Goal: Transaction & Acquisition: Book appointment/travel/reservation

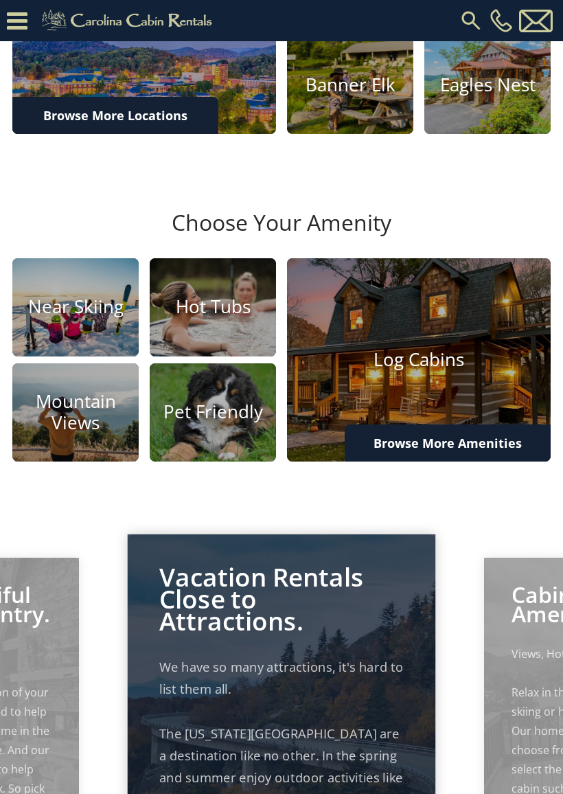
scroll to position [503, 0]
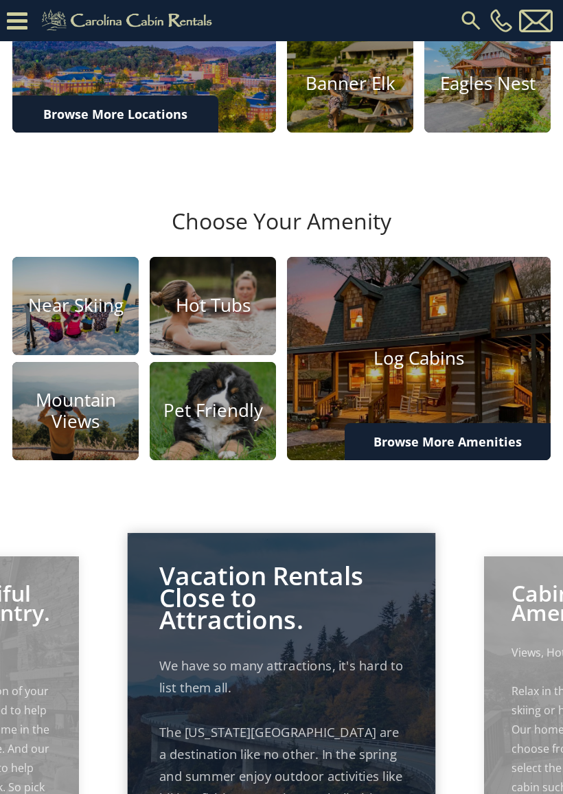
click at [207, 431] on img at bounding box center [213, 411] width 126 height 98
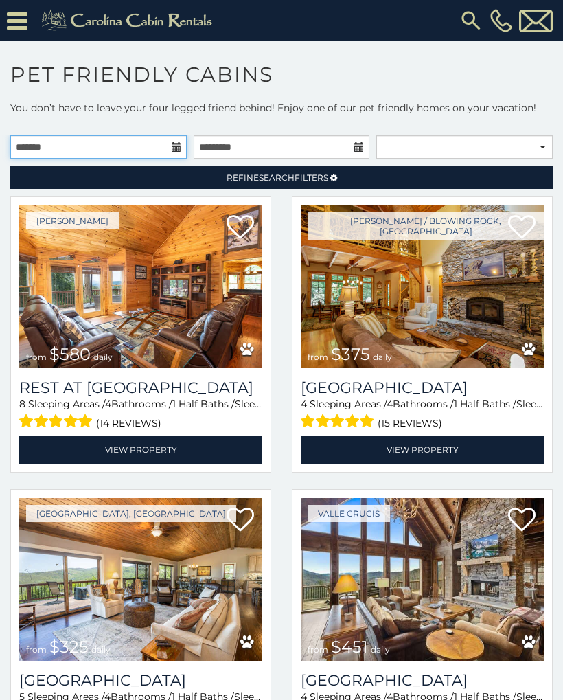
click at [58, 155] on input "text" at bounding box center [98, 146] width 177 height 23
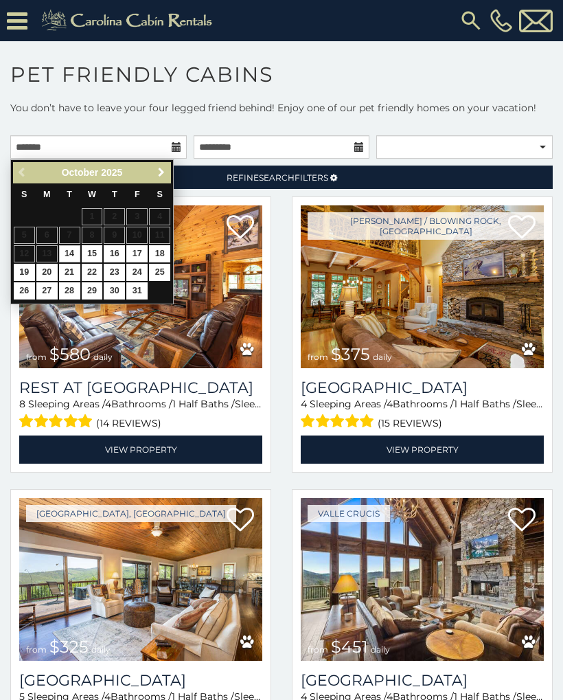
click at [154, 172] on link "Next" at bounding box center [160, 172] width 17 height 17
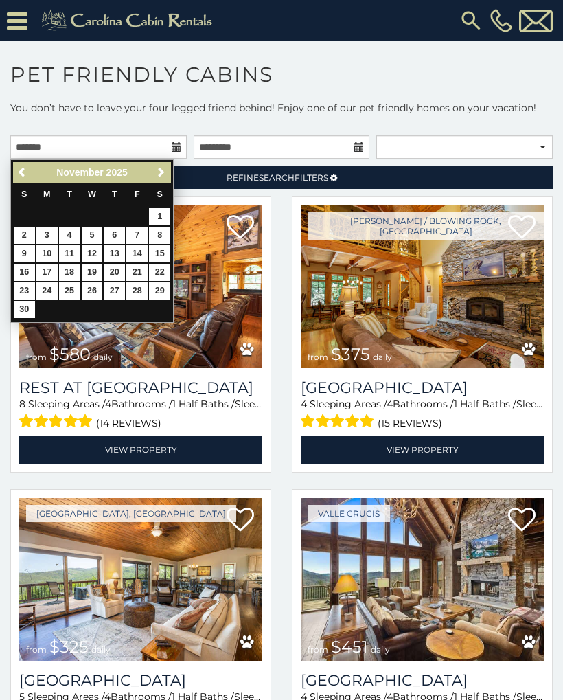
click at [167, 170] on link "Next" at bounding box center [160, 172] width 17 height 17
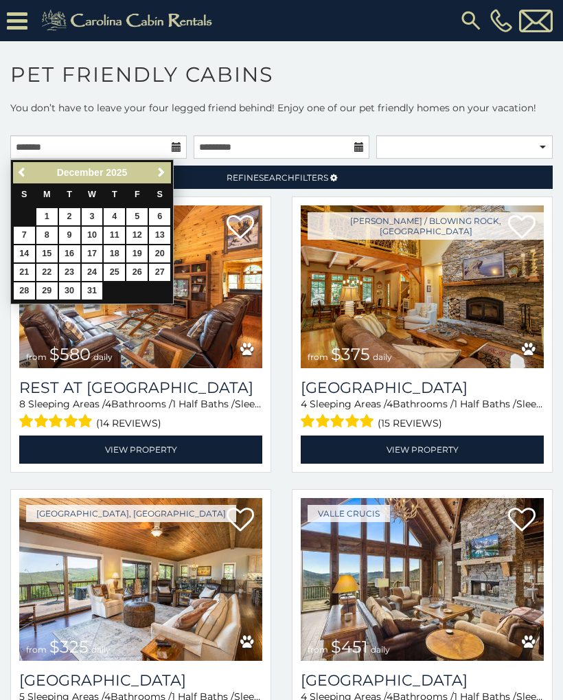
click at [139, 270] on link "26" at bounding box center [136, 272] width 21 height 17
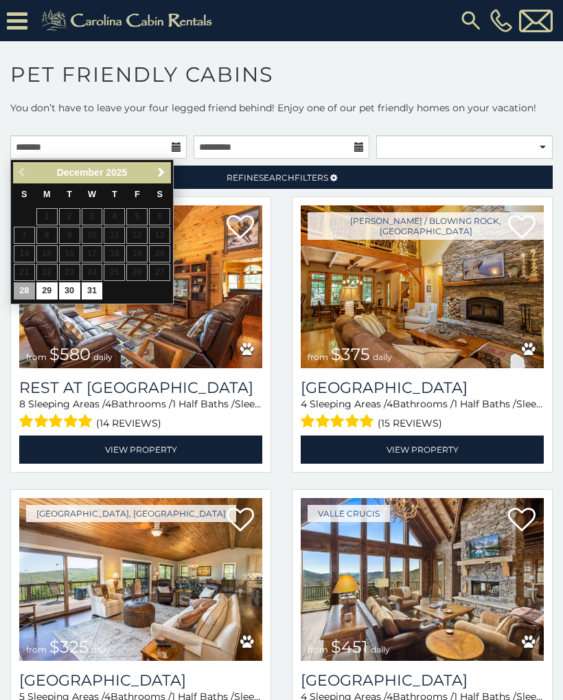
type input "**********"
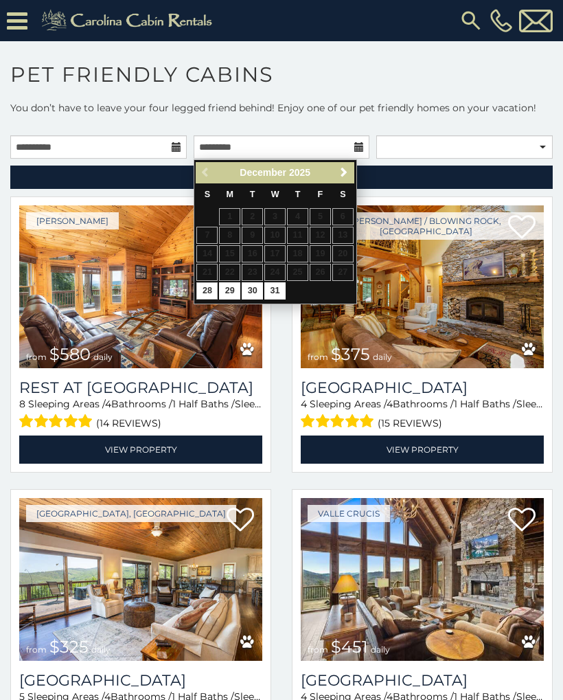
click at [251, 286] on link "30" at bounding box center [252, 290] width 21 height 17
type input "**********"
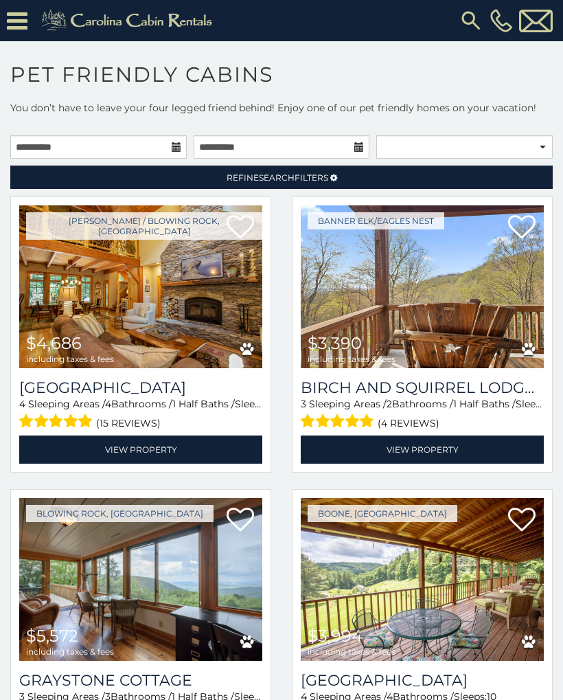
click at [296, 180] on span "Refine Search Filters" at bounding box center [278, 177] width 102 height 10
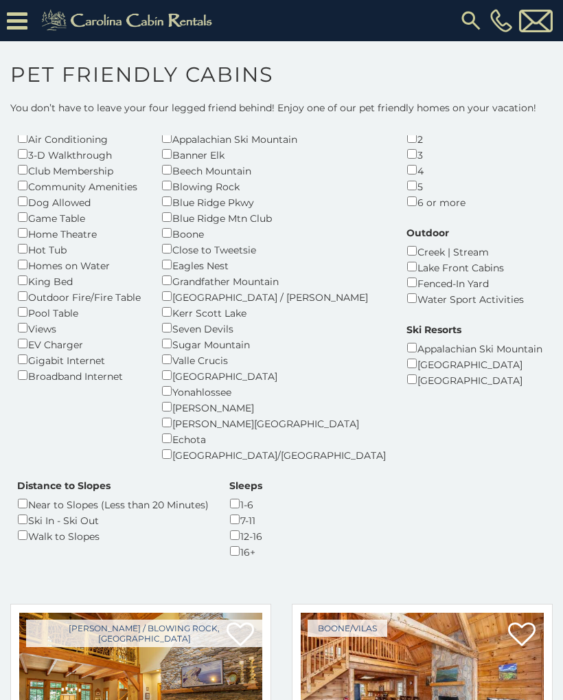
scroll to position [103, 0]
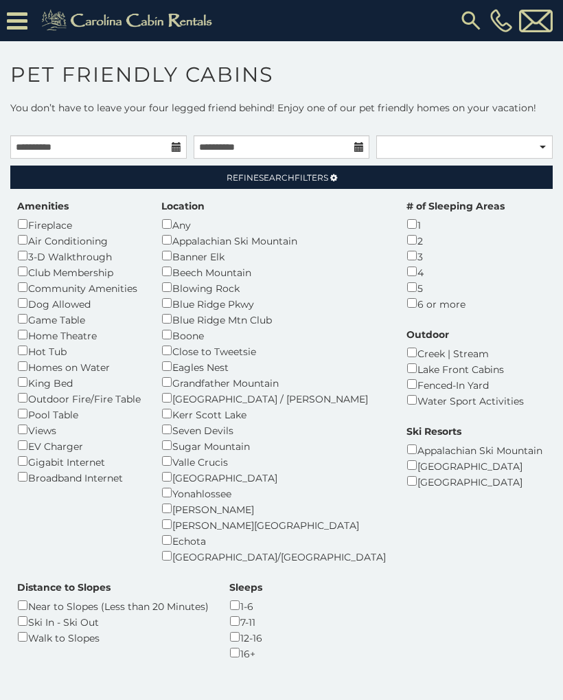
click at [456, 170] on link "Refine Search Filters" at bounding box center [281, 177] width 543 height 23
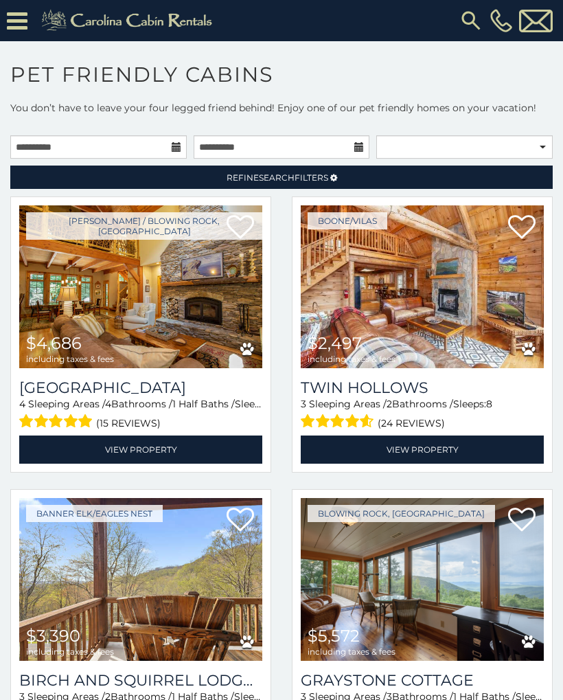
click at [106, 283] on img at bounding box center [140, 286] width 243 height 163
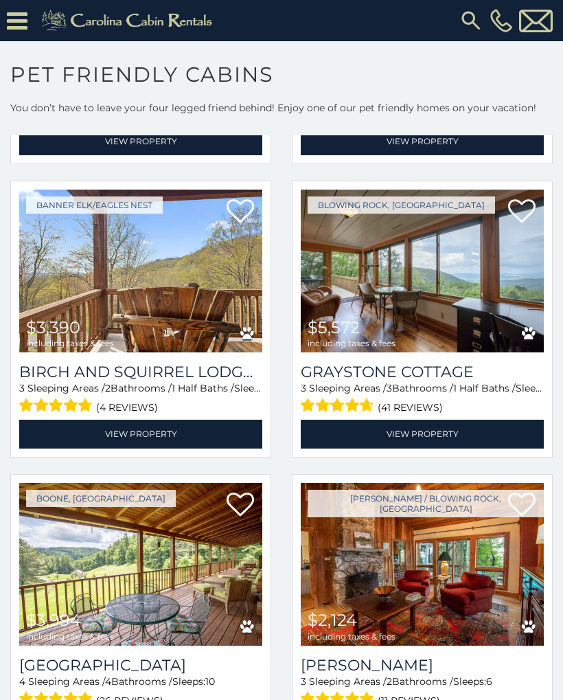
scroll to position [343, 0]
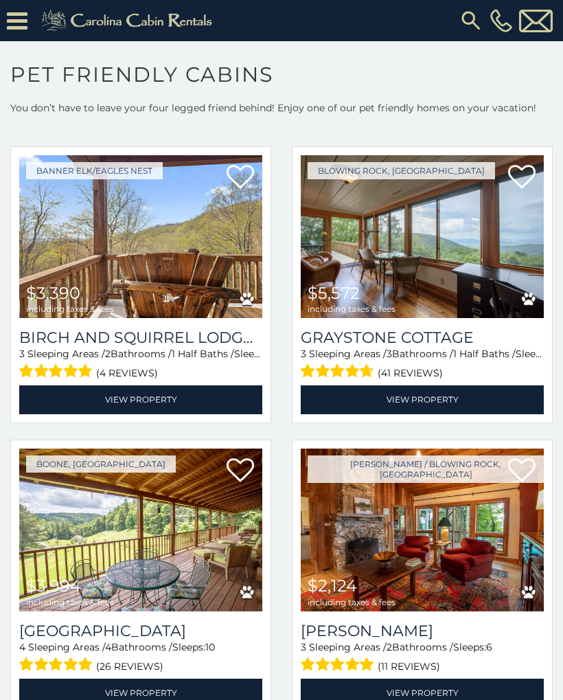
click at [89, 406] on link "View Property" at bounding box center [140, 399] width 243 height 28
click at [431, 405] on link "View Property" at bounding box center [422, 399] width 243 height 28
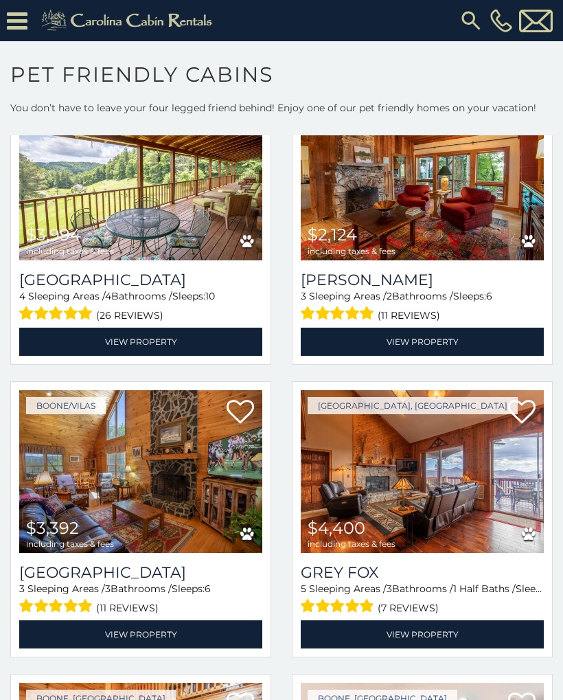
scroll to position [697, 0]
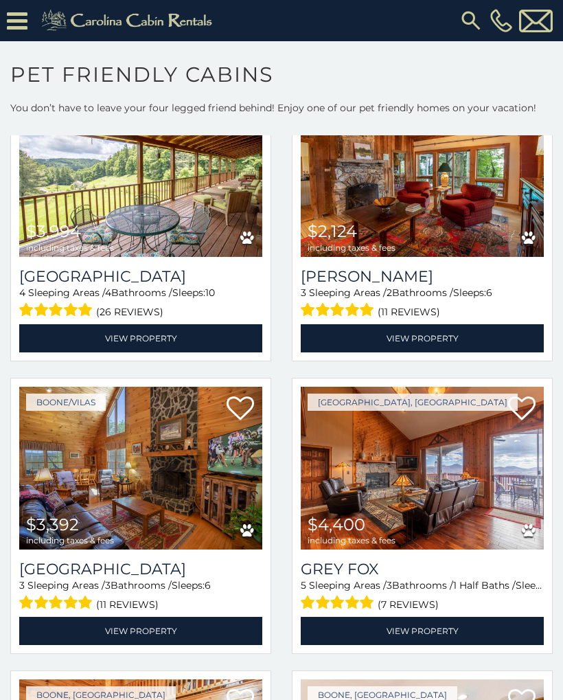
click at [444, 635] on link "View Property" at bounding box center [422, 631] width 243 height 28
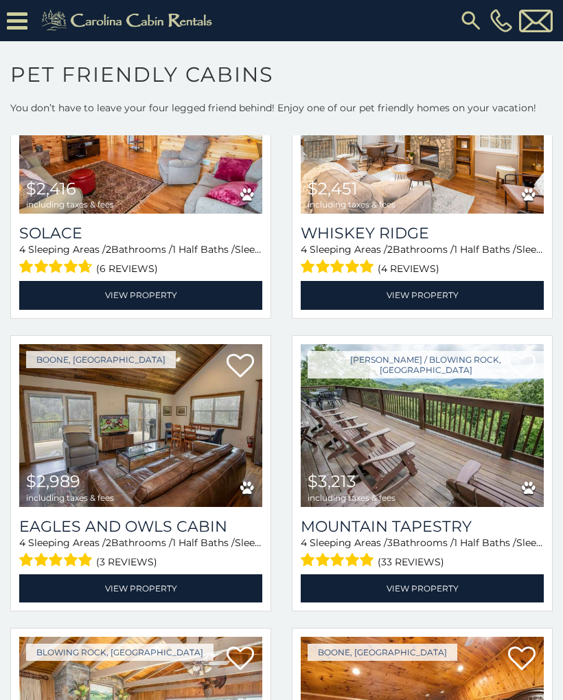
scroll to position [1366, 0]
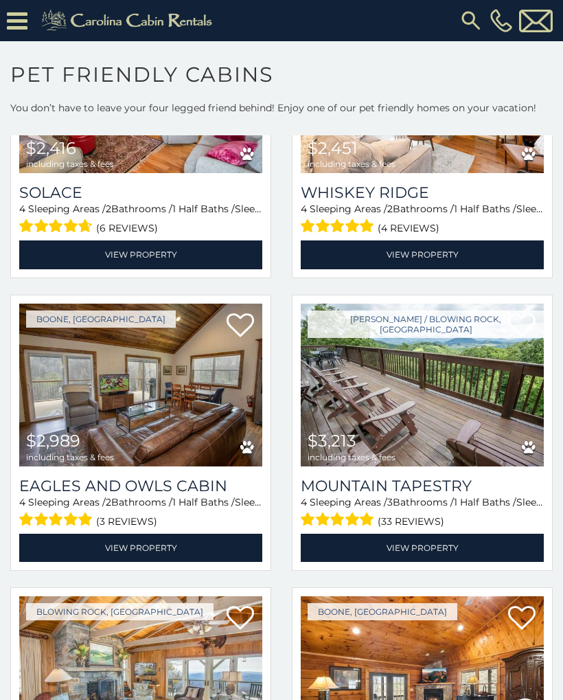
click at [444, 552] on link "View Property" at bounding box center [422, 548] width 243 height 28
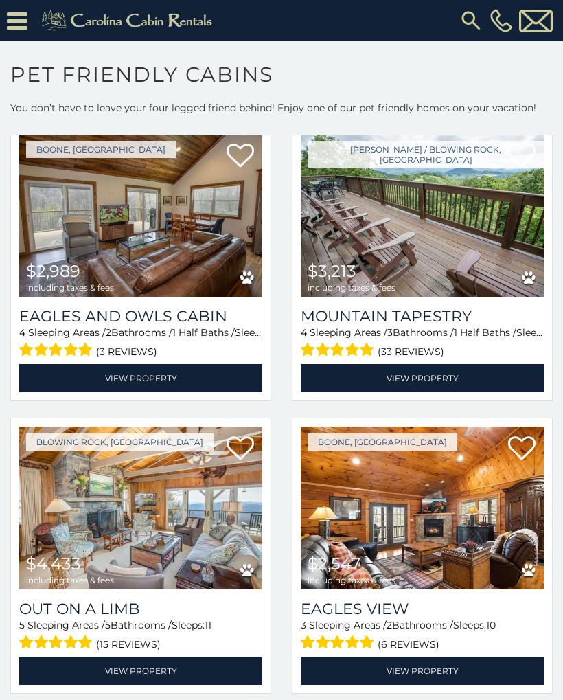
scroll to position [1548, 0]
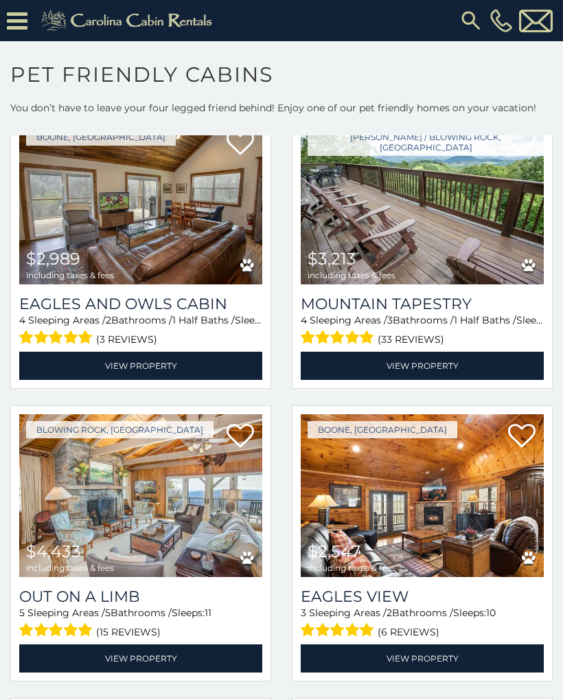
click at [127, 664] on link "View Property" at bounding box center [140, 658] width 243 height 28
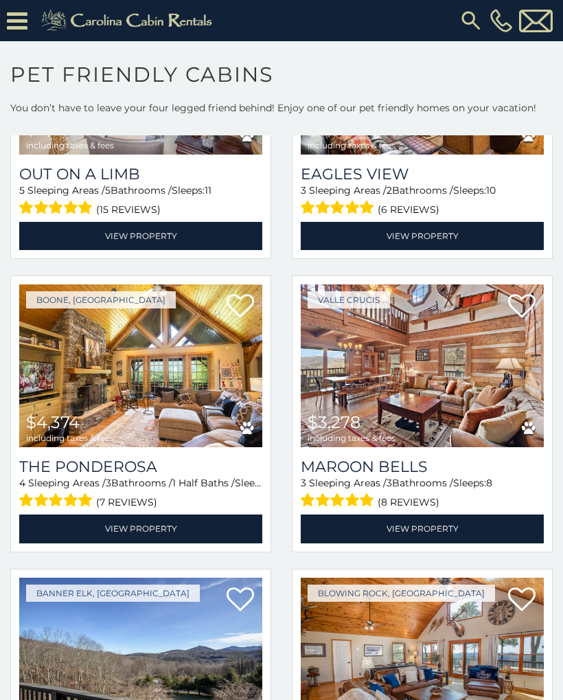
scroll to position [1971, 0]
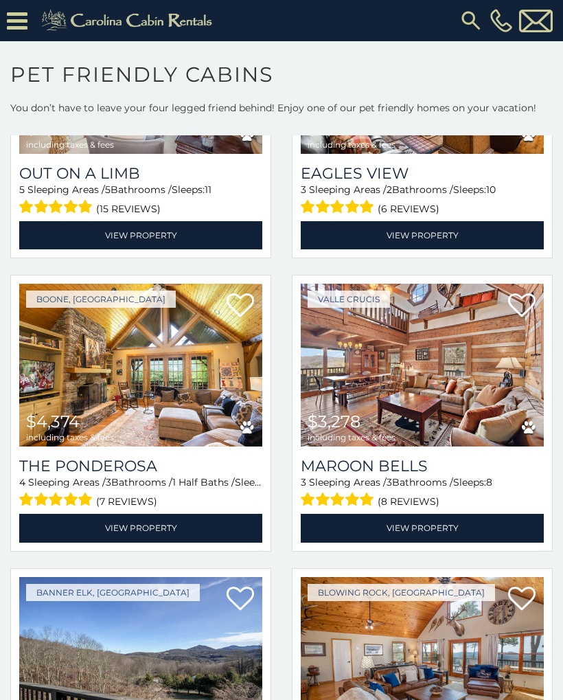
click at [129, 533] on link "View Property" at bounding box center [140, 528] width 243 height 28
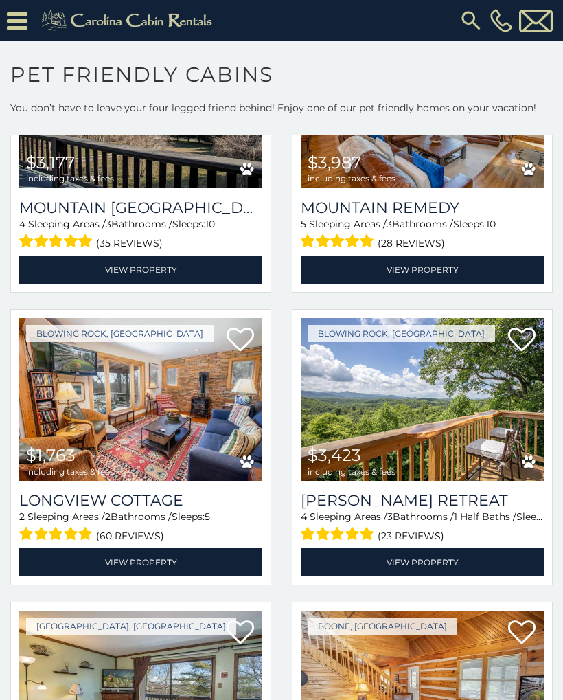
scroll to position [2527, 0]
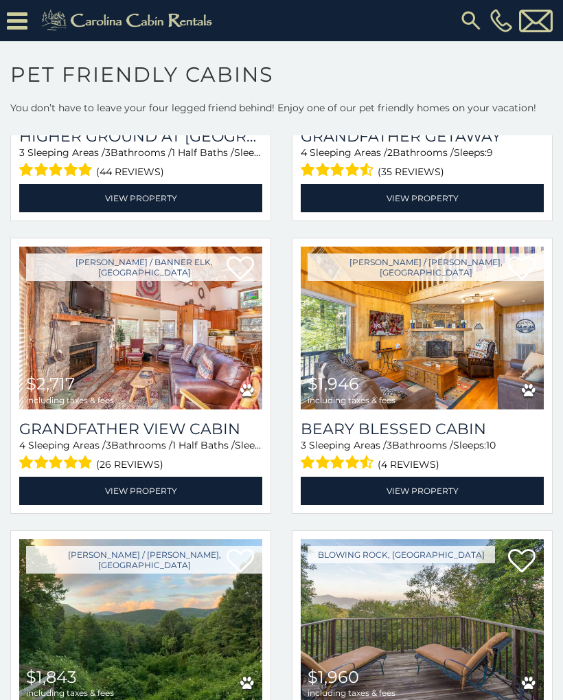
scroll to position [3464, 0]
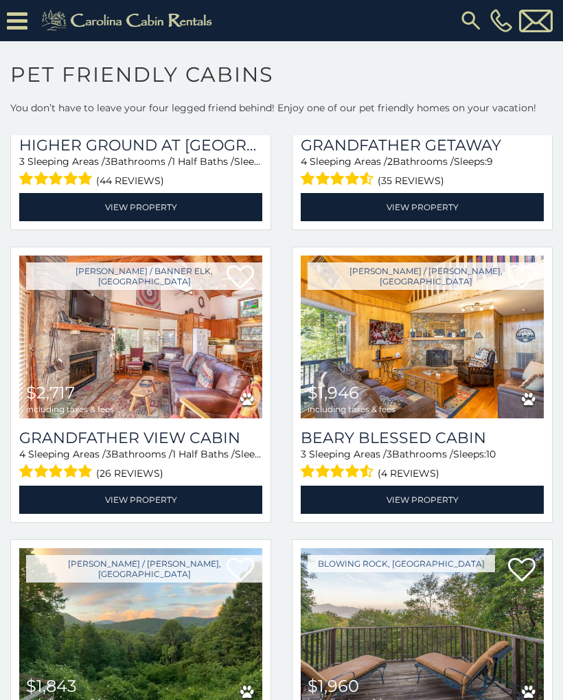
click at [422, 502] on link "View Property" at bounding box center [422, 500] width 243 height 28
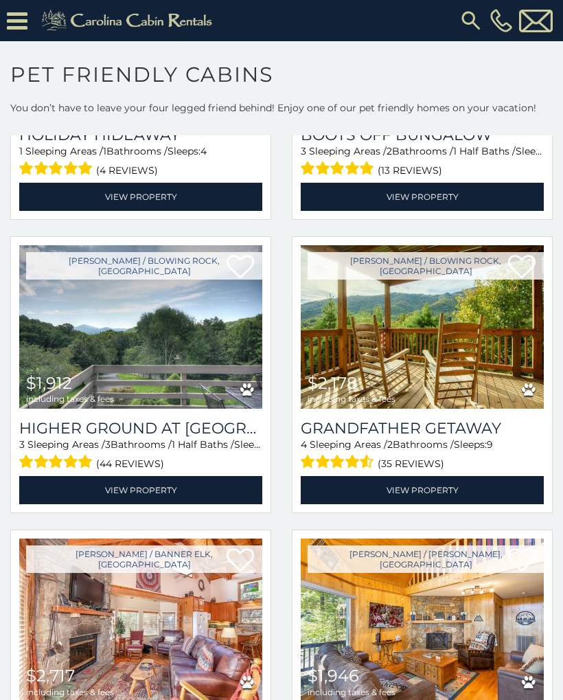
scroll to position [3178, 0]
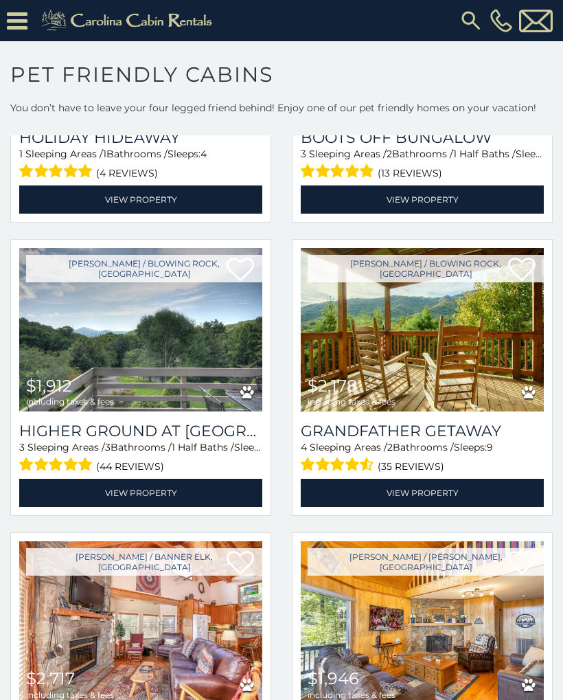
click at [428, 499] on link "View Property" at bounding box center [422, 493] width 243 height 28
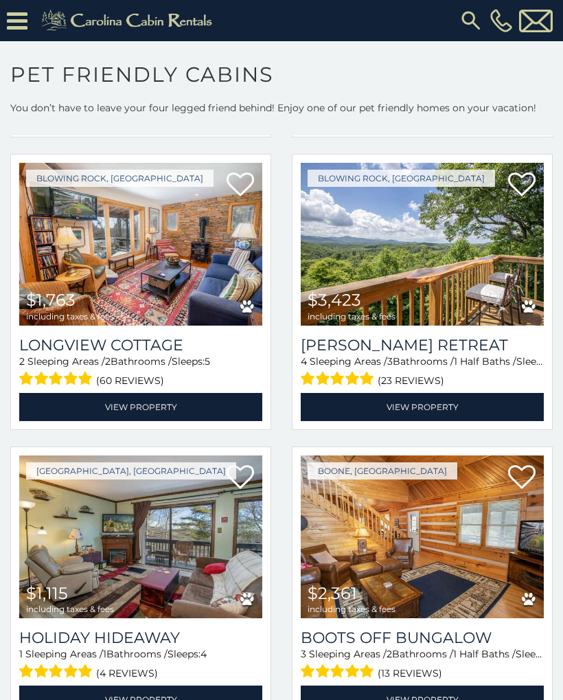
scroll to position [2663, 0]
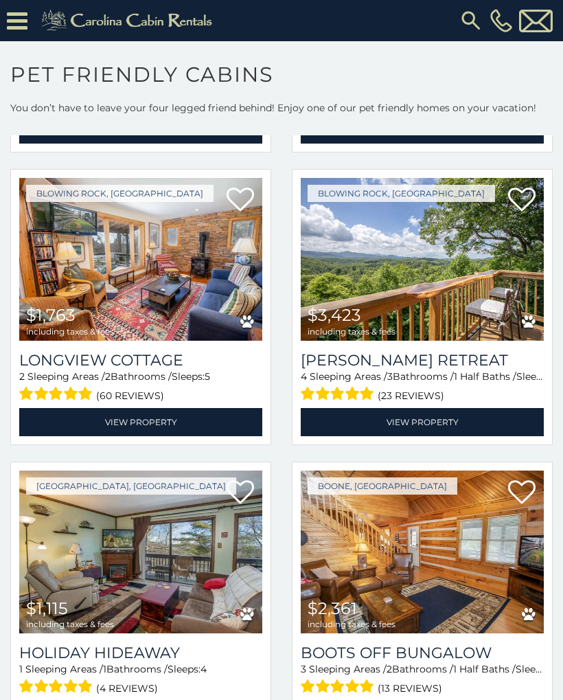
click at [442, 422] on link "View Property" at bounding box center [422, 422] width 243 height 28
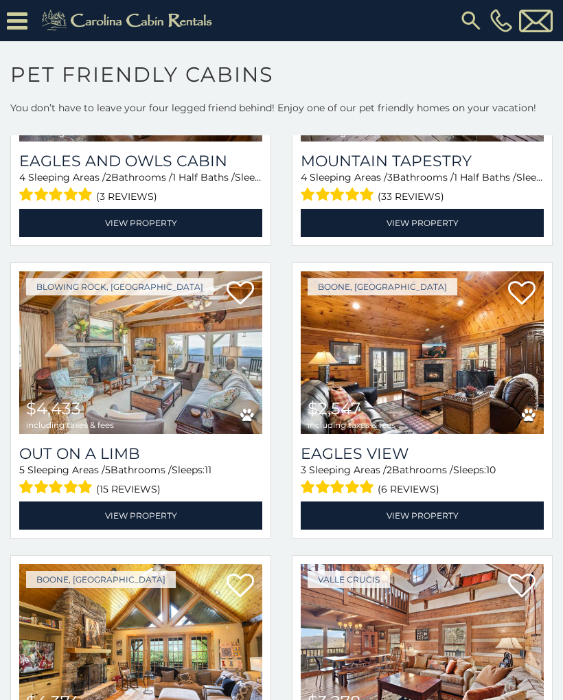
scroll to position [1690, 0]
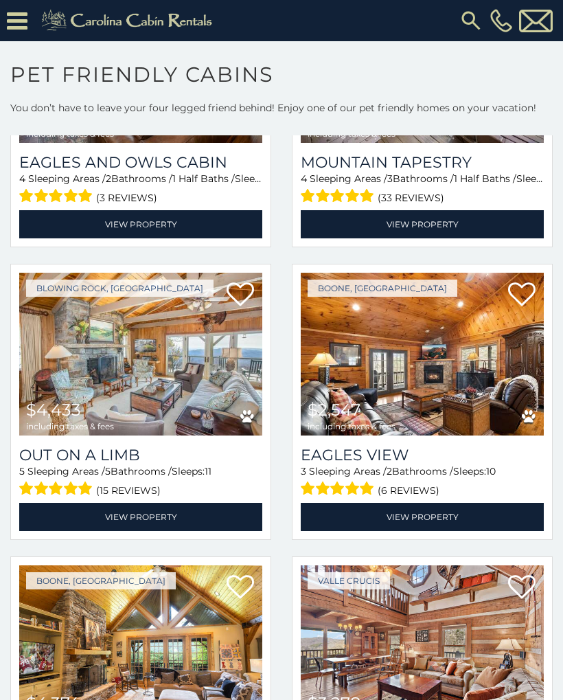
click at [190, 521] on link "View Property" at bounding box center [140, 517] width 243 height 28
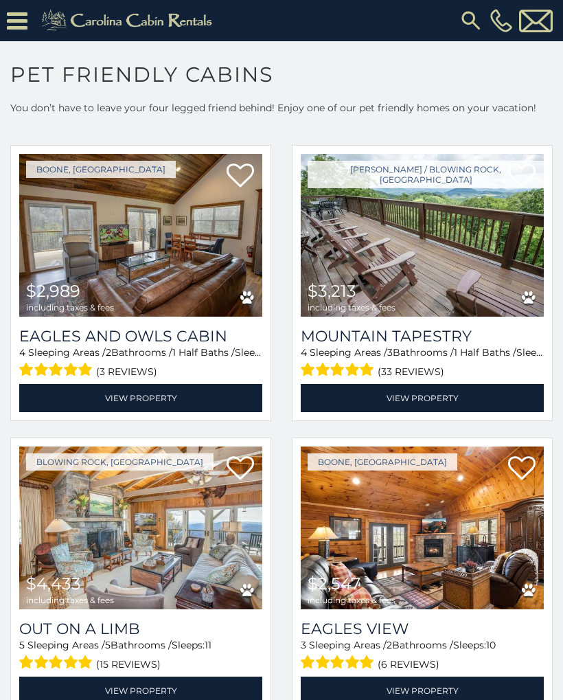
scroll to position [1503, 0]
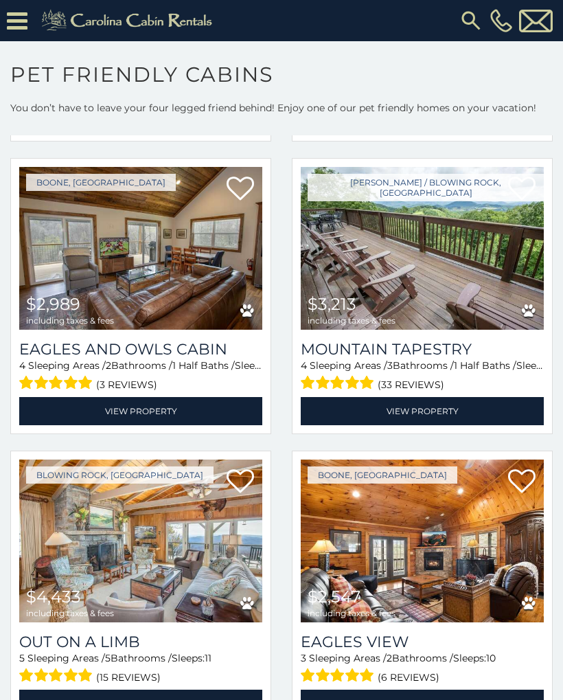
click at [159, 409] on link "View Property" at bounding box center [140, 411] width 243 height 28
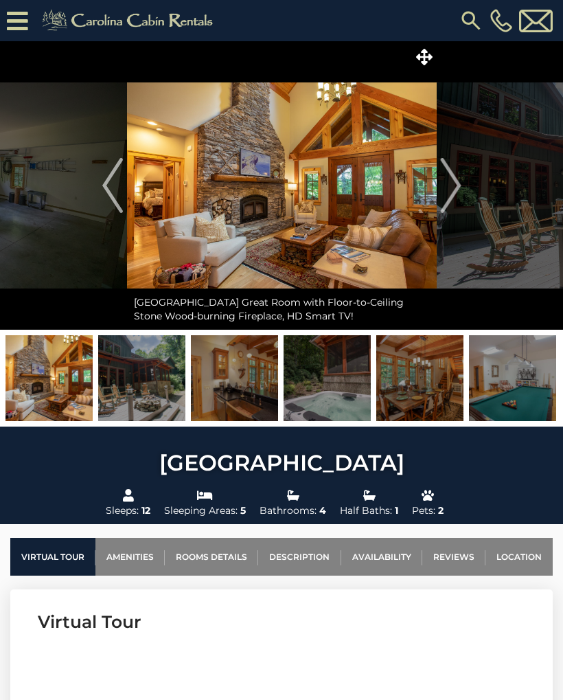
click at [454, 181] on img "Next" at bounding box center [450, 185] width 21 height 55
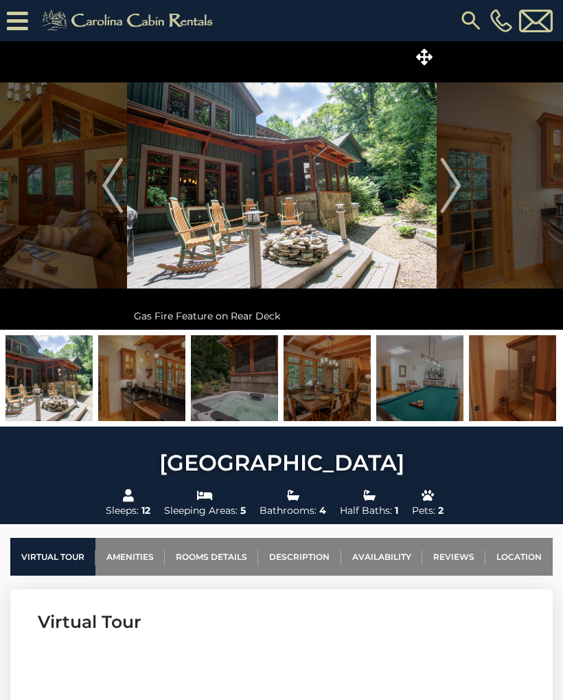
click at [453, 181] on img "Next" at bounding box center [450, 185] width 21 height 55
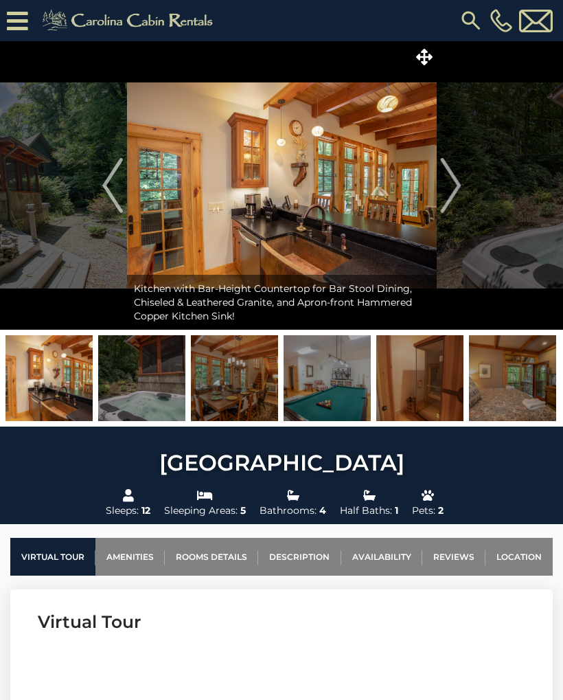
click at [449, 183] on img "Next" at bounding box center [450, 185] width 21 height 55
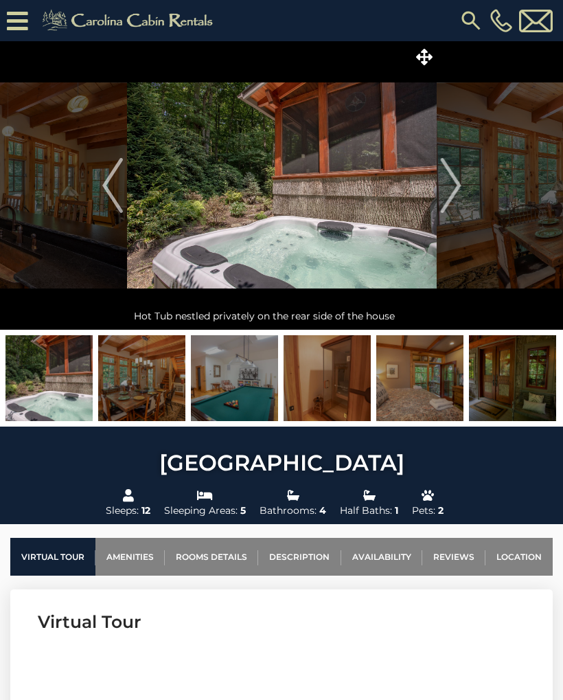
click at [447, 185] on img "Next" at bounding box center [450, 185] width 21 height 55
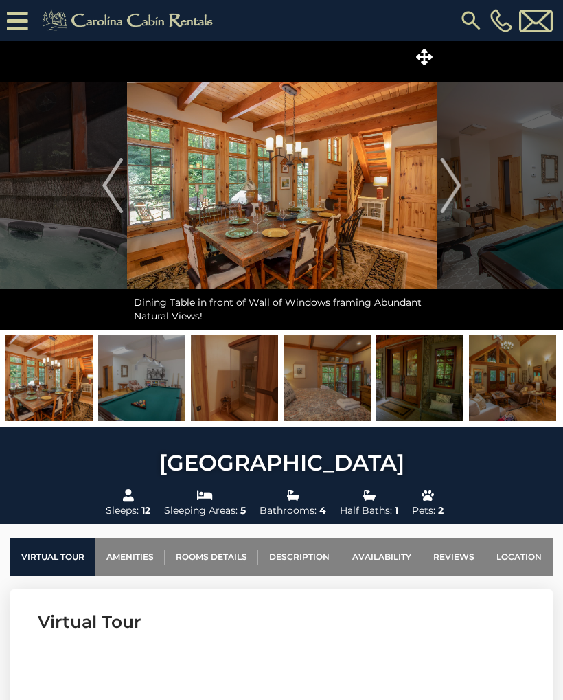
click at [448, 178] on img "Next" at bounding box center [450, 185] width 21 height 55
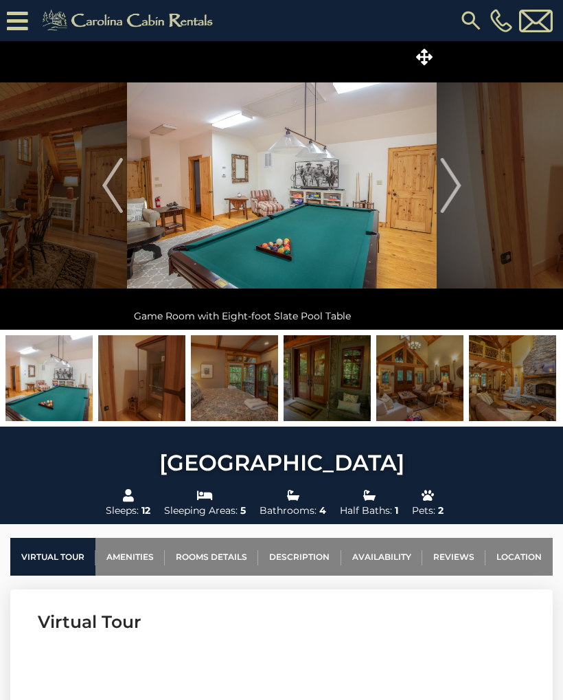
click at [450, 174] on img "Next" at bounding box center [450, 185] width 21 height 55
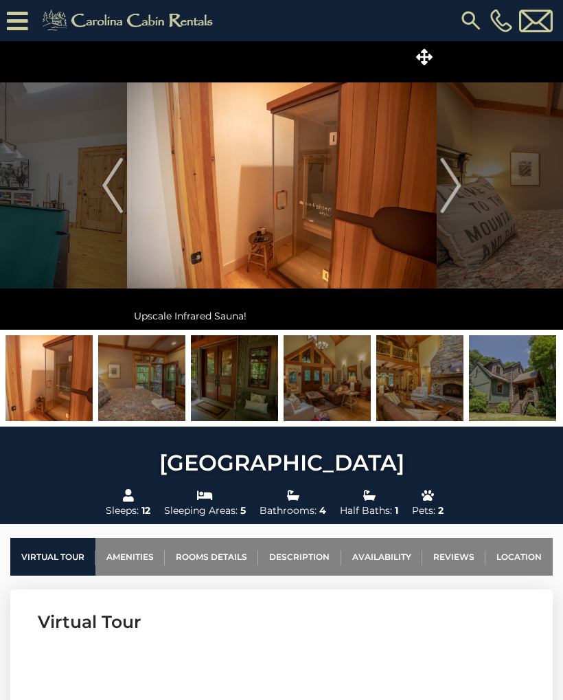
click at [449, 173] on img "Next" at bounding box center [450, 185] width 21 height 55
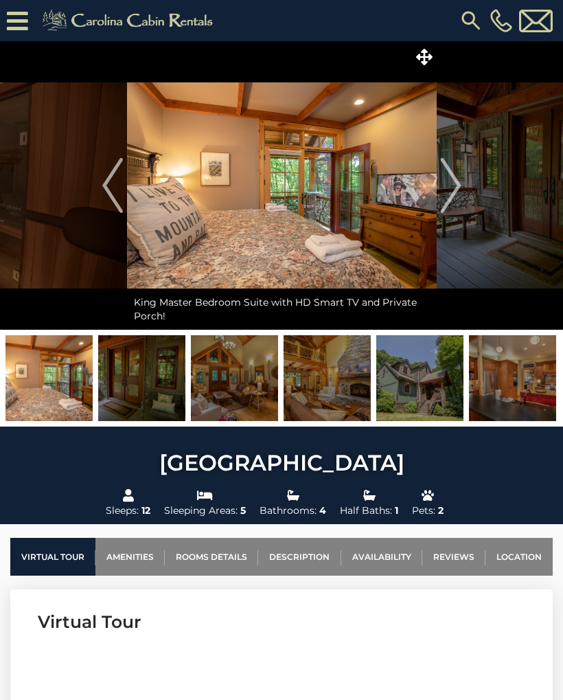
click at [448, 176] on img "Next" at bounding box center [450, 185] width 21 height 55
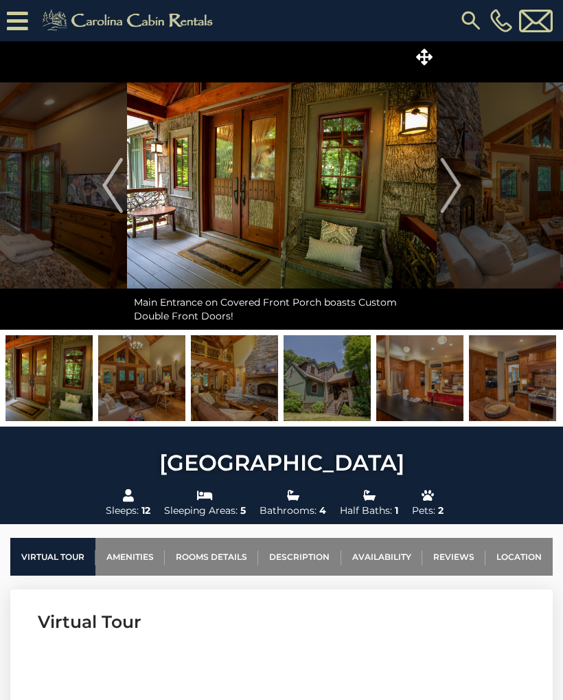
click at [448, 177] on img "Next" at bounding box center [450, 185] width 21 height 55
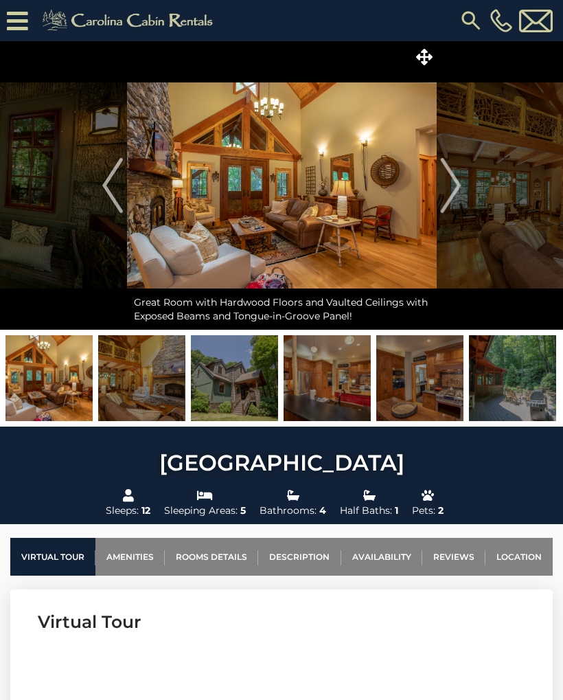
click at [446, 179] on img "Next" at bounding box center [450, 185] width 21 height 55
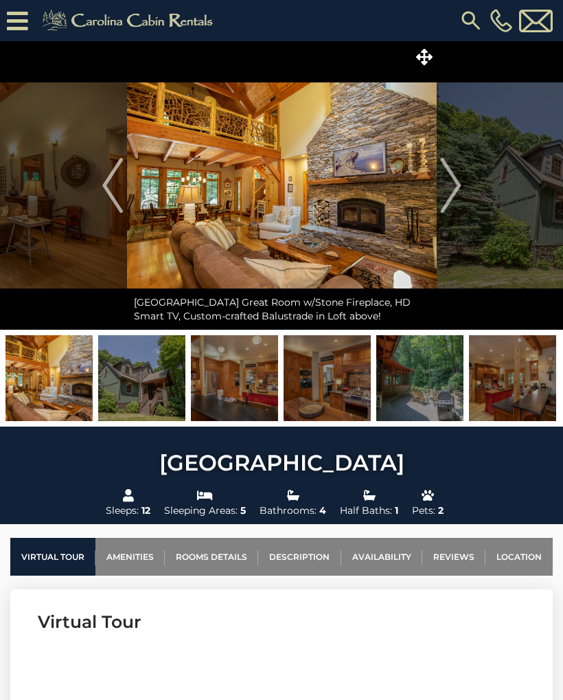
click at [446, 179] on img "Next" at bounding box center [450, 185] width 21 height 55
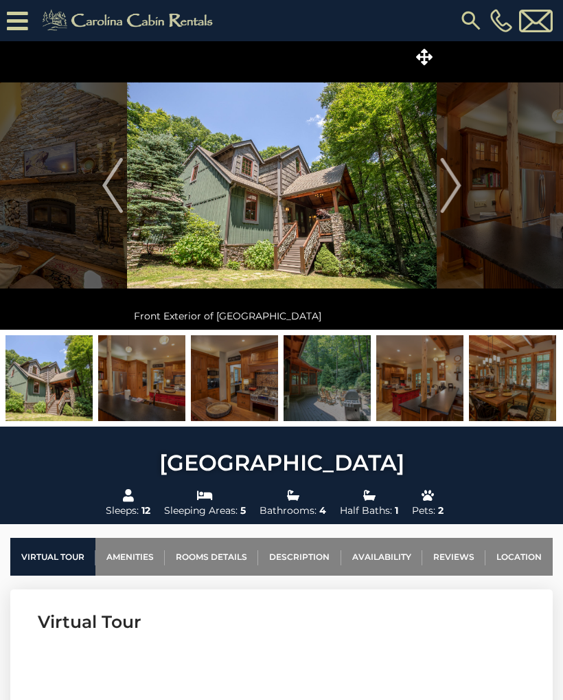
click at [447, 178] on img "Next" at bounding box center [450, 185] width 21 height 55
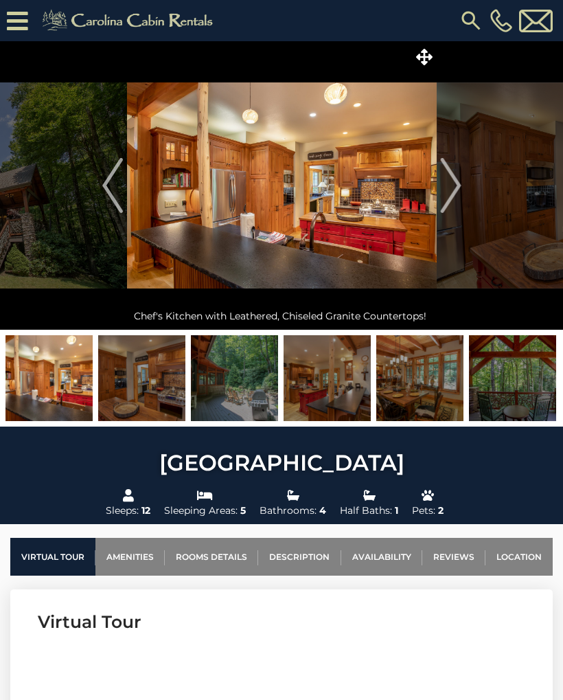
click at [449, 175] on img "Next" at bounding box center [450, 185] width 21 height 55
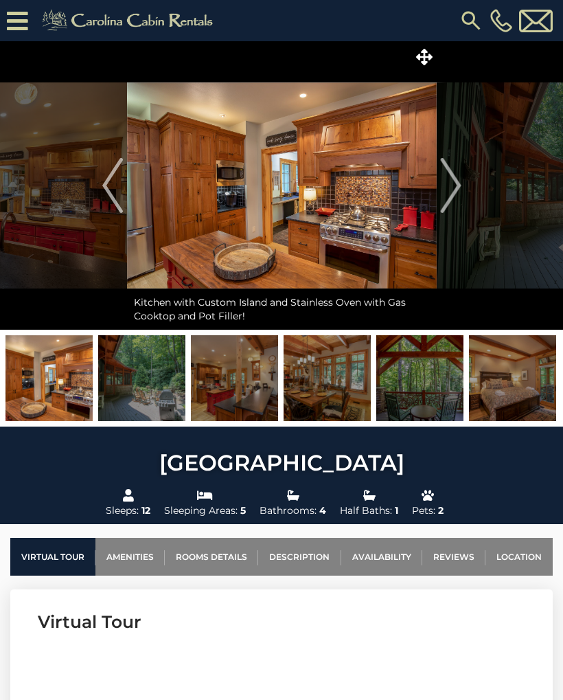
click at [450, 194] on img "Next" at bounding box center [450, 185] width 21 height 55
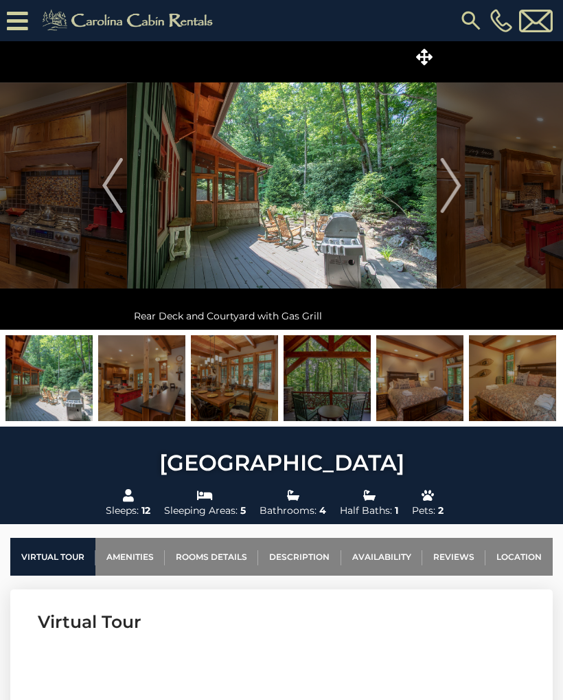
click at [451, 196] on img "Next" at bounding box center [450, 185] width 21 height 55
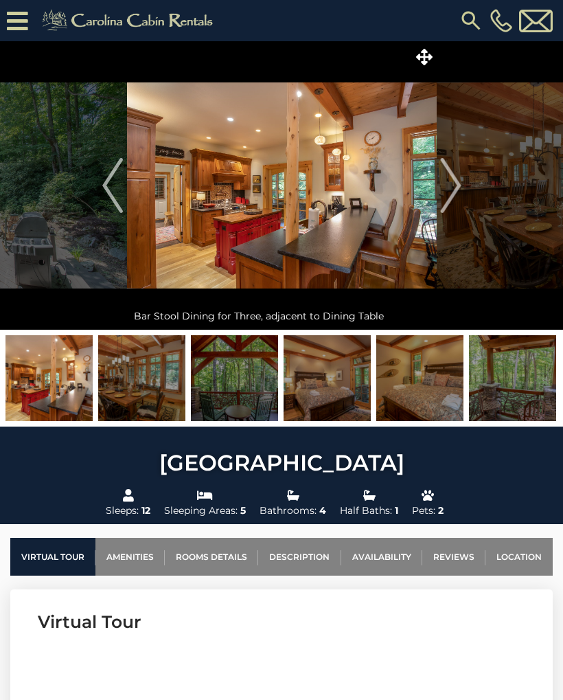
click at [451, 203] on img "Next" at bounding box center [450, 185] width 21 height 55
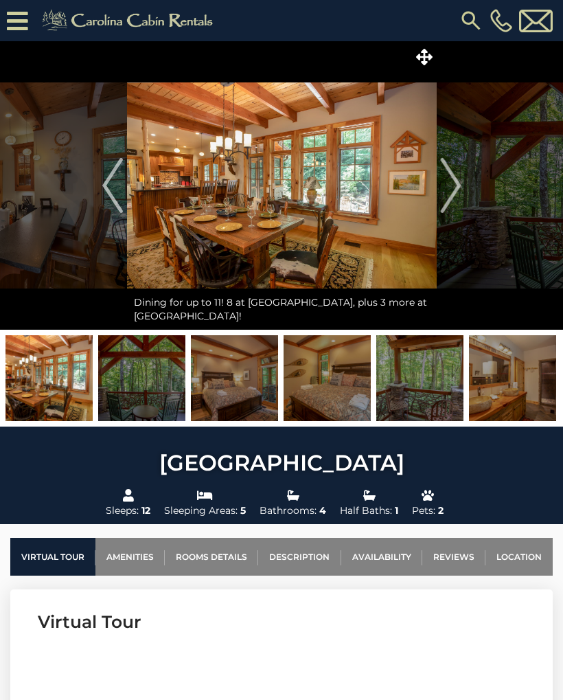
click at [451, 201] on img "Next" at bounding box center [450, 185] width 21 height 55
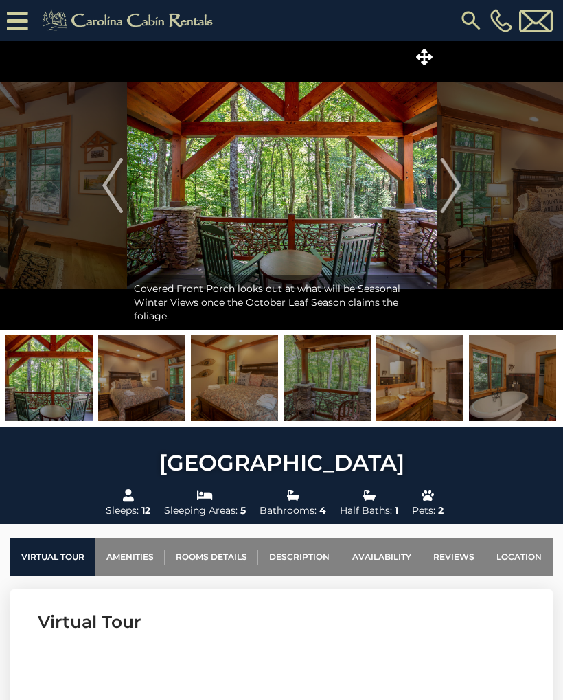
click at [453, 185] on img "Next" at bounding box center [450, 185] width 21 height 55
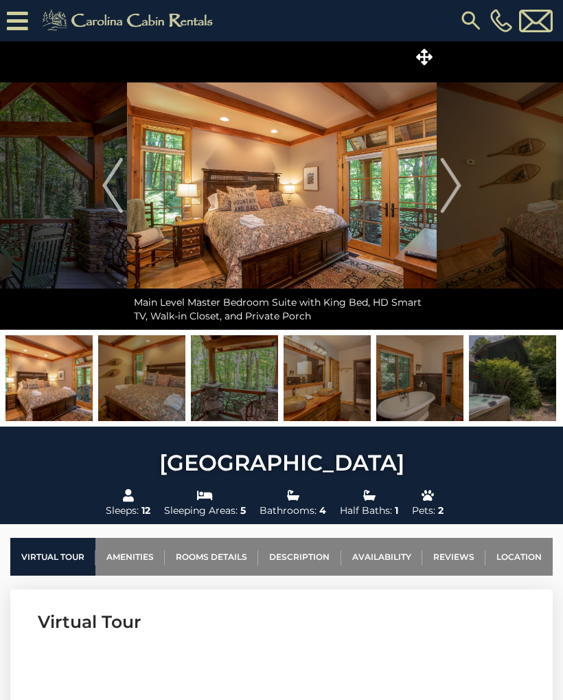
click at [453, 194] on img "Next" at bounding box center [450, 185] width 21 height 55
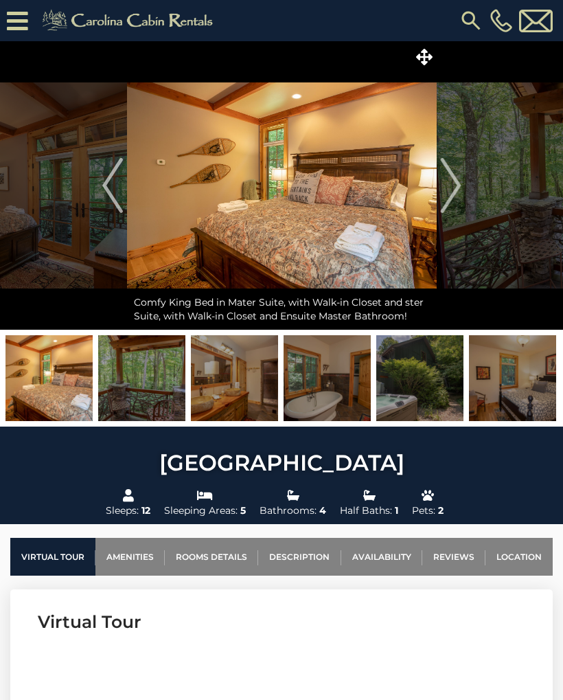
click at [449, 201] on img "Next" at bounding box center [450, 185] width 21 height 55
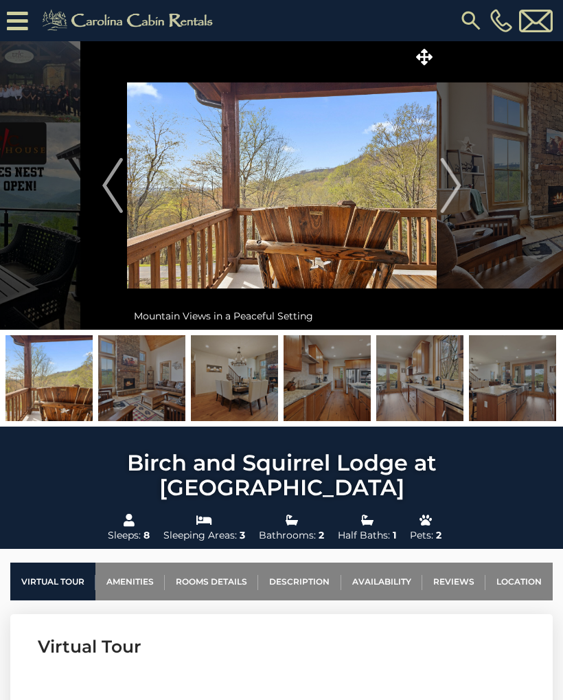
click at [460, 190] on img "Next" at bounding box center [450, 185] width 21 height 55
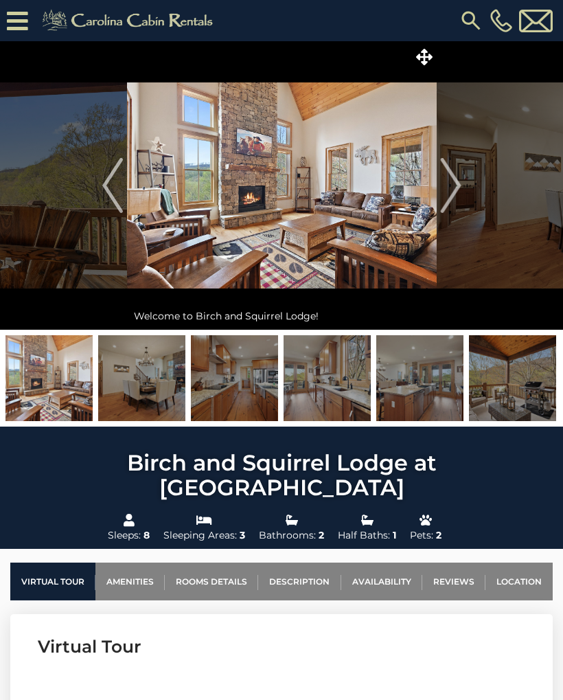
click at [454, 188] on img "Next" at bounding box center [450, 185] width 21 height 55
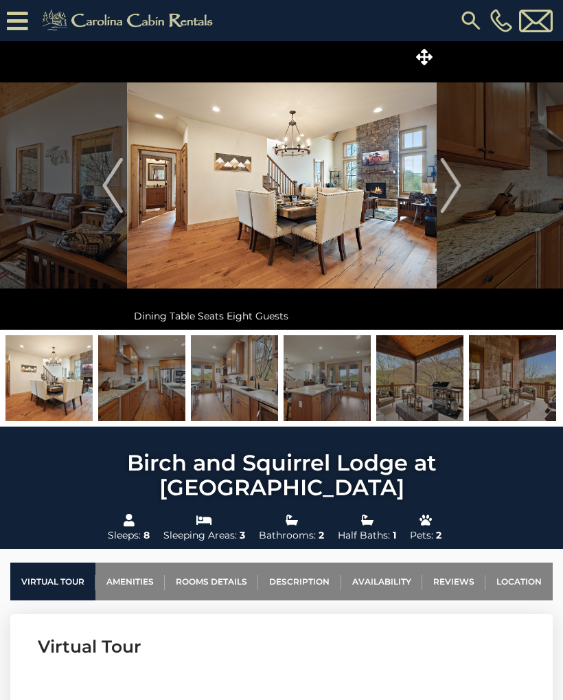
click at [454, 185] on img "Next" at bounding box center [450, 185] width 21 height 55
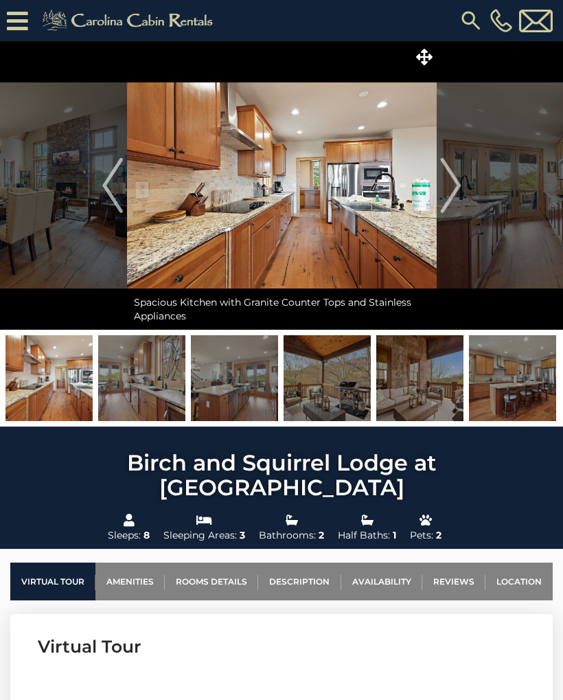
click at [455, 181] on img "Next" at bounding box center [450, 185] width 21 height 55
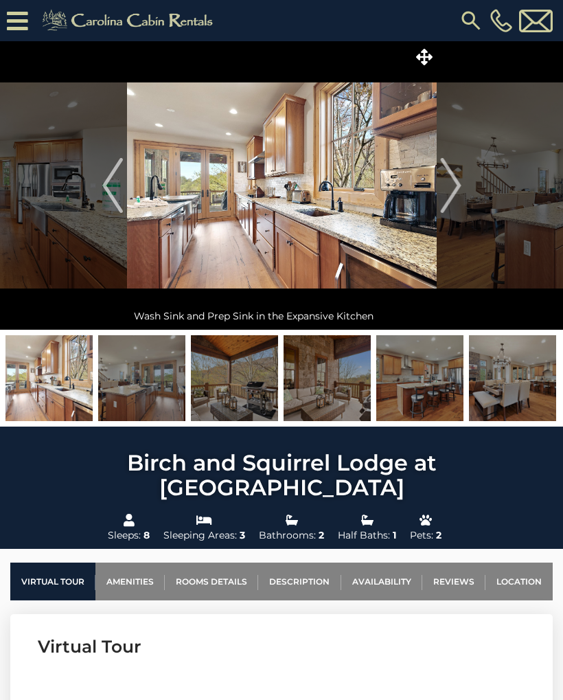
click at [455, 181] on img "Next" at bounding box center [450, 185] width 21 height 55
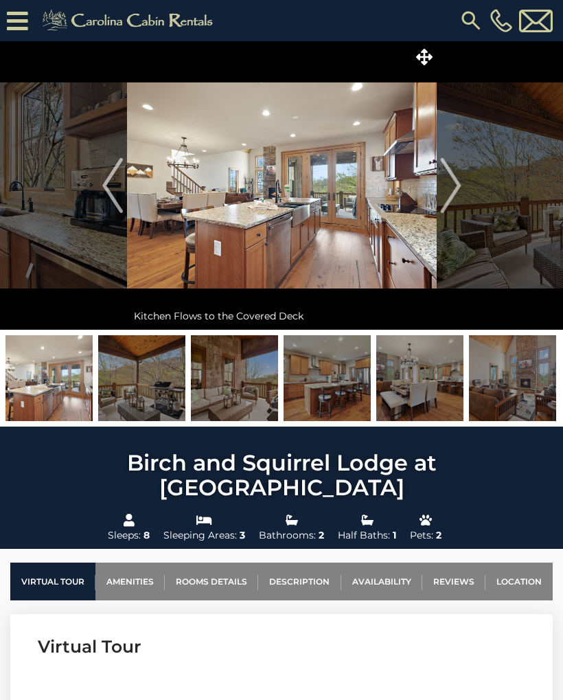
click at [455, 180] on img "Next" at bounding box center [450, 185] width 21 height 55
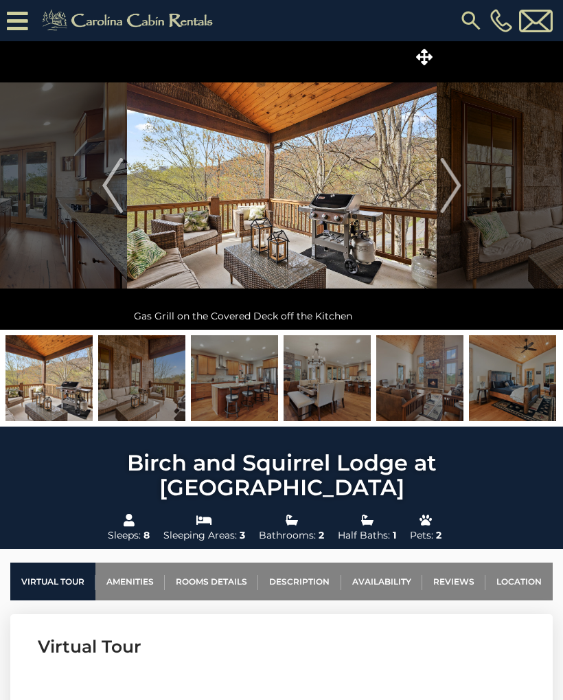
click at [453, 181] on img "Next" at bounding box center [450, 185] width 21 height 55
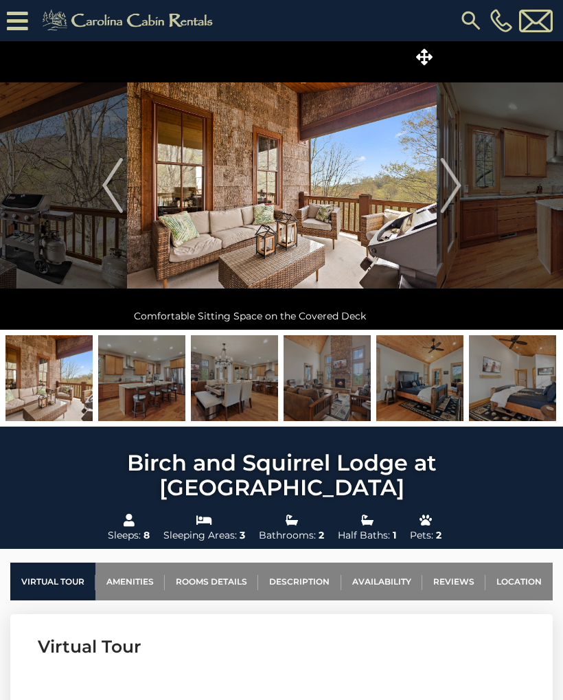
click at [453, 180] on img "Next" at bounding box center [450, 185] width 21 height 55
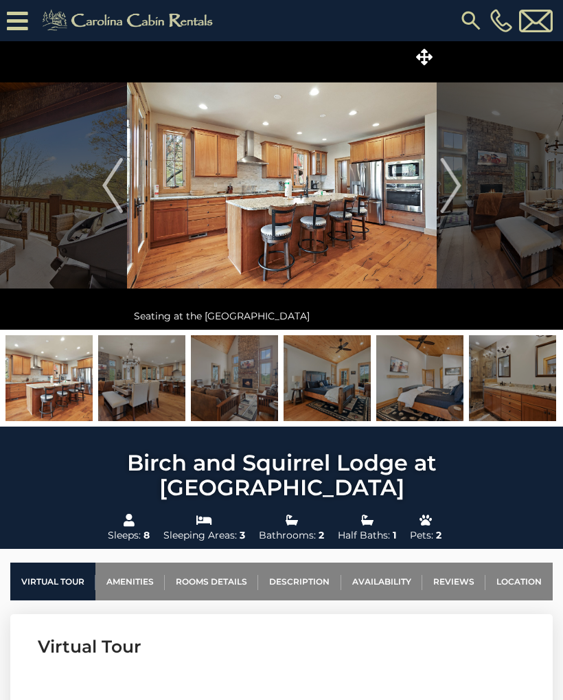
click at [452, 181] on img "Next" at bounding box center [450, 185] width 21 height 55
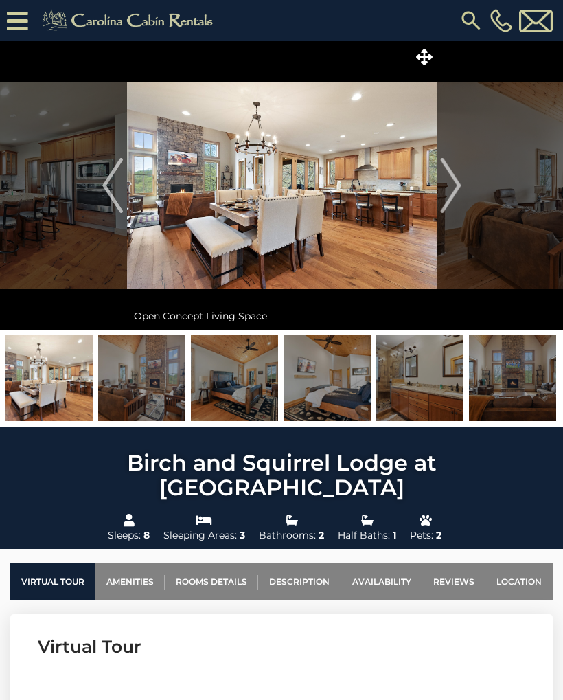
click at [448, 180] on img "Next" at bounding box center [450, 185] width 21 height 55
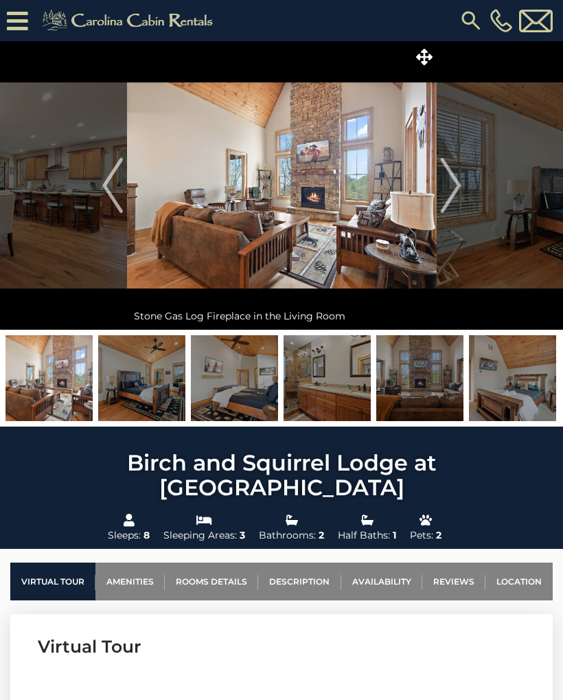
click at [449, 179] on img "Next" at bounding box center [450, 185] width 21 height 55
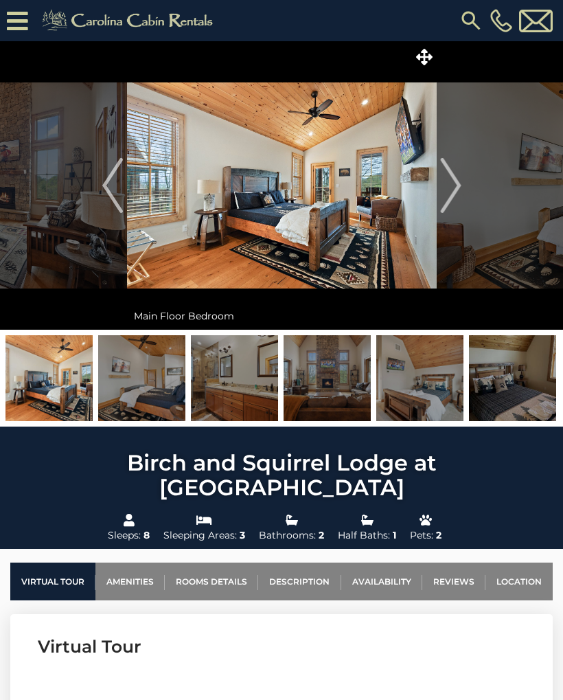
click at [447, 178] on img "Next" at bounding box center [450, 185] width 21 height 55
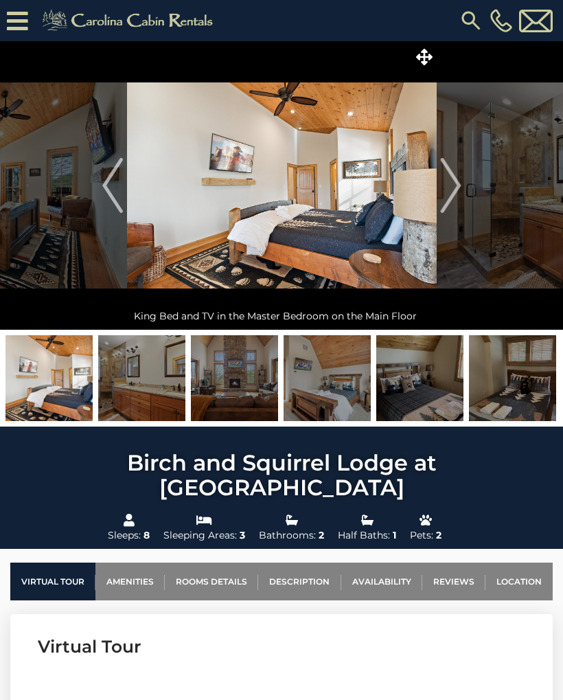
click at [446, 179] on img "Next" at bounding box center [450, 185] width 21 height 55
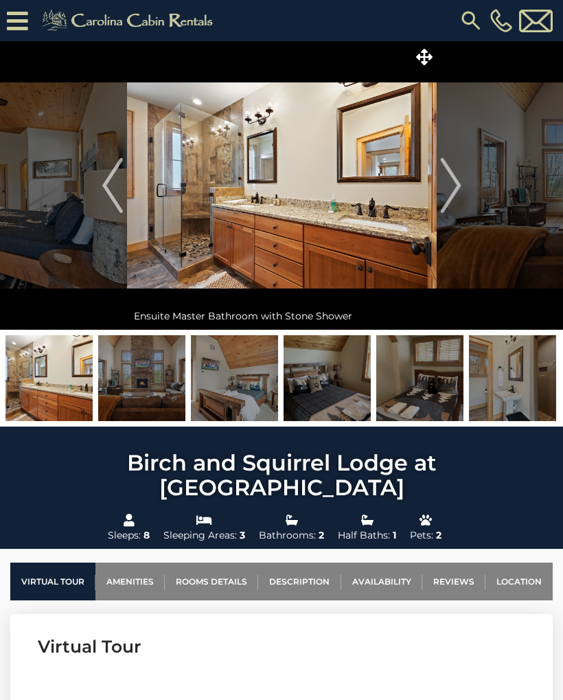
click at [446, 179] on img "Next" at bounding box center [450, 185] width 21 height 55
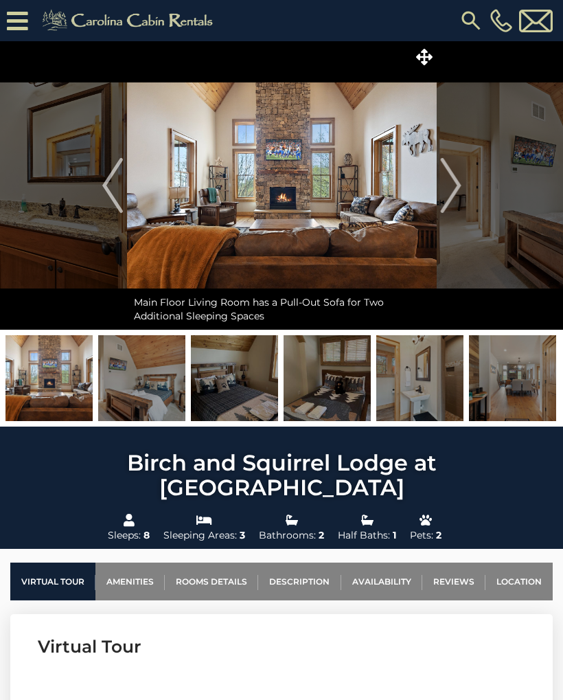
click at [446, 181] on img "Next" at bounding box center [450, 185] width 21 height 55
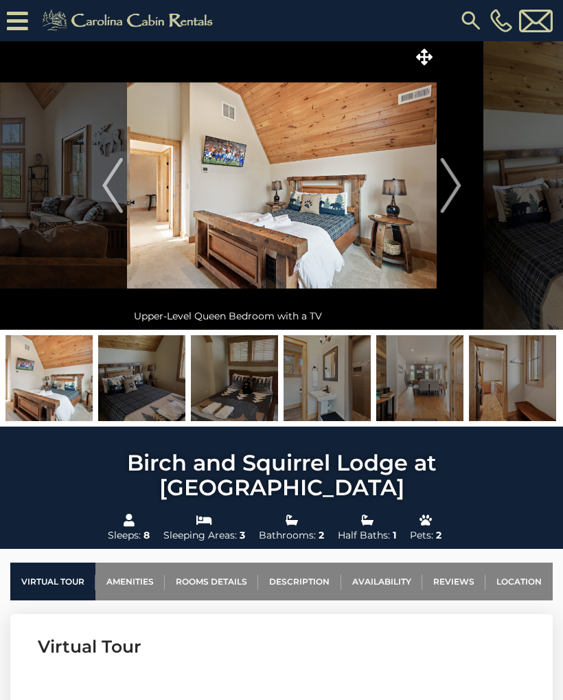
click at [446, 180] on img "Next" at bounding box center [450, 185] width 21 height 55
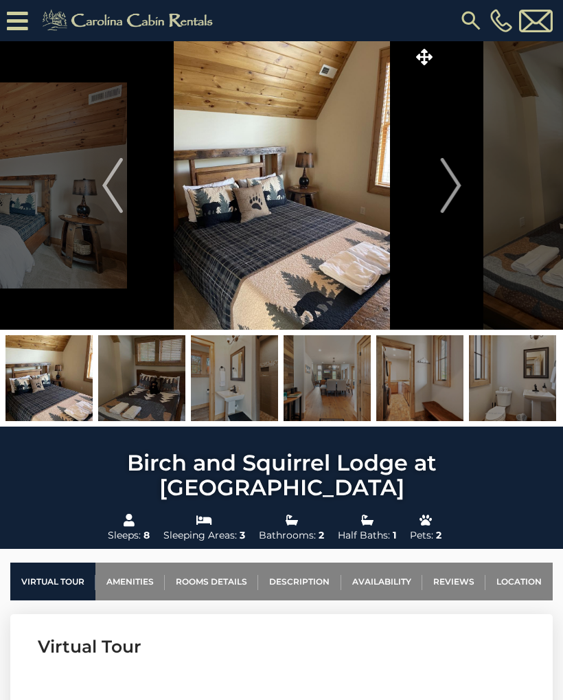
click at [446, 180] on img "Next" at bounding box center [450, 185] width 21 height 55
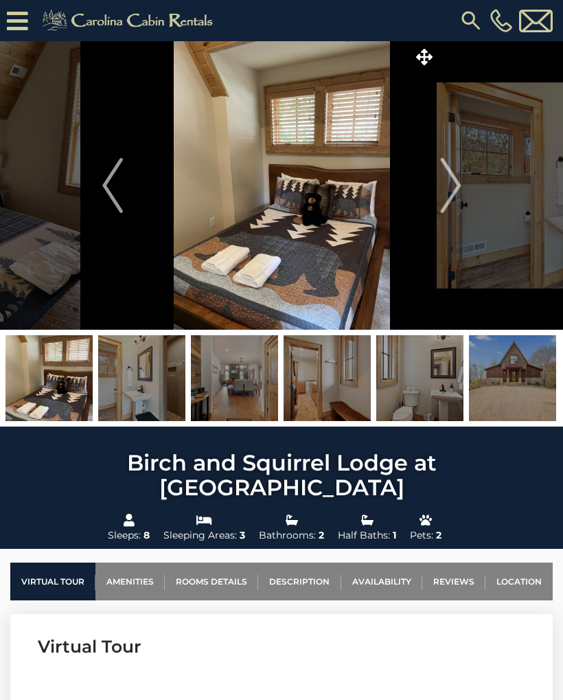
click at [446, 181] on img "Next" at bounding box center [450, 185] width 21 height 55
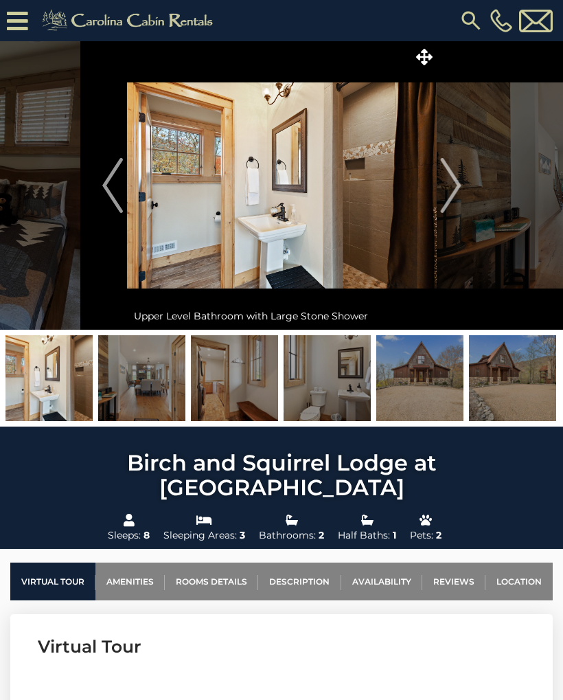
click at [453, 184] on img "Next" at bounding box center [450, 185] width 21 height 55
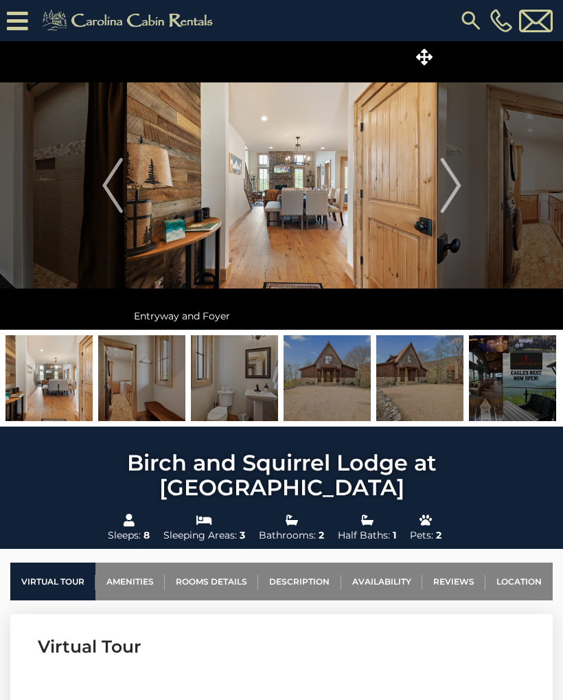
click at [451, 183] on img "Next" at bounding box center [450, 185] width 21 height 55
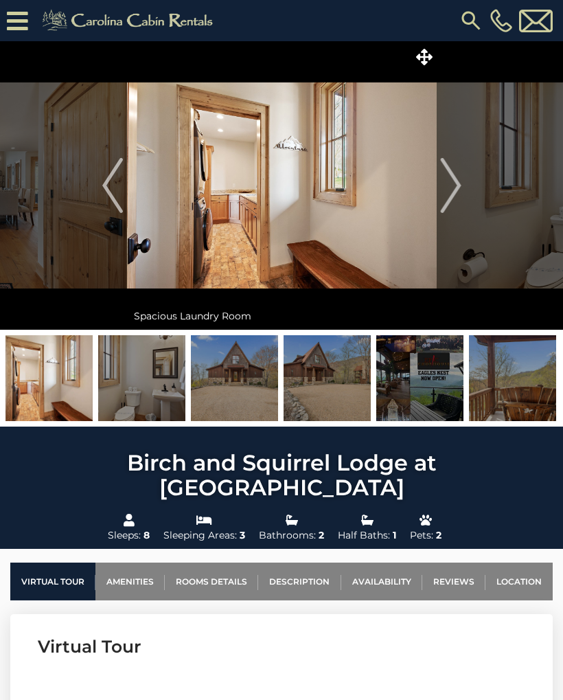
click at [449, 183] on img "Next" at bounding box center [450, 185] width 21 height 55
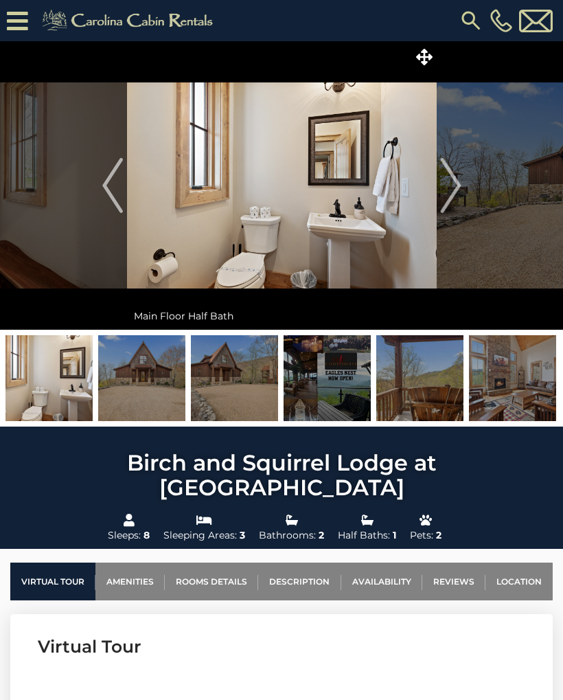
click at [447, 183] on img "Next" at bounding box center [450, 185] width 21 height 55
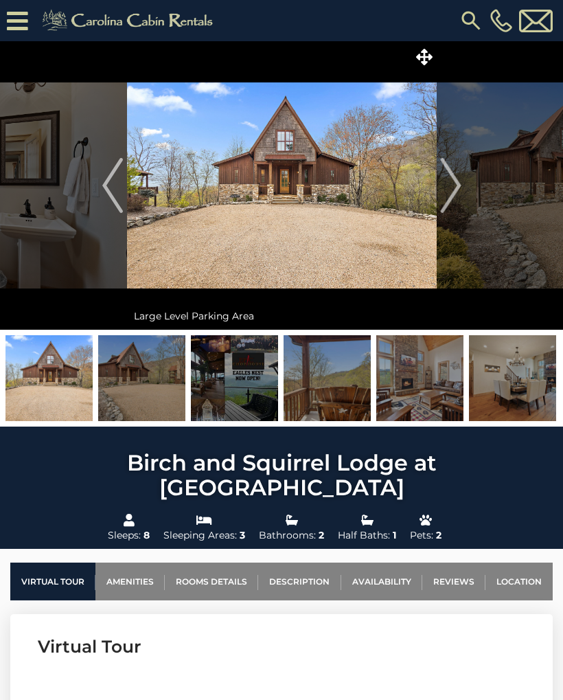
click at [454, 182] on img "Next" at bounding box center [450, 185] width 21 height 55
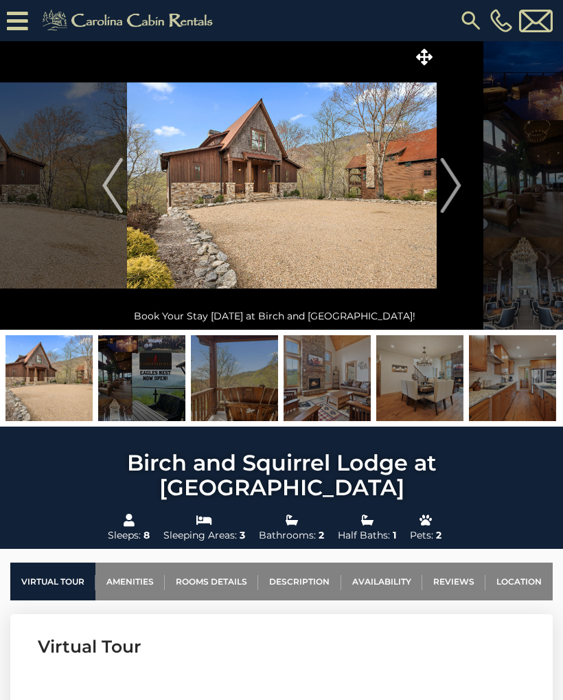
click at [453, 181] on img "Next" at bounding box center [450, 185] width 21 height 55
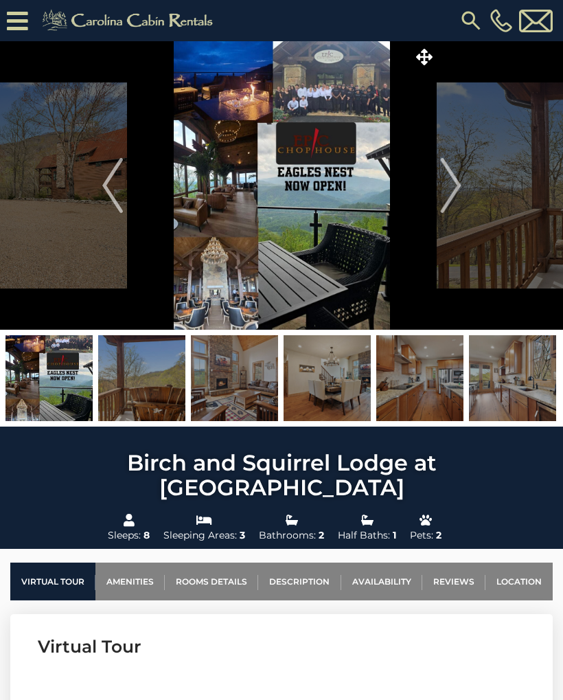
click at [451, 181] on img "Next" at bounding box center [450, 185] width 21 height 55
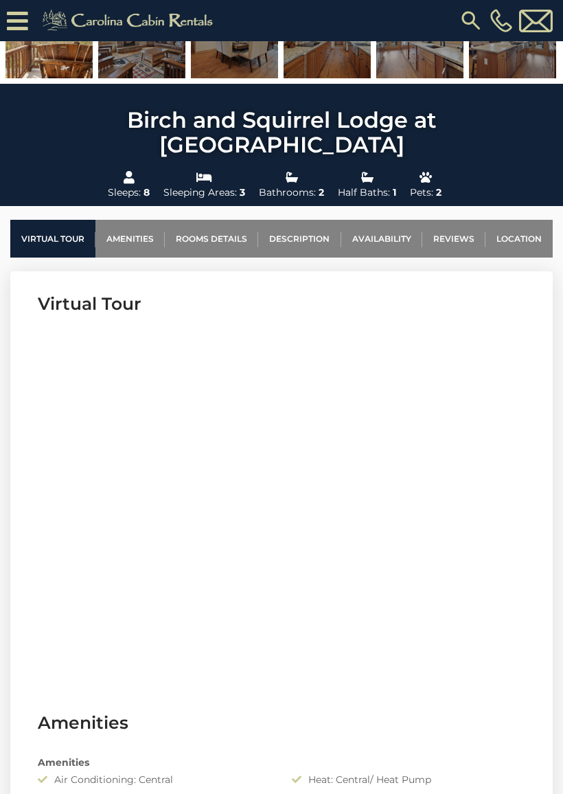
scroll to position [383, 0]
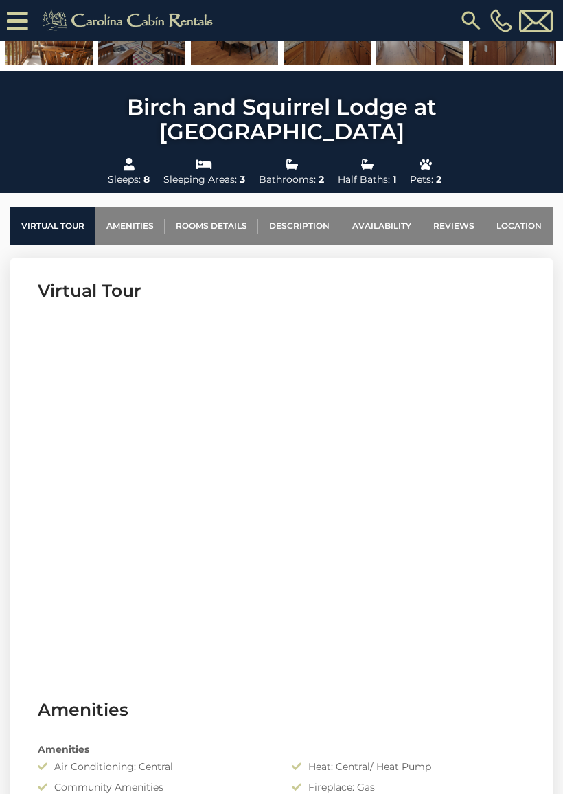
click at [219, 207] on link "Rooms Details" at bounding box center [211, 226] width 93 height 38
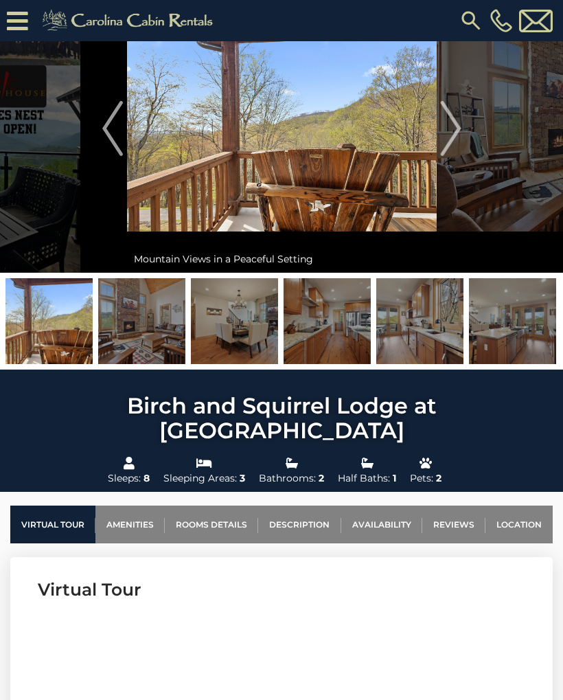
scroll to position [0, 0]
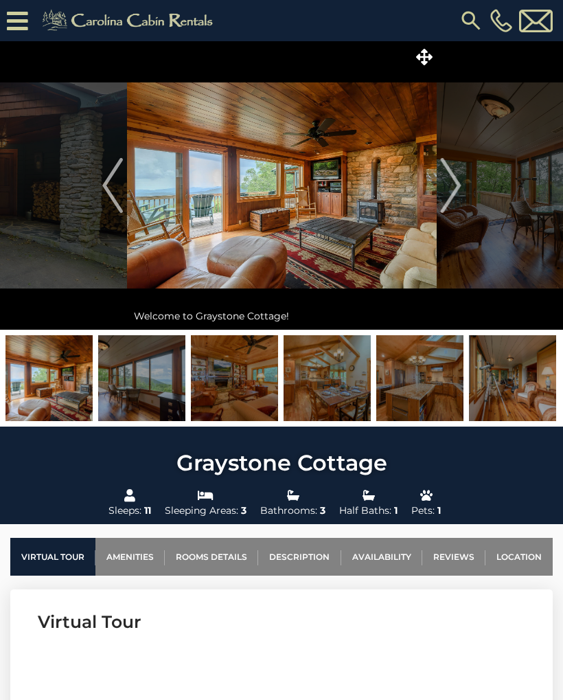
click at [457, 183] on img "Next" at bounding box center [450, 185] width 21 height 55
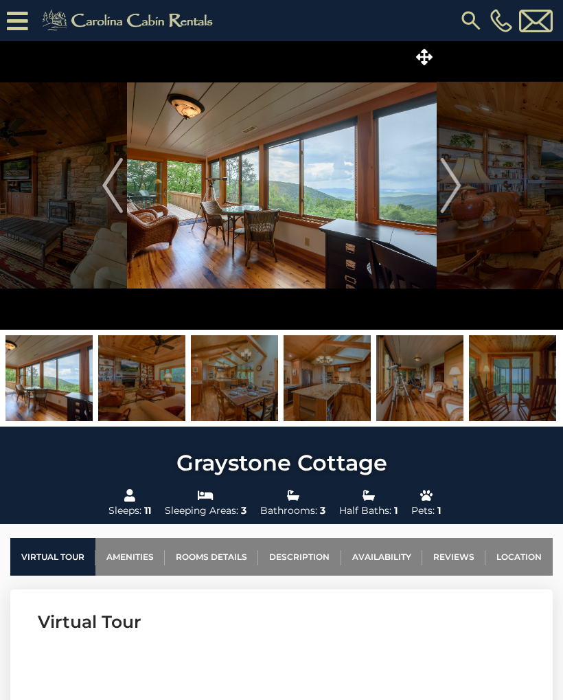
click at [454, 185] on img "Next" at bounding box center [450, 185] width 21 height 55
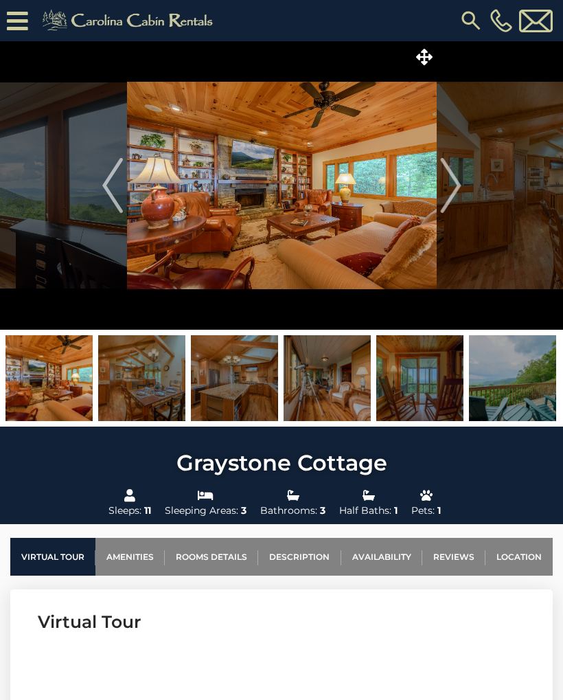
click at [453, 185] on img "Next" at bounding box center [450, 185] width 21 height 55
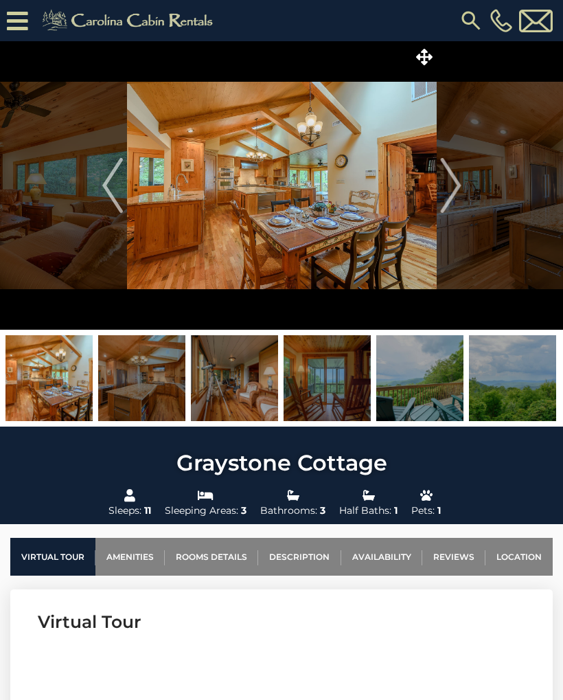
click at [455, 177] on img "Next" at bounding box center [450, 185] width 21 height 55
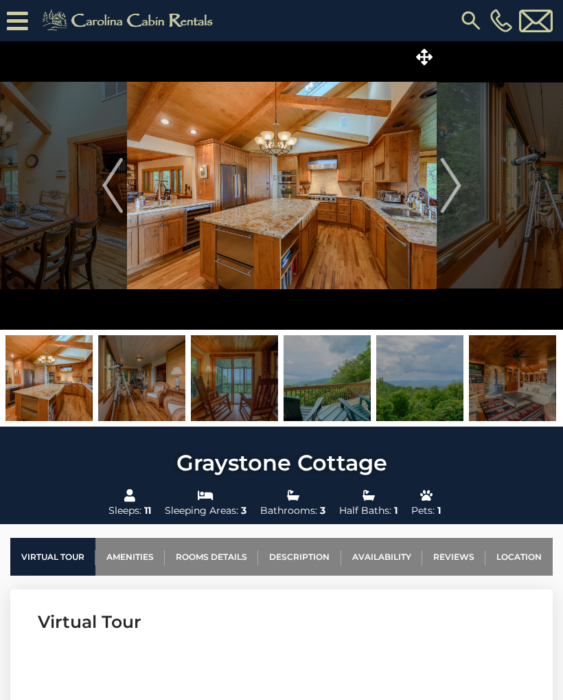
click at [448, 185] on img "Next" at bounding box center [450, 185] width 21 height 55
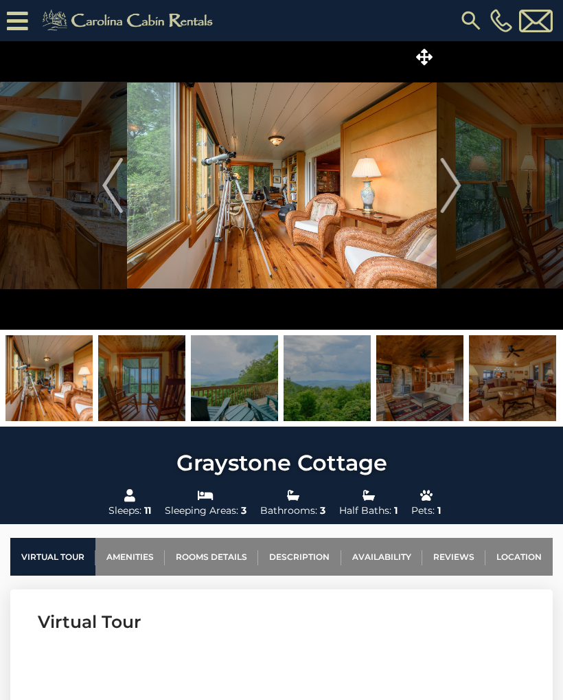
click at [457, 179] on img "Next" at bounding box center [450, 185] width 21 height 55
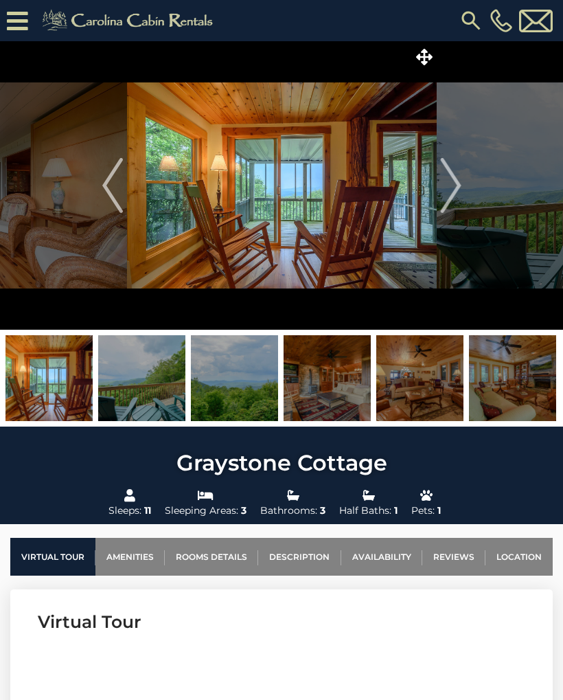
click at [457, 177] on img "Next" at bounding box center [450, 185] width 21 height 55
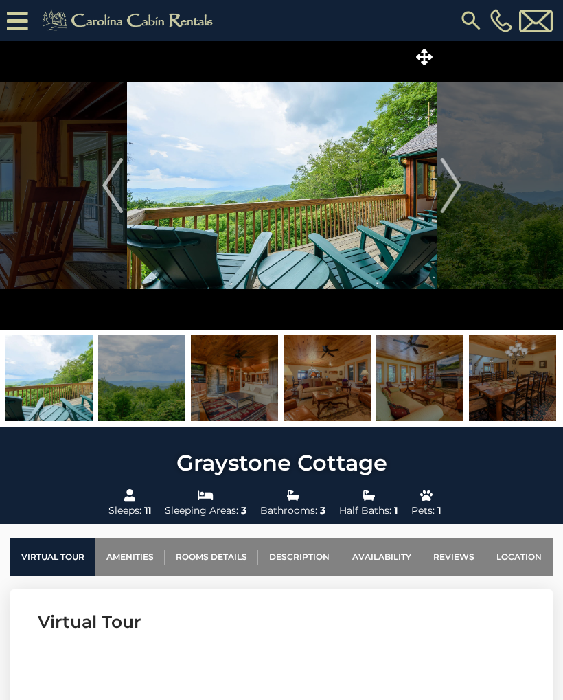
click at [456, 174] on img "Next" at bounding box center [450, 185] width 21 height 55
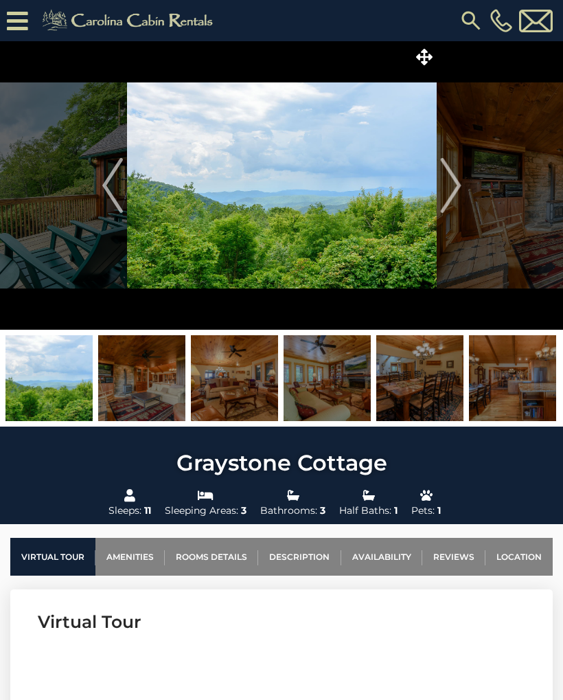
click at [455, 172] on img "Next" at bounding box center [450, 185] width 21 height 55
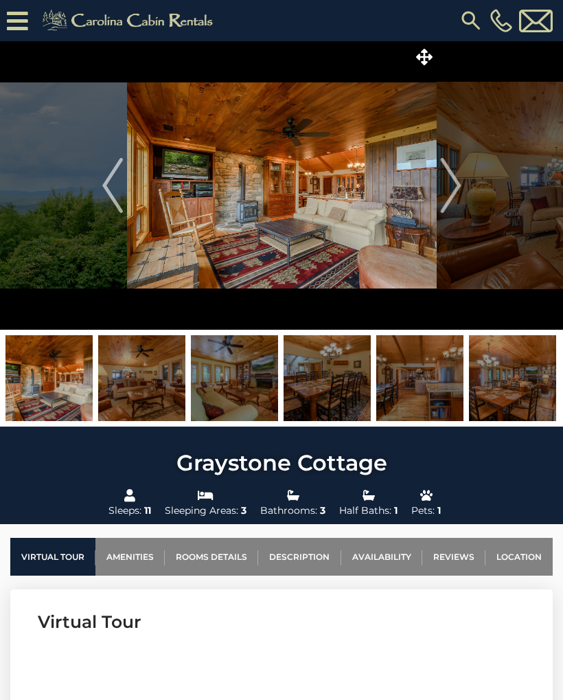
click at [454, 178] on img "Next" at bounding box center [450, 185] width 21 height 55
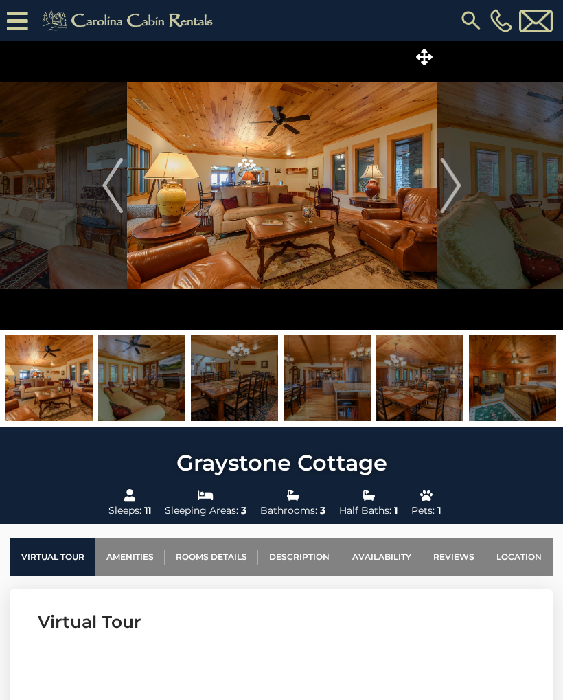
click at [453, 183] on img "Next" at bounding box center [450, 185] width 21 height 55
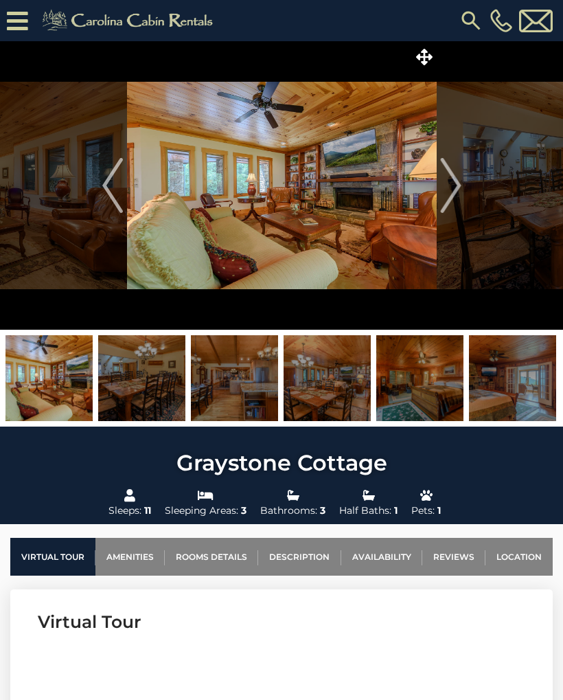
click at [456, 180] on img "Next" at bounding box center [450, 185] width 21 height 55
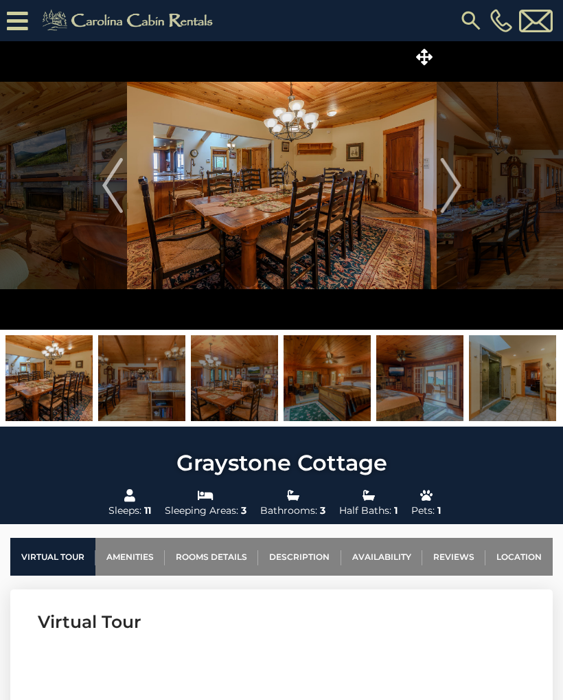
click at [455, 179] on img "Next" at bounding box center [450, 185] width 21 height 55
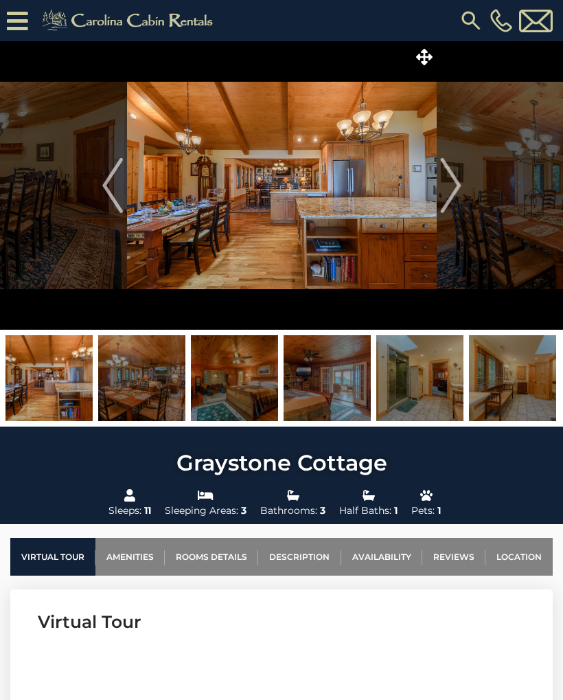
click at [453, 179] on img "Next" at bounding box center [450, 185] width 21 height 55
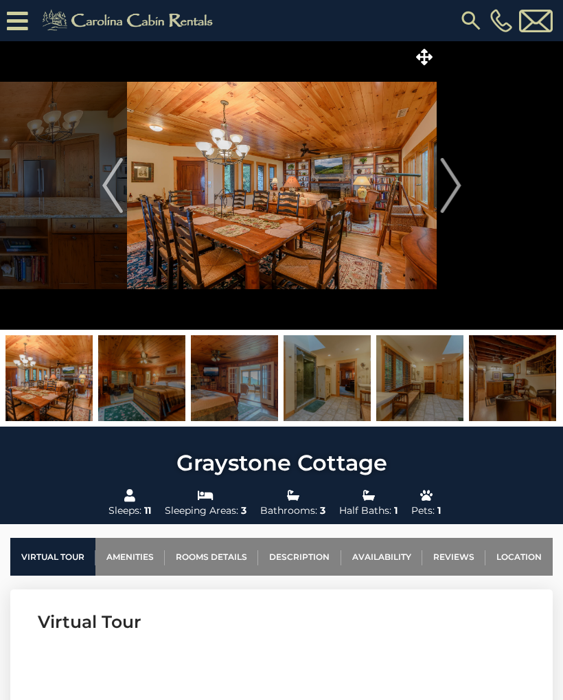
click at [452, 180] on img "Next" at bounding box center [450, 185] width 21 height 55
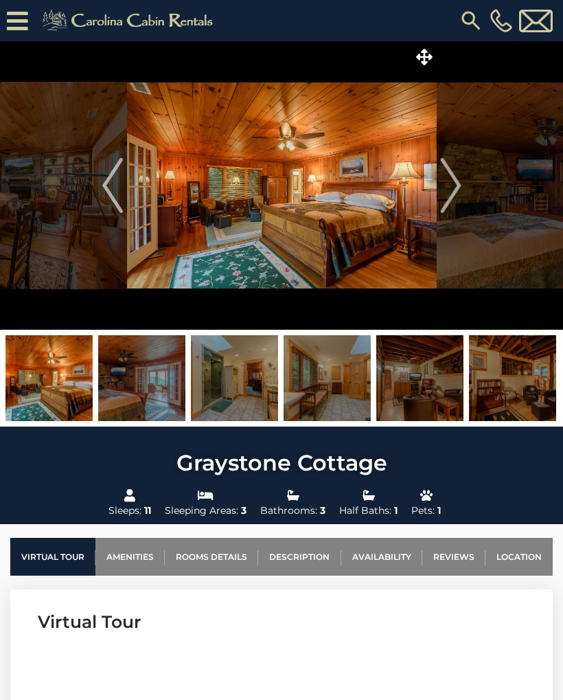
click at [451, 181] on img "Next" at bounding box center [450, 185] width 21 height 55
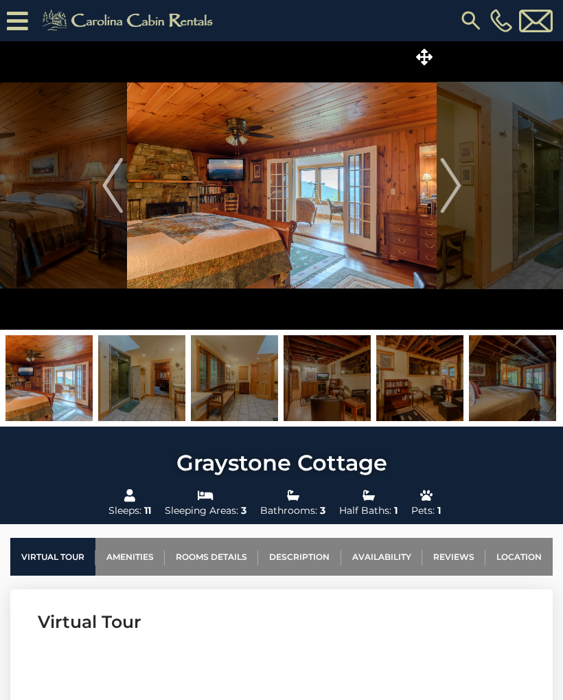
click at [451, 179] on img "Next" at bounding box center [450, 185] width 21 height 55
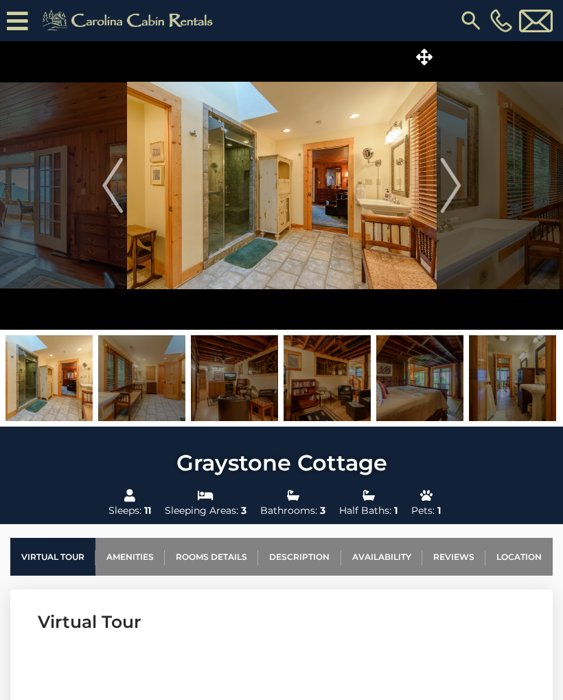
click at [452, 178] on img "Next" at bounding box center [450, 185] width 21 height 55
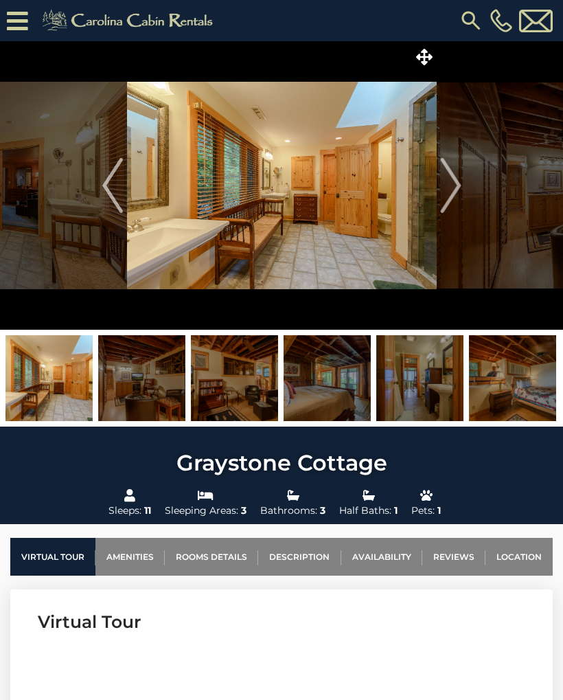
click at [450, 181] on img "Next" at bounding box center [450, 185] width 21 height 55
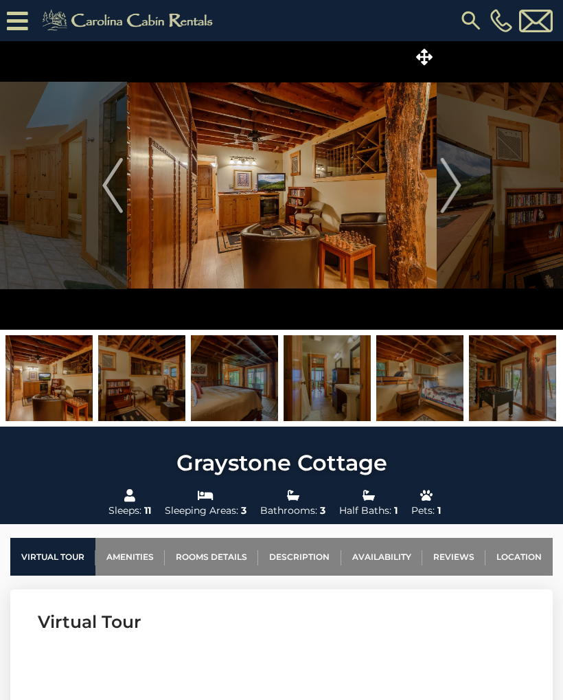
click at [449, 180] on img "Next" at bounding box center [450, 185] width 21 height 55
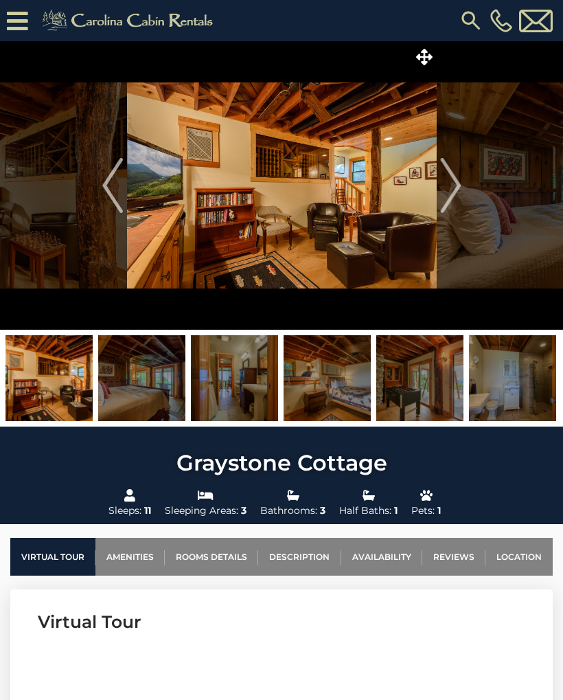
click at [449, 178] on img "Next" at bounding box center [450, 185] width 21 height 55
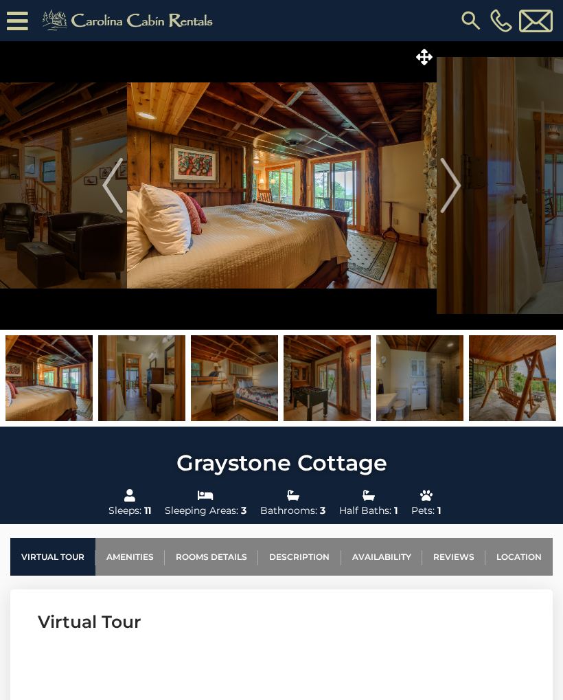
click at [449, 178] on img "Next" at bounding box center [450, 185] width 21 height 55
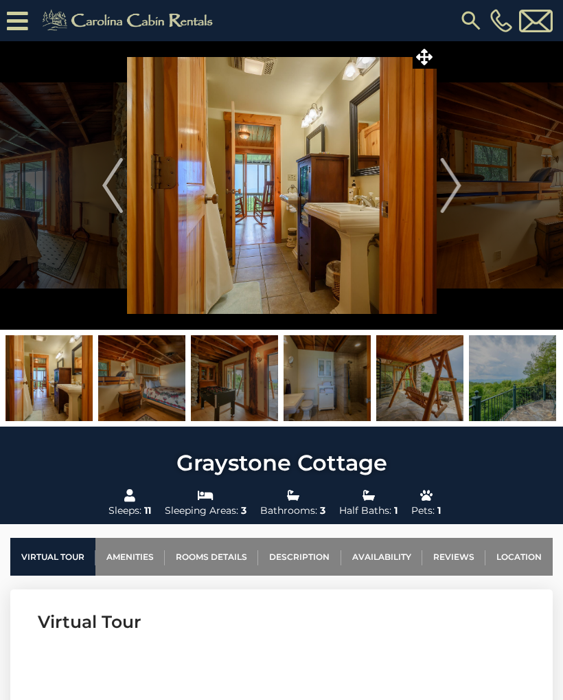
click at [448, 179] on img "Next" at bounding box center [450, 185] width 21 height 55
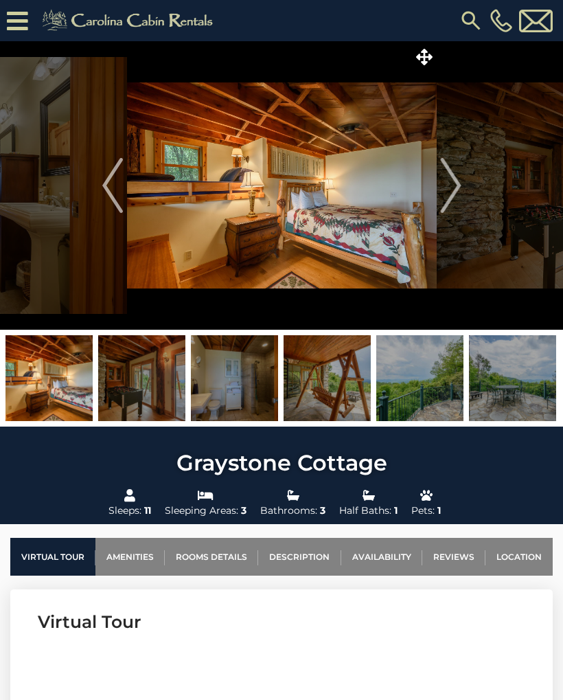
click at [446, 183] on img "Next" at bounding box center [450, 185] width 21 height 55
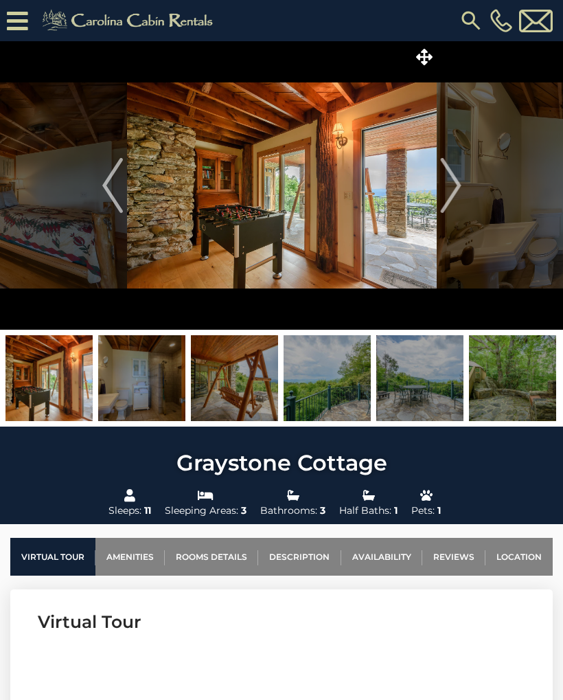
click at [449, 180] on img "Next" at bounding box center [450, 185] width 21 height 55
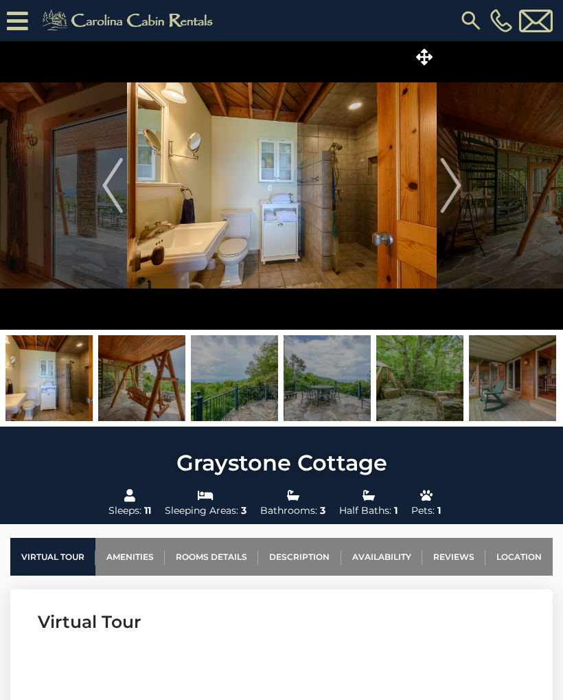
click at [448, 181] on img "Next" at bounding box center [450, 185] width 21 height 55
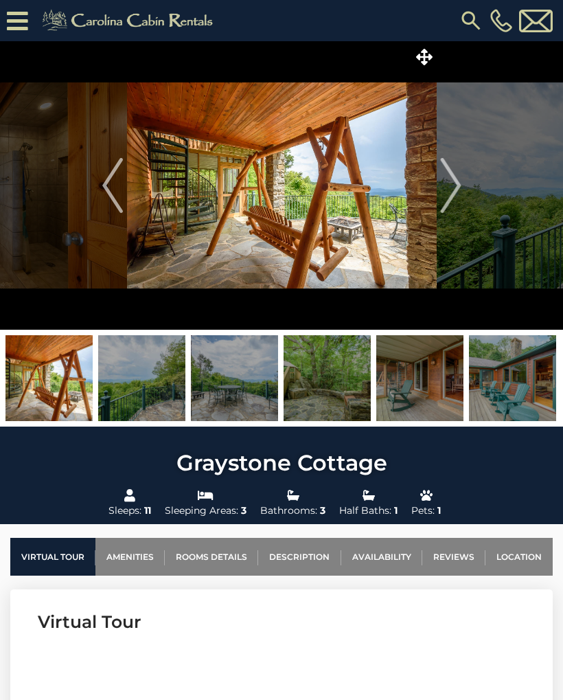
click at [448, 181] on img "Next" at bounding box center [450, 185] width 21 height 55
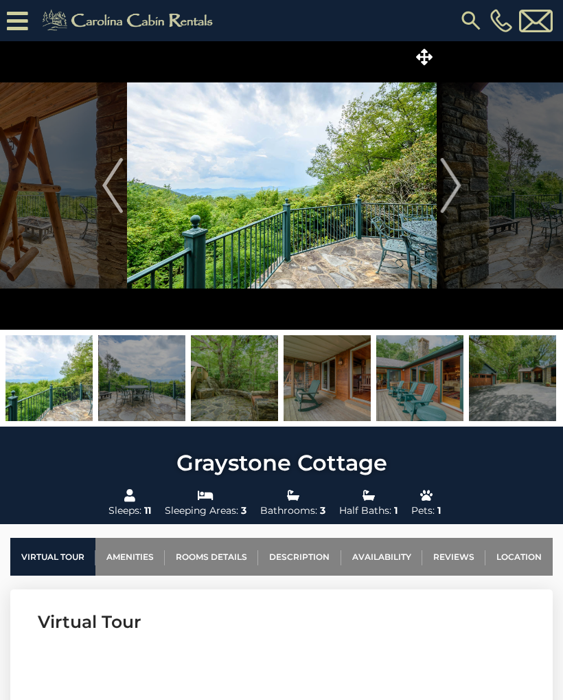
click at [444, 183] on img "Next" at bounding box center [450, 185] width 21 height 55
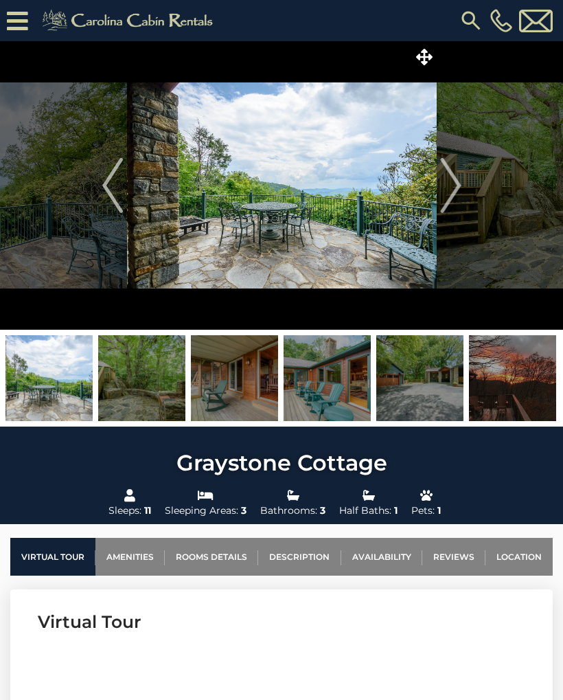
click at [442, 183] on img "Next" at bounding box center [450, 185] width 21 height 55
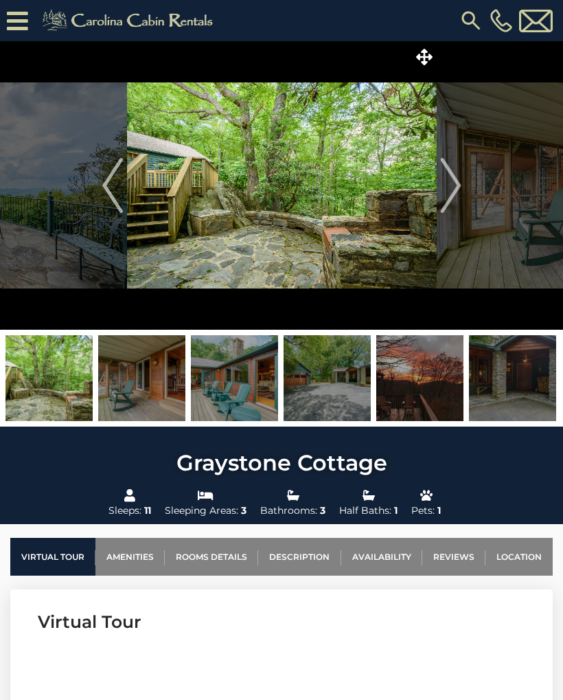
click at [448, 184] on img "Next" at bounding box center [450, 185] width 21 height 55
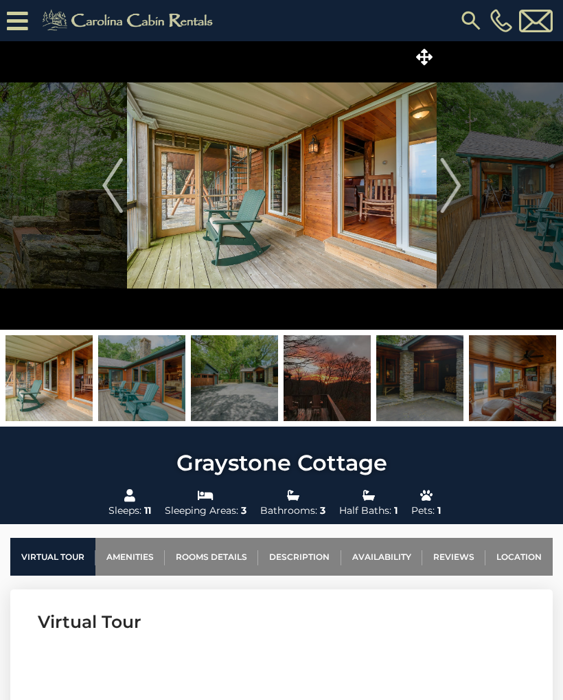
click at [451, 181] on img "Next" at bounding box center [450, 185] width 21 height 55
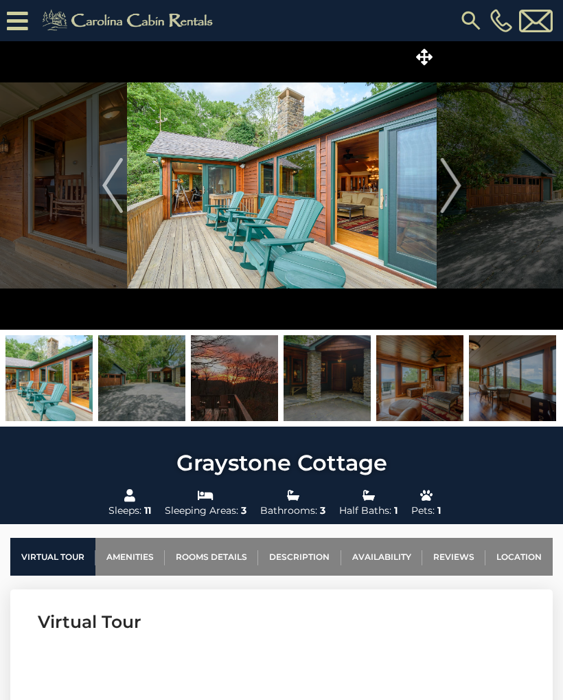
click at [451, 181] on img "Next" at bounding box center [450, 185] width 21 height 55
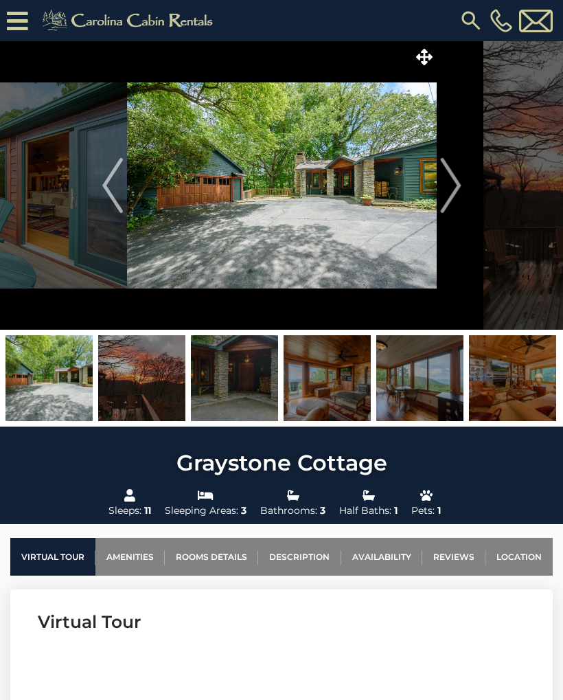
click at [448, 181] on img "Next" at bounding box center [450, 185] width 21 height 55
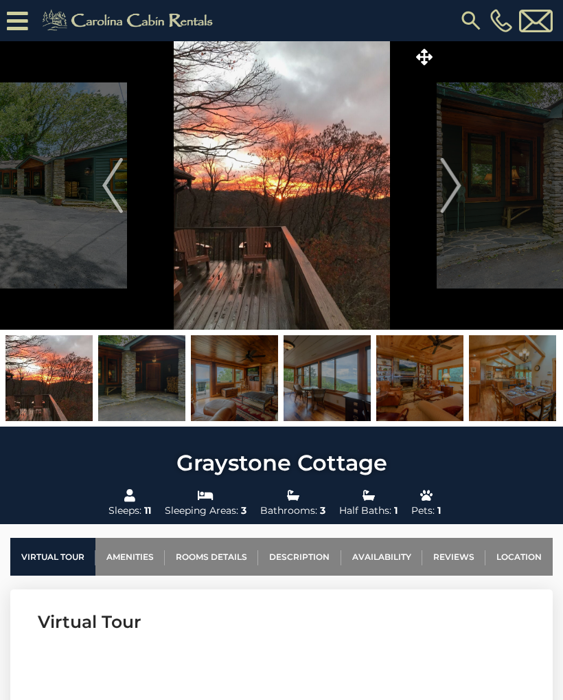
click at [448, 183] on img "Next" at bounding box center [450, 185] width 21 height 55
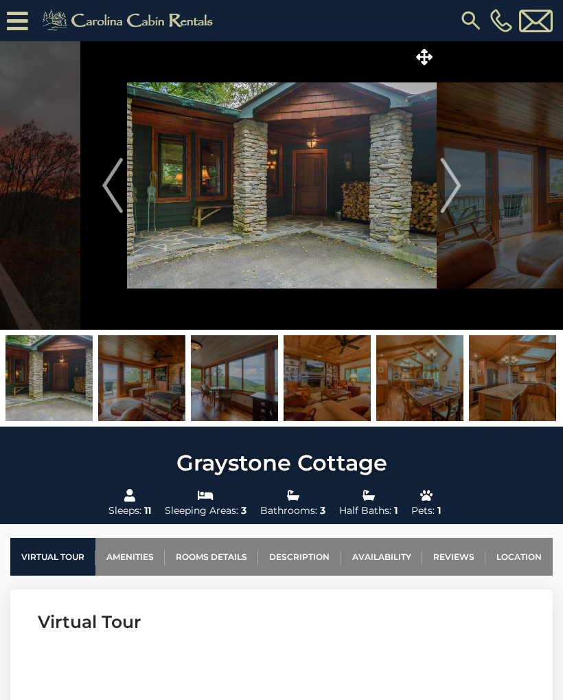
click at [448, 183] on img "Next" at bounding box center [450, 185] width 21 height 55
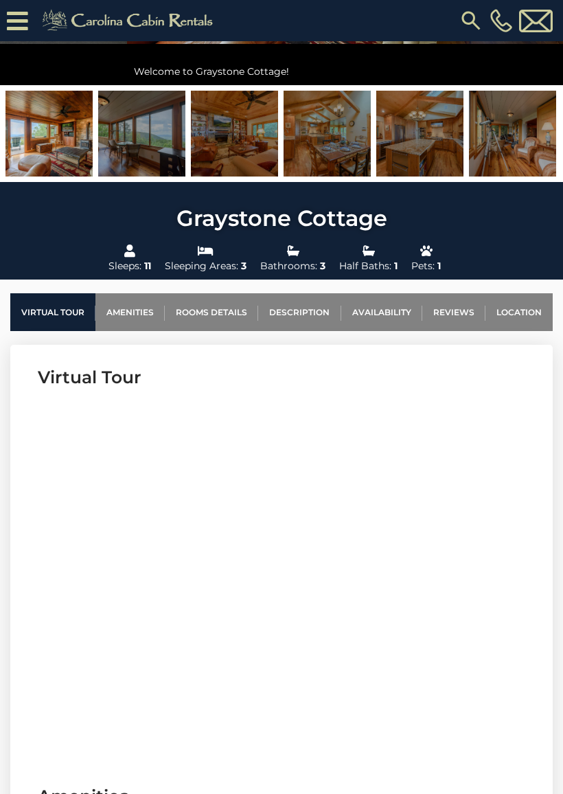
click at [207, 314] on link "Rooms Details" at bounding box center [211, 312] width 93 height 38
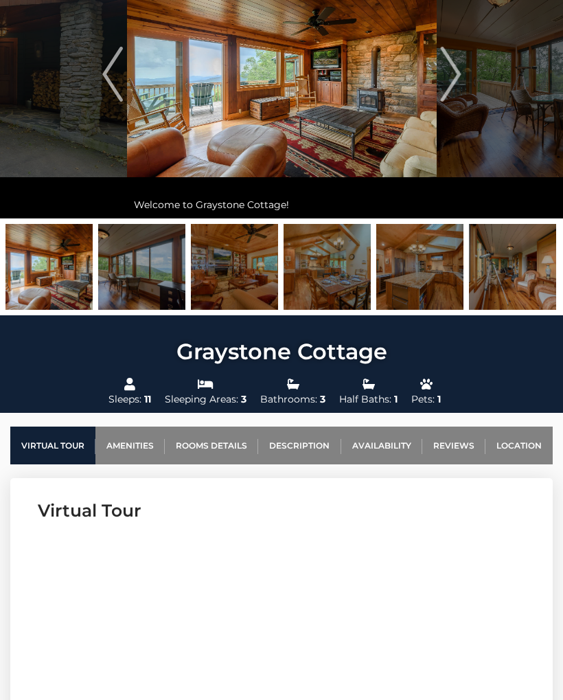
scroll to position [21, 0]
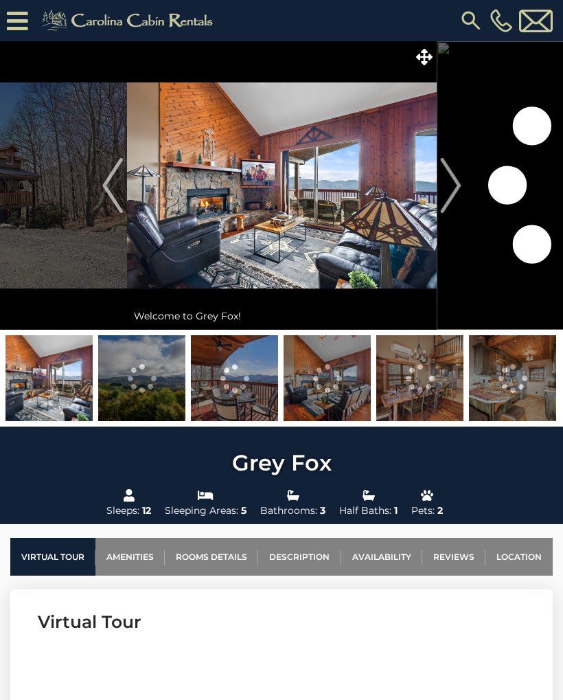
click at [460, 184] on img "Next" at bounding box center [450, 185] width 21 height 55
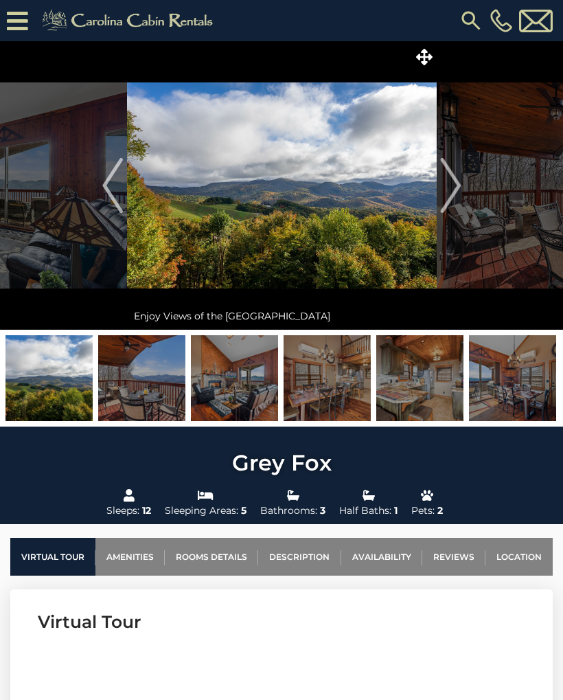
click at [459, 192] on img "Next" at bounding box center [450, 185] width 21 height 55
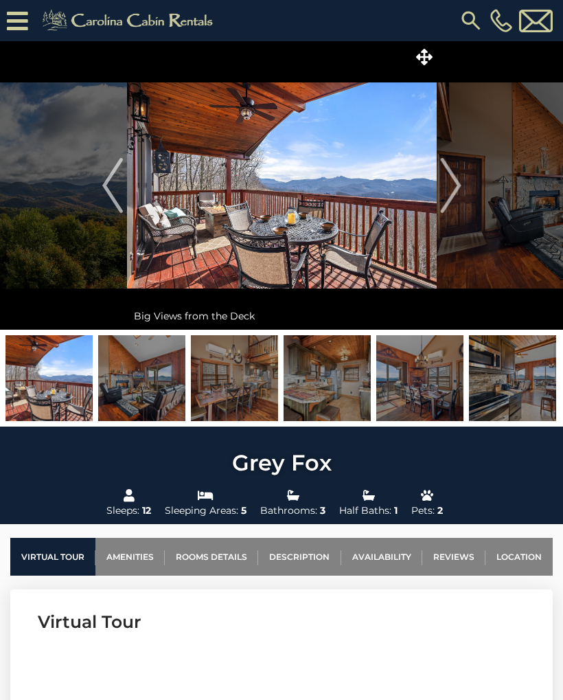
click at [456, 188] on img "Next" at bounding box center [450, 185] width 21 height 55
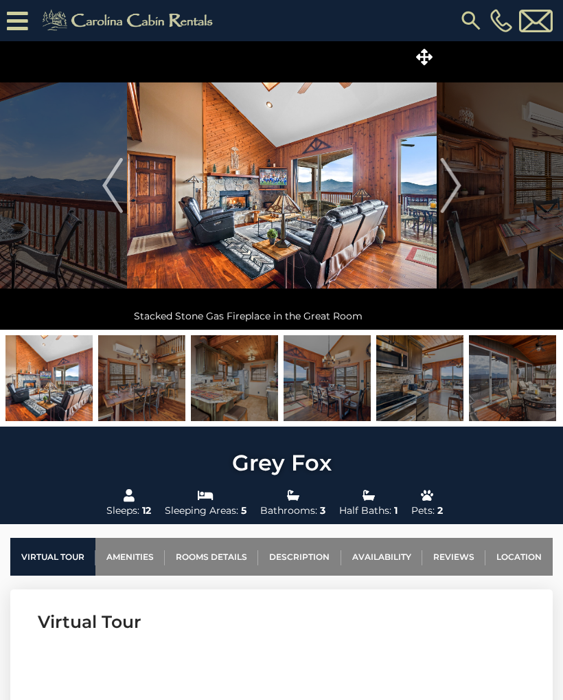
click at [453, 187] on img "Next" at bounding box center [450, 185] width 21 height 55
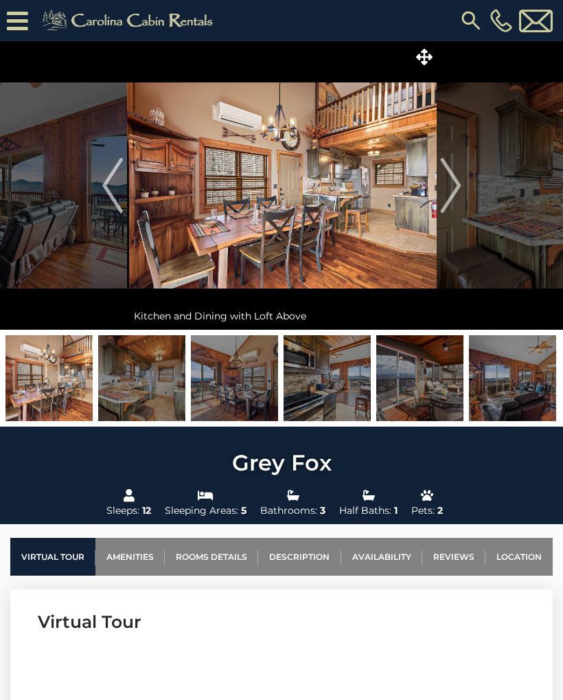
click at [451, 188] on img "Next" at bounding box center [450, 185] width 21 height 55
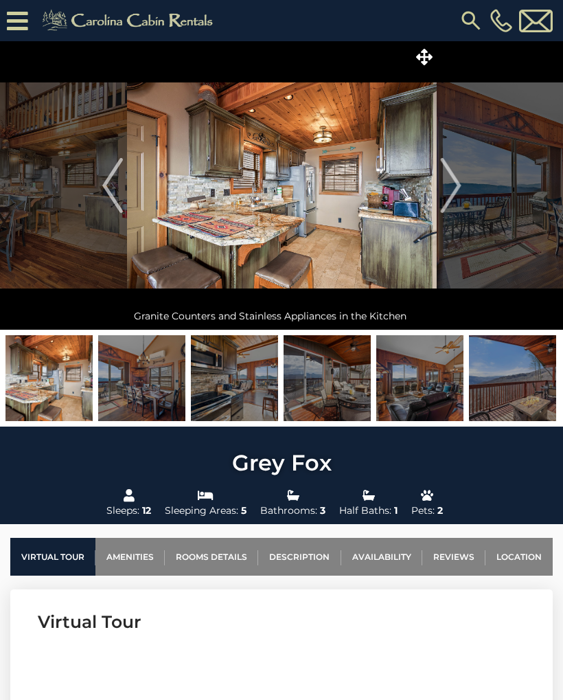
click at [453, 185] on img "Next" at bounding box center [450, 185] width 21 height 55
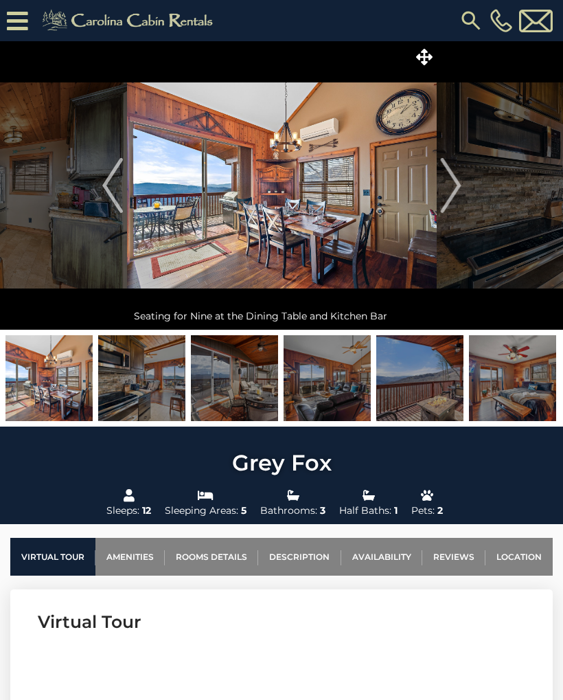
click at [453, 185] on img "Next" at bounding box center [450, 185] width 21 height 55
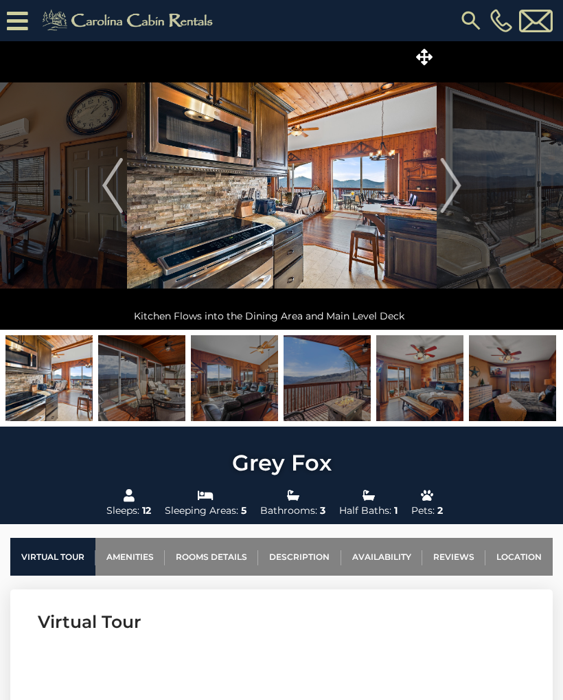
click at [453, 183] on img "Next" at bounding box center [450, 185] width 21 height 55
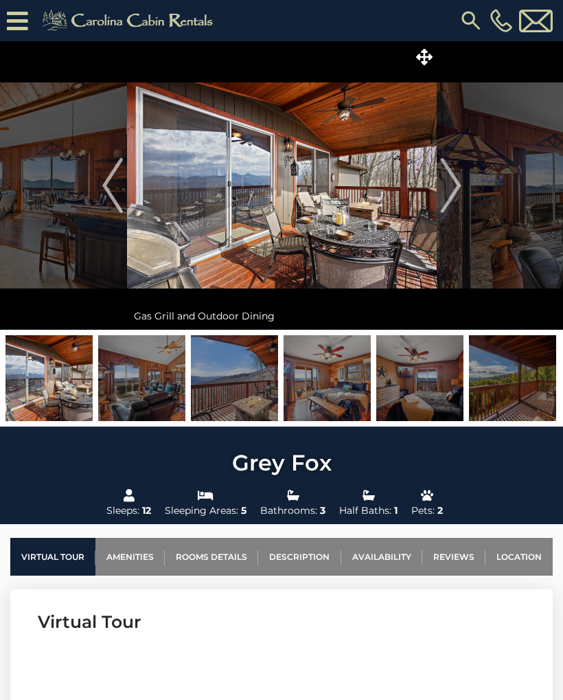
click at [453, 181] on img "Next" at bounding box center [450, 185] width 21 height 55
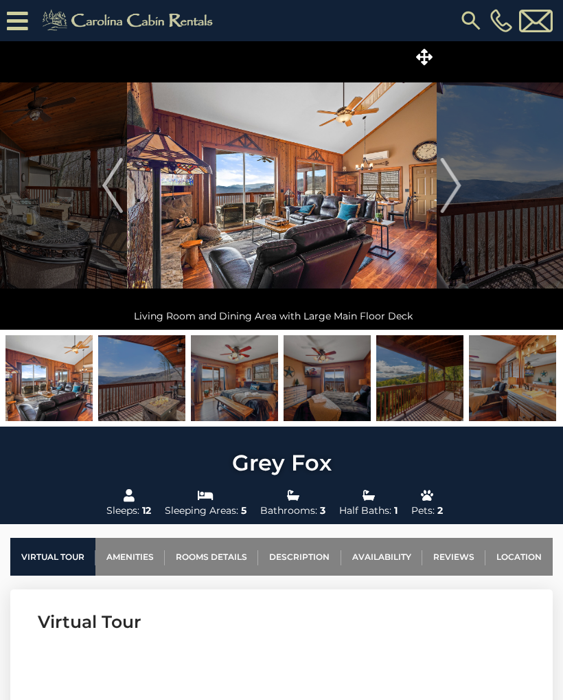
click at [451, 181] on img "Next" at bounding box center [450, 185] width 21 height 55
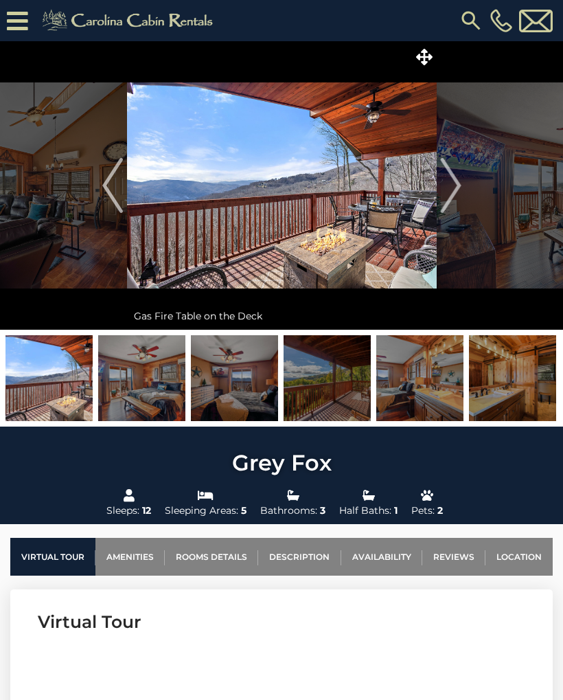
click at [453, 179] on img "Next" at bounding box center [450, 185] width 21 height 55
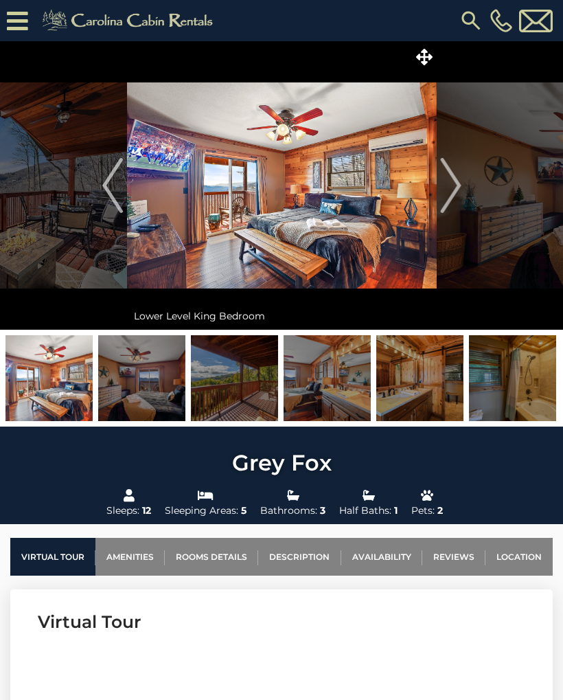
click at [455, 180] on img "Next" at bounding box center [450, 185] width 21 height 55
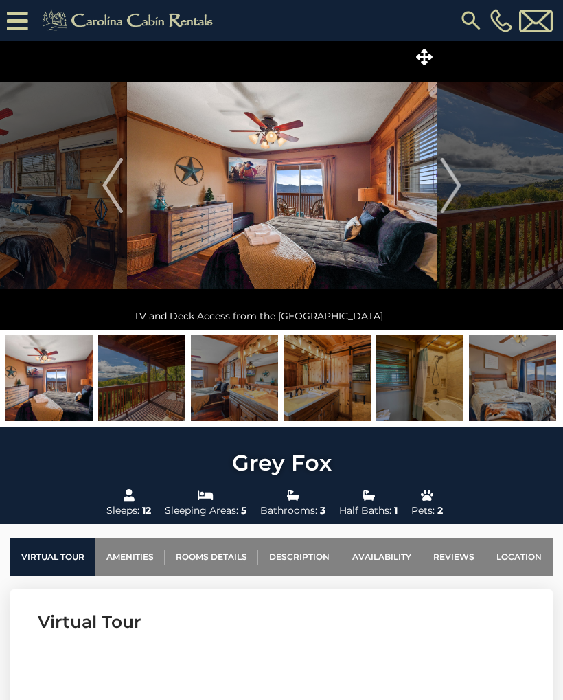
click at [451, 182] on img "Next" at bounding box center [450, 185] width 21 height 55
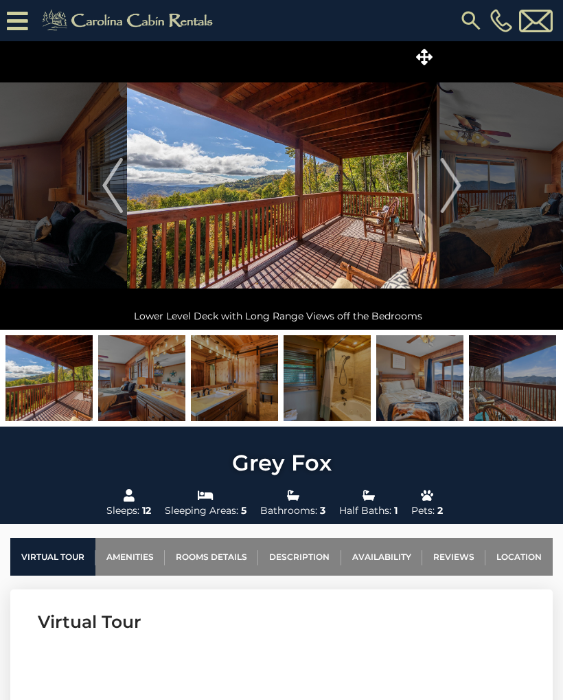
click at [450, 183] on img "Next" at bounding box center [450, 185] width 21 height 55
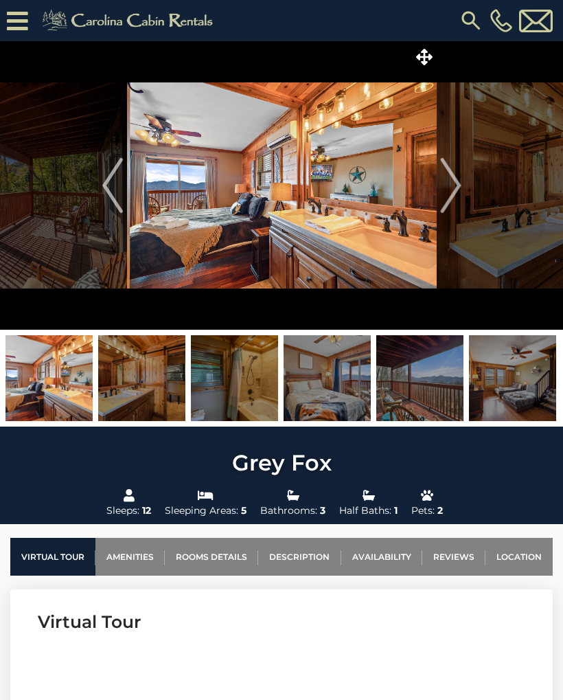
click at [449, 181] on img "Next" at bounding box center [450, 185] width 21 height 55
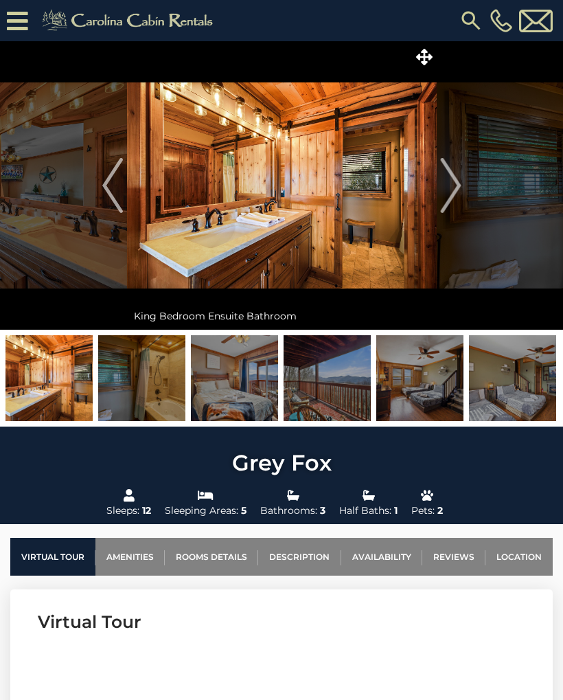
click at [117, 188] on img "Previous" at bounding box center [112, 185] width 21 height 55
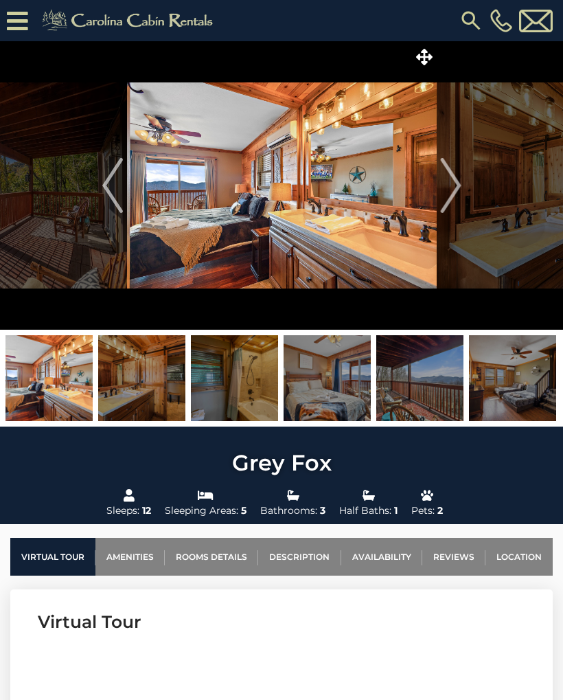
click at [457, 185] on img "Next" at bounding box center [450, 185] width 21 height 55
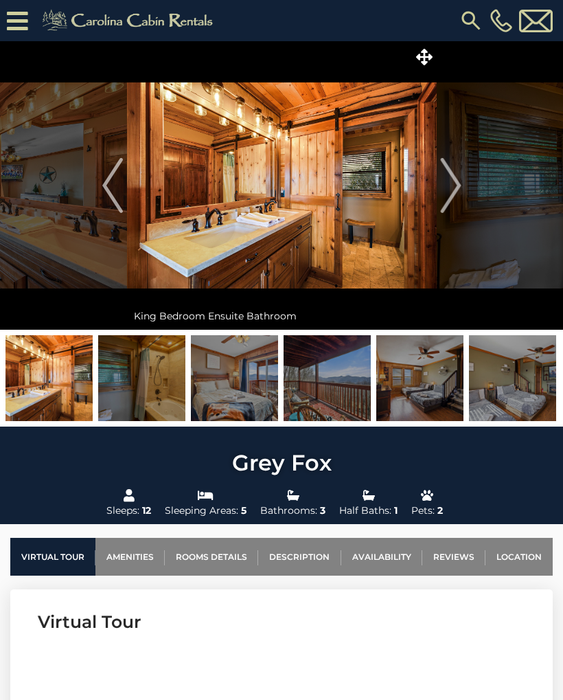
click at [454, 184] on img "Next" at bounding box center [450, 185] width 21 height 55
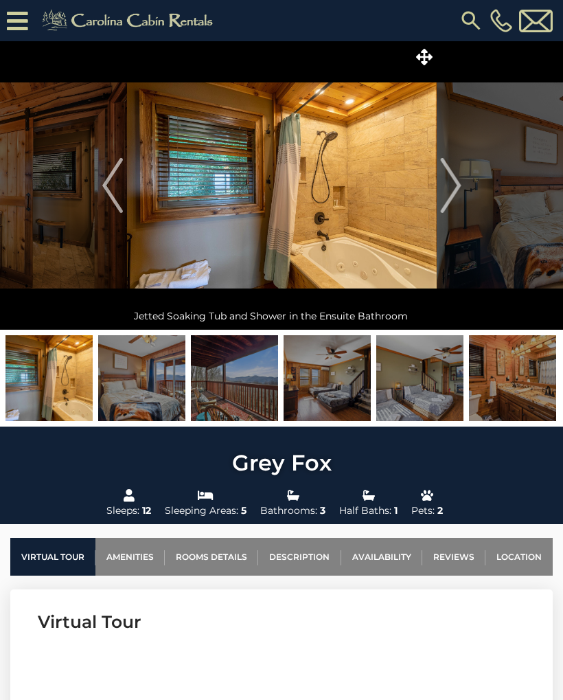
click at [450, 186] on img "Next" at bounding box center [450, 185] width 21 height 55
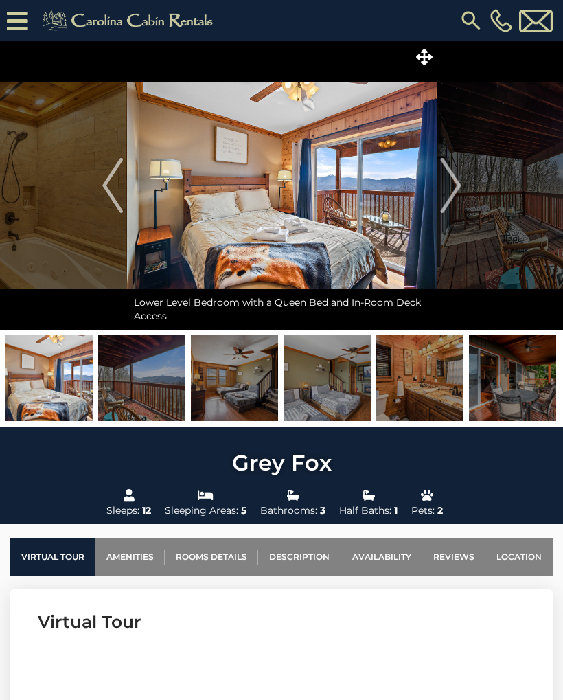
click at [449, 185] on img "Next" at bounding box center [450, 185] width 21 height 55
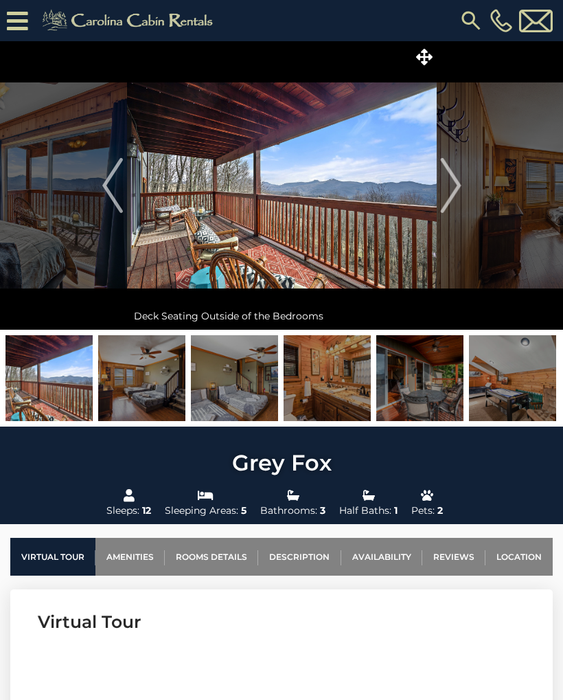
click at [451, 183] on img "Next" at bounding box center [450, 185] width 21 height 55
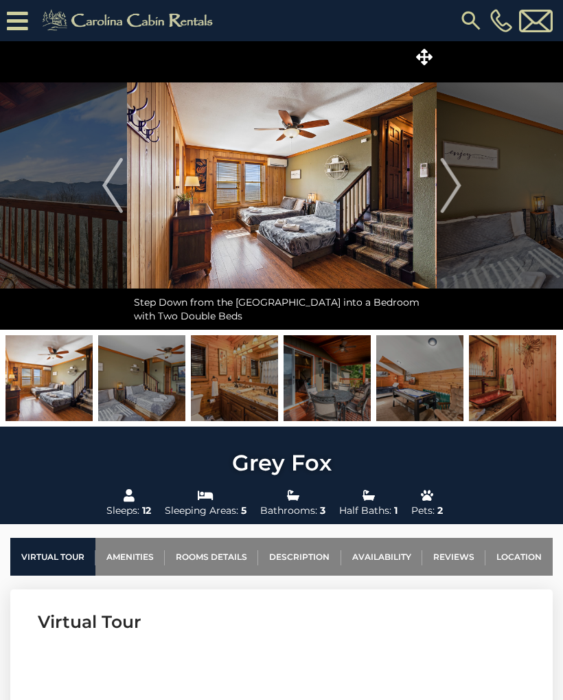
click at [448, 185] on img "Next" at bounding box center [450, 185] width 21 height 55
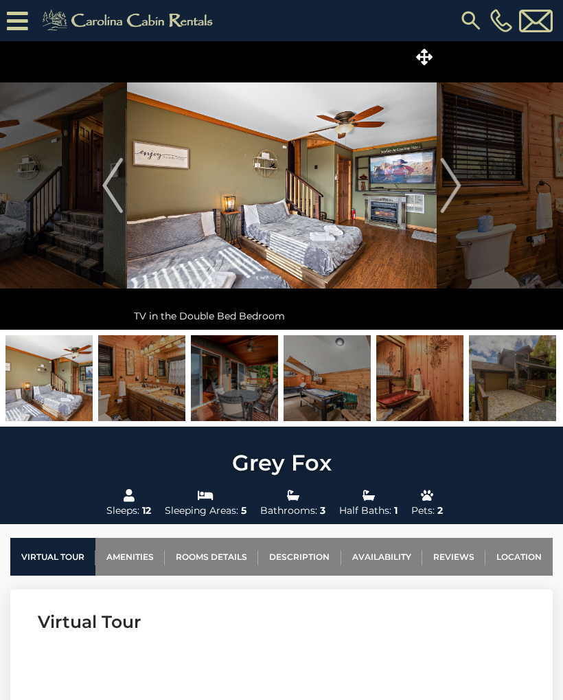
click at [453, 183] on img "Next" at bounding box center [450, 185] width 21 height 55
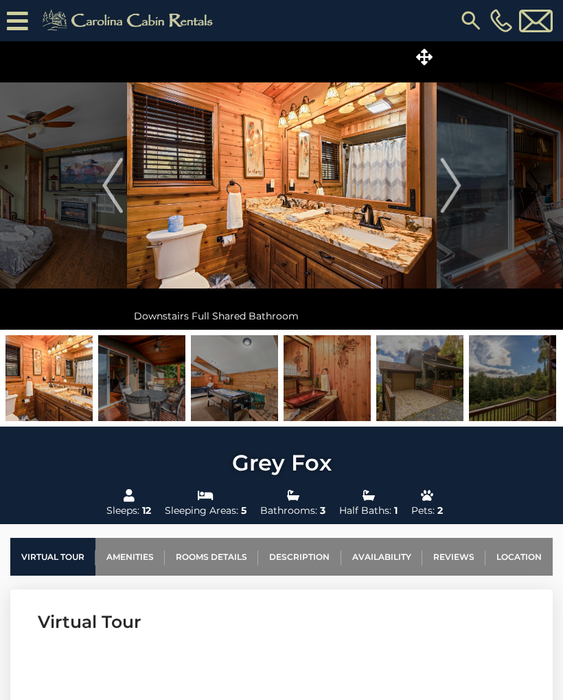
click at [451, 184] on img "Next" at bounding box center [450, 185] width 21 height 55
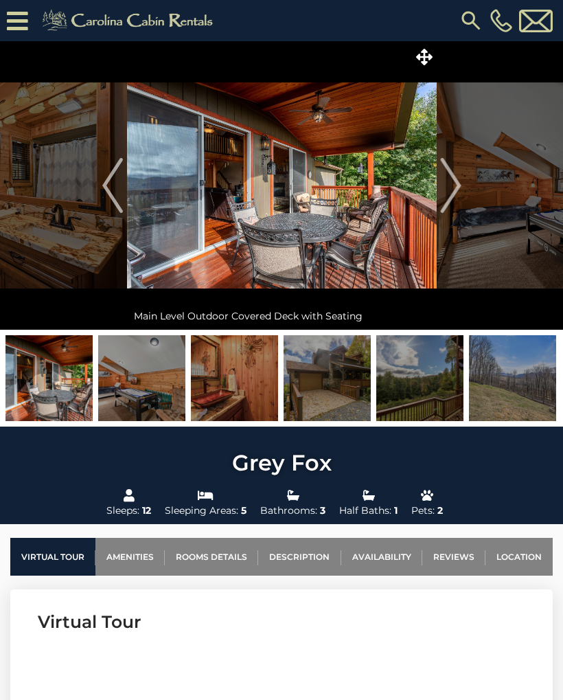
click at [449, 183] on img "Next" at bounding box center [450, 185] width 21 height 55
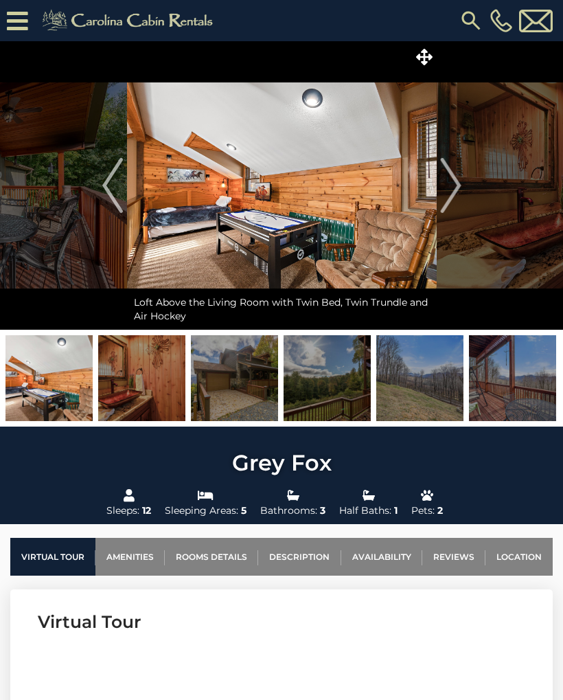
click at [451, 184] on img "Next" at bounding box center [450, 185] width 21 height 55
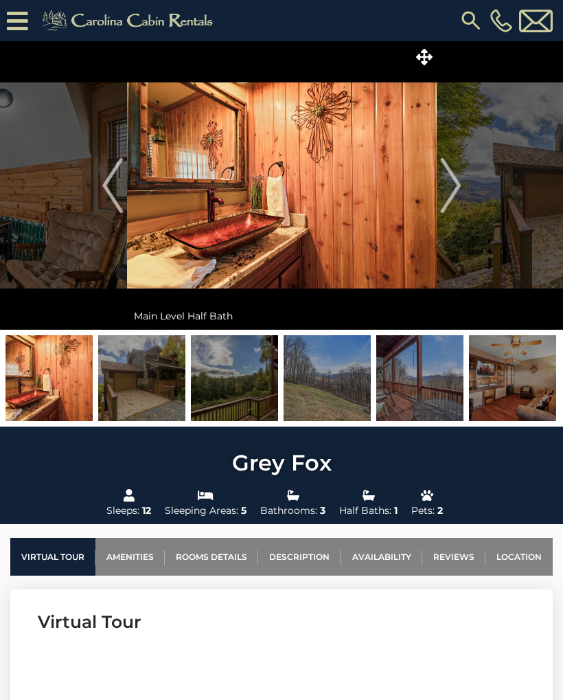
click at [449, 185] on img "Next" at bounding box center [450, 185] width 21 height 55
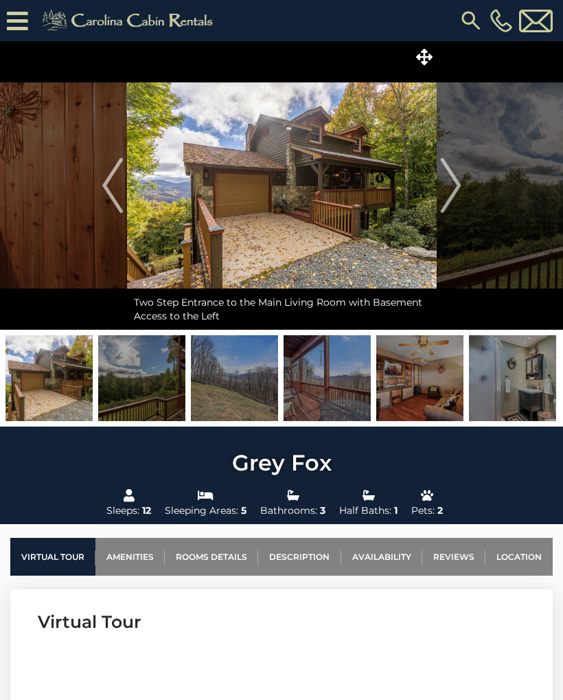
click at [449, 183] on img "Next" at bounding box center [450, 185] width 21 height 55
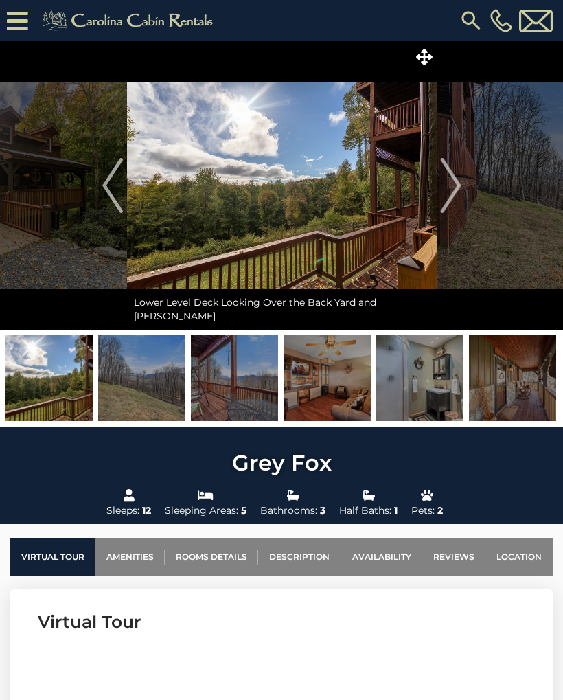
click at [451, 179] on img "Next" at bounding box center [450, 185] width 21 height 55
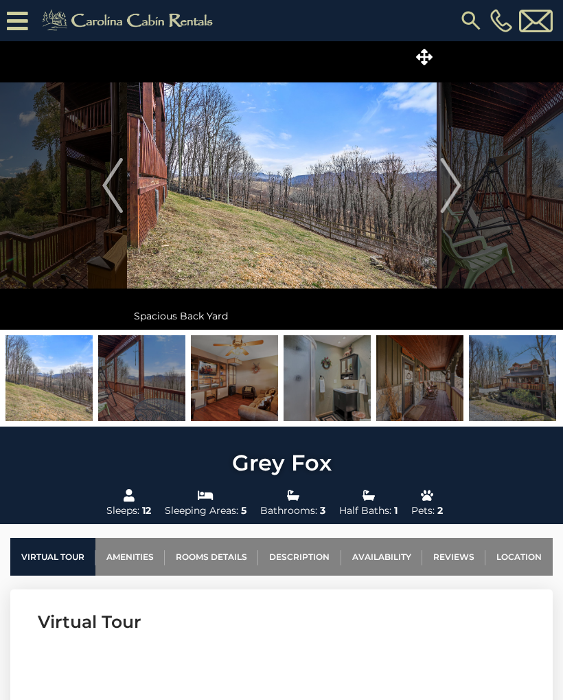
click at [453, 181] on img "Next" at bounding box center [450, 185] width 21 height 55
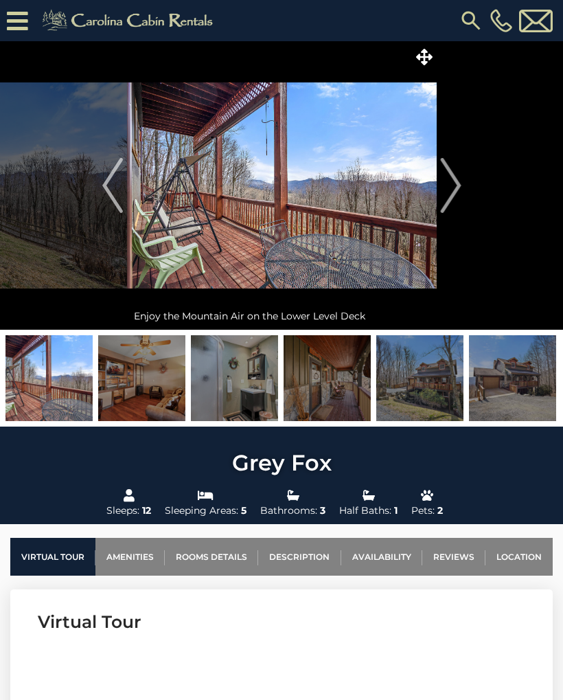
click at [453, 178] on img "Next" at bounding box center [450, 185] width 21 height 55
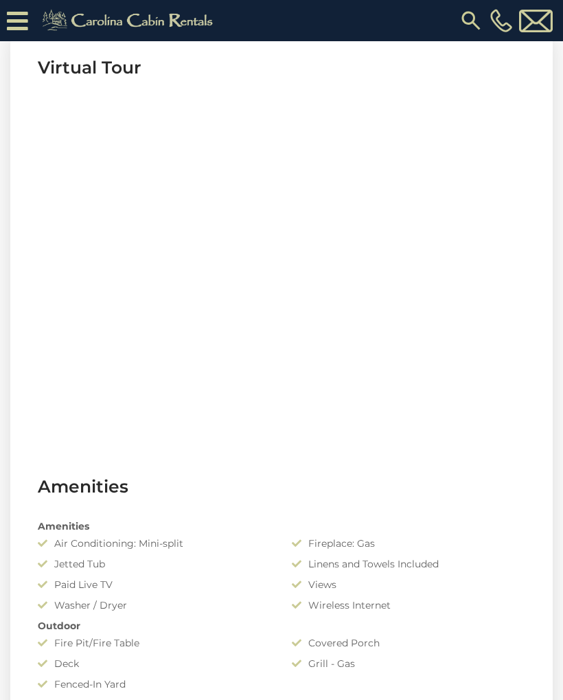
scroll to position [569, 0]
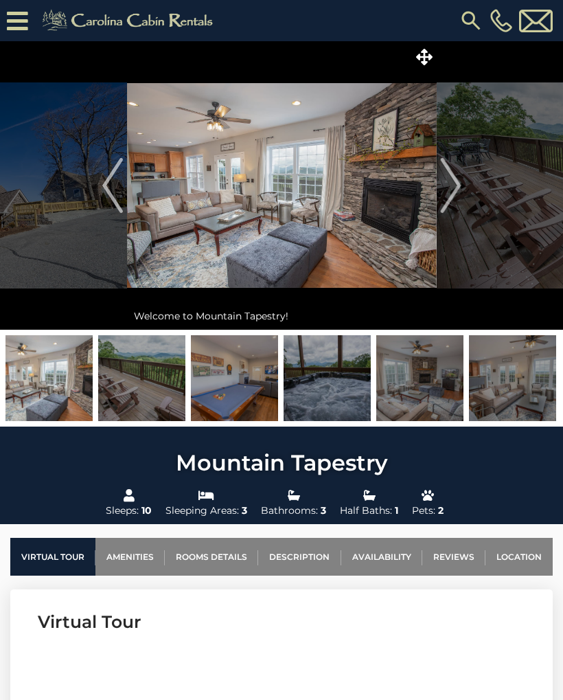
click at [460, 185] on img "Next" at bounding box center [450, 185] width 21 height 55
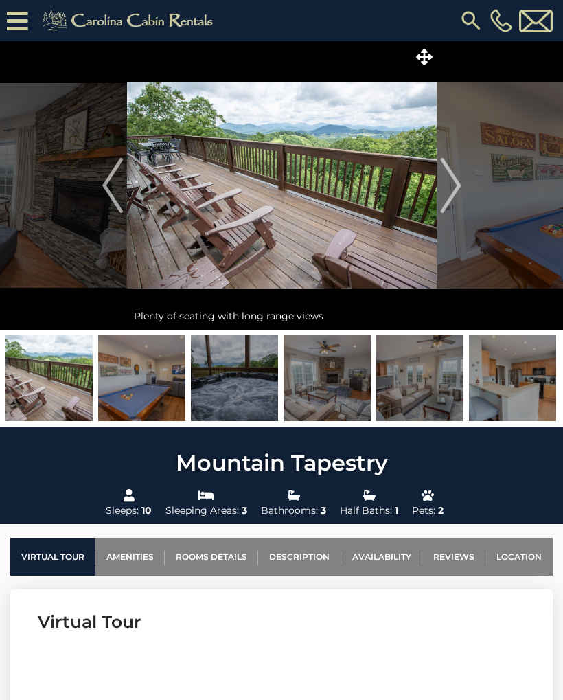
click at [458, 186] on img "Next" at bounding box center [450, 185] width 21 height 55
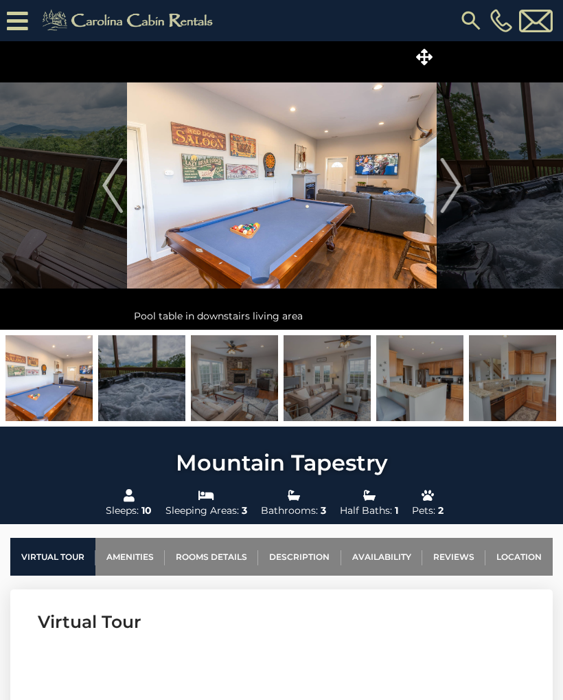
click at [449, 188] on img "Next" at bounding box center [450, 185] width 21 height 55
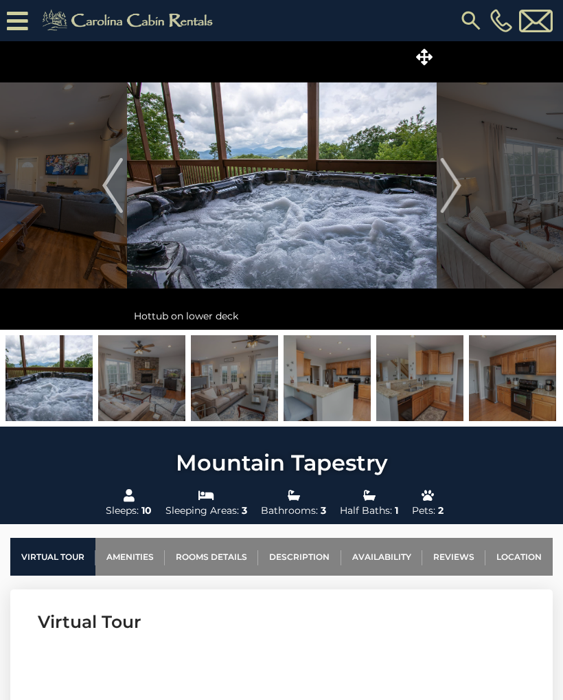
click at [447, 188] on img "Next" at bounding box center [450, 185] width 21 height 55
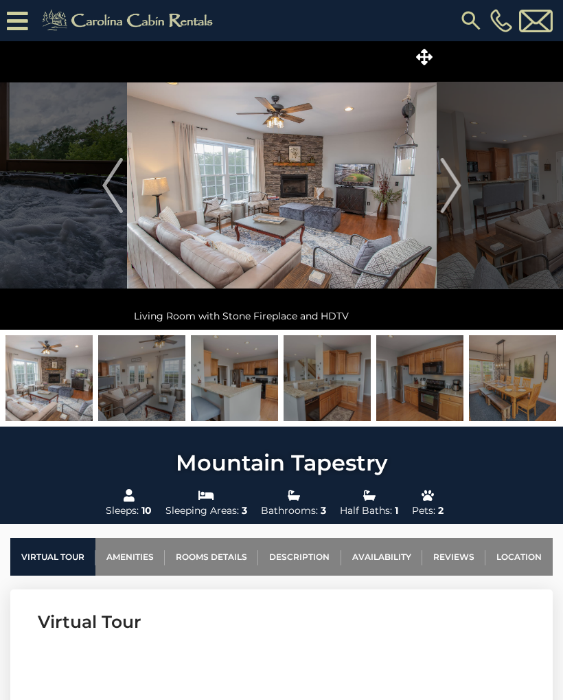
click at [449, 186] on img "Next" at bounding box center [450, 185] width 21 height 55
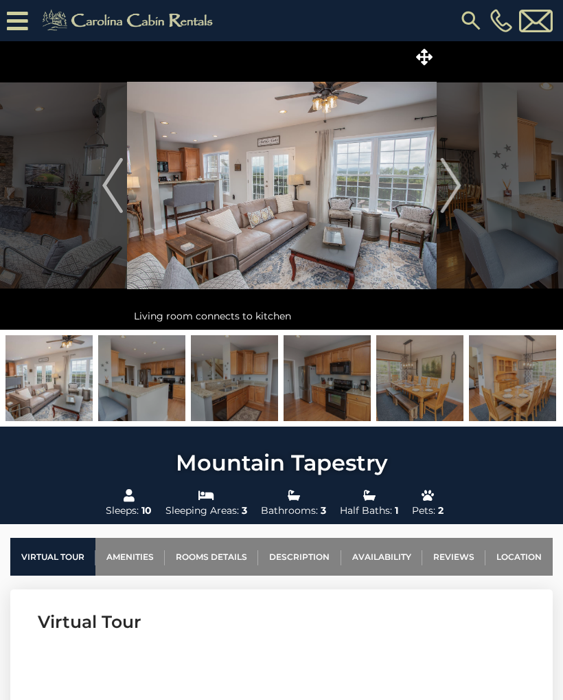
click at [455, 179] on img "Next" at bounding box center [450, 185] width 21 height 55
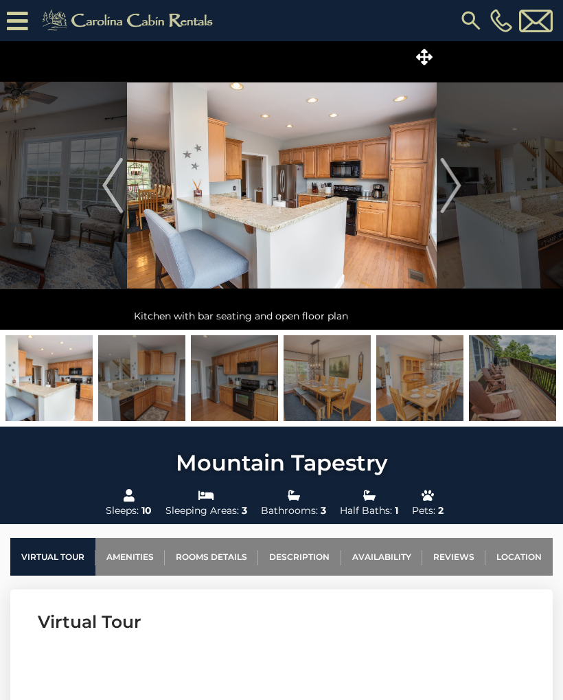
click at [456, 184] on img "Next" at bounding box center [450, 185] width 21 height 55
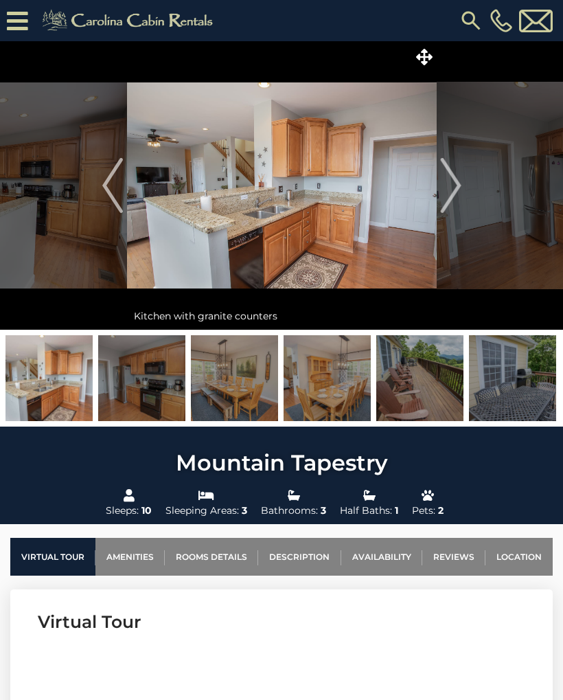
click at [451, 182] on img "Next" at bounding box center [450, 185] width 21 height 55
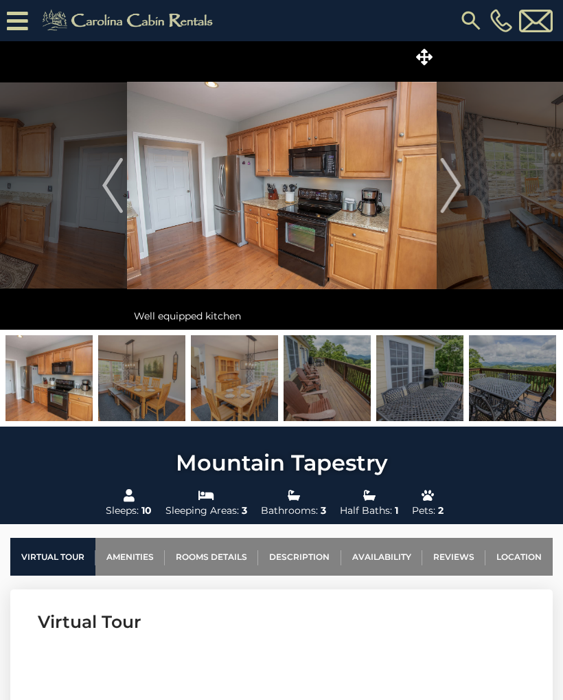
click at [449, 186] on img "Next" at bounding box center [450, 185] width 21 height 55
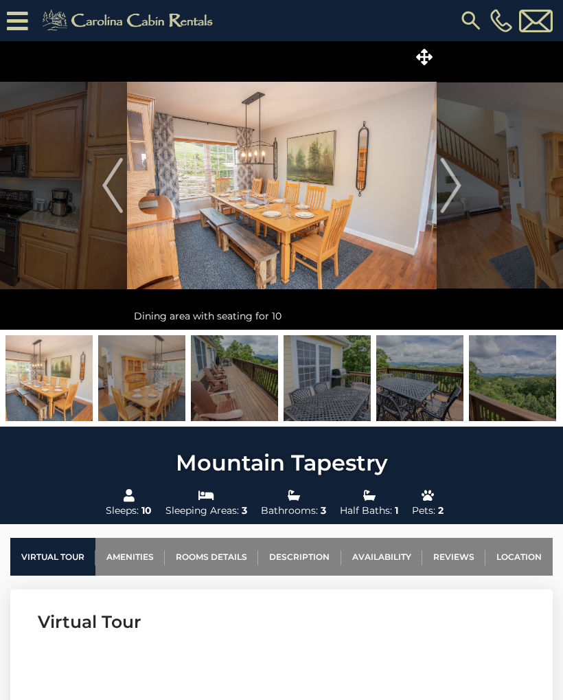
click at [456, 185] on img "Next" at bounding box center [450, 185] width 21 height 55
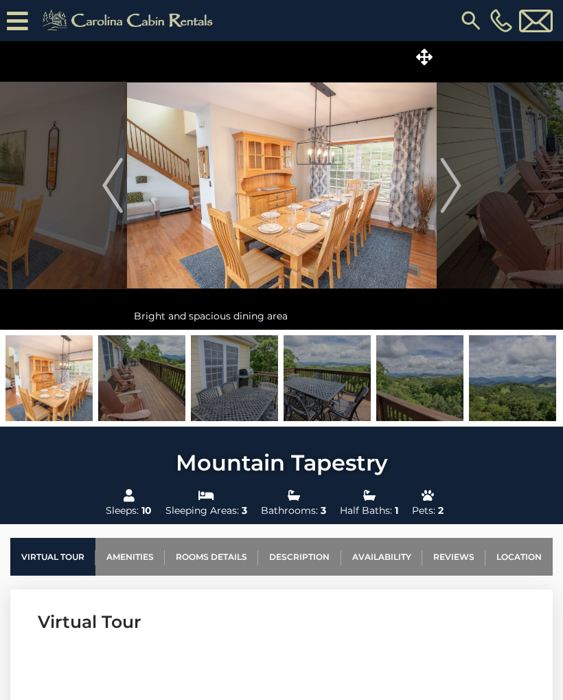
click at [446, 185] on img "Next" at bounding box center [450, 185] width 21 height 55
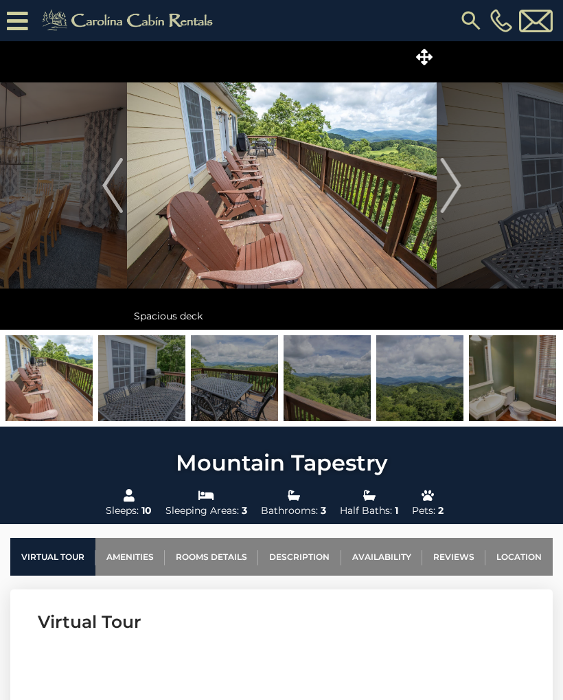
click at [451, 181] on img "Next" at bounding box center [450, 185] width 21 height 55
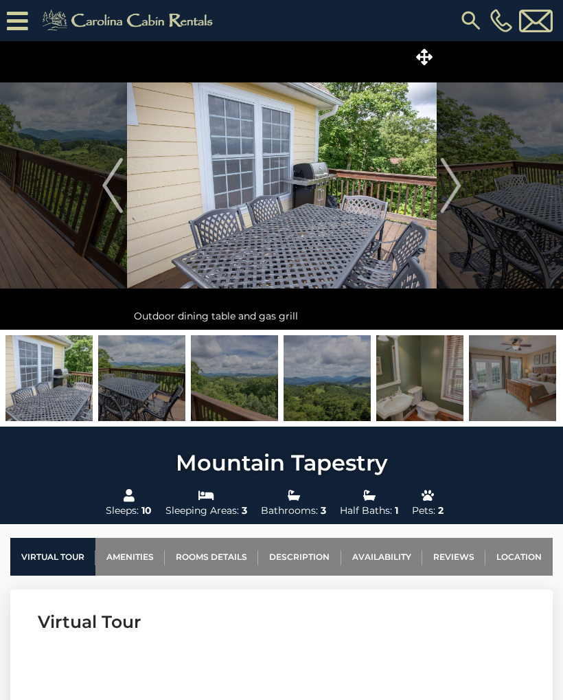
click at [447, 181] on img "Next" at bounding box center [450, 185] width 21 height 55
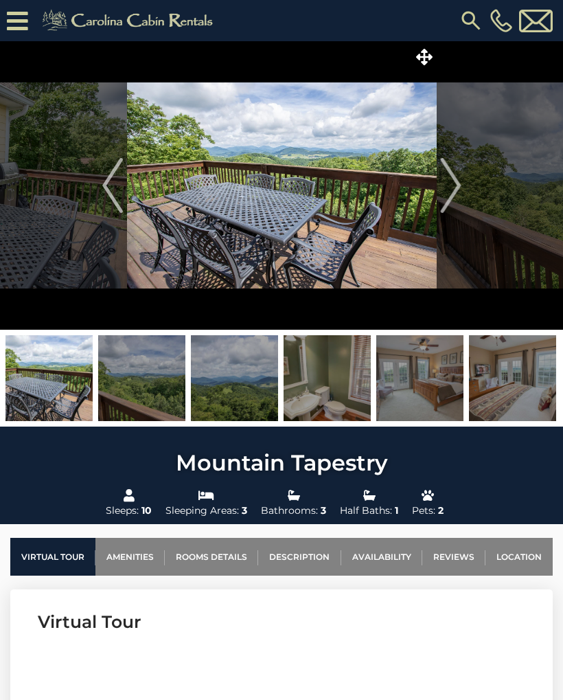
click at [446, 185] on img "Next" at bounding box center [450, 185] width 21 height 55
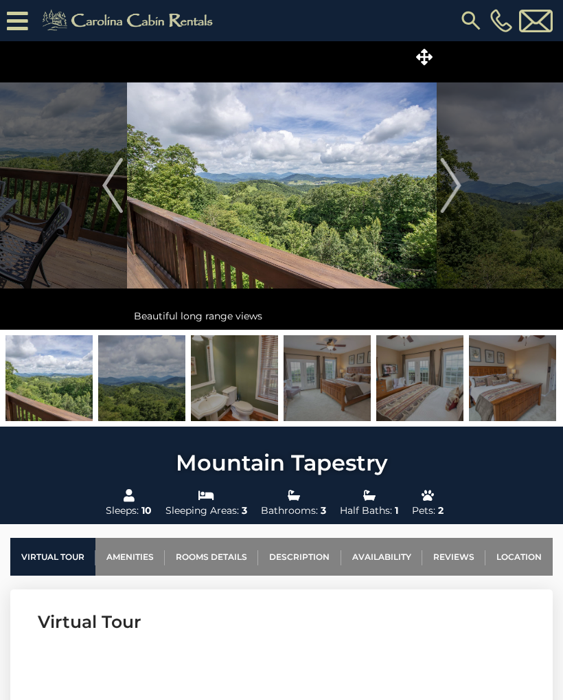
click at [448, 183] on img "Next" at bounding box center [450, 185] width 21 height 55
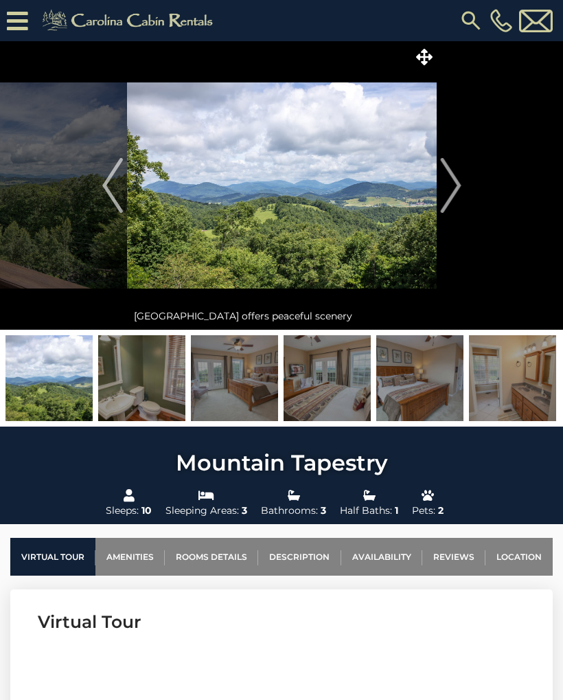
click at [446, 182] on img "Next" at bounding box center [450, 185] width 21 height 55
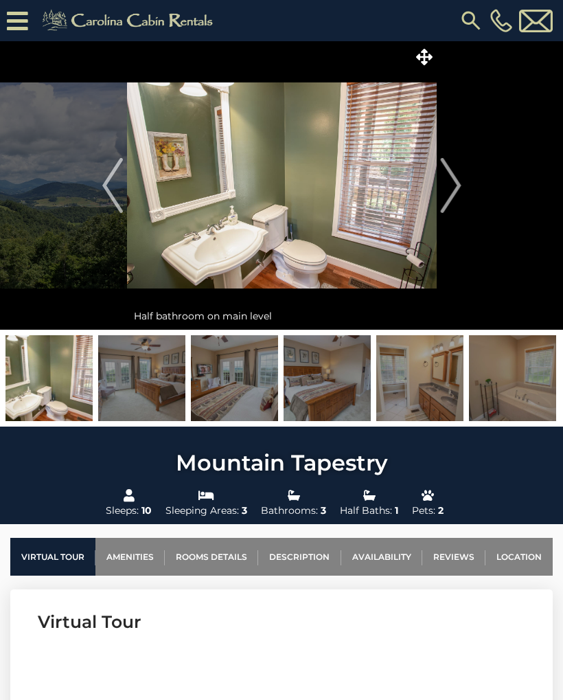
click at [447, 184] on img "Next" at bounding box center [450, 185] width 21 height 55
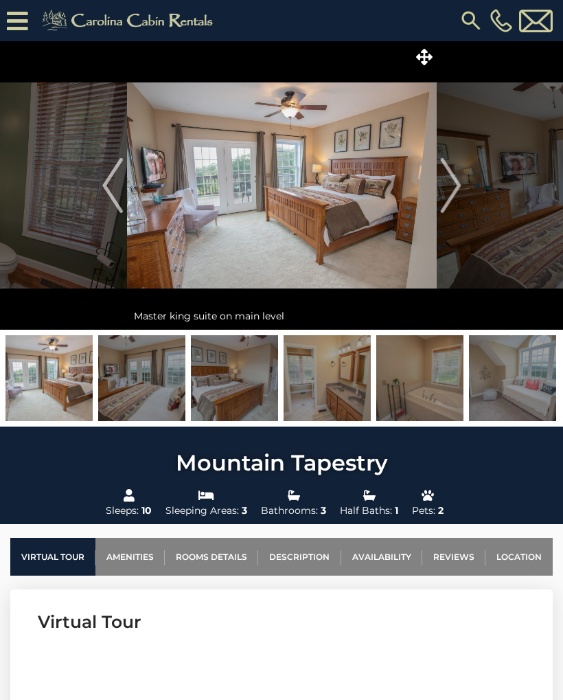
click at [454, 181] on img "Next" at bounding box center [450, 185] width 21 height 55
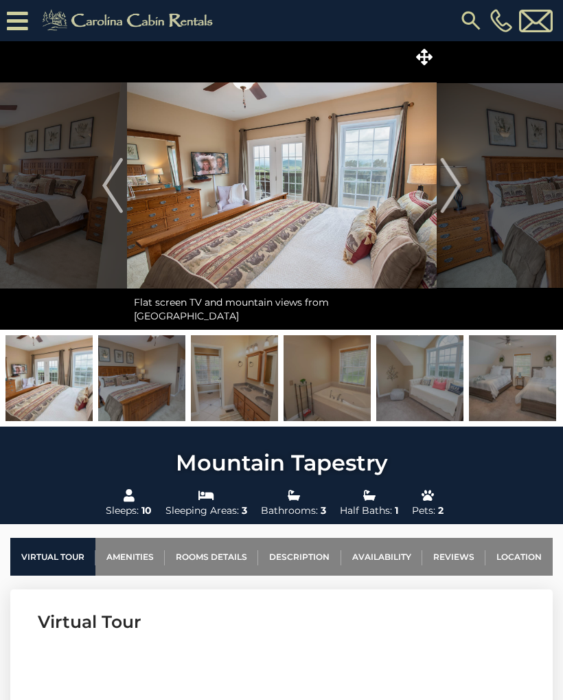
click at [455, 181] on img "Next" at bounding box center [450, 185] width 21 height 55
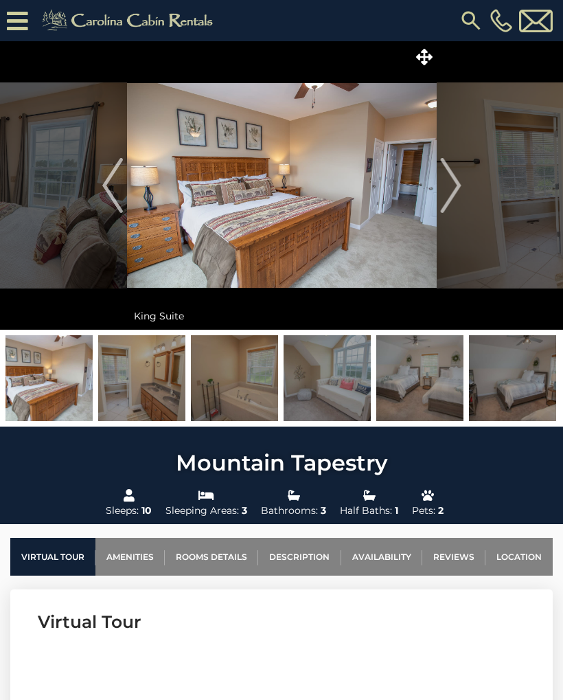
click at [455, 180] on img "Next" at bounding box center [450, 185] width 21 height 55
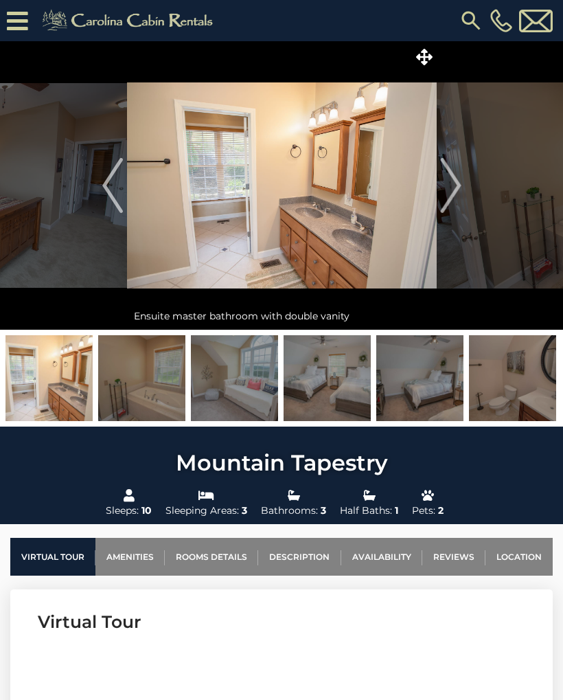
click at [455, 181] on img "Next" at bounding box center [450, 185] width 21 height 55
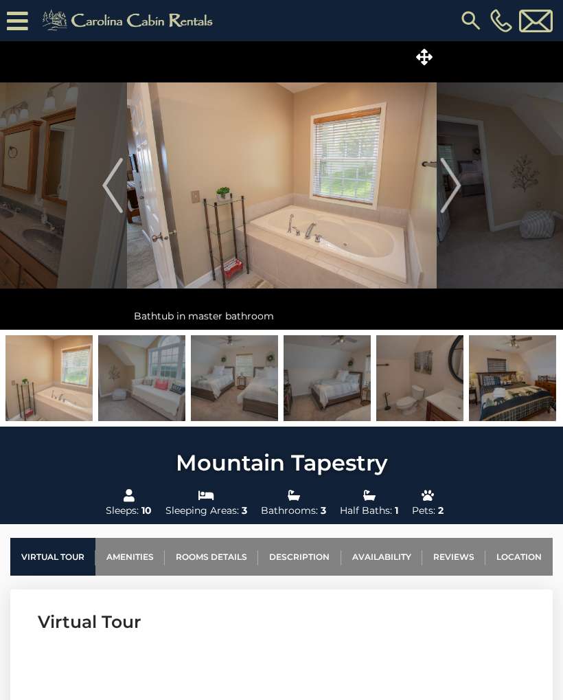
click at [457, 180] on img "Next" at bounding box center [450, 185] width 21 height 55
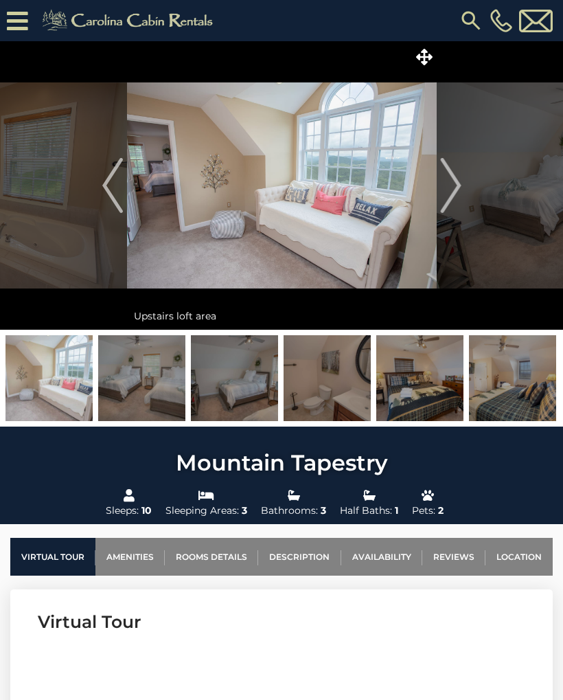
click at [457, 182] on img "Next" at bounding box center [450, 185] width 21 height 55
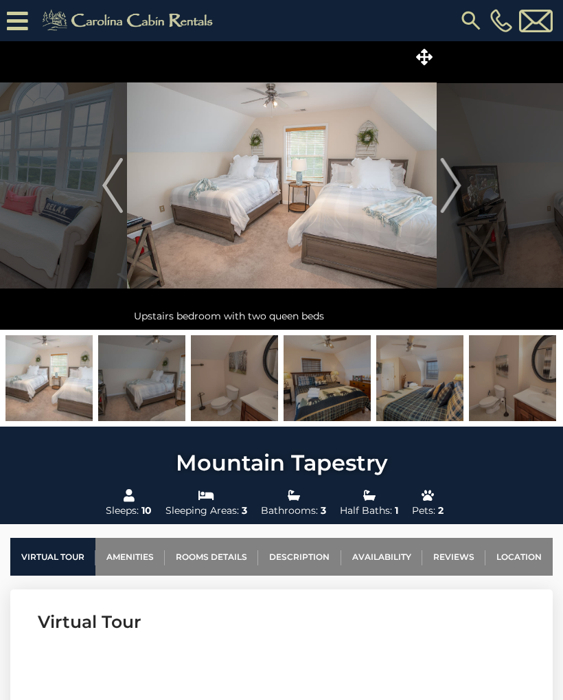
click at [454, 183] on img "Next" at bounding box center [450, 185] width 21 height 55
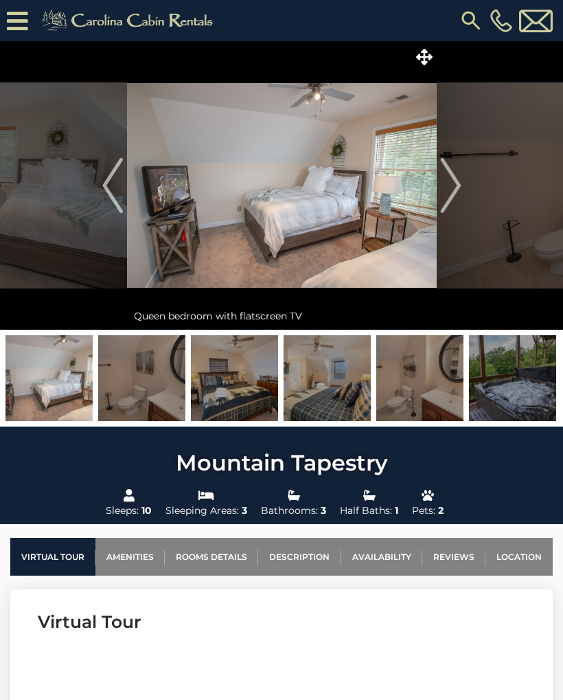
click at [452, 186] on img "Next" at bounding box center [450, 185] width 21 height 55
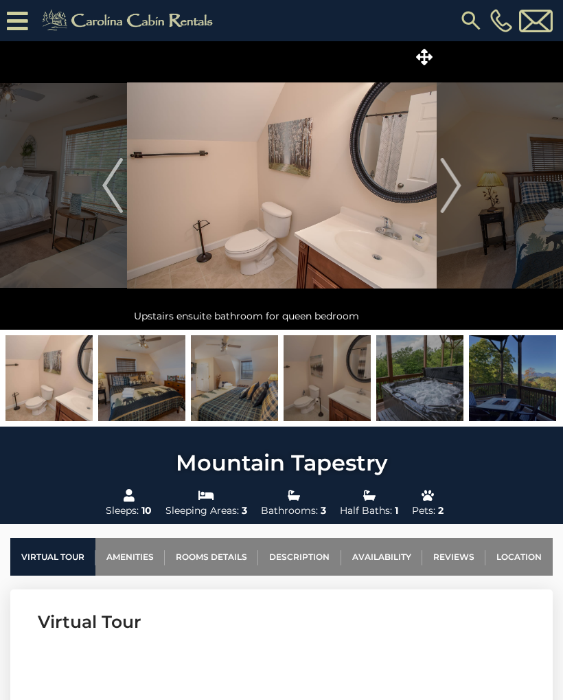
click at [454, 186] on img "Next" at bounding box center [450, 185] width 21 height 55
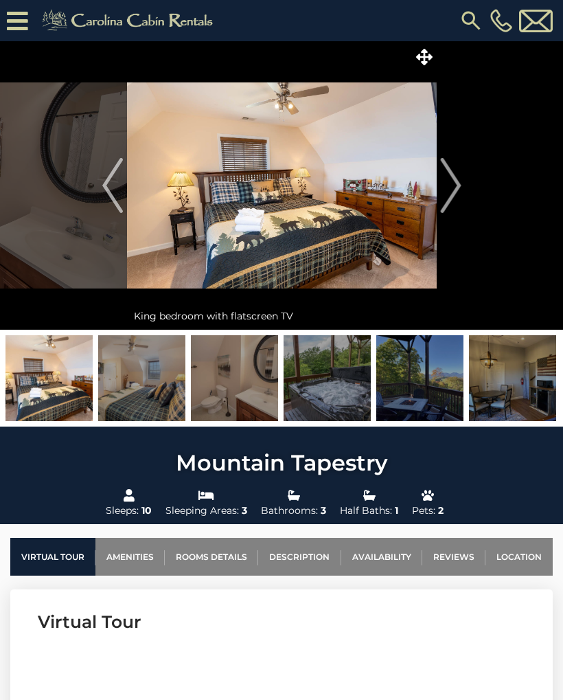
click at [451, 183] on img "Next" at bounding box center [450, 185] width 21 height 55
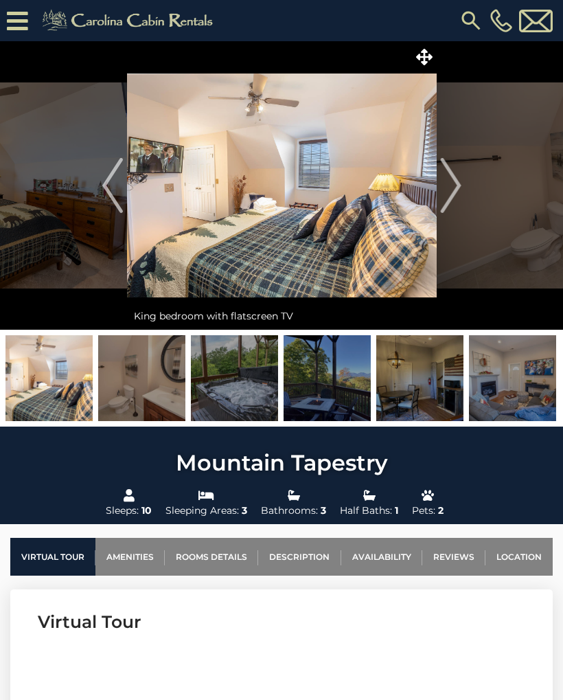
click at [454, 185] on img "Next" at bounding box center [450, 185] width 21 height 55
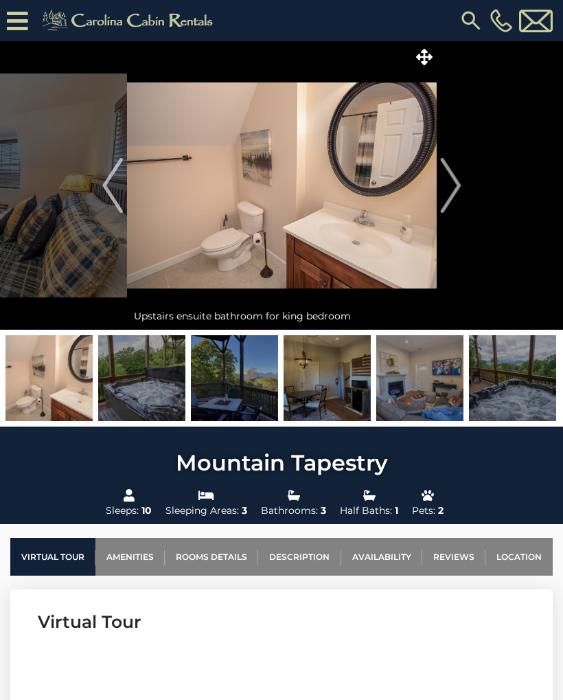
click at [455, 187] on img "Next" at bounding box center [450, 185] width 21 height 55
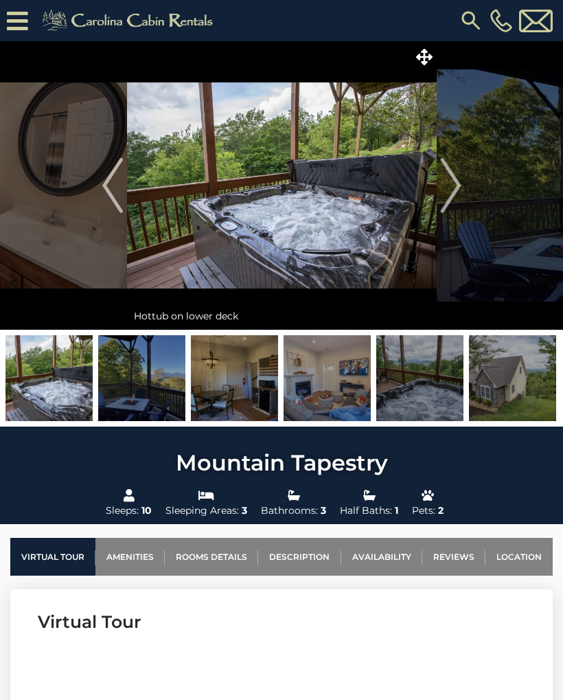
click at [456, 186] on img "Next" at bounding box center [450, 185] width 21 height 55
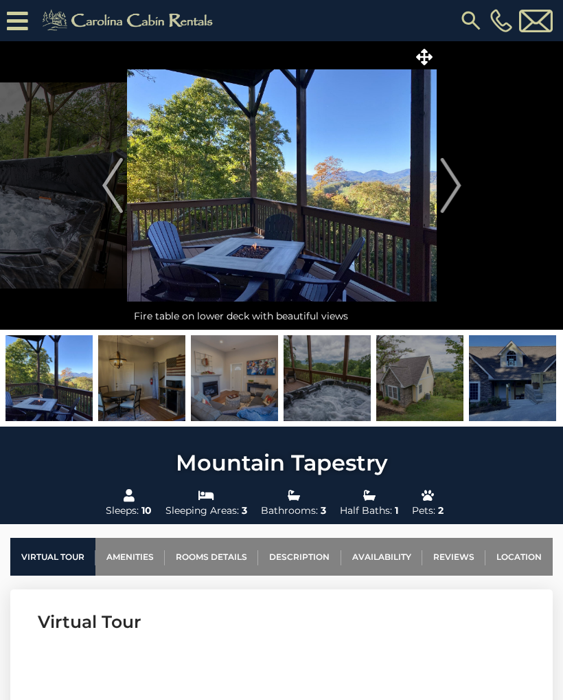
click at [457, 186] on img "Next" at bounding box center [450, 185] width 21 height 55
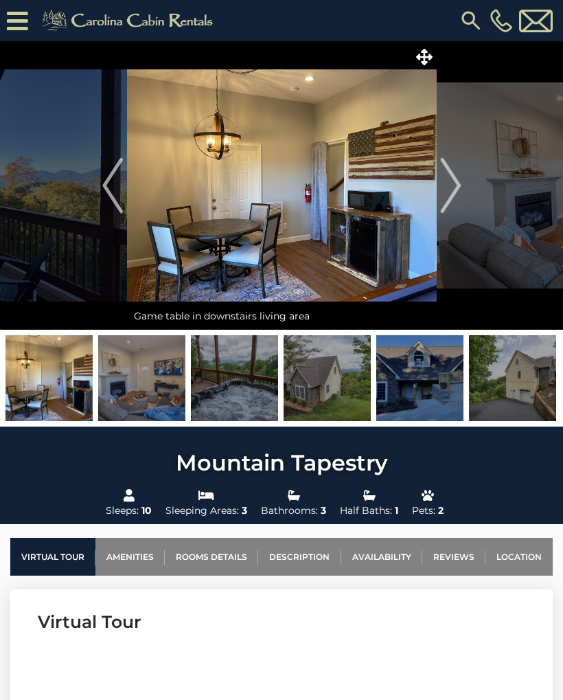
click at [455, 188] on img "Next" at bounding box center [450, 185] width 21 height 55
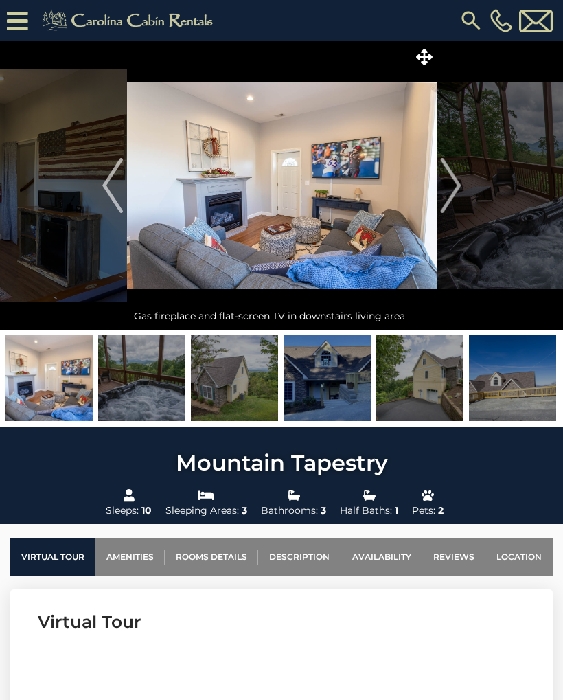
click at [455, 181] on img "Next" at bounding box center [450, 185] width 21 height 55
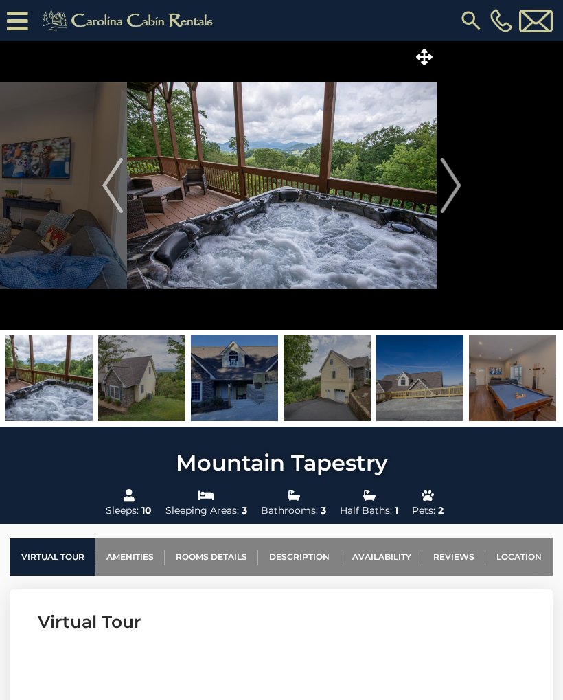
click at [454, 180] on img "Next" at bounding box center [450, 185] width 21 height 55
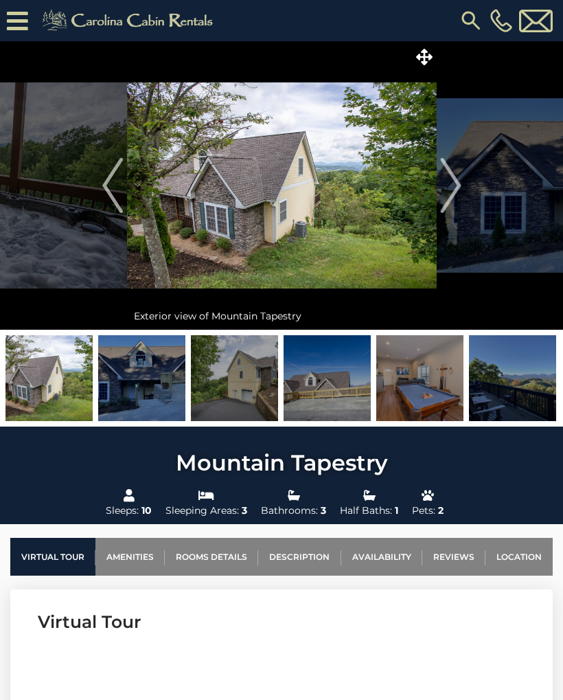
click at [460, 171] on img "Next" at bounding box center [450, 185] width 21 height 55
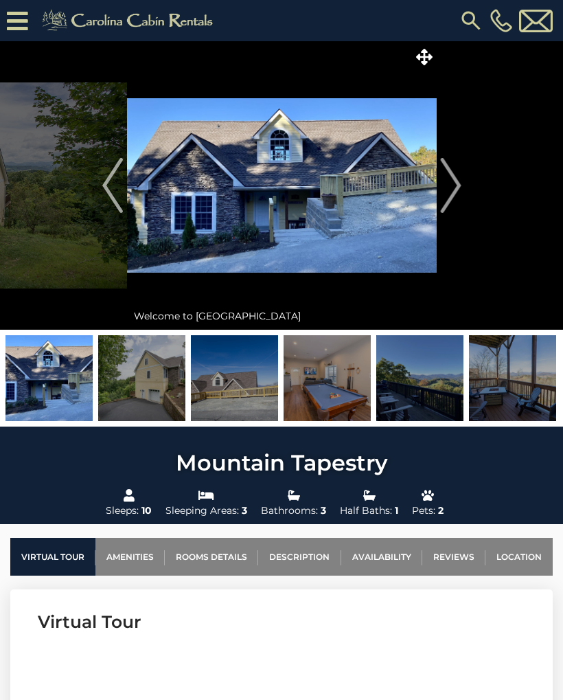
click at [457, 176] on img "Next" at bounding box center [450, 185] width 21 height 55
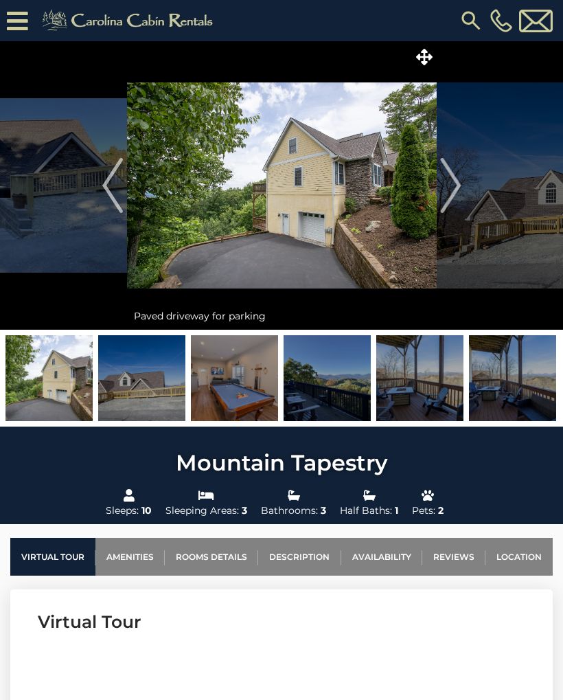
click at [446, 178] on img "Next" at bounding box center [450, 185] width 21 height 55
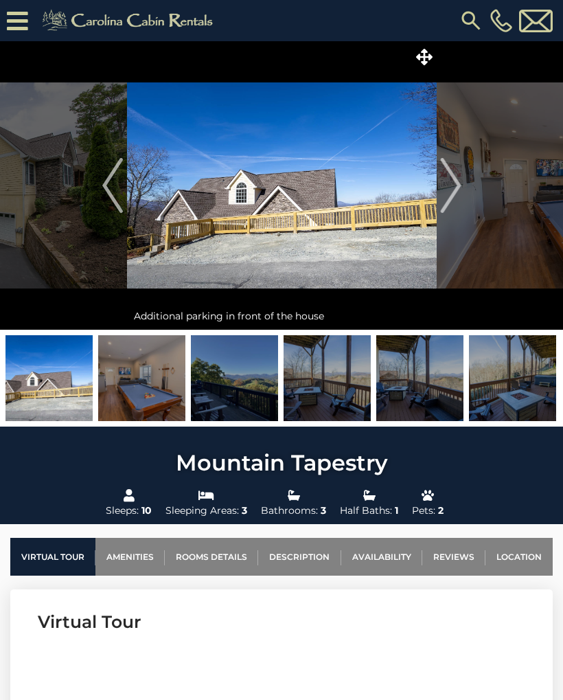
click at [455, 173] on img "Next" at bounding box center [450, 185] width 21 height 55
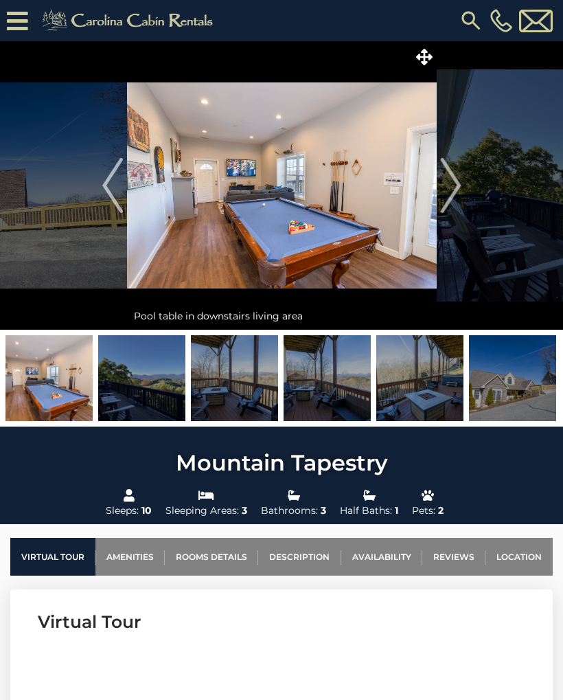
click at [454, 181] on img "Next" at bounding box center [450, 185] width 21 height 55
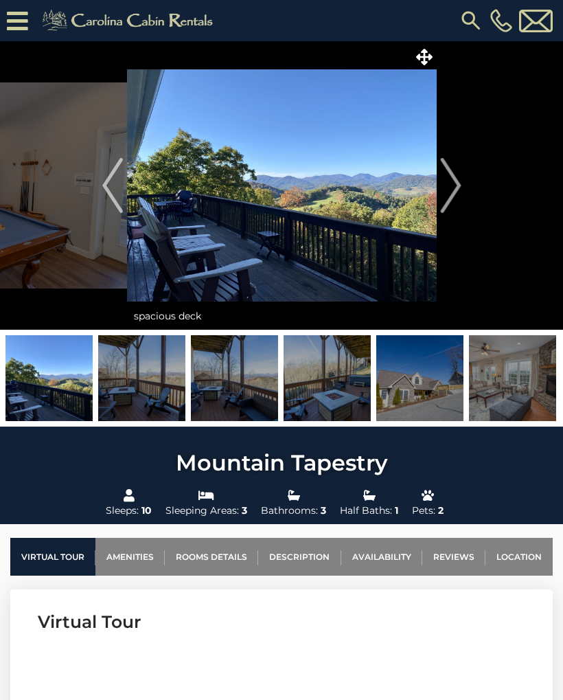
click at [457, 178] on img "Next" at bounding box center [450, 185] width 21 height 55
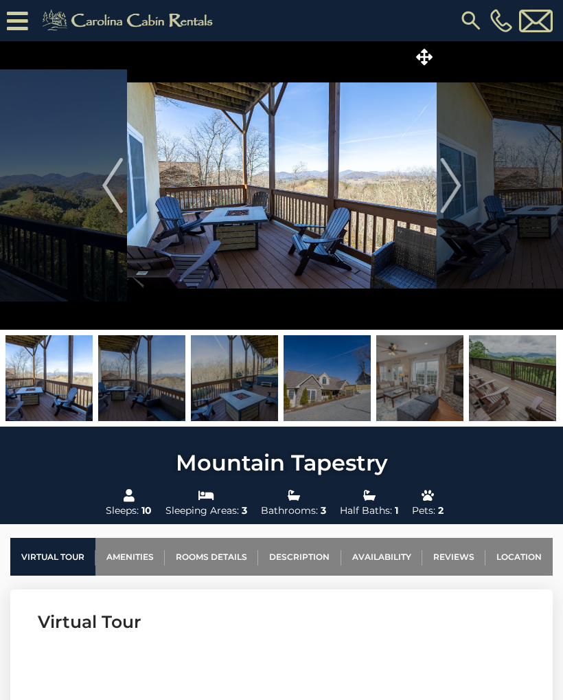
click at [457, 176] on img "Next" at bounding box center [450, 185] width 21 height 55
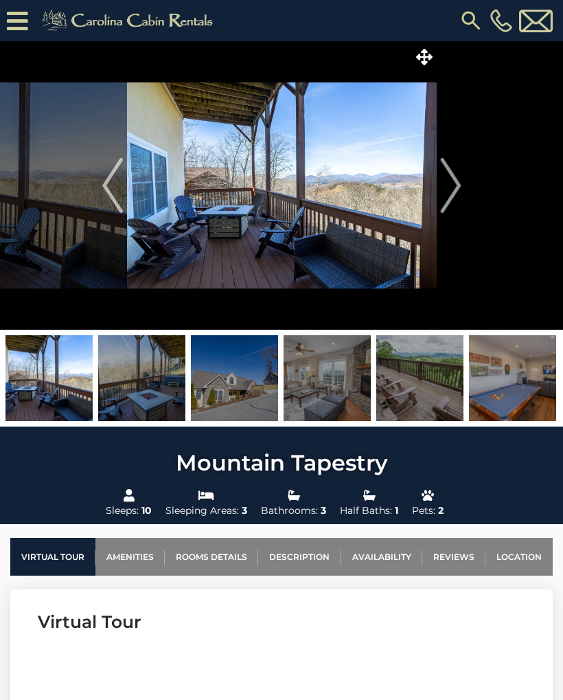
click at [456, 177] on img "Next" at bounding box center [450, 185] width 21 height 55
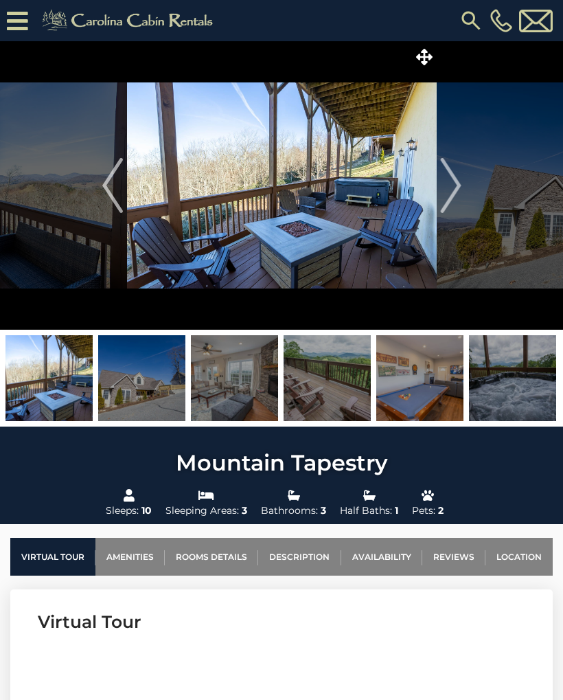
click at [461, 178] on img "Next" at bounding box center [450, 185] width 21 height 55
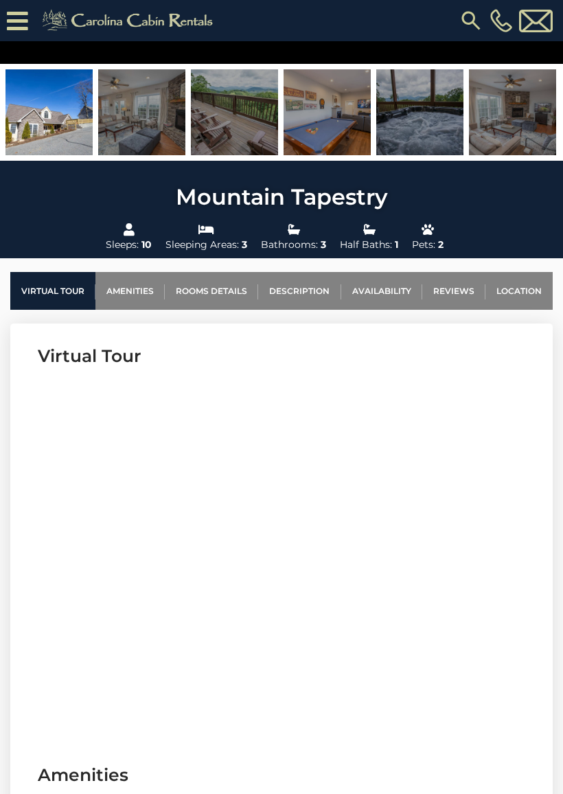
click at [218, 299] on link "Rooms Details" at bounding box center [211, 291] width 93 height 38
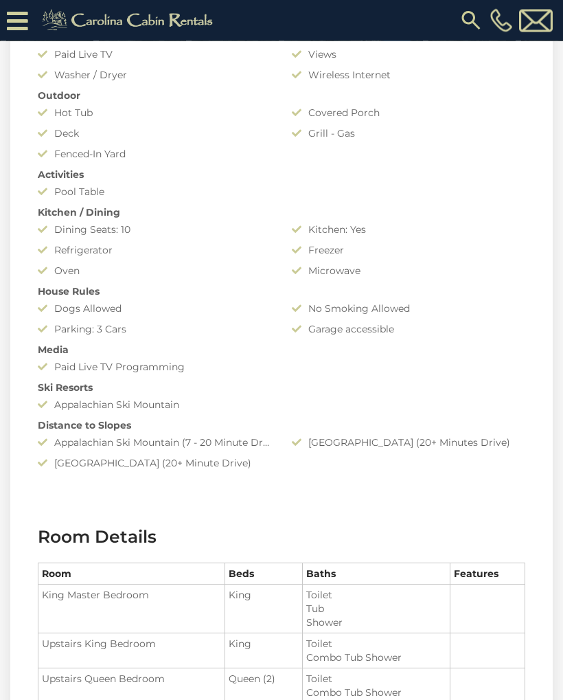
scroll to position [1083, 0]
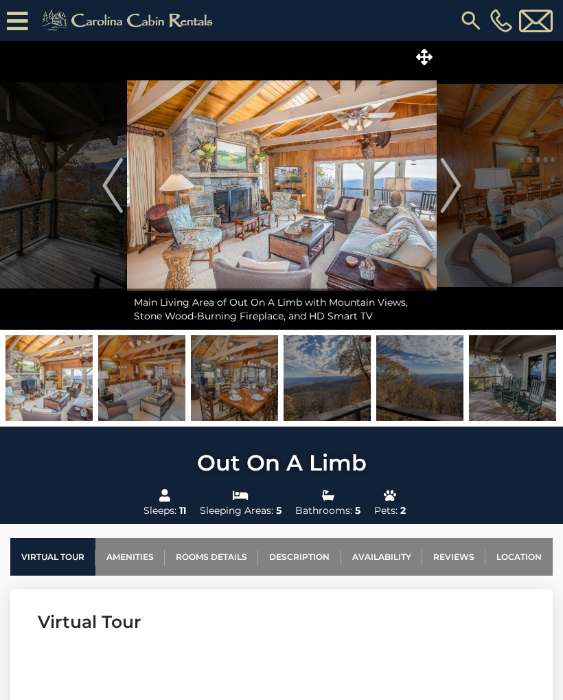
click at [452, 188] on img "Next" at bounding box center [450, 185] width 21 height 55
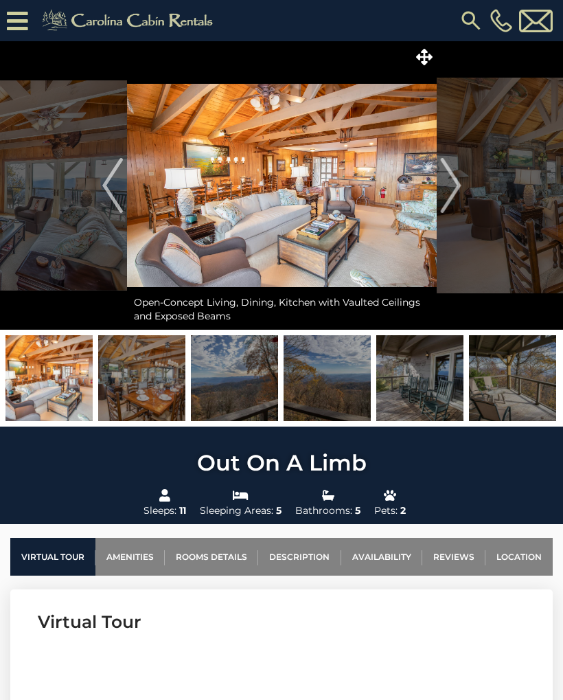
click at [463, 183] on button "Next" at bounding box center [451, 185] width 28 height 288
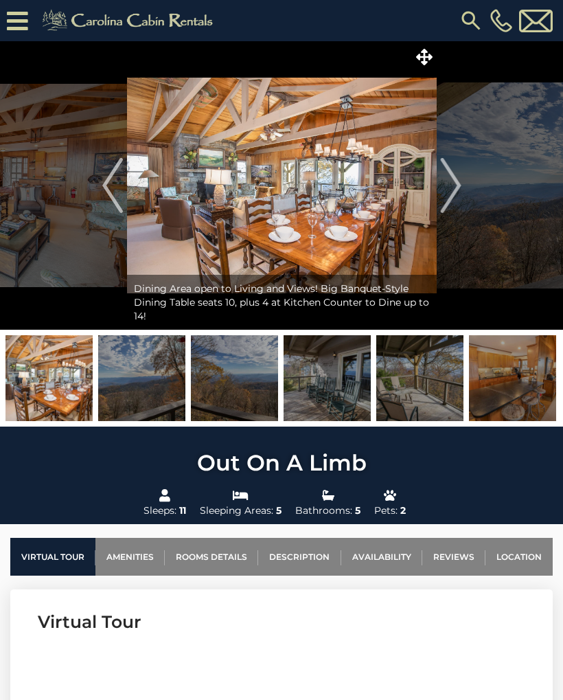
click at [458, 190] on img "Next" at bounding box center [450, 185] width 21 height 55
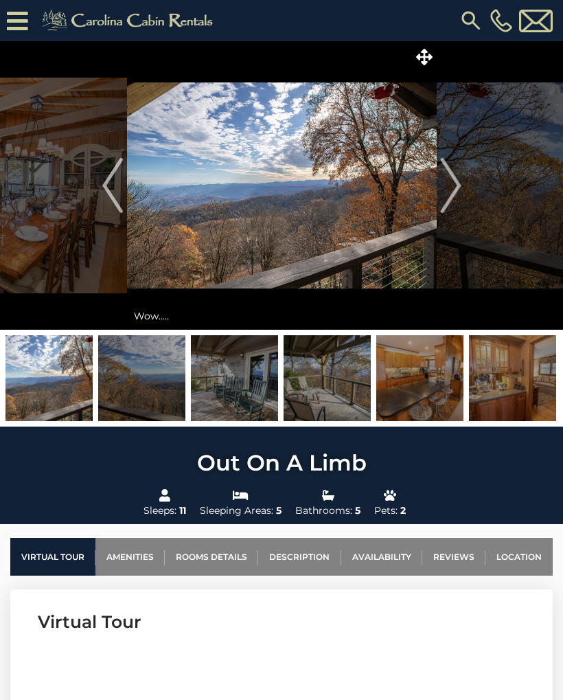
click at [451, 185] on img "Next" at bounding box center [450, 185] width 21 height 55
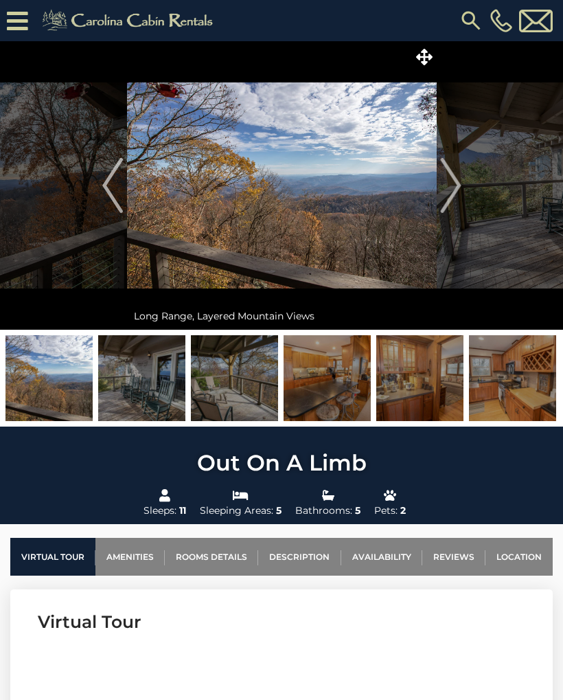
click at [457, 186] on img "Next" at bounding box center [450, 185] width 21 height 55
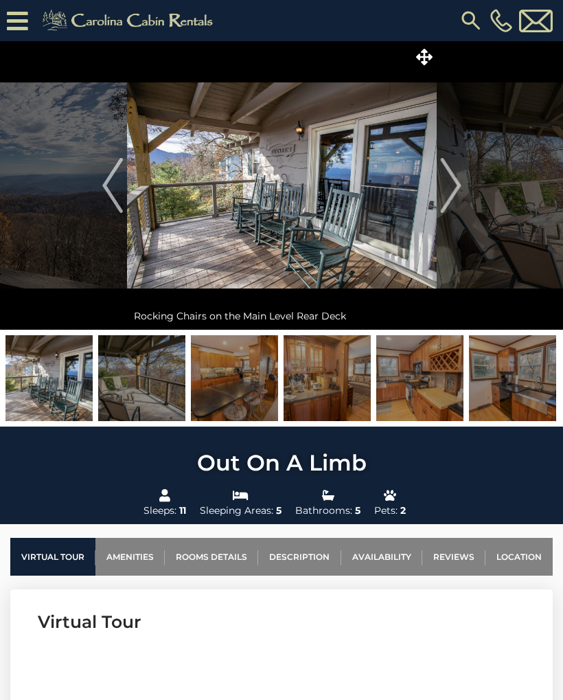
click at [451, 190] on img "Next" at bounding box center [450, 185] width 21 height 55
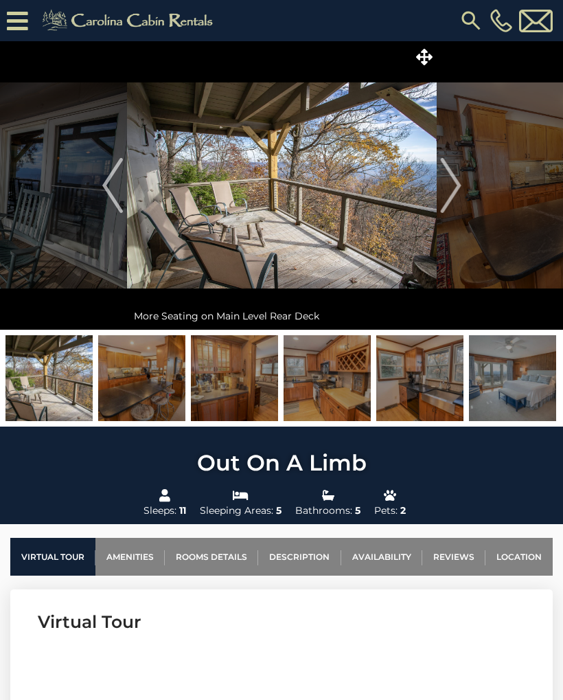
click at [454, 186] on img "Next" at bounding box center [450, 185] width 21 height 55
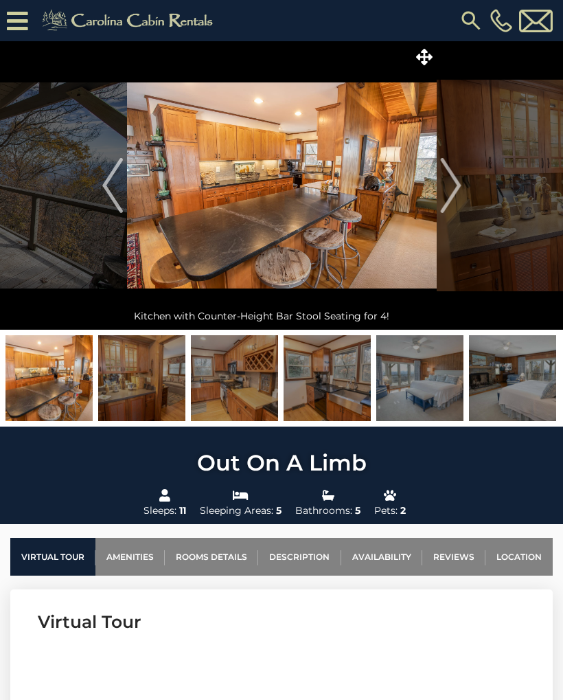
click at [453, 180] on img "Next" at bounding box center [450, 185] width 21 height 55
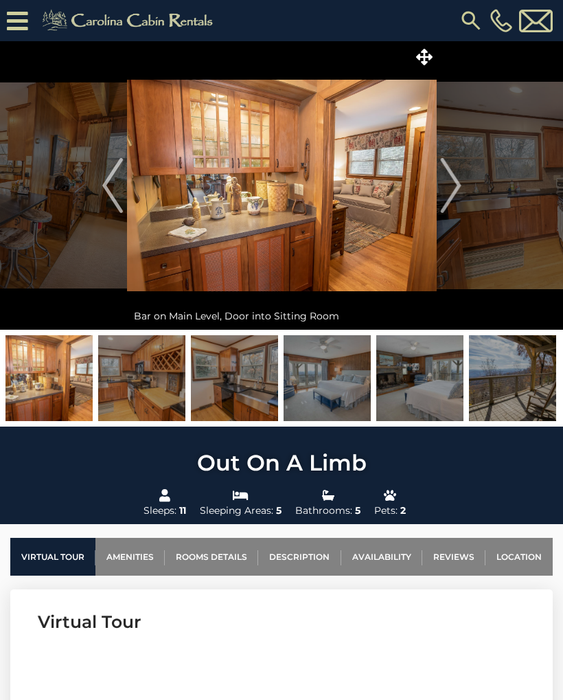
click at [454, 179] on img "Next" at bounding box center [450, 185] width 21 height 55
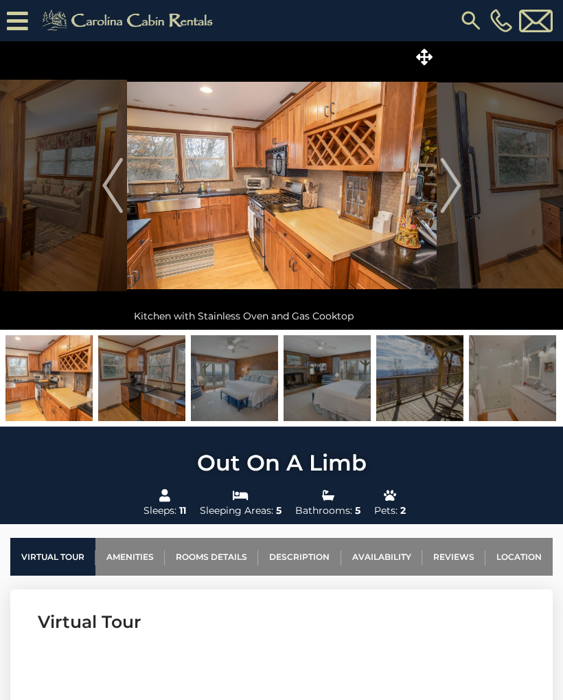
click at [453, 180] on img "Next" at bounding box center [450, 185] width 21 height 55
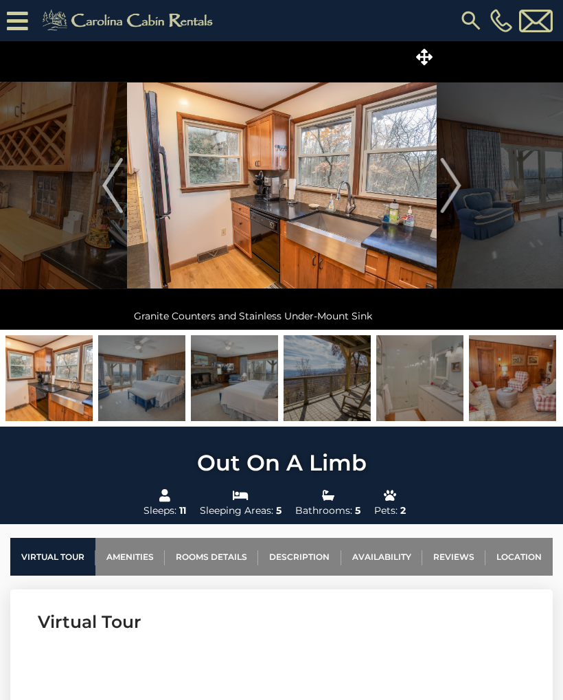
click at [451, 182] on img "Next" at bounding box center [450, 185] width 21 height 55
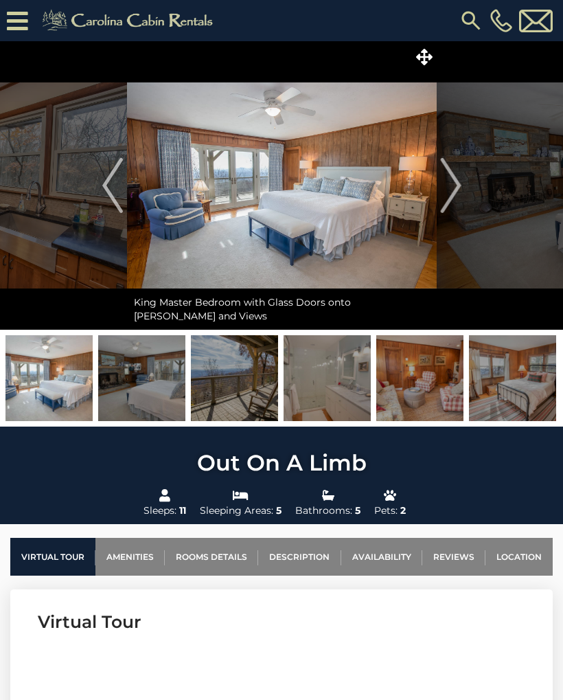
click at [449, 186] on img "Next" at bounding box center [450, 185] width 21 height 55
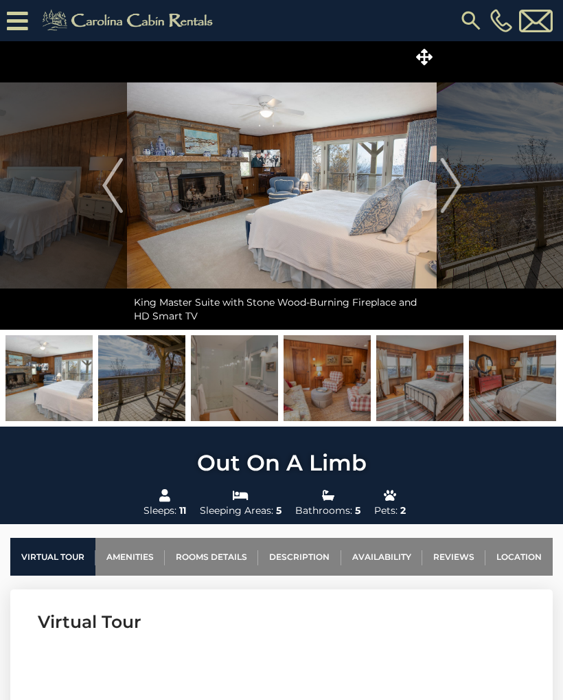
click at [453, 177] on img "Next" at bounding box center [450, 185] width 21 height 55
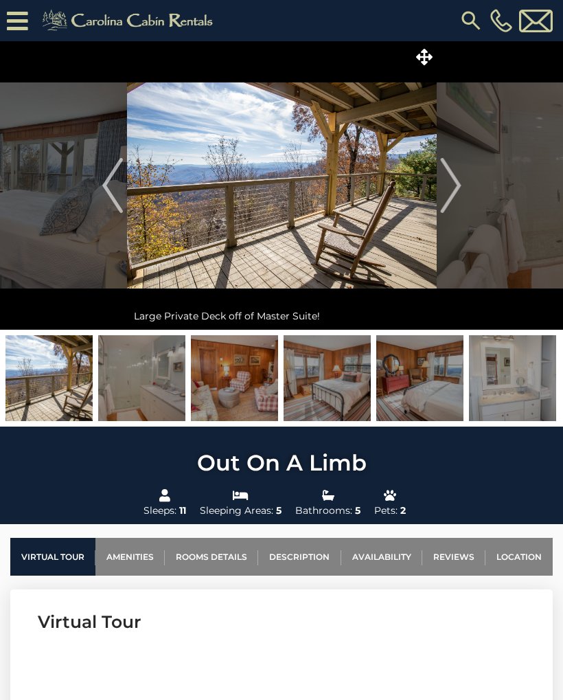
click at [449, 184] on img "Next" at bounding box center [450, 185] width 21 height 55
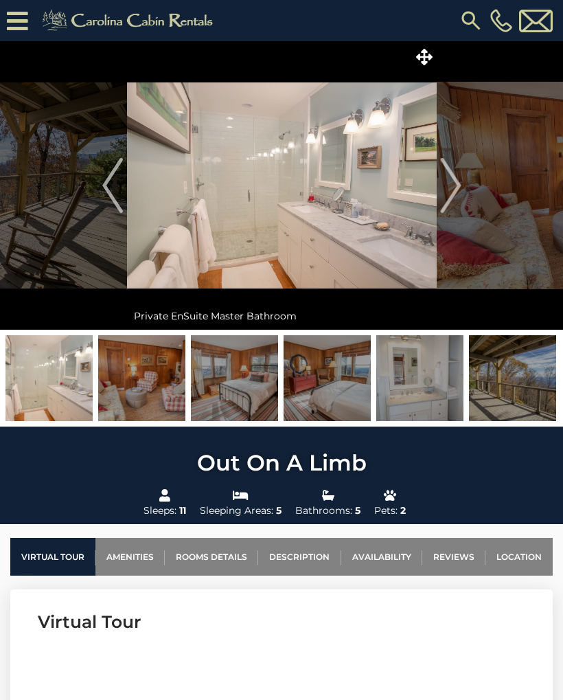
click at [446, 183] on img "Next" at bounding box center [450, 185] width 21 height 55
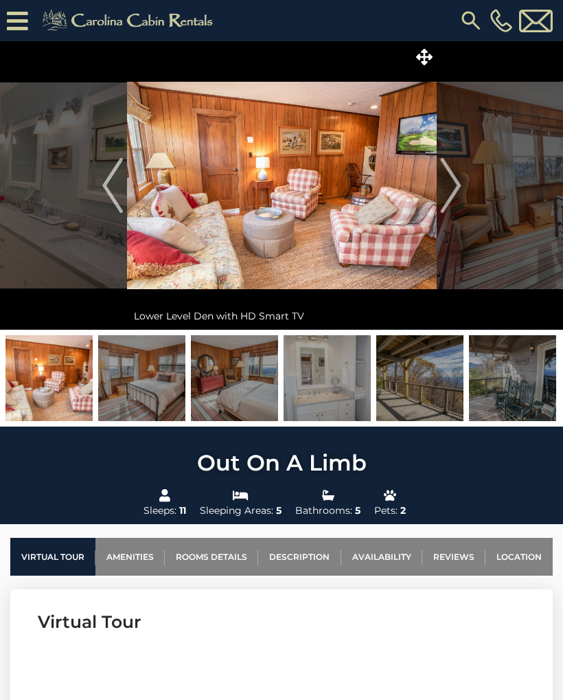
click at [446, 181] on img "Next" at bounding box center [450, 185] width 21 height 55
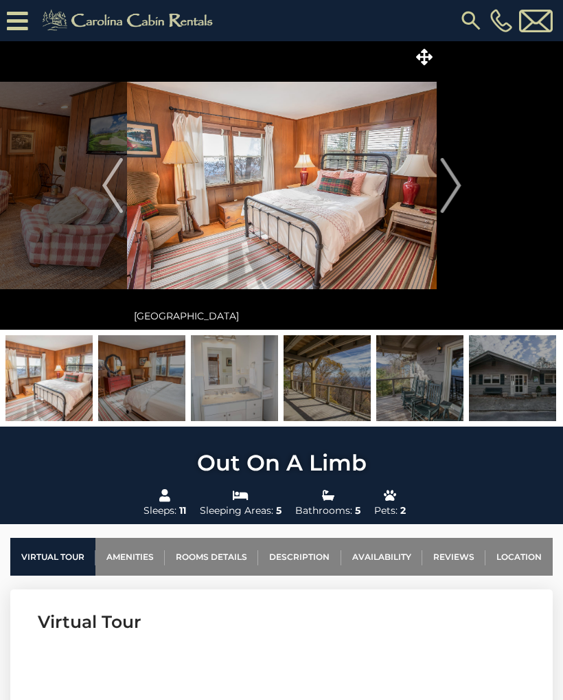
click at [453, 181] on img "Next" at bounding box center [450, 185] width 21 height 55
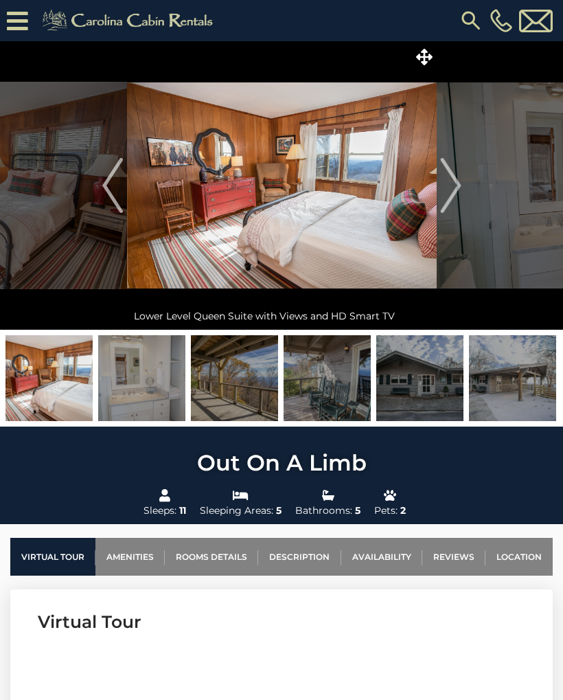
click at [451, 181] on img "Next" at bounding box center [450, 185] width 21 height 55
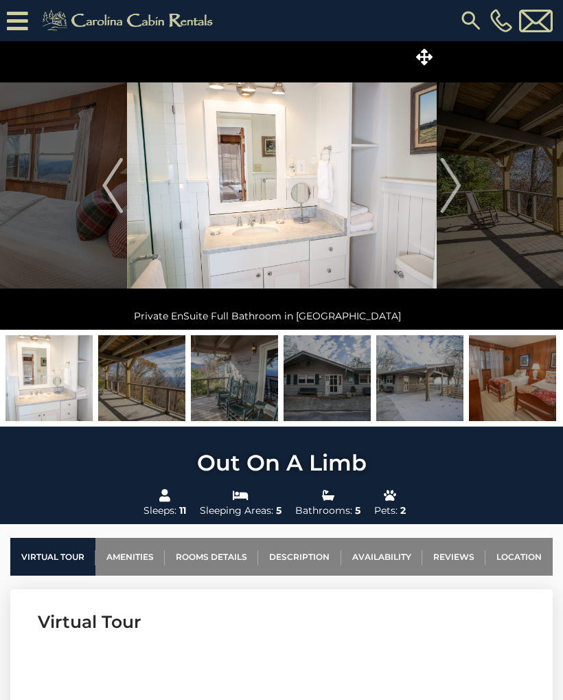
click at [449, 182] on img "Next" at bounding box center [450, 185] width 21 height 55
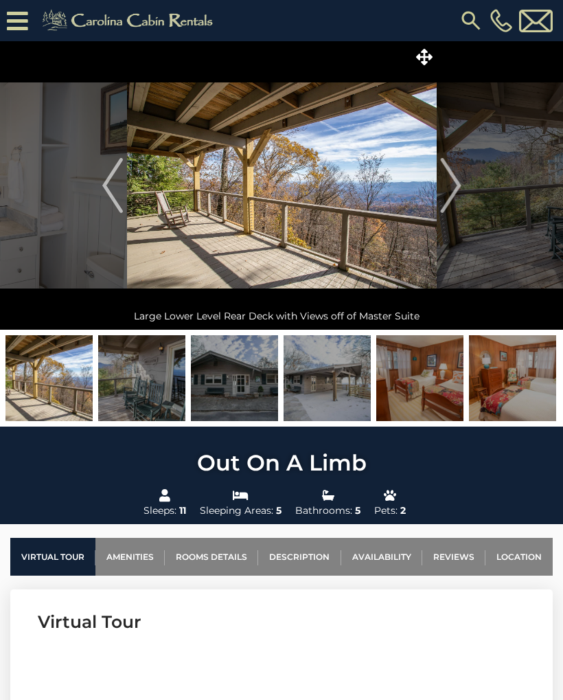
click at [449, 185] on img "Next" at bounding box center [450, 185] width 21 height 55
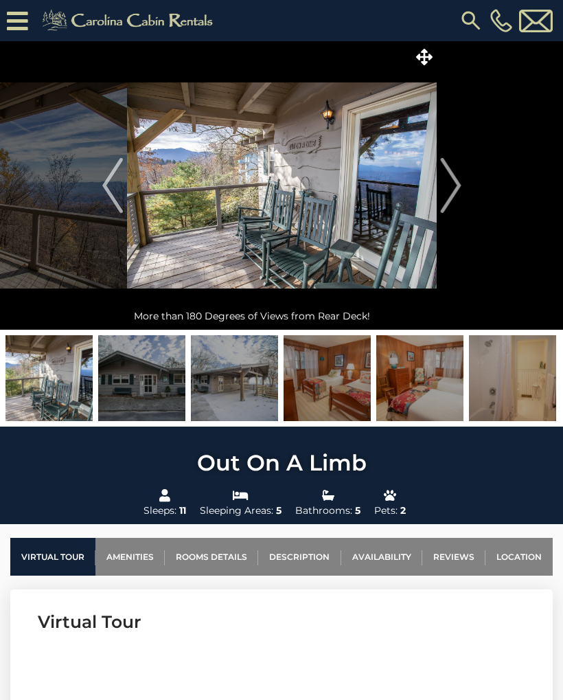
click at [448, 183] on img "Next" at bounding box center [450, 185] width 21 height 55
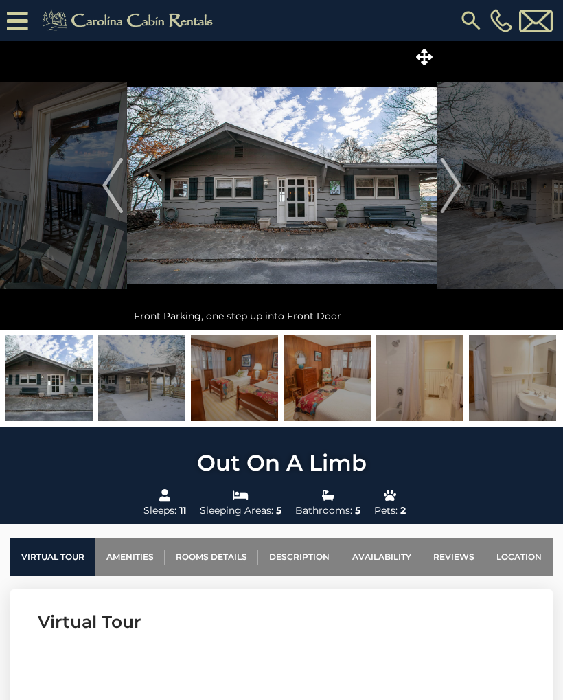
click at [449, 181] on img "Next" at bounding box center [450, 185] width 21 height 55
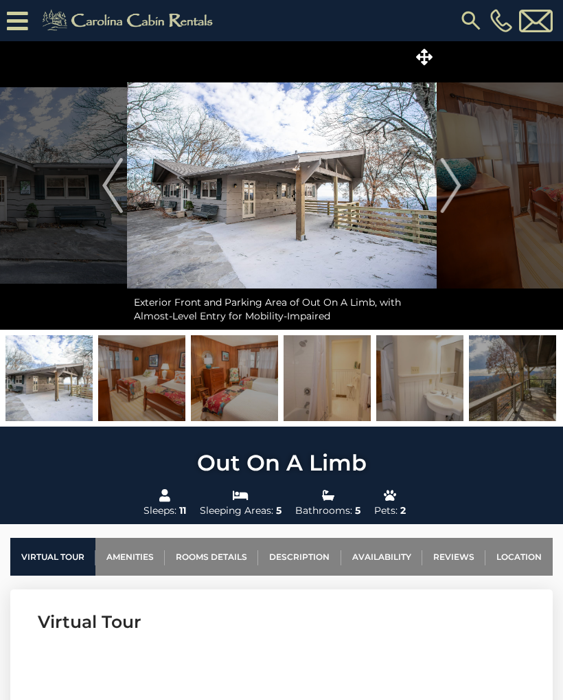
click at [449, 180] on img "Next" at bounding box center [450, 185] width 21 height 55
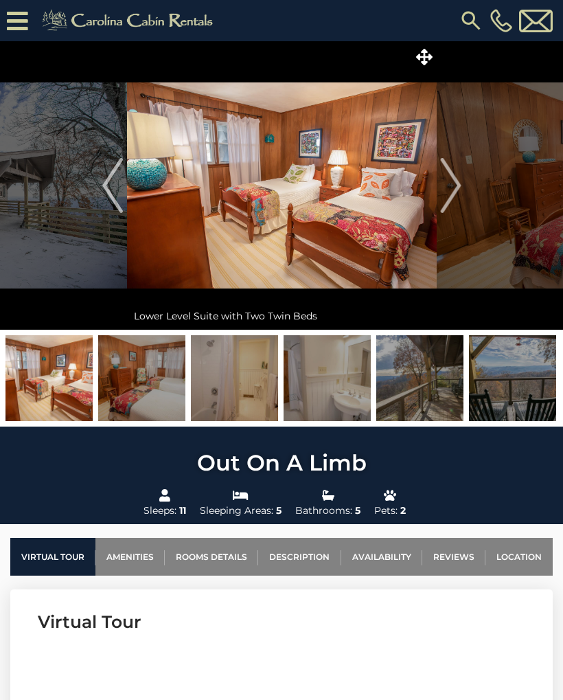
click at [449, 178] on img "Next" at bounding box center [450, 185] width 21 height 55
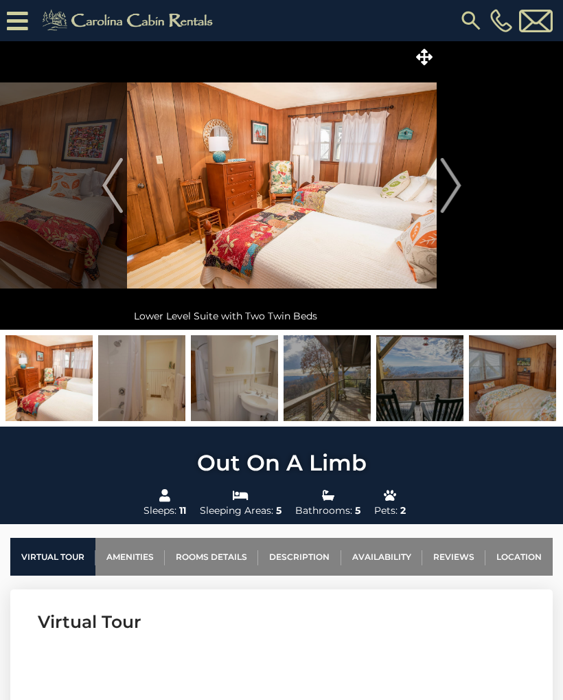
click at [446, 179] on img "Next" at bounding box center [450, 185] width 21 height 55
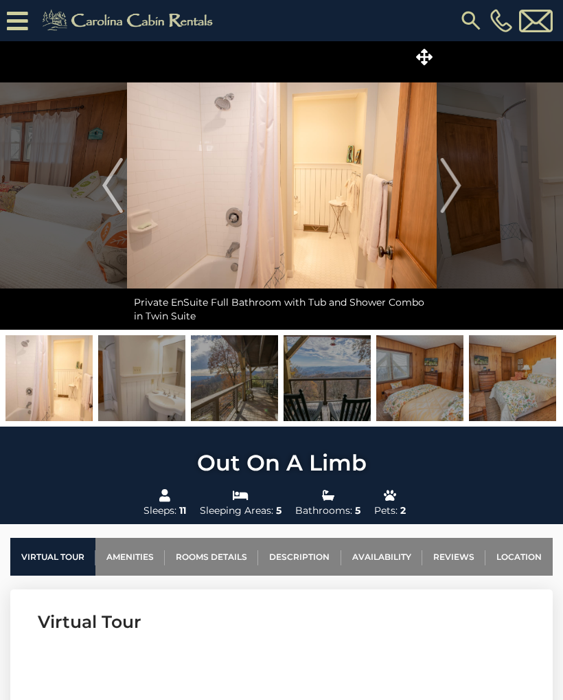
click at [446, 182] on img "Next" at bounding box center [450, 185] width 21 height 55
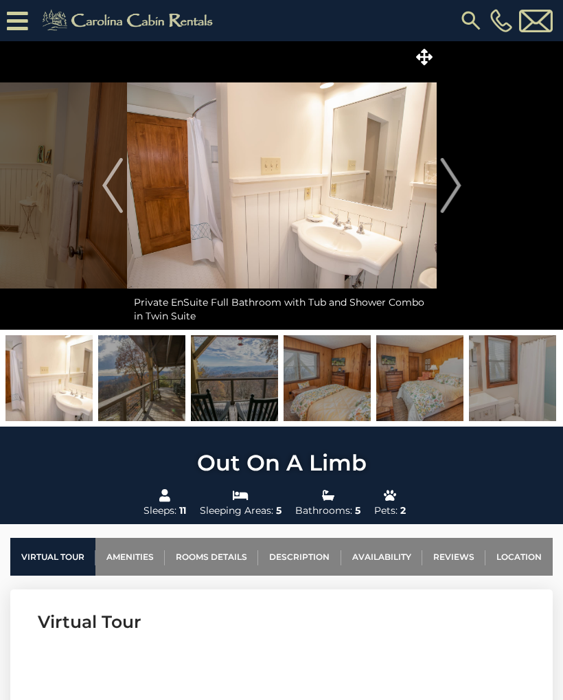
click at [444, 181] on img "Next" at bounding box center [450, 185] width 21 height 55
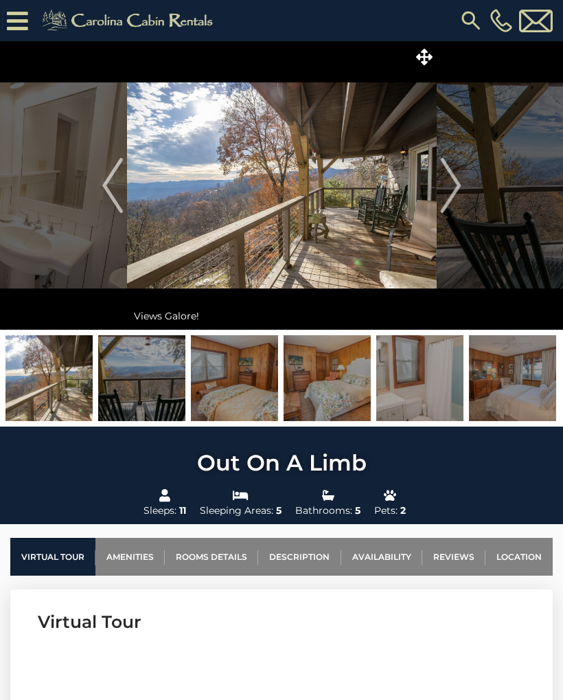
click at [444, 177] on img "Next" at bounding box center [450, 185] width 21 height 55
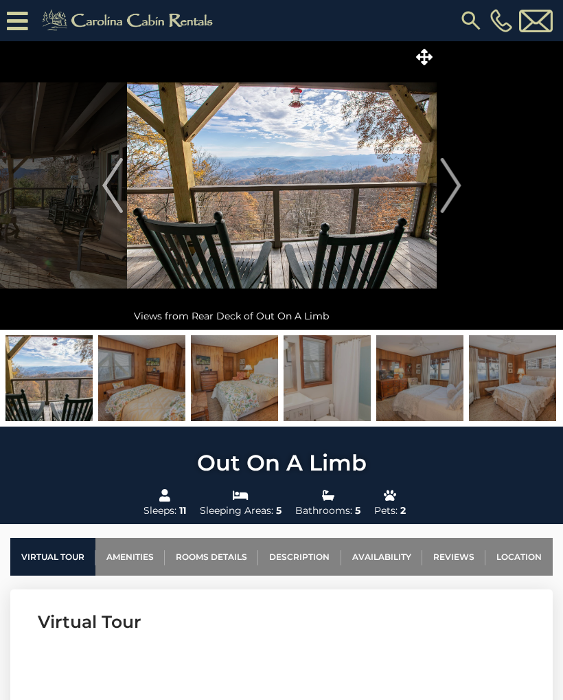
click at [446, 179] on img "Next" at bounding box center [450, 185] width 21 height 55
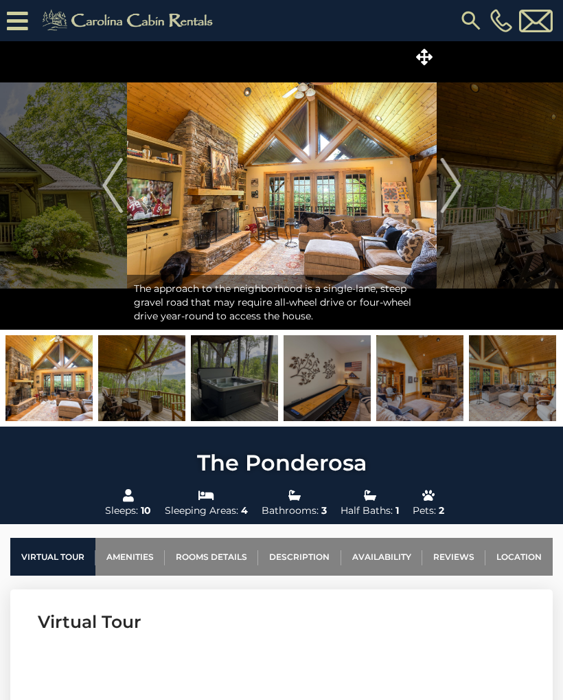
click at [458, 180] on img "Next" at bounding box center [450, 185] width 21 height 55
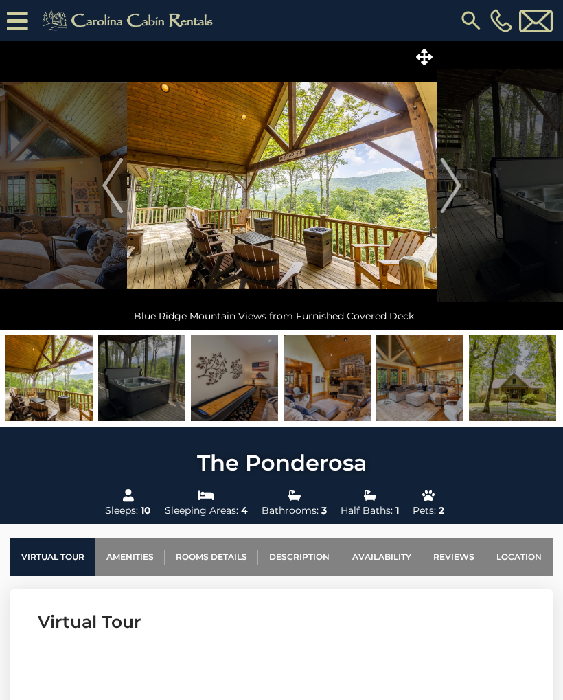
click at [454, 185] on img "Next" at bounding box center [450, 185] width 21 height 55
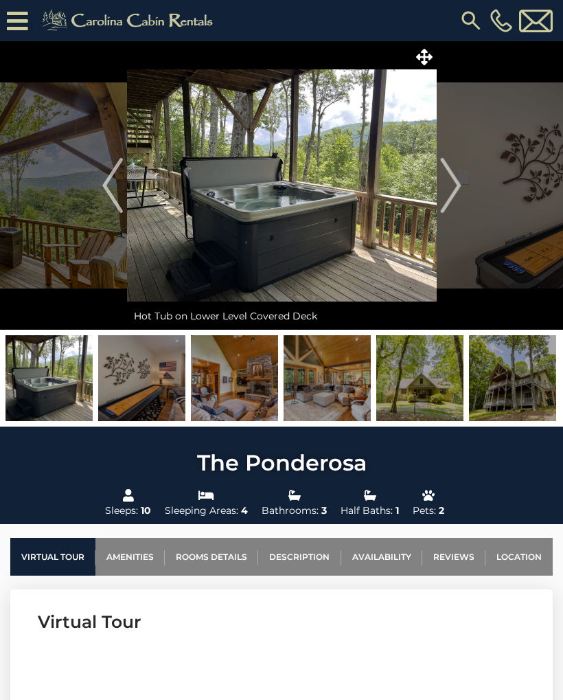
click at [457, 188] on img "Next" at bounding box center [450, 185] width 21 height 55
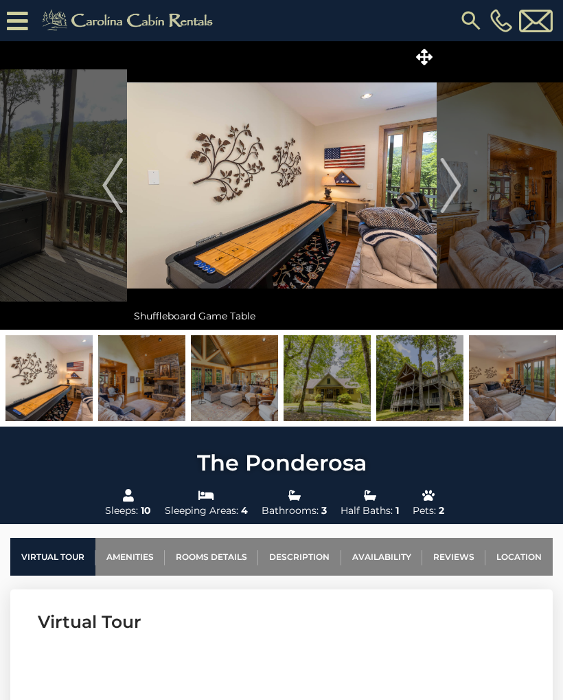
click at [455, 187] on img "Next" at bounding box center [450, 185] width 21 height 55
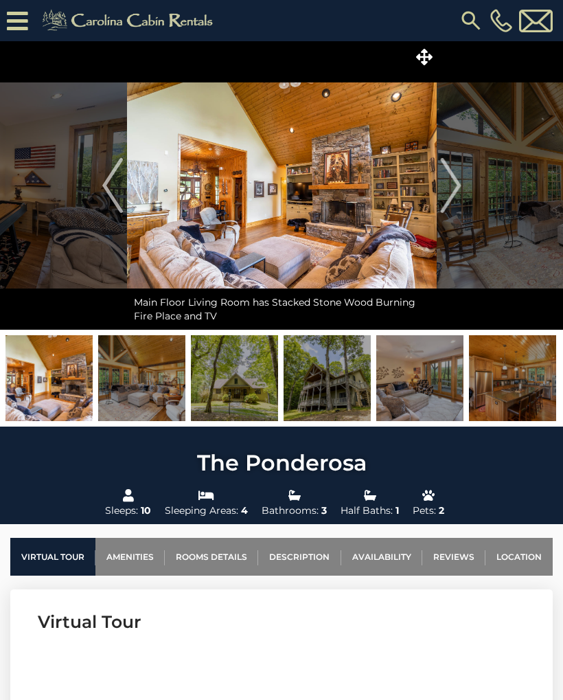
click at [453, 185] on img "Next" at bounding box center [450, 185] width 21 height 55
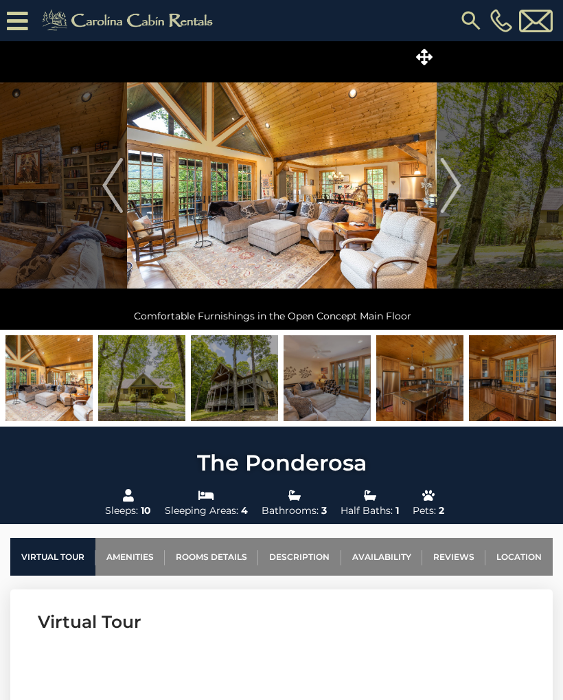
click at [453, 183] on img "Next" at bounding box center [450, 185] width 21 height 55
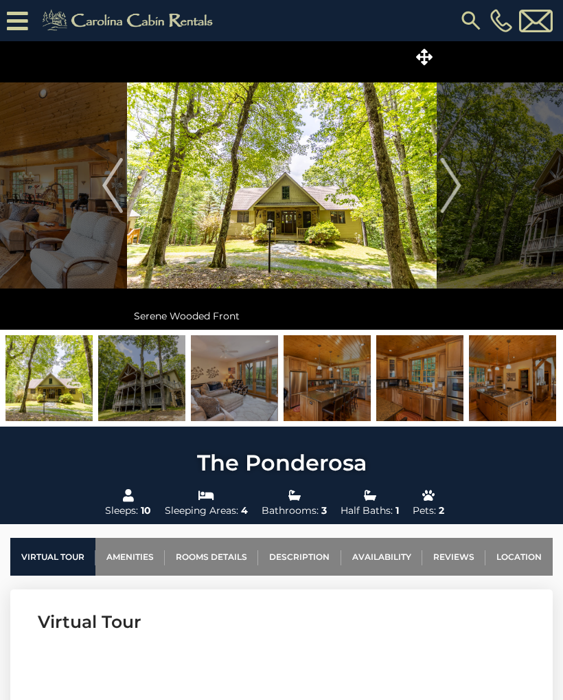
click at [454, 183] on img "Next" at bounding box center [450, 185] width 21 height 55
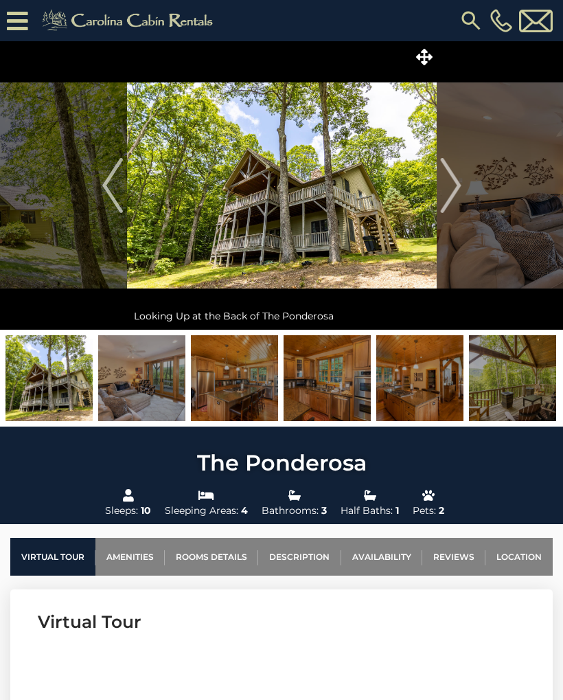
click at [453, 185] on img "Next" at bounding box center [450, 185] width 21 height 55
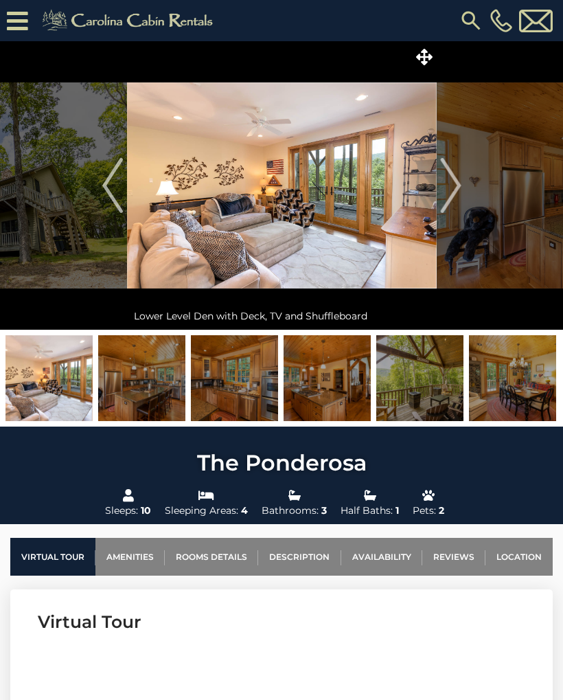
click at [451, 183] on img "Next" at bounding box center [450, 185] width 21 height 55
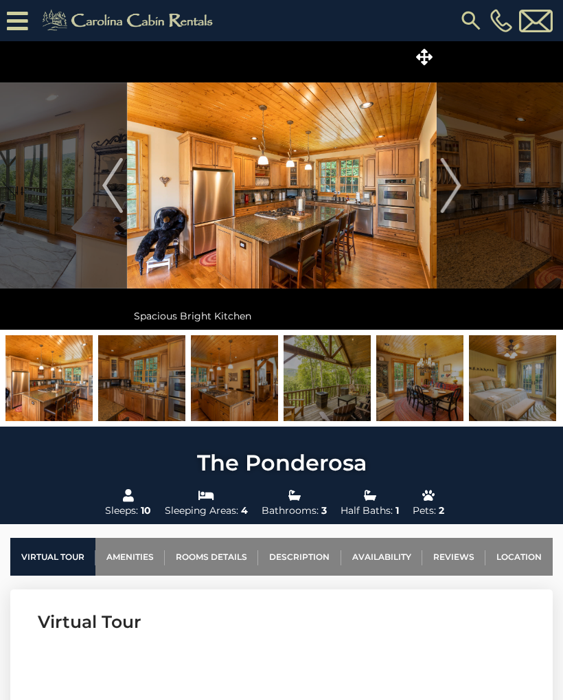
click at [451, 183] on img "Next" at bounding box center [450, 185] width 21 height 55
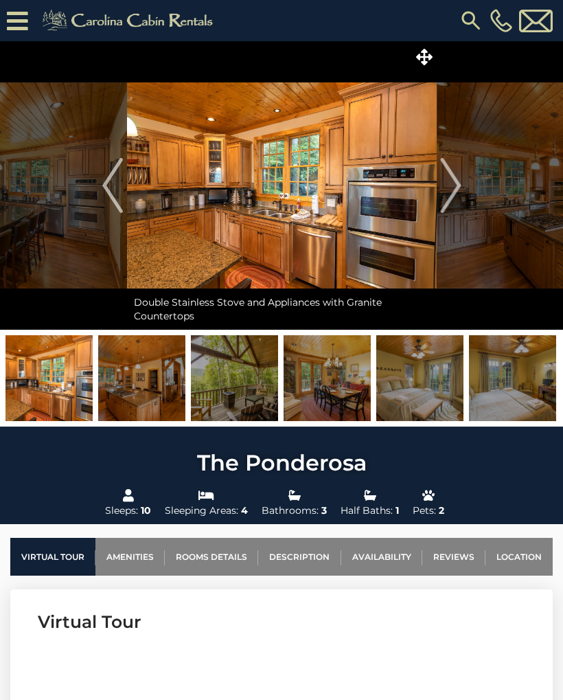
click at [451, 185] on img "Next" at bounding box center [450, 185] width 21 height 55
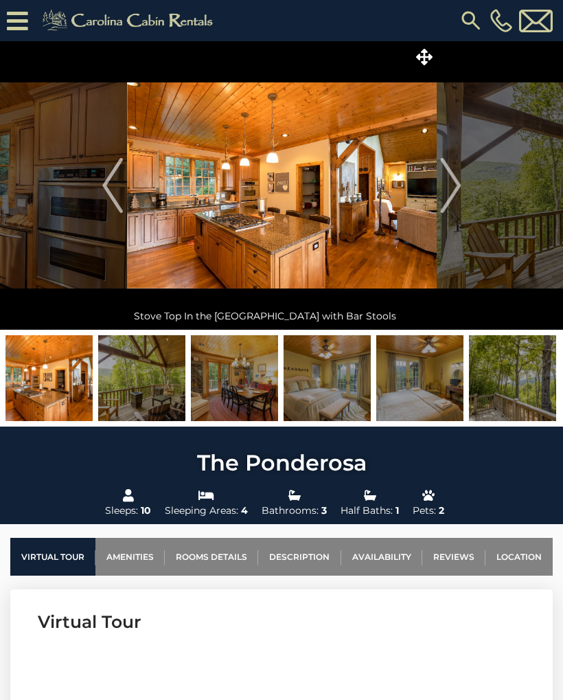
click at [452, 183] on img "Next" at bounding box center [450, 185] width 21 height 55
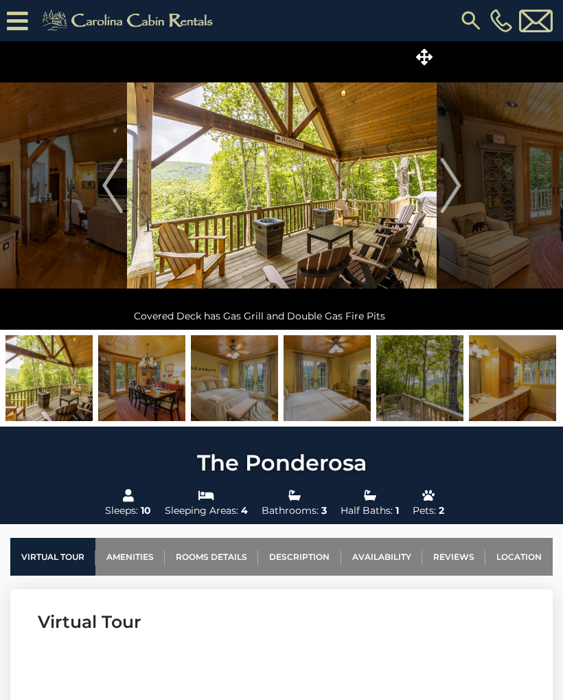
click at [453, 183] on img "Next" at bounding box center [450, 185] width 21 height 55
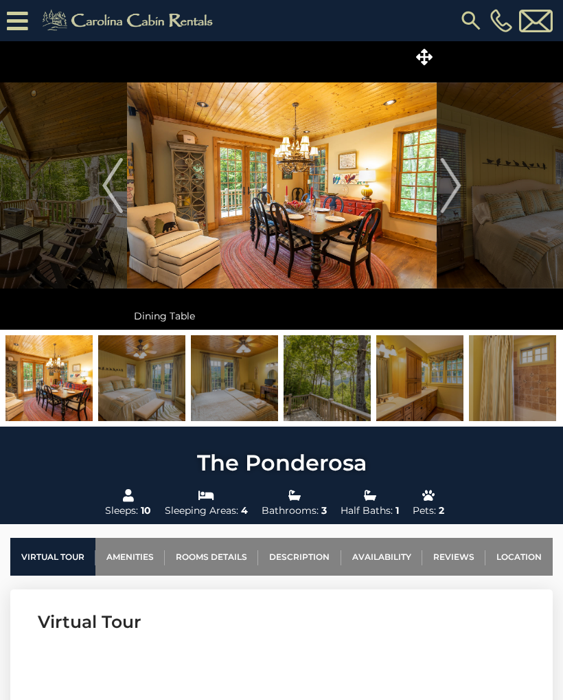
click at [455, 182] on img "Next" at bounding box center [450, 185] width 21 height 55
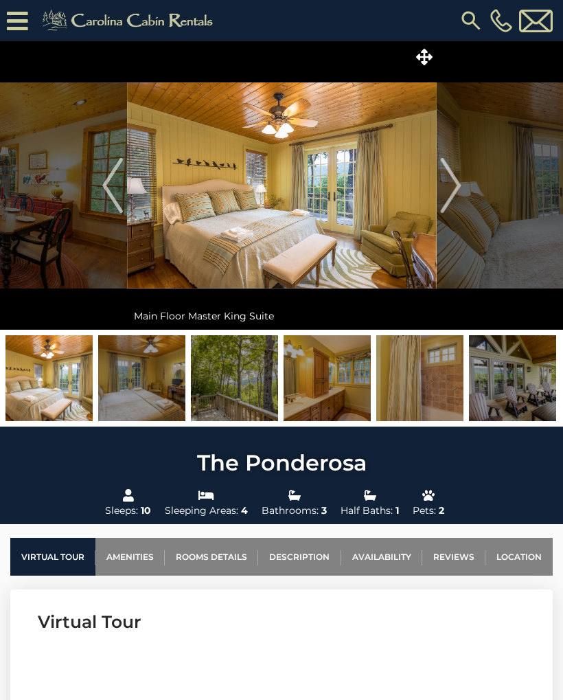
click at [455, 182] on img "Next" at bounding box center [450, 185] width 21 height 55
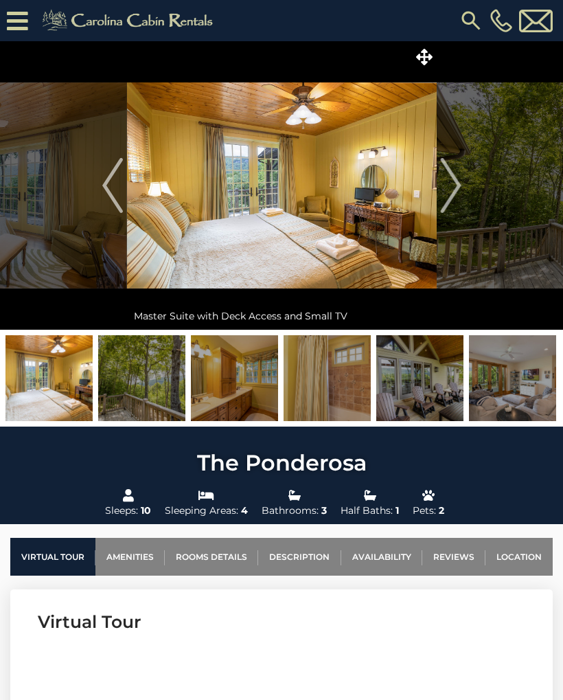
click at [453, 181] on img "Next" at bounding box center [450, 185] width 21 height 55
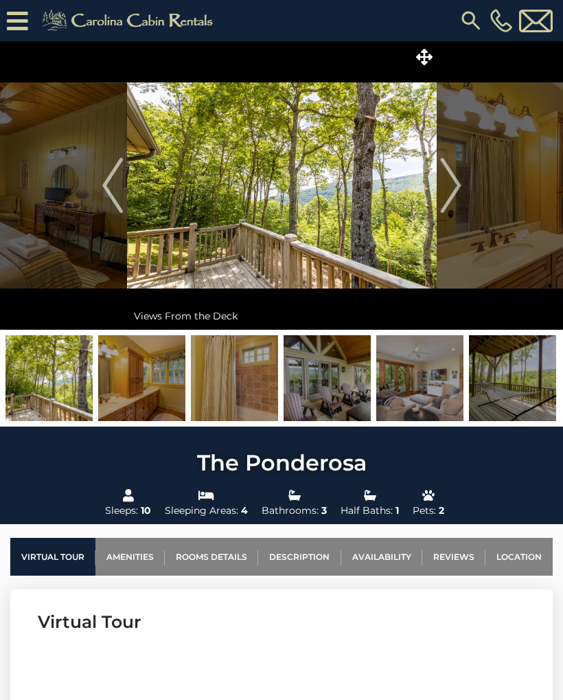
click at [454, 181] on img "Next" at bounding box center [450, 185] width 21 height 55
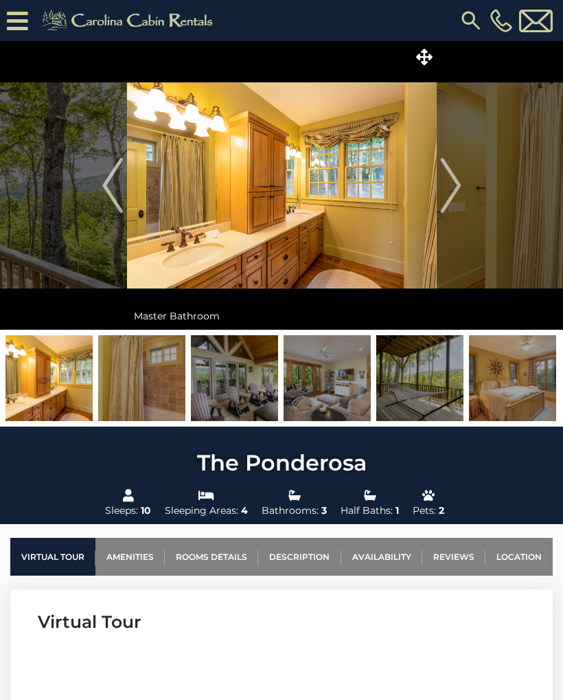
click at [451, 181] on img "Next" at bounding box center [450, 185] width 21 height 55
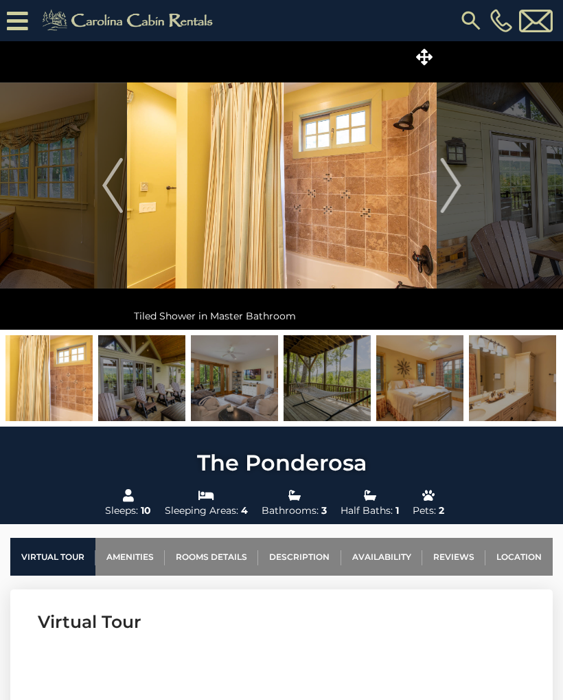
click at [451, 182] on img "Next" at bounding box center [450, 185] width 21 height 55
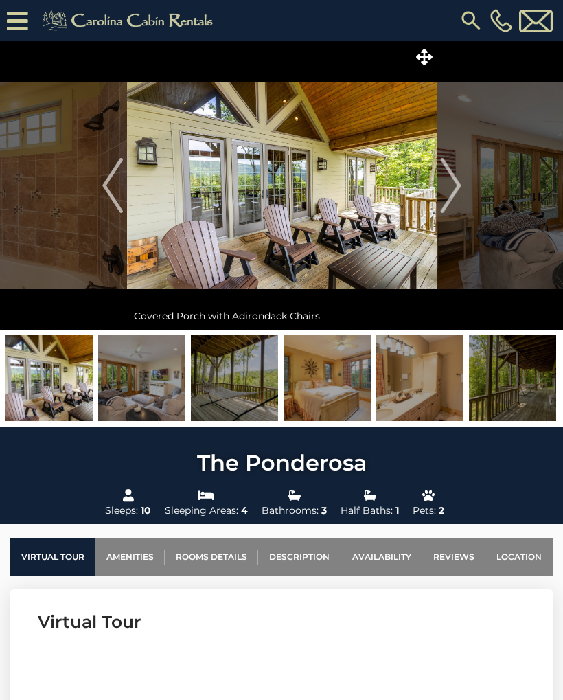
click at [447, 183] on img "Next" at bounding box center [450, 185] width 21 height 55
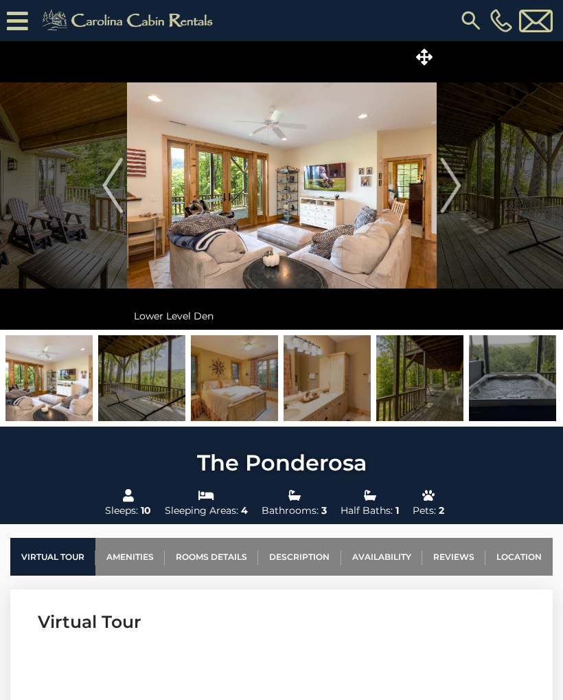
click at [444, 186] on img "Next" at bounding box center [450, 185] width 21 height 55
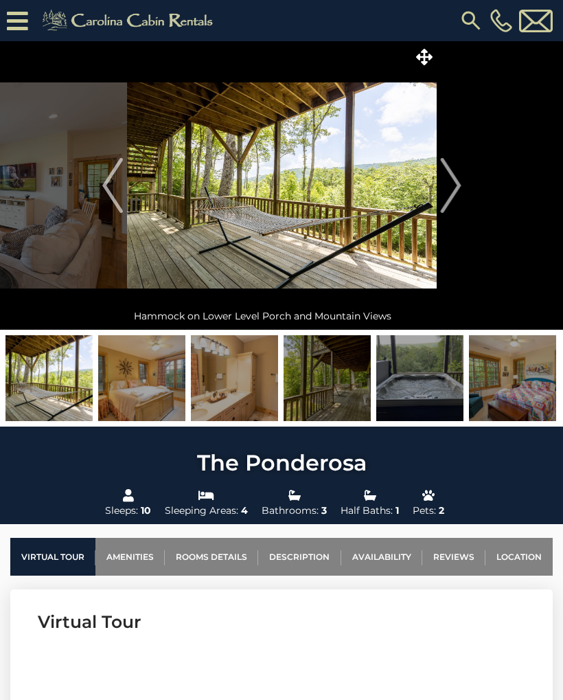
click at [444, 187] on img "Next" at bounding box center [450, 185] width 21 height 55
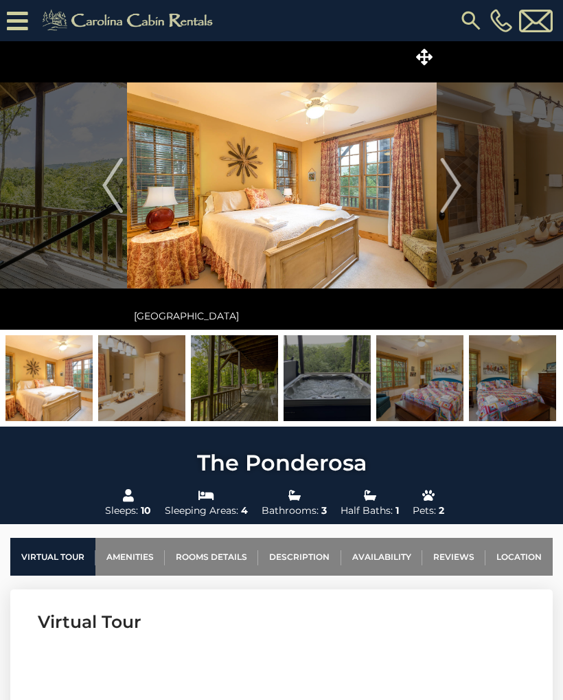
click at [444, 186] on img "Next" at bounding box center [450, 185] width 21 height 55
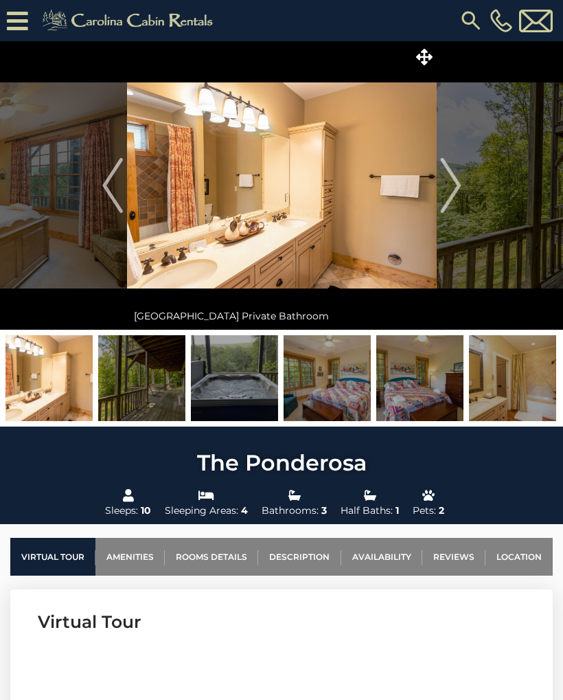
click at [449, 185] on img "Next" at bounding box center [450, 185] width 21 height 55
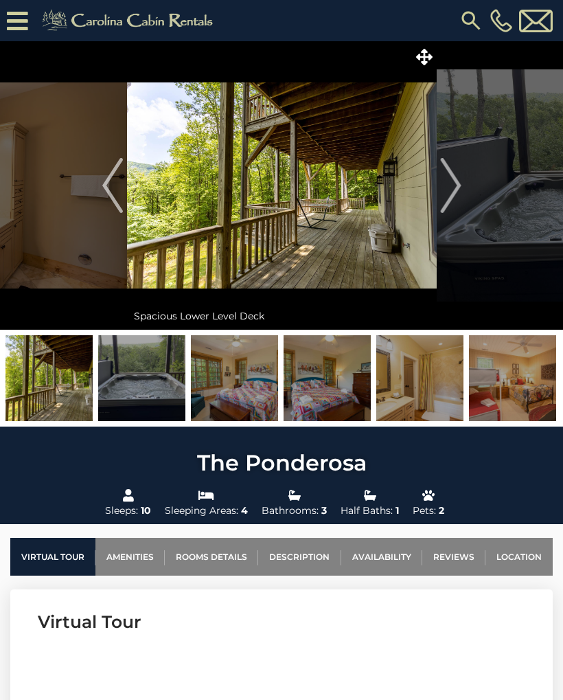
click at [454, 180] on img "Next" at bounding box center [450, 185] width 21 height 55
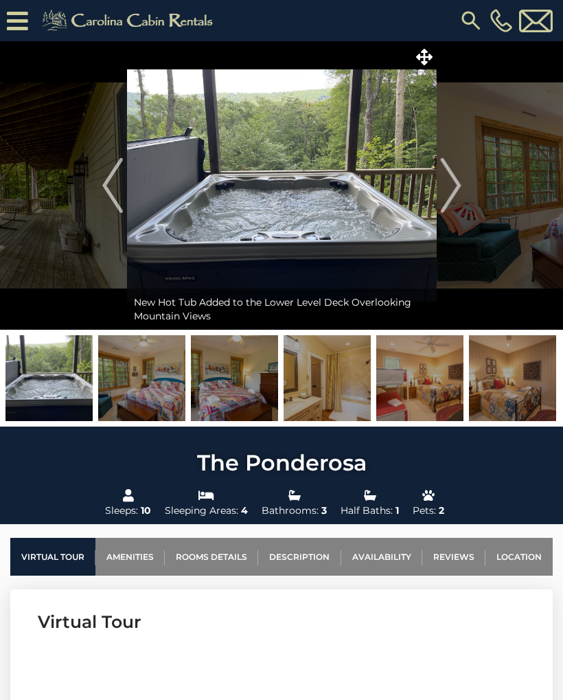
click at [451, 183] on img "Next" at bounding box center [450, 185] width 21 height 55
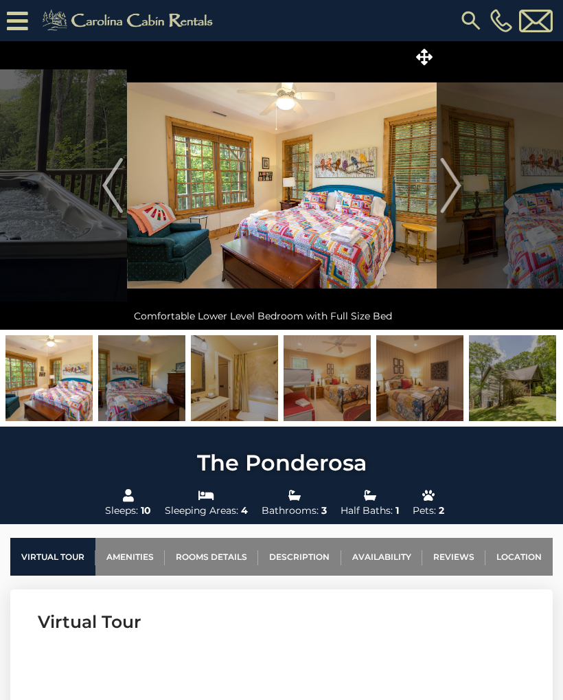
click at [450, 181] on img "Next" at bounding box center [450, 185] width 21 height 55
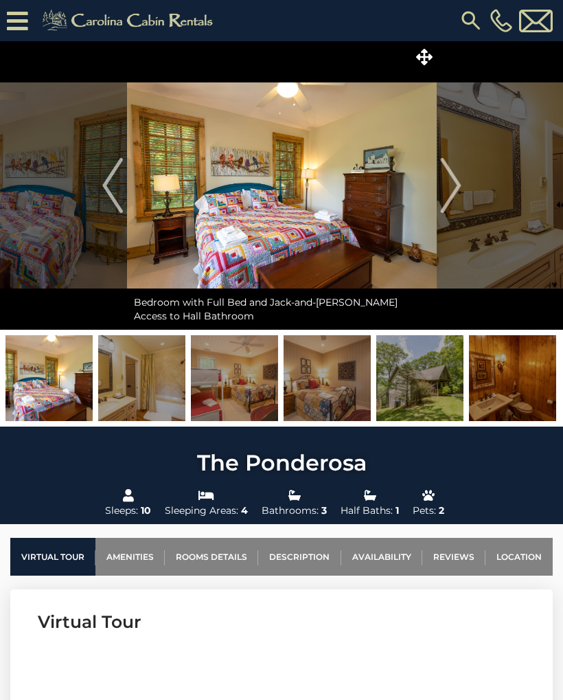
click at [450, 181] on img "Next" at bounding box center [450, 185] width 21 height 55
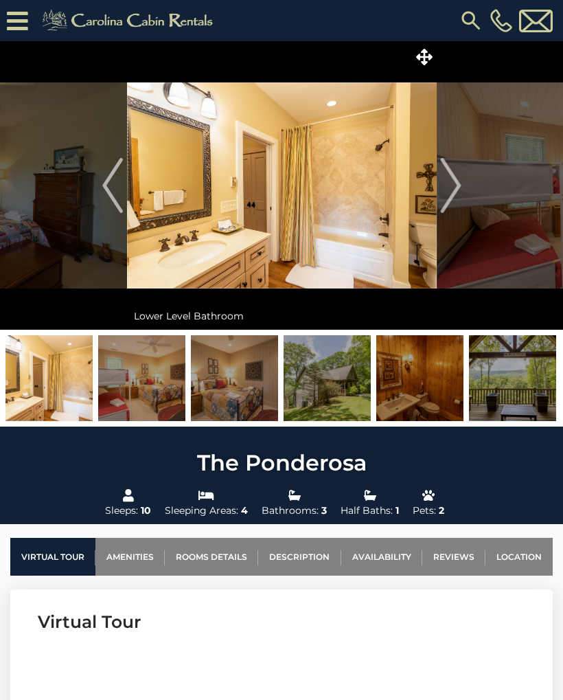
click at [450, 183] on img "Next" at bounding box center [450, 185] width 21 height 55
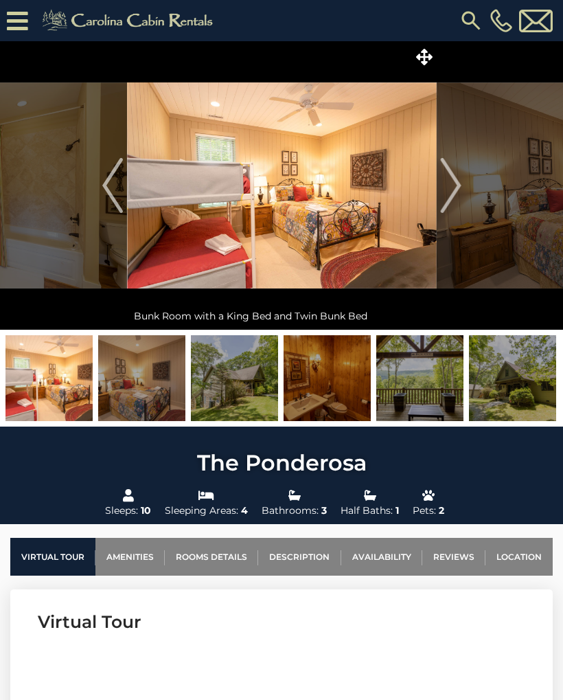
click at [446, 184] on img "Next" at bounding box center [450, 185] width 21 height 55
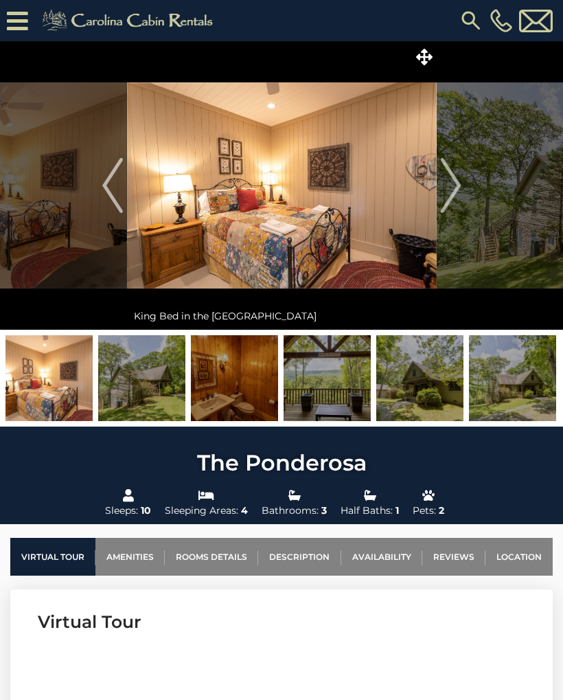
click at [445, 184] on img "Next" at bounding box center [450, 185] width 21 height 55
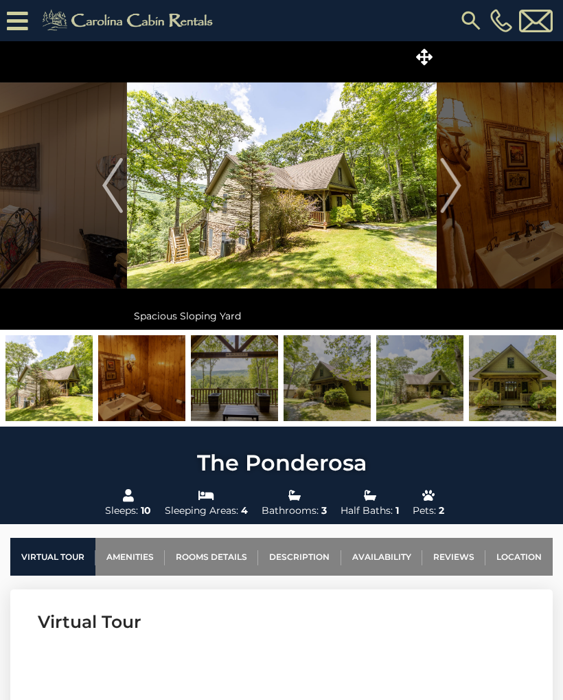
click at [445, 184] on img "Next" at bounding box center [450, 185] width 21 height 55
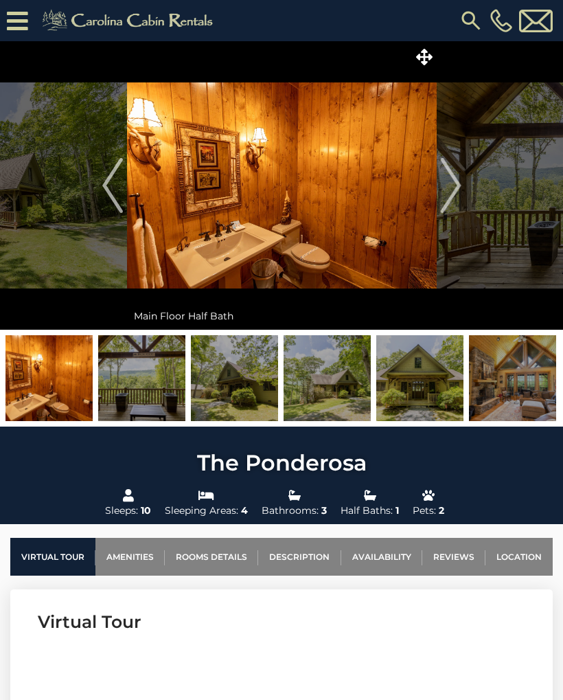
click at [442, 174] on img "Next" at bounding box center [450, 185] width 21 height 55
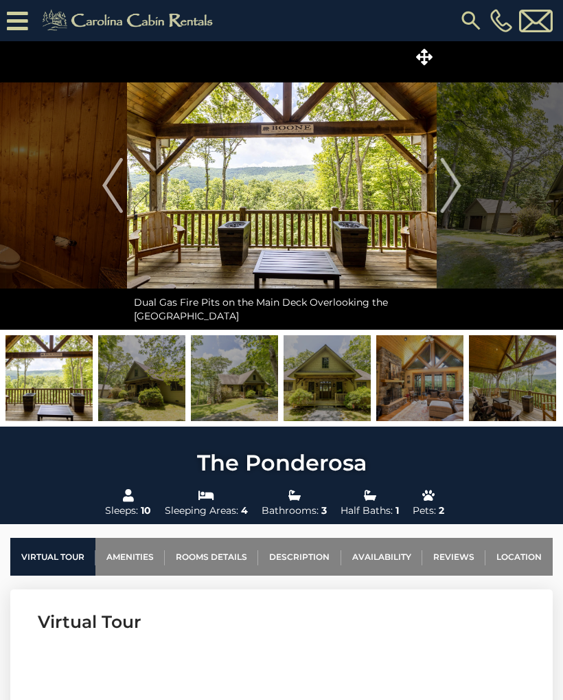
click at [442, 183] on img "Next" at bounding box center [450, 185] width 21 height 55
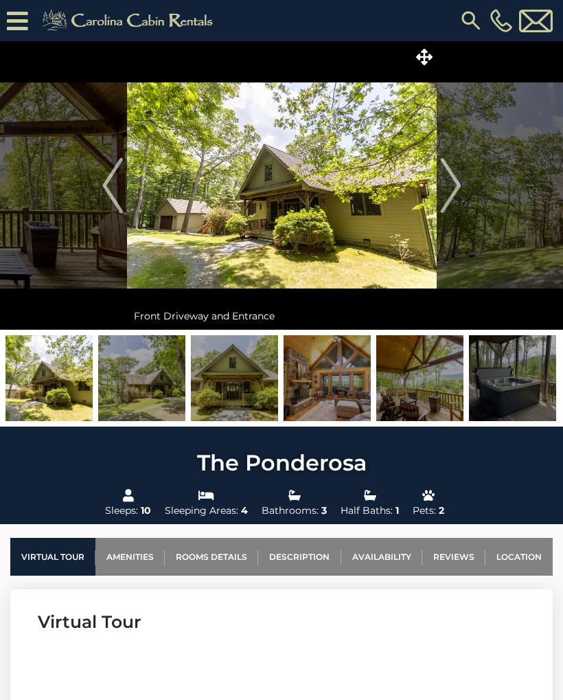
click at [440, 185] on button "Next" at bounding box center [451, 185] width 28 height 288
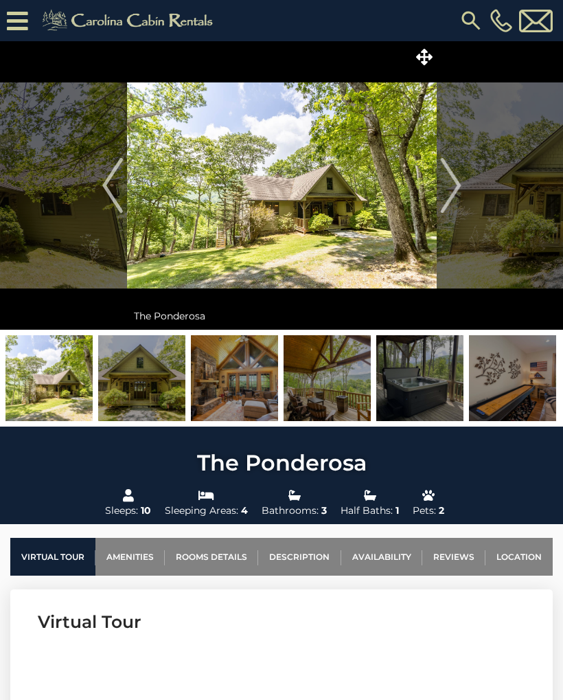
click at [444, 183] on img "Next" at bounding box center [450, 185] width 21 height 55
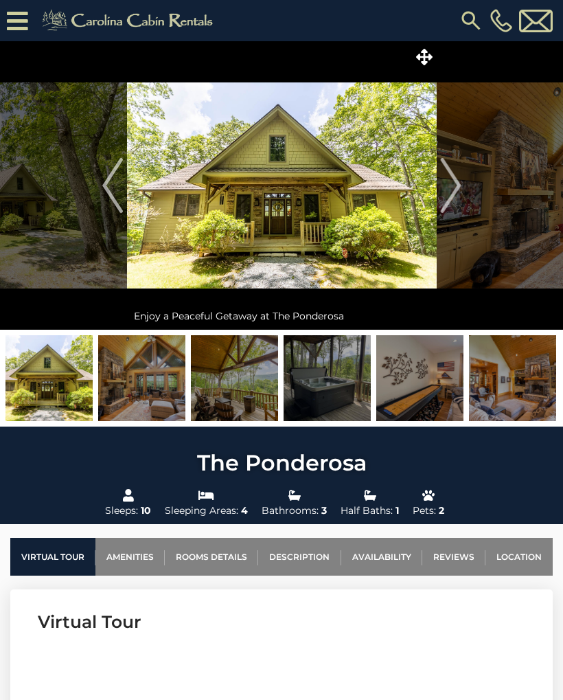
click at [432, 190] on img at bounding box center [282, 185] width 310 height 288
click at [446, 185] on img "Next" at bounding box center [450, 185] width 21 height 55
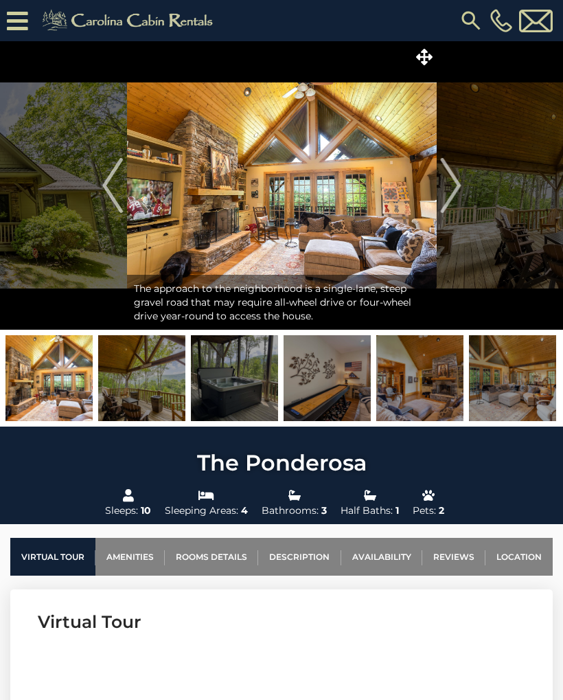
click at [448, 185] on img "Next" at bounding box center [450, 185] width 21 height 55
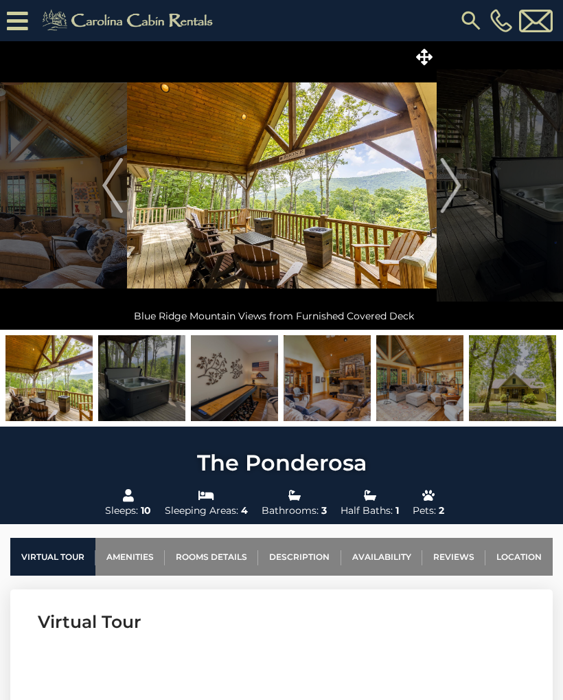
click at [209, 569] on link "Rooms Details" at bounding box center [211, 557] width 93 height 38
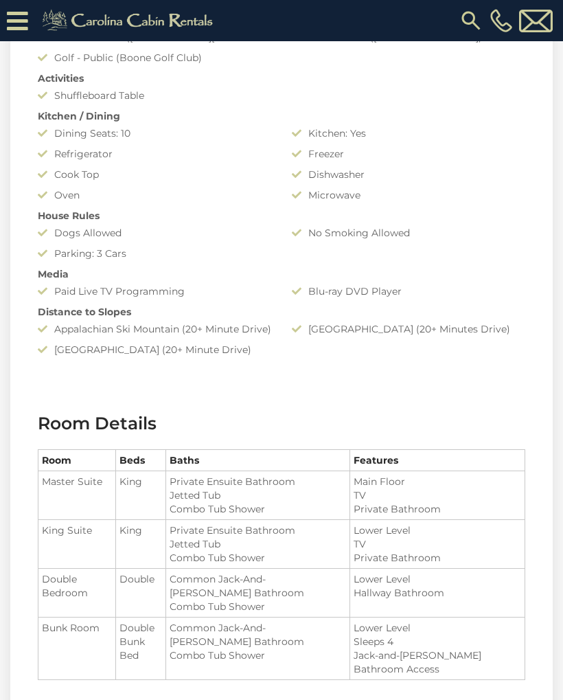
scroll to position [1530, 0]
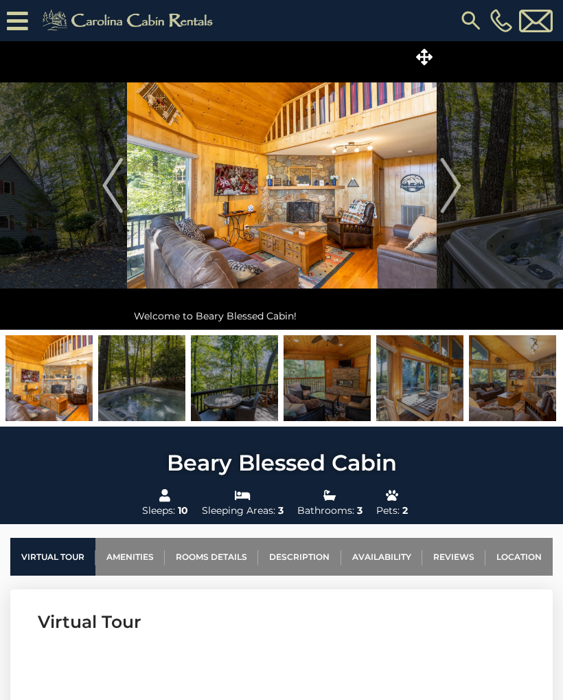
click at [449, 187] on img "Next" at bounding box center [450, 185] width 21 height 55
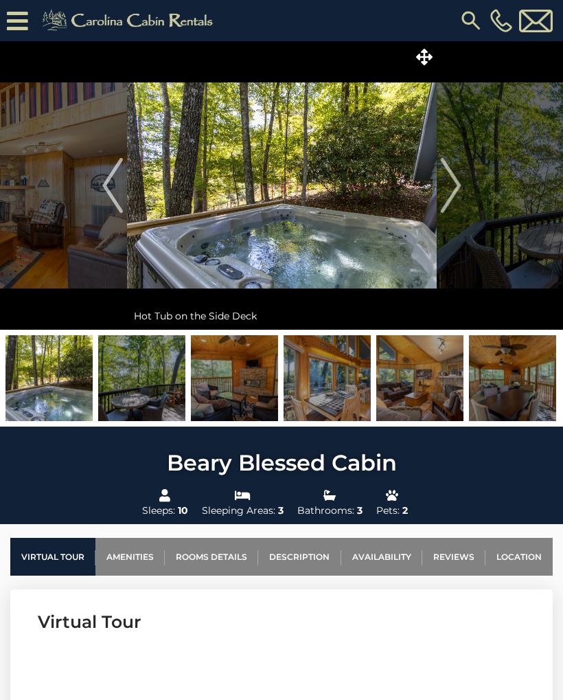
click at [457, 179] on img "Next" at bounding box center [450, 185] width 21 height 55
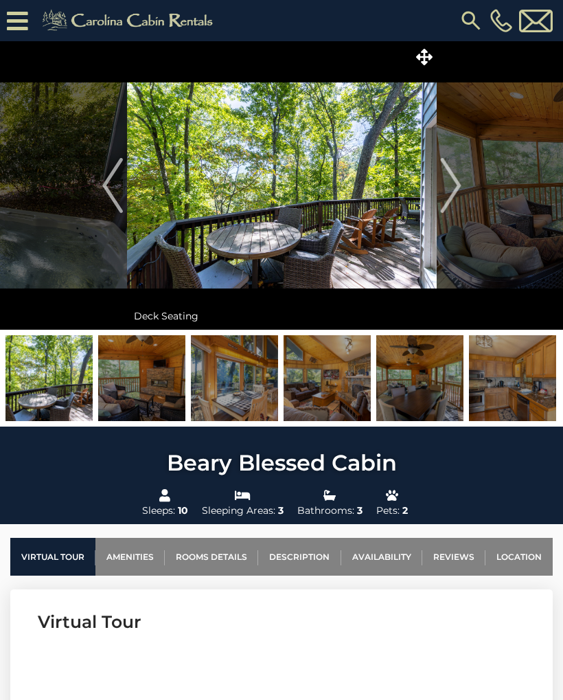
click at [449, 180] on img "Next" at bounding box center [450, 185] width 21 height 55
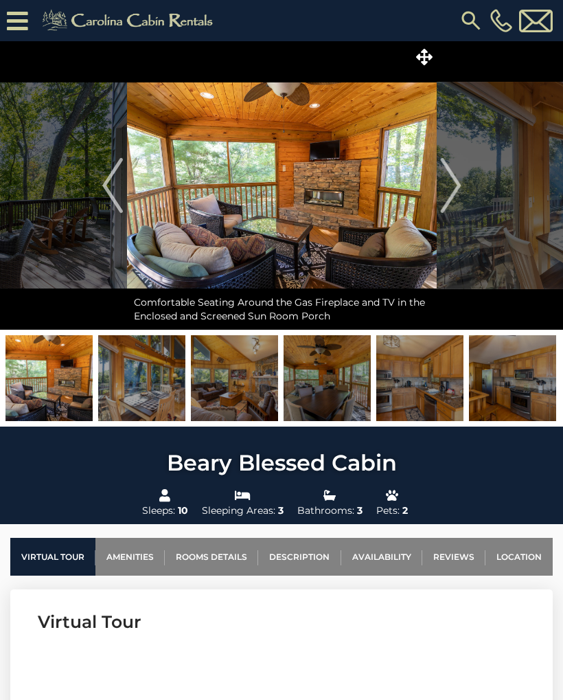
click at [447, 180] on img "Next" at bounding box center [450, 185] width 21 height 55
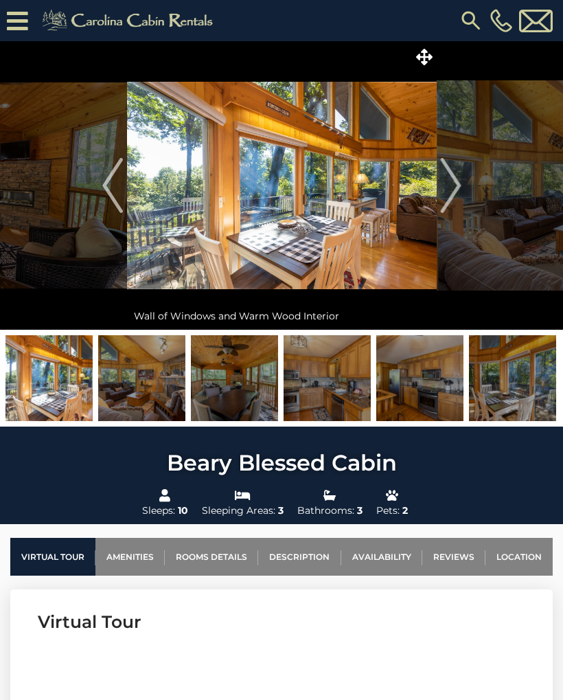
click at [454, 181] on img "Next" at bounding box center [450, 185] width 21 height 55
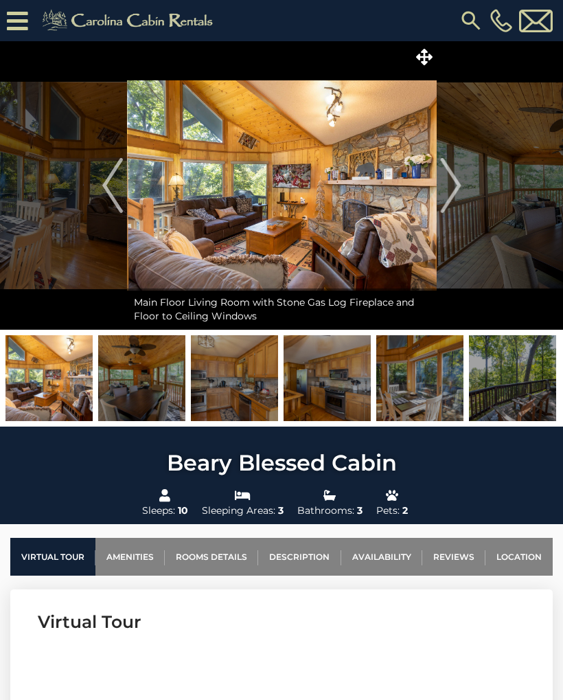
click at [456, 178] on img "Next" at bounding box center [450, 185] width 21 height 55
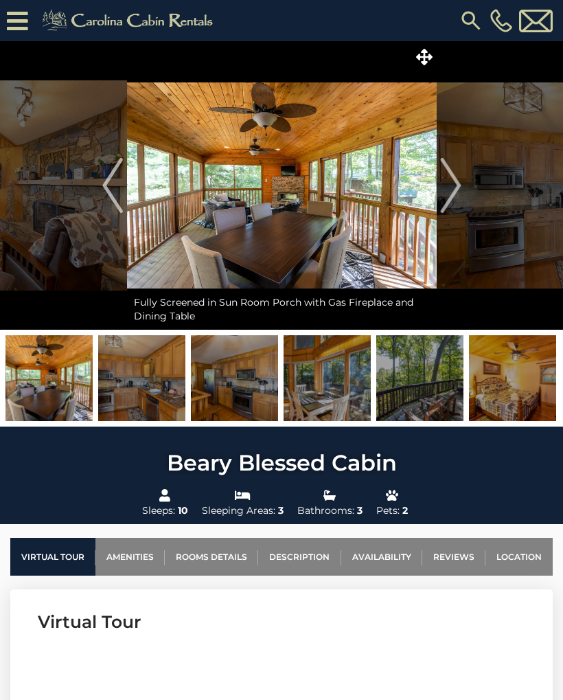
click at [455, 178] on img "Next" at bounding box center [450, 185] width 21 height 55
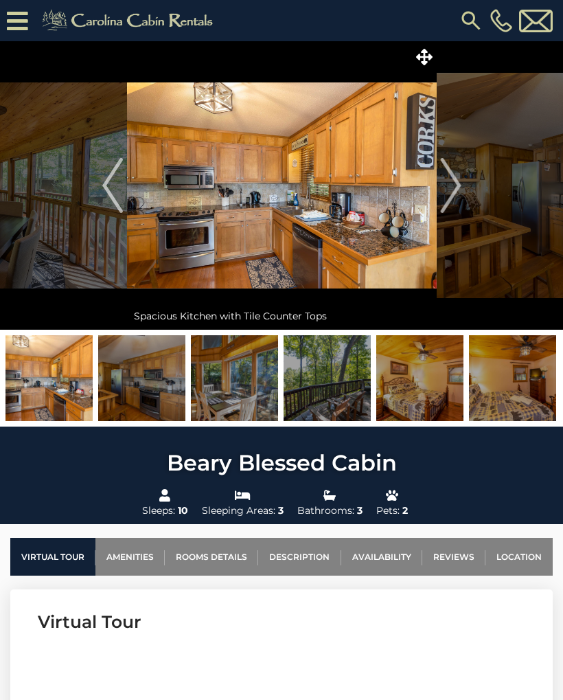
click at [454, 178] on img "Next" at bounding box center [450, 185] width 21 height 55
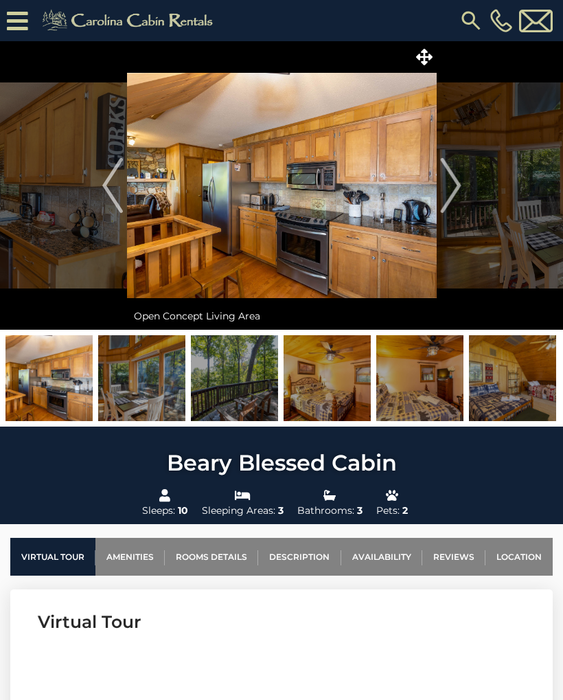
click at [453, 183] on img "Next" at bounding box center [450, 185] width 21 height 55
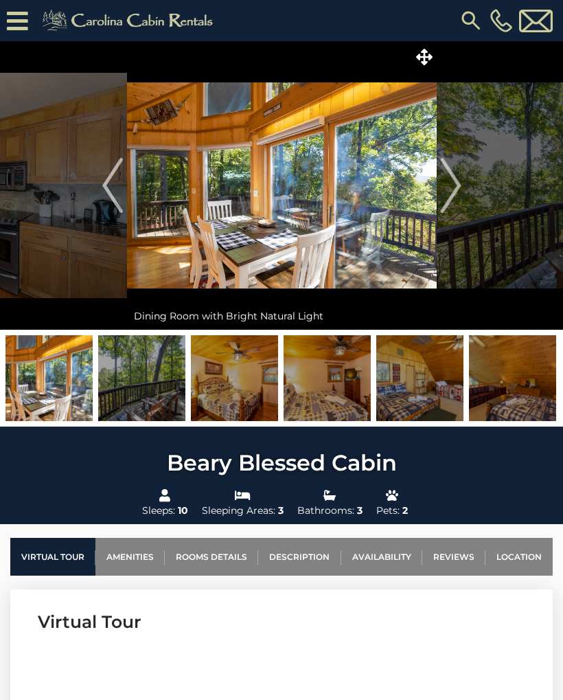
click at [451, 183] on img "Next" at bounding box center [450, 185] width 21 height 55
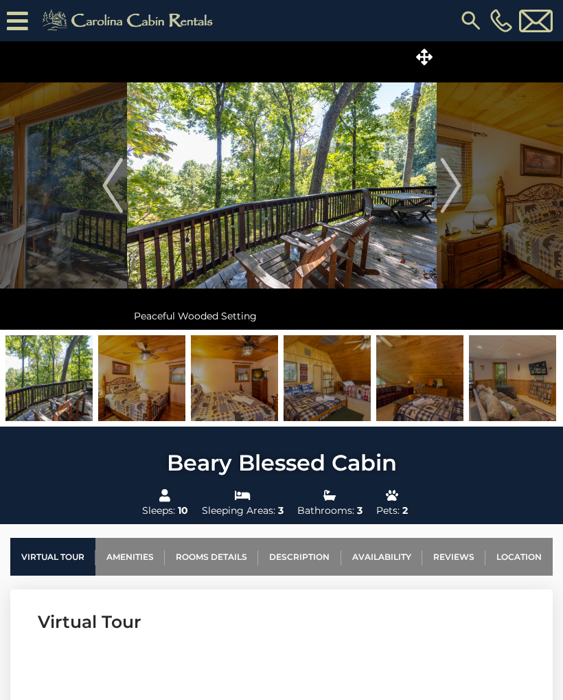
click at [449, 184] on img "Next" at bounding box center [450, 185] width 21 height 55
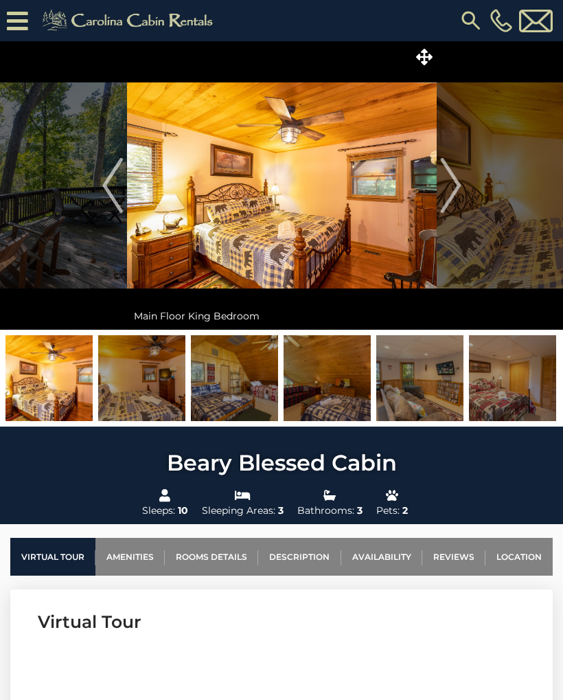
click at [445, 183] on img "Next" at bounding box center [450, 185] width 21 height 55
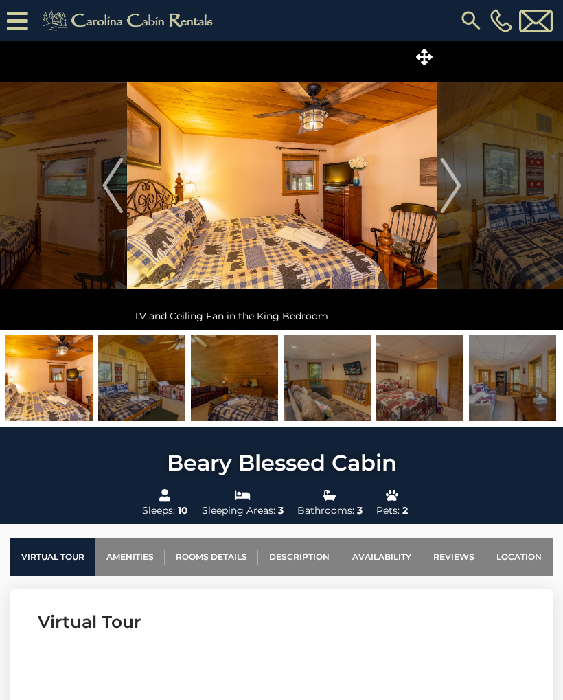
click at [445, 181] on img "Next" at bounding box center [450, 185] width 21 height 55
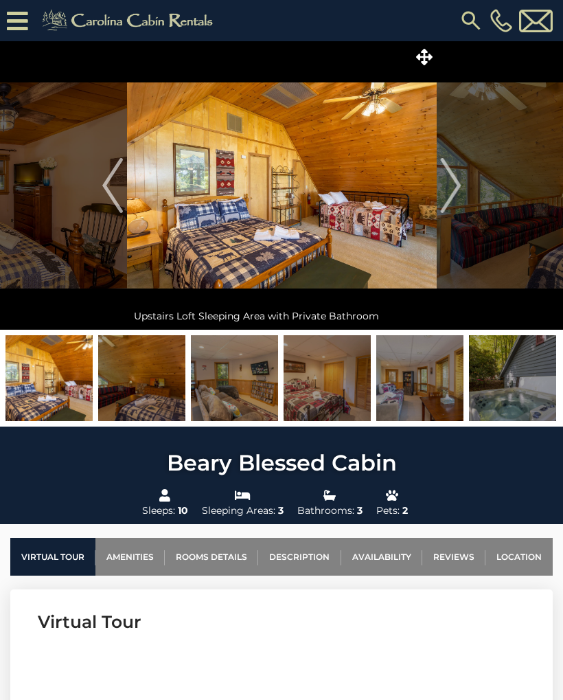
click at [441, 185] on img "Next" at bounding box center [450, 185] width 21 height 55
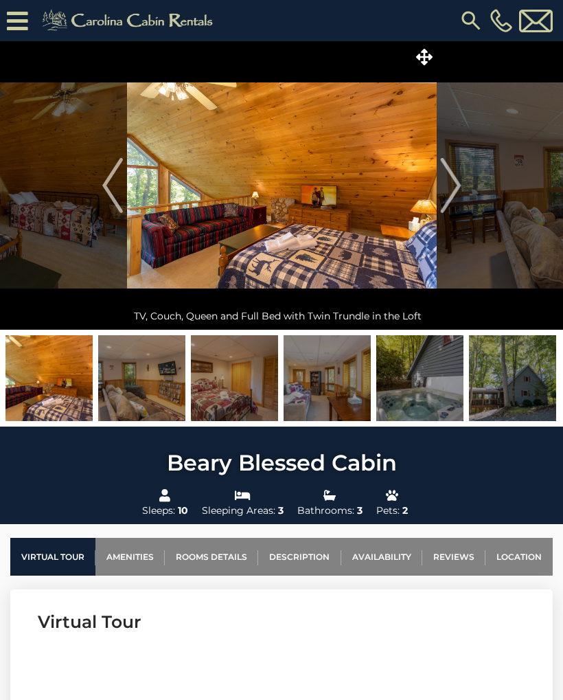
click at [442, 185] on img "Next" at bounding box center [450, 185] width 21 height 55
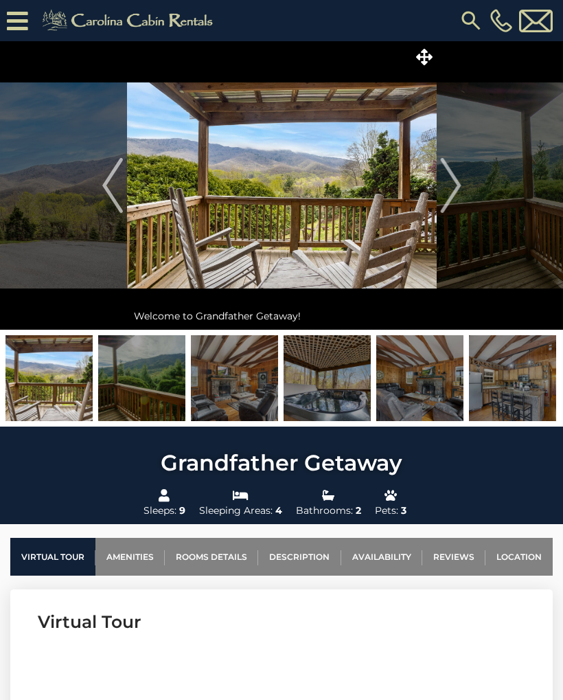
click at [454, 179] on img "Next" at bounding box center [450, 185] width 21 height 55
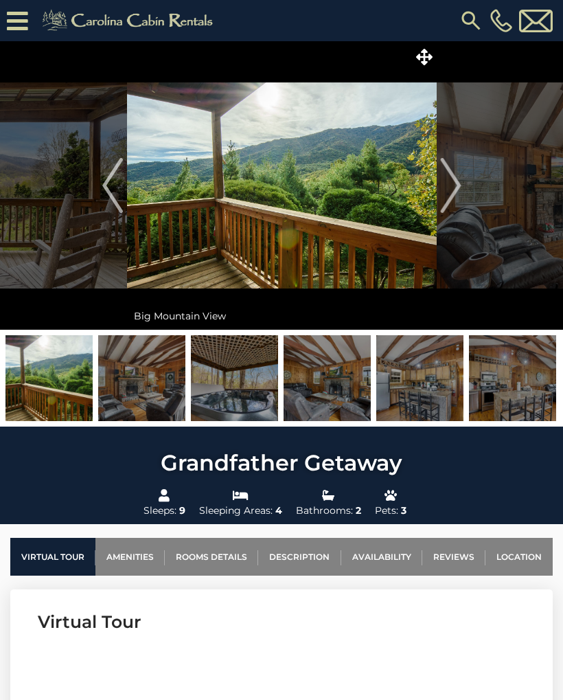
click at [454, 177] on img "Next" at bounding box center [450, 185] width 21 height 55
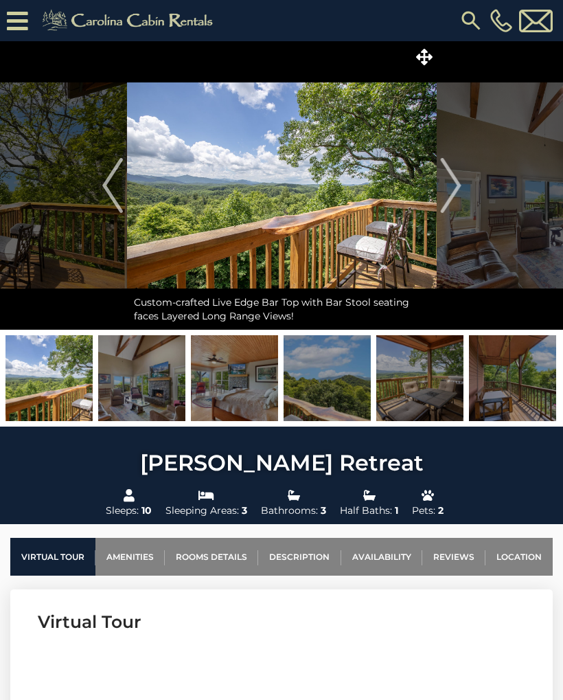
click at [446, 183] on img "Next" at bounding box center [450, 185] width 21 height 55
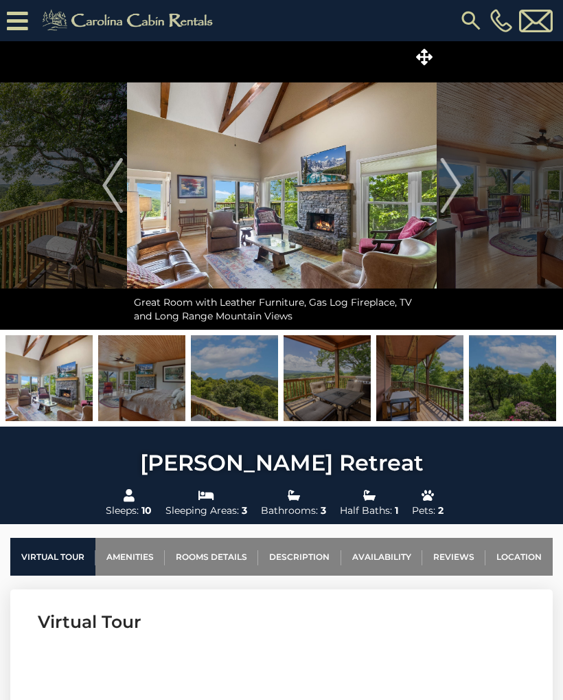
click at [459, 181] on img "Next" at bounding box center [450, 185] width 21 height 55
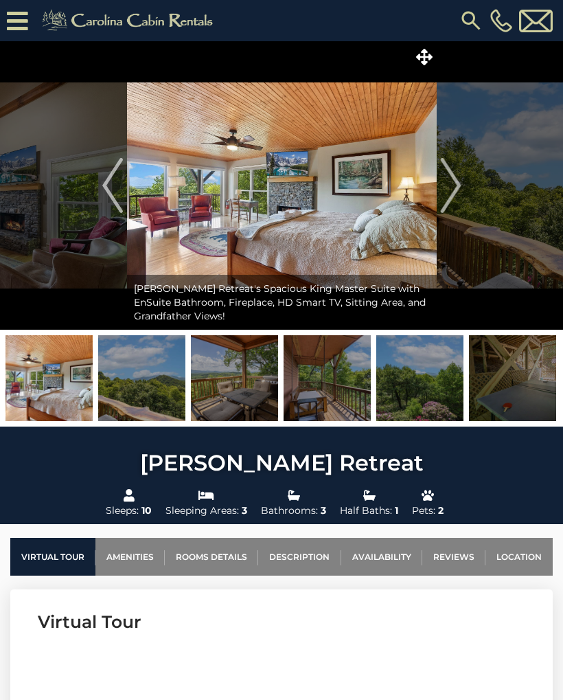
click at [456, 182] on img "Next" at bounding box center [450, 185] width 21 height 55
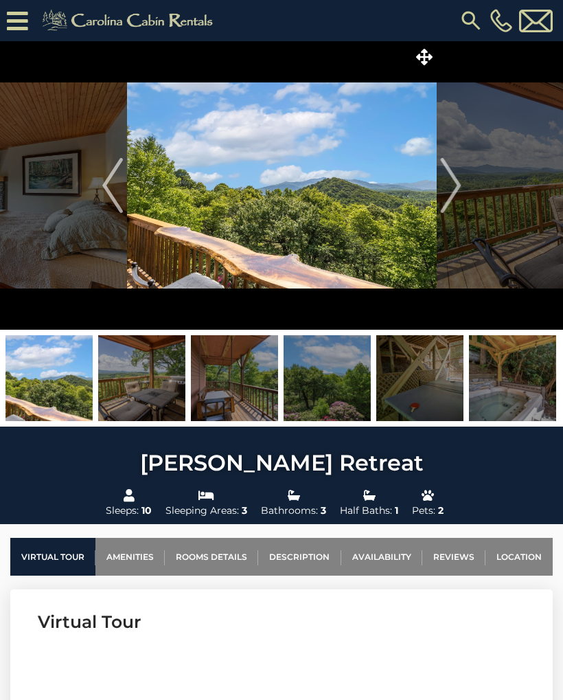
click at [457, 181] on img "Next" at bounding box center [450, 185] width 21 height 55
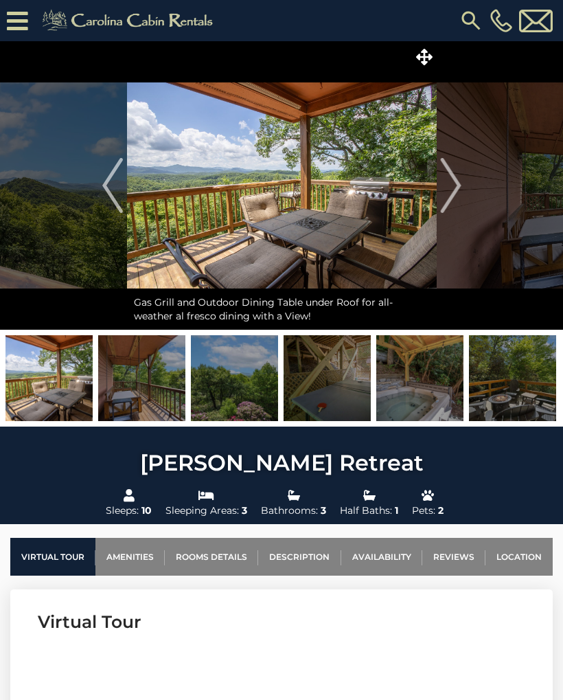
click at [453, 183] on img "Next" at bounding box center [450, 185] width 21 height 55
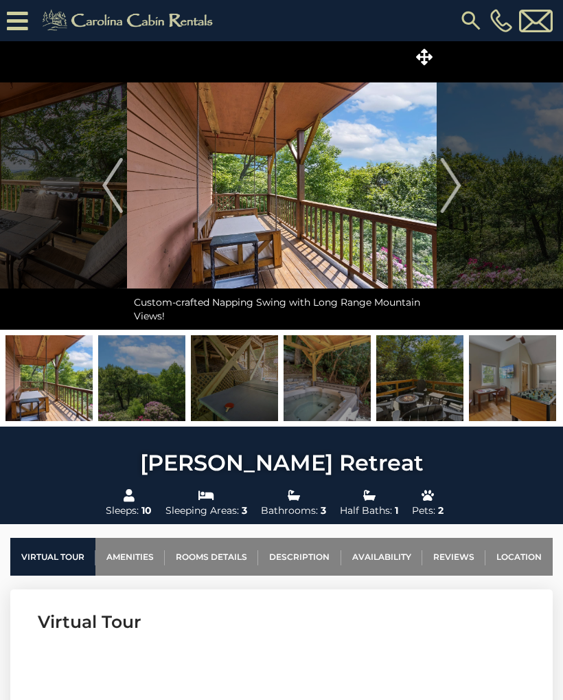
click at [451, 180] on img "Next" at bounding box center [450, 185] width 21 height 55
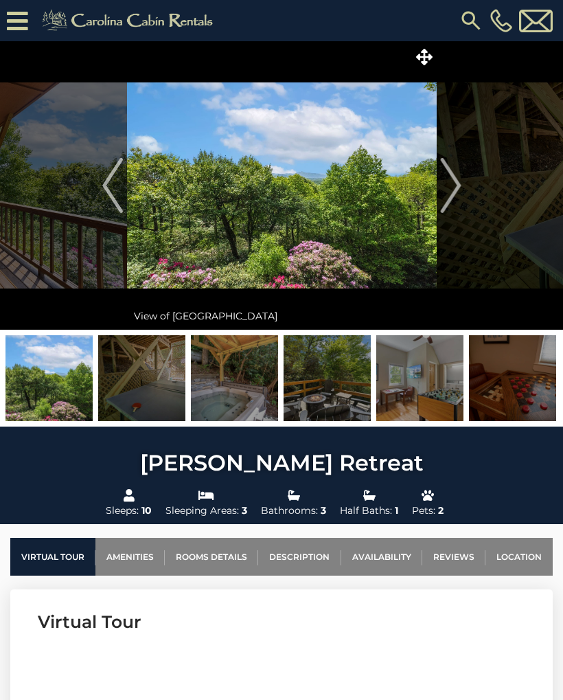
click at [453, 181] on img "Next" at bounding box center [450, 185] width 21 height 55
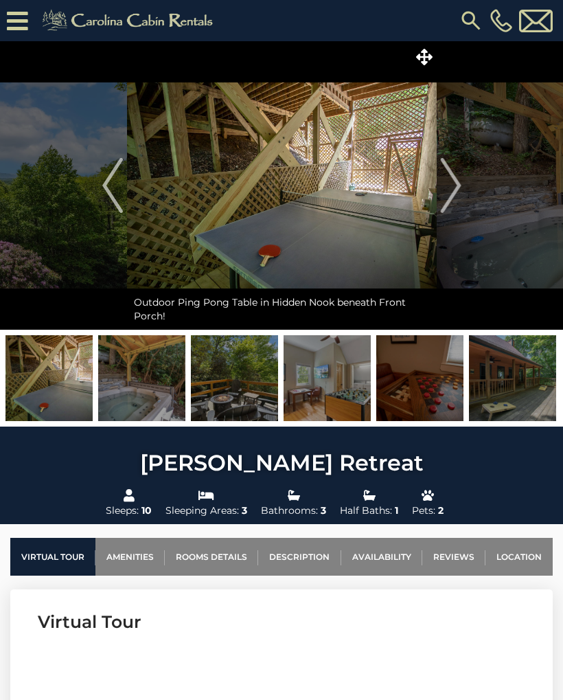
click at [449, 182] on img "Next" at bounding box center [450, 185] width 21 height 55
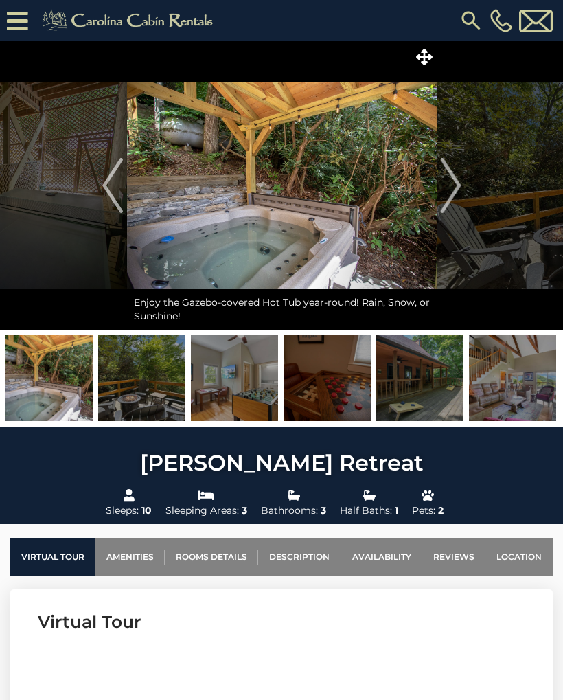
click at [453, 181] on img "Next" at bounding box center [450, 185] width 21 height 55
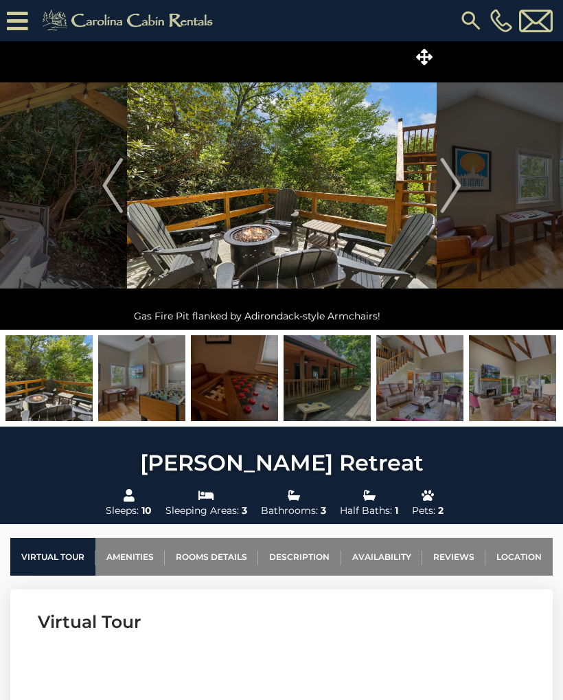
click at [451, 179] on img "Next" at bounding box center [450, 185] width 21 height 55
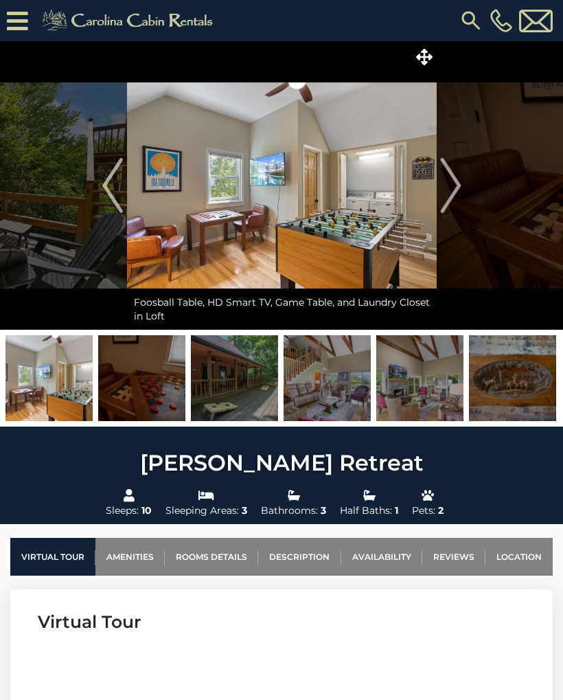
click at [452, 179] on img "Next" at bounding box center [450, 185] width 21 height 55
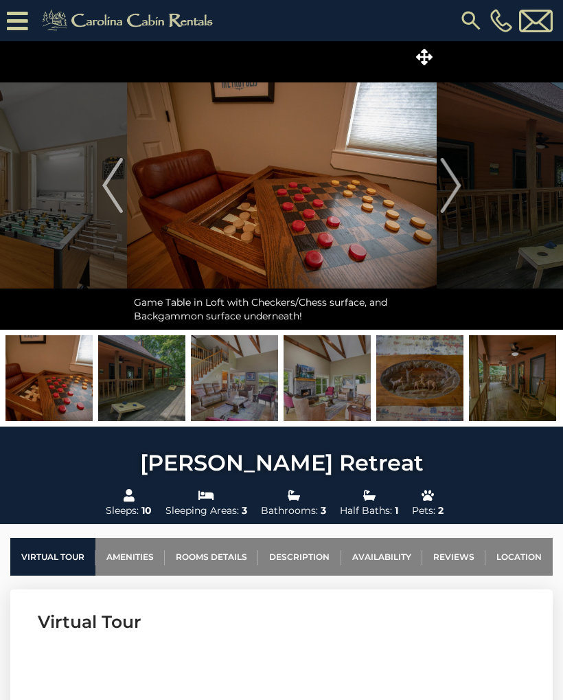
click at [449, 180] on img "Next" at bounding box center [450, 185] width 21 height 55
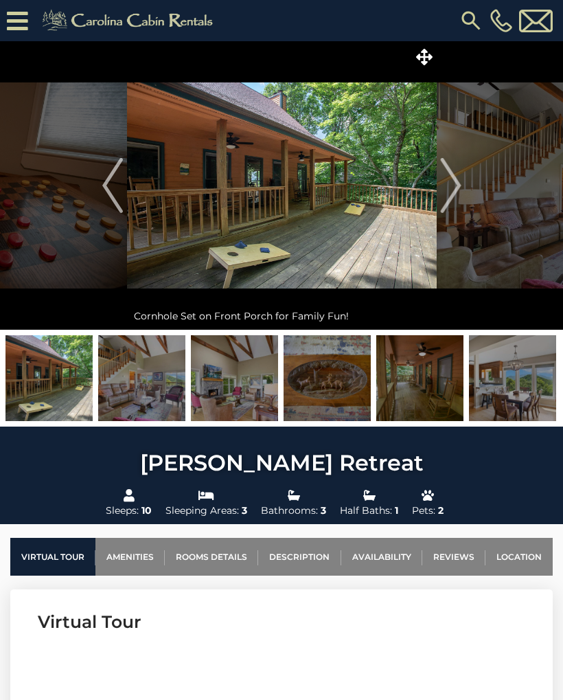
click at [449, 181] on img "Next" at bounding box center [450, 185] width 21 height 55
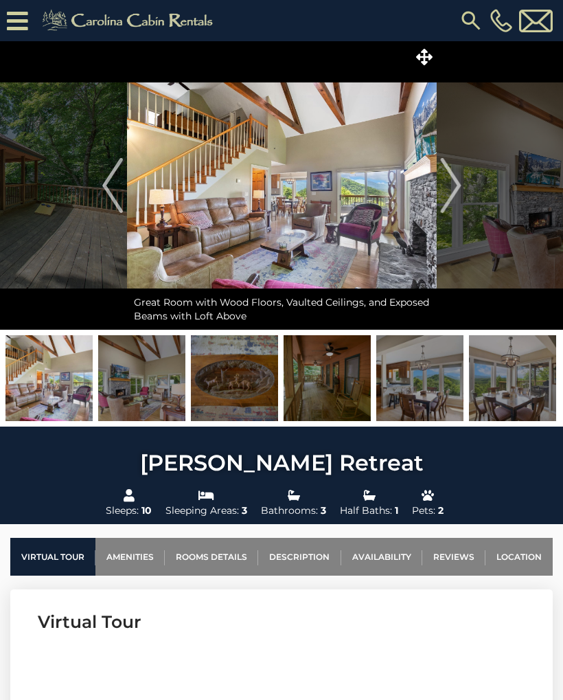
click at [447, 181] on img "Next" at bounding box center [450, 185] width 21 height 55
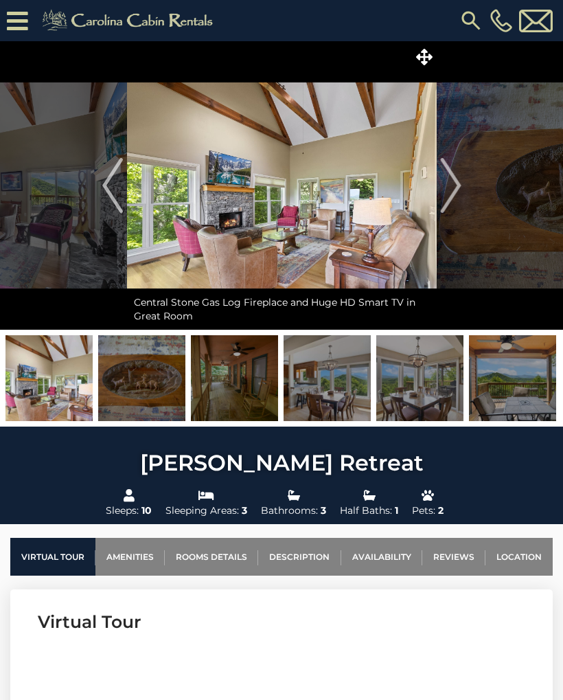
click at [451, 179] on img "Next" at bounding box center [450, 185] width 21 height 55
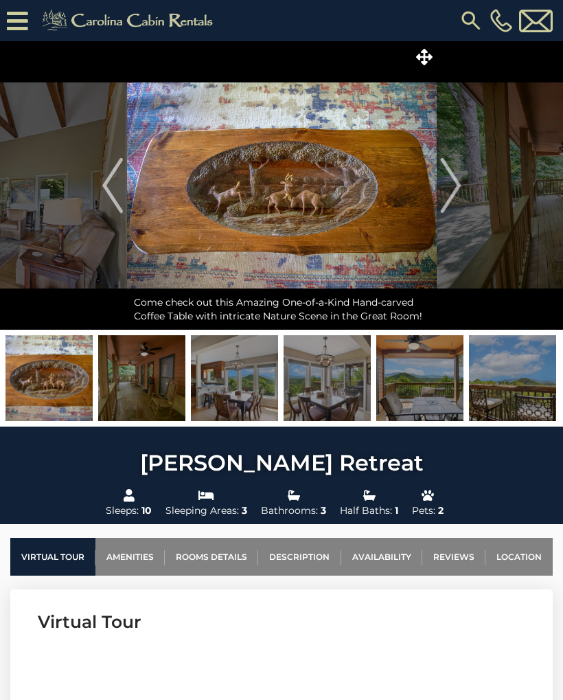
click at [445, 179] on img "Next" at bounding box center [450, 185] width 21 height 55
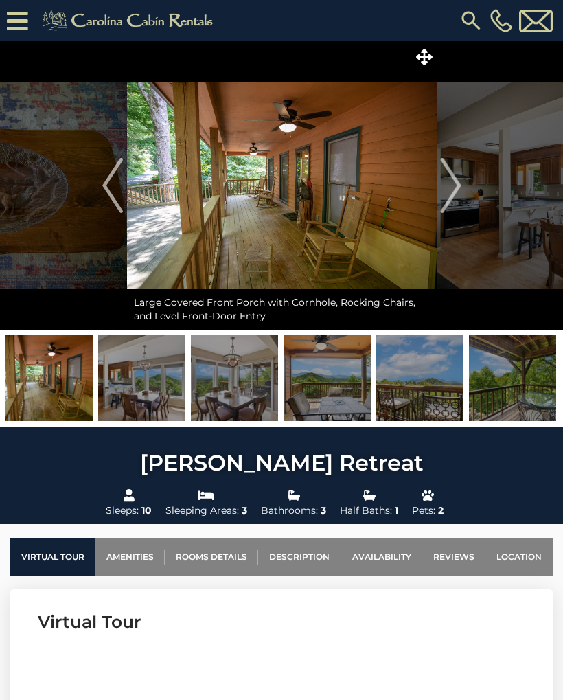
click at [446, 179] on img "Next" at bounding box center [450, 185] width 21 height 55
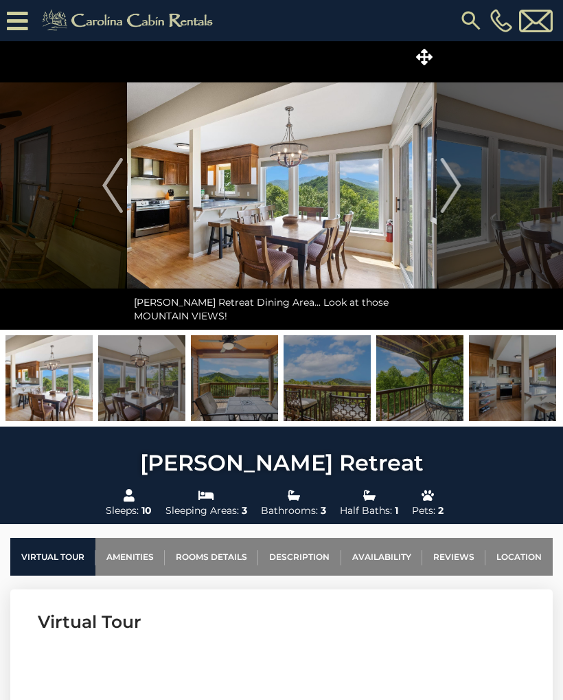
click at [446, 180] on img "Next" at bounding box center [450, 185] width 21 height 55
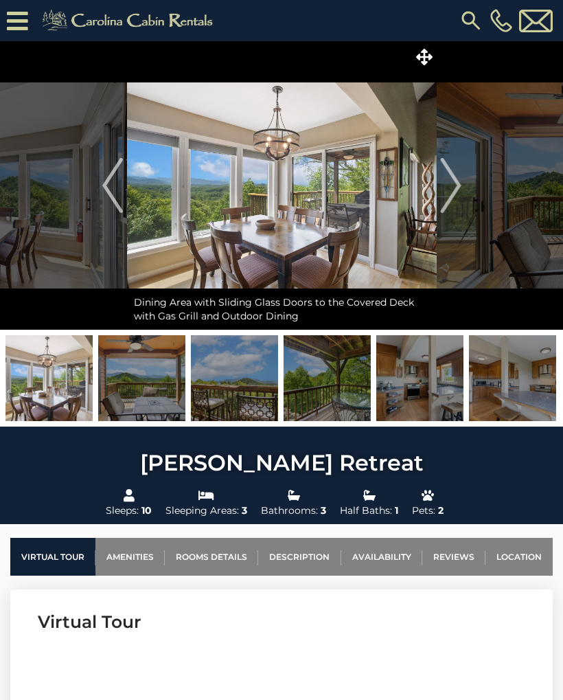
click at [448, 179] on img "Next" at bounding box center [450, 185] width 21 height 55
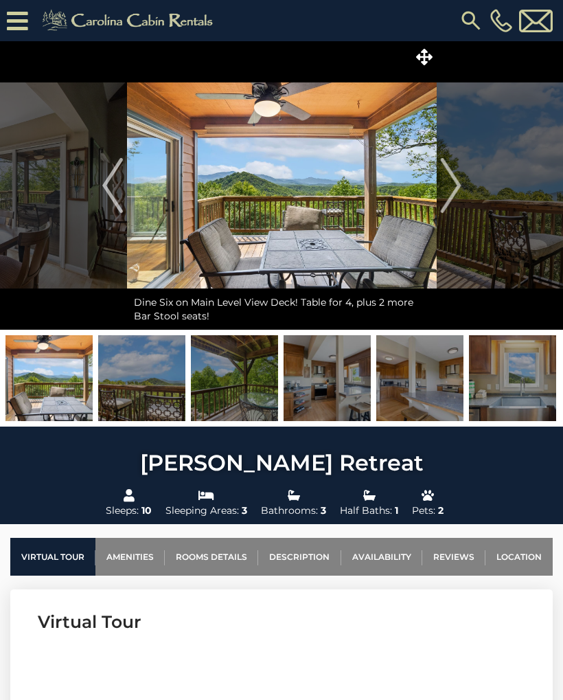
click at [447, 183] on img "Next" at bounding box center [450, 185] width 21 height 55
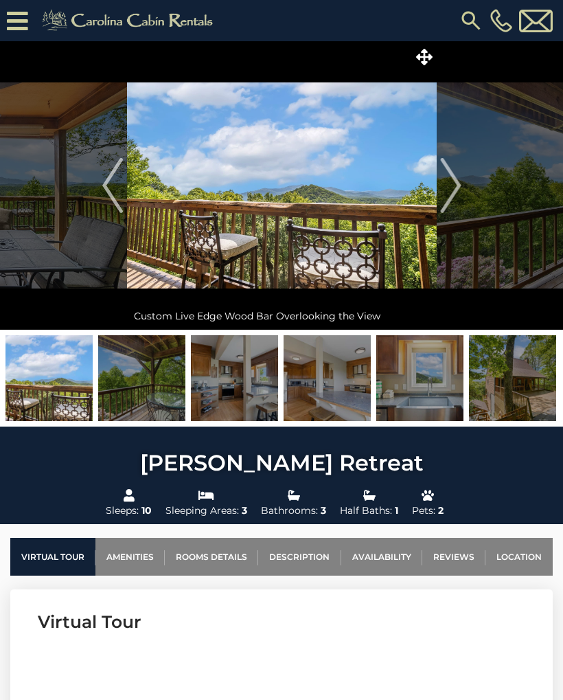
click at [450, 183] on img "Next" at bounding box center [450, 185] width 21 height 55
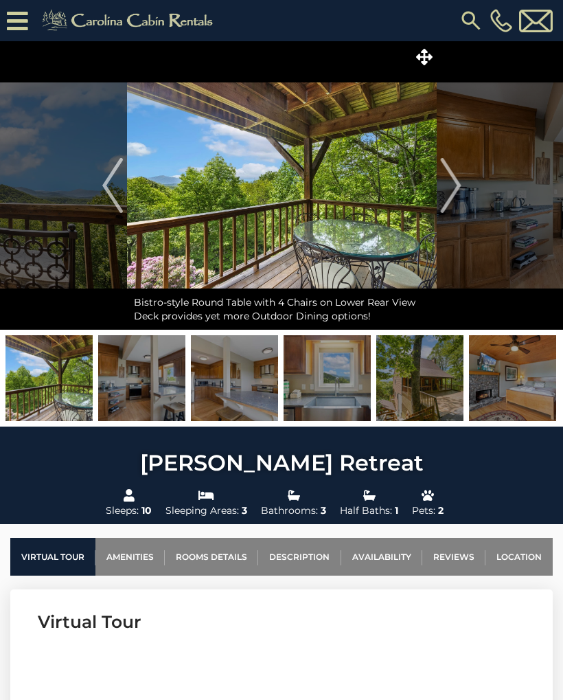
click at [447, 183] on img "Next" at bounding box center [450, 185] width 21 height 55
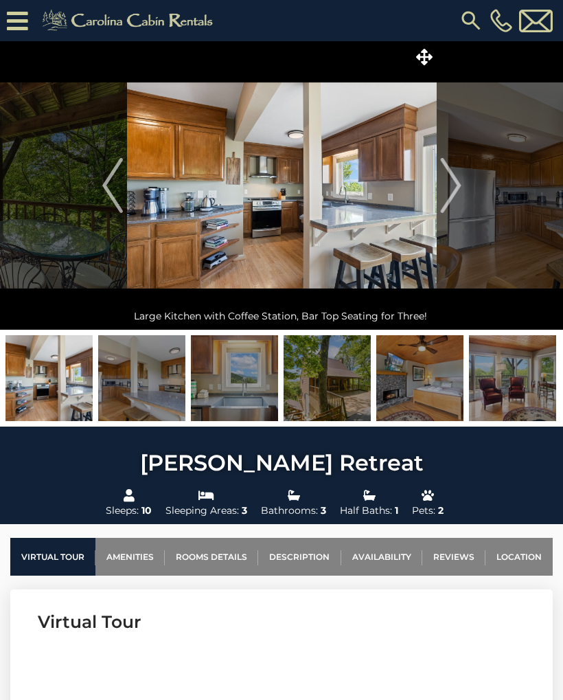
click at [449, 181] on img "Next" at bounding box center [450, 185] width 21 height 55
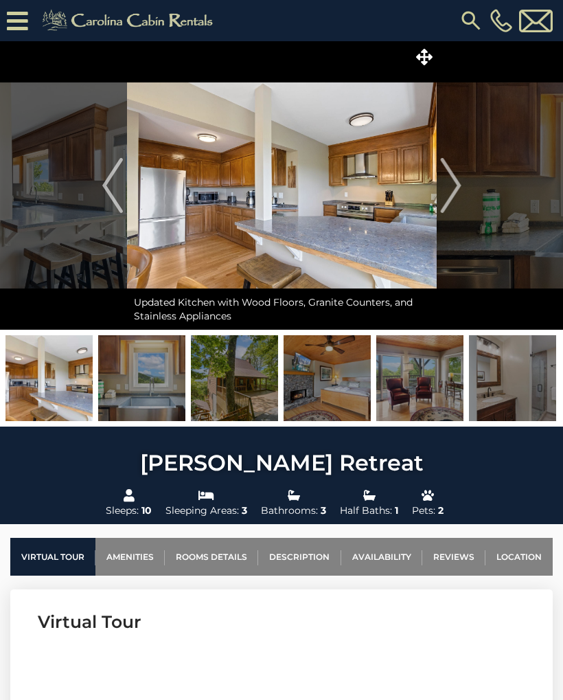
click at [443, 183] on img "Next" at bounding box center [450, 185] width 21 height 55
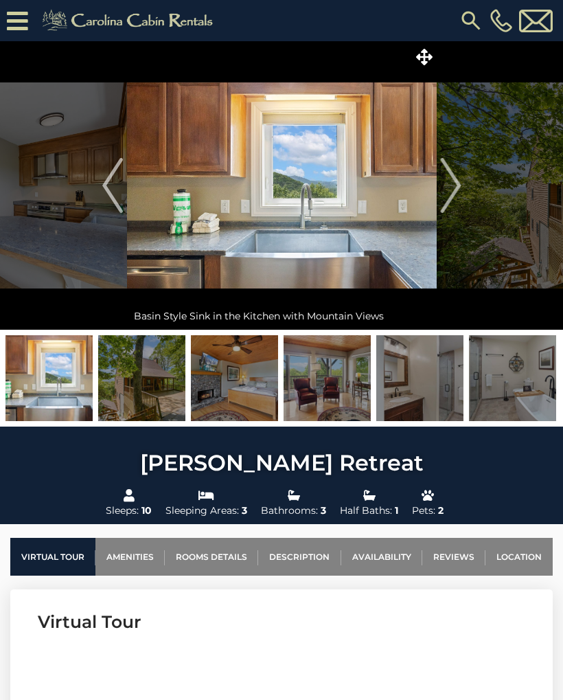
click at [443, 183] on img "Next" at bounding box center [450, 185] width 21 height 55
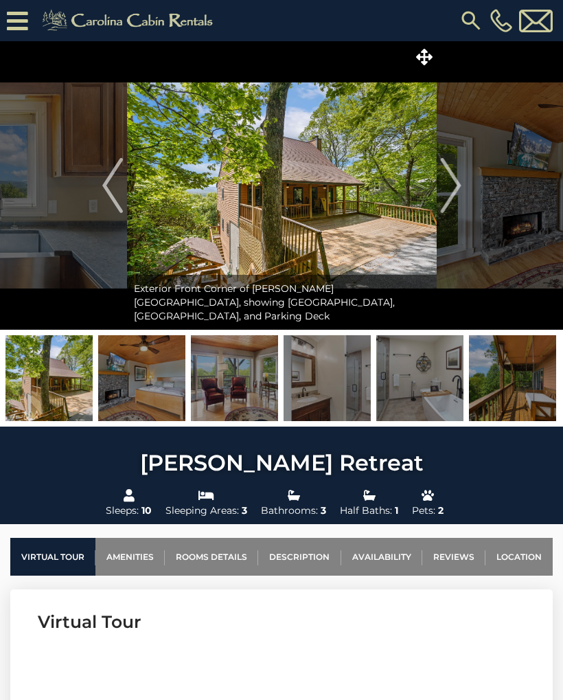
click at [446, 179] on img "Next" at bounding box center [450, 185] width 21 height 55
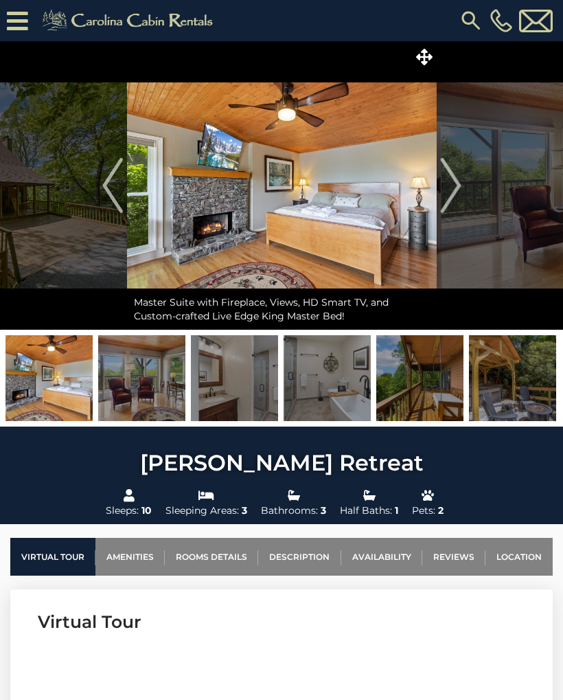
click at [448, 180] on img "Next" at bounding box center [450, 185] width 21 height 55
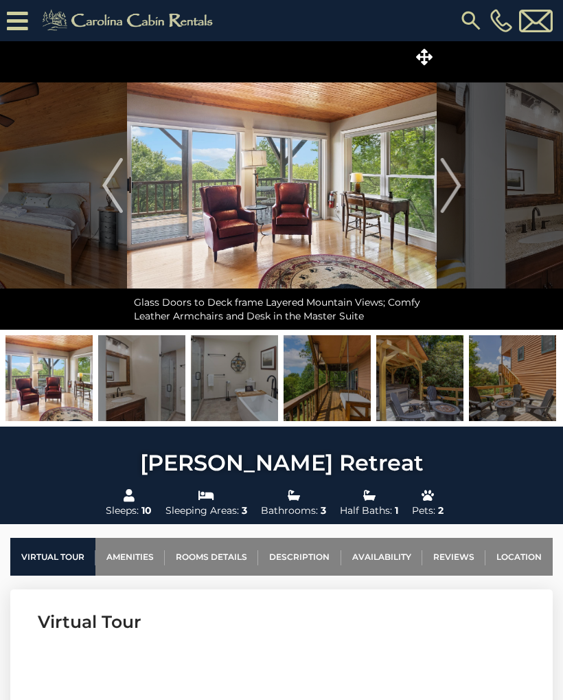
click at [449, 180] on img "Next" at bounding box center [450, 185] width 21 height 55
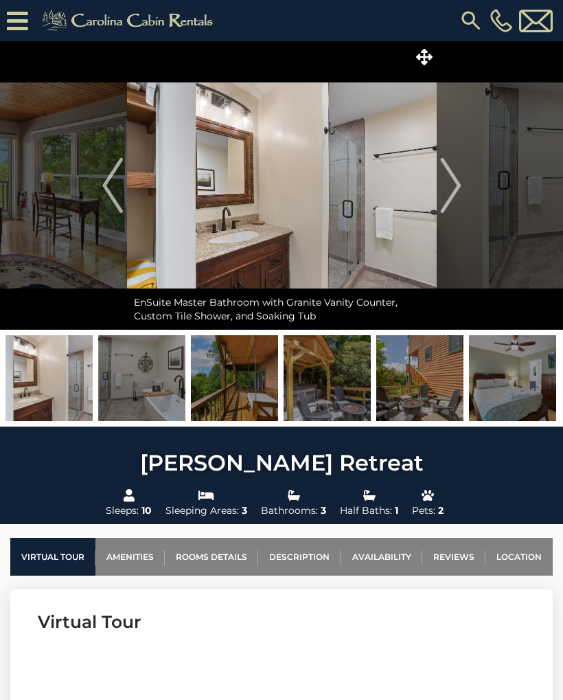
click at [446, 179] on img "Next" at bounding box center [450, 185] width 21 height 55
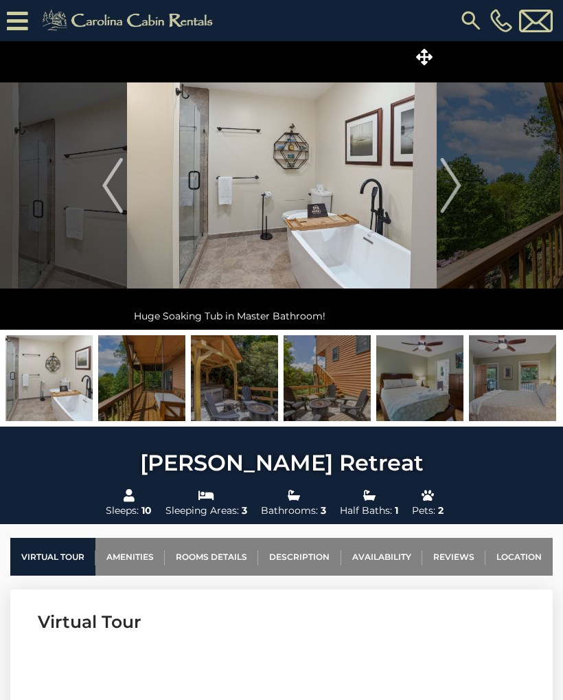
click at [444, 180] on img "Next" at bounding box center [450, 185] width 21 height 55
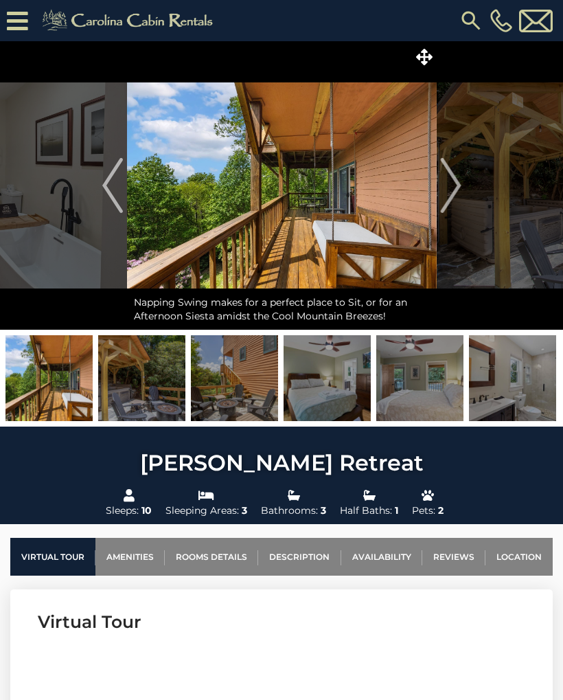
click at [444, 179] on img "Next" at bounding box center [450, 185] width 21 height 55
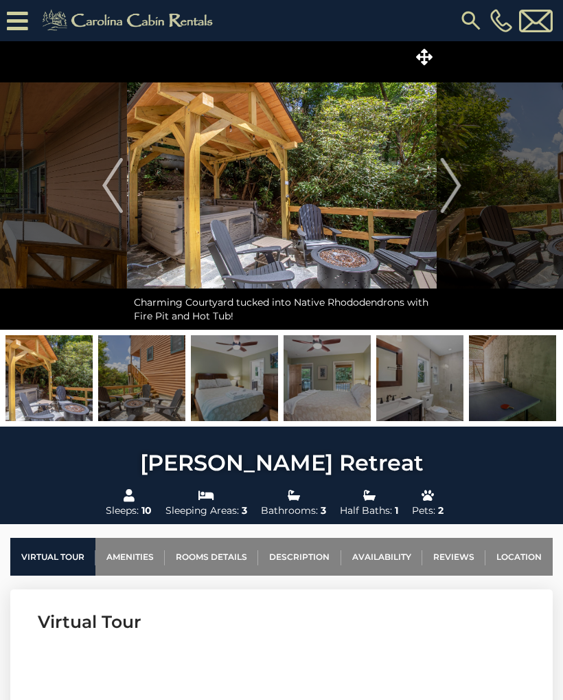
click at [444, 181] on img "Next" at bounding box center [450, 185] width 21 height 55
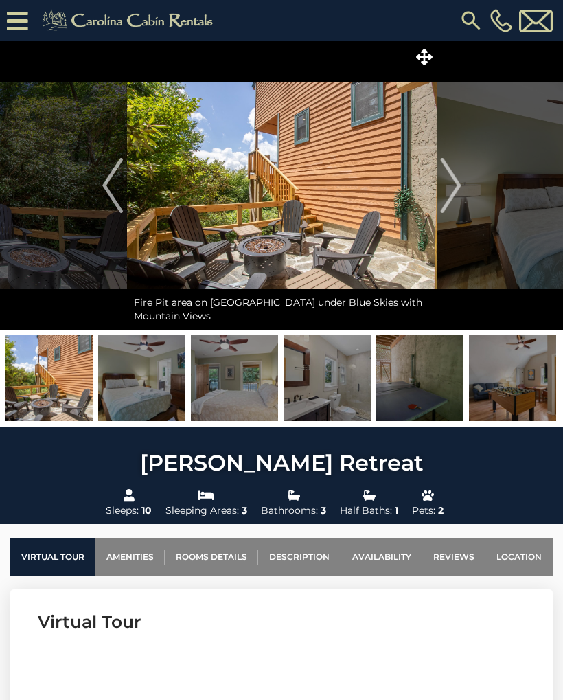
click at [444, 182] on img "Next" at bounding box center [450, 185] width 21 height 55
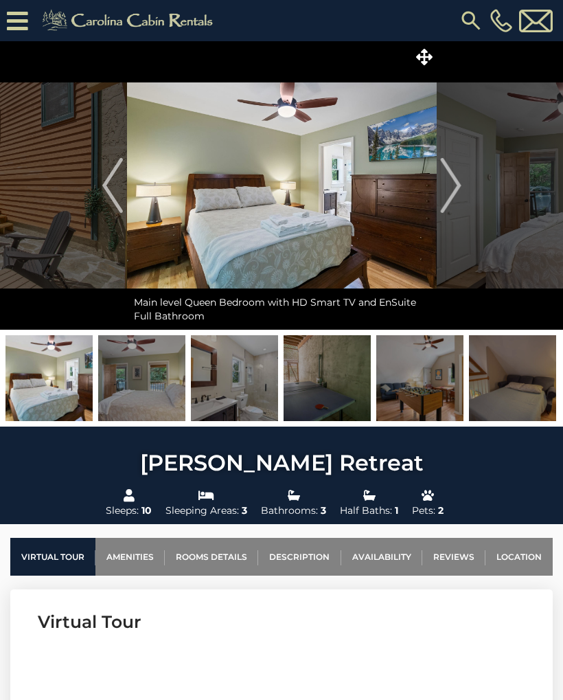
click at [453, 185] on img "Next" at bounding box center [450, 185] width 21 height 55
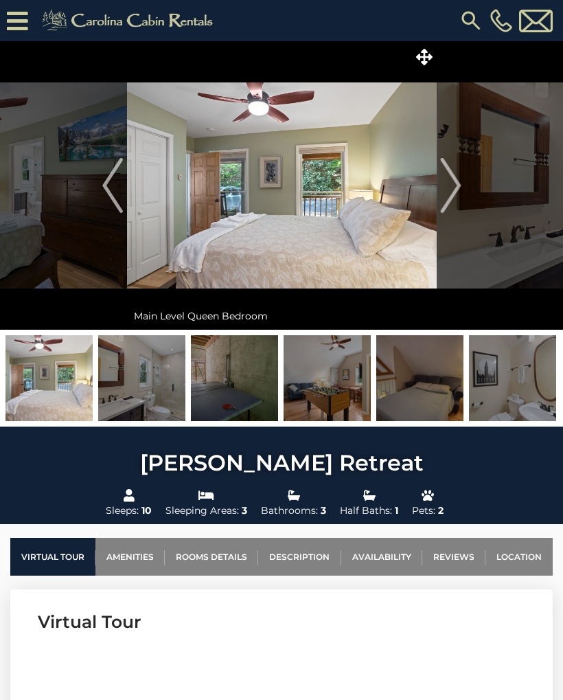
click at [455, 186] on img "Next" at bounding box center [450, 185] width 21 height 55
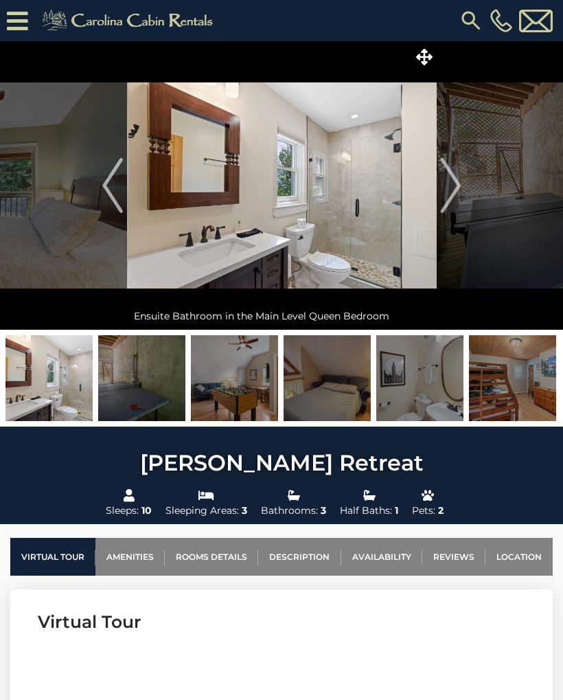
click at [452, 183] on img "Next" at bounding box center [450, 185] width 21 height 55
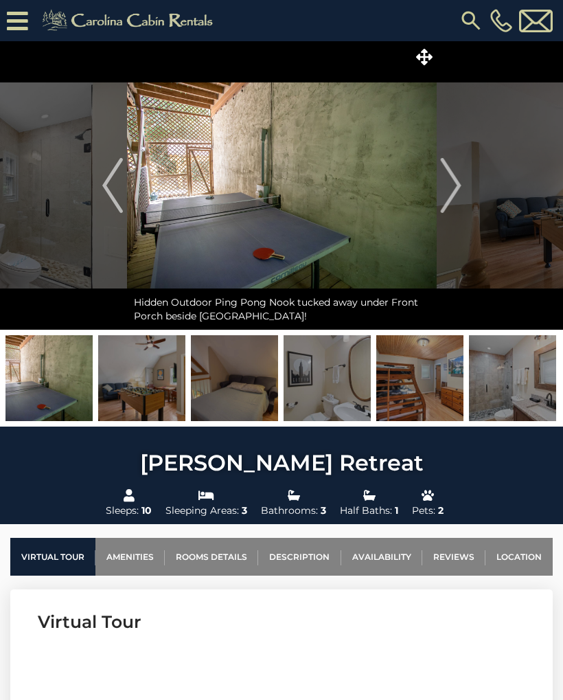
click at [446, 181] on img "Next" at bounding box center [450, 185] width 21 height 55
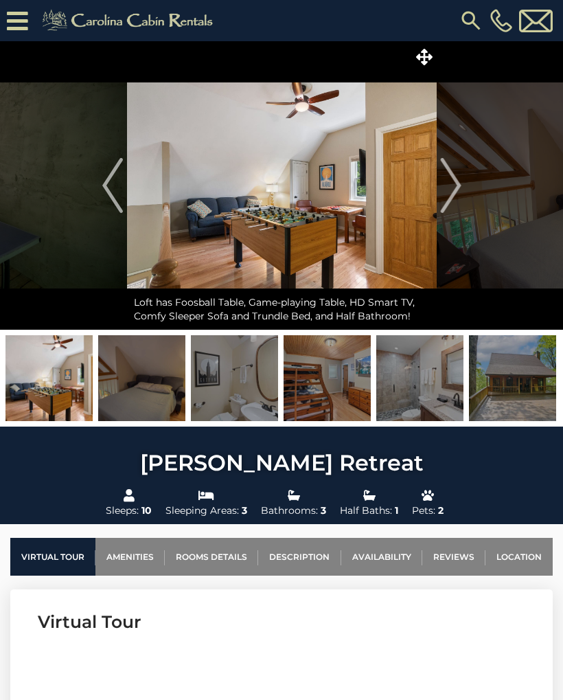
click at [455, 181] on img "Next" at bounding box center [450, 185] width 21 height 55
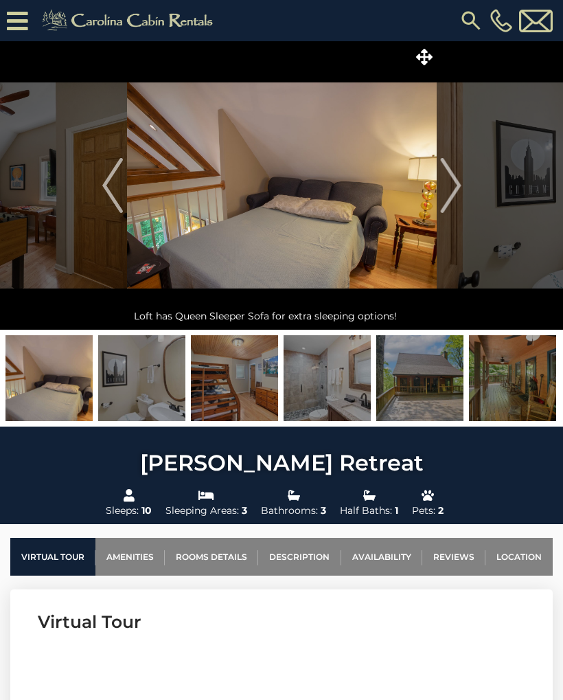
click at [453, 192] on img "Next" at bounding box center [450, 185] width 21 height 55
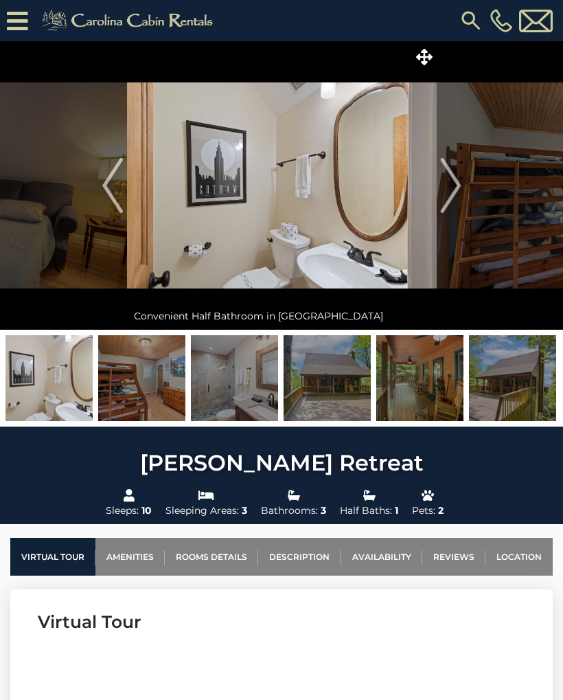
click at [462, 189] on button "Next" at bounding box center [451, 185] width 28 height 288
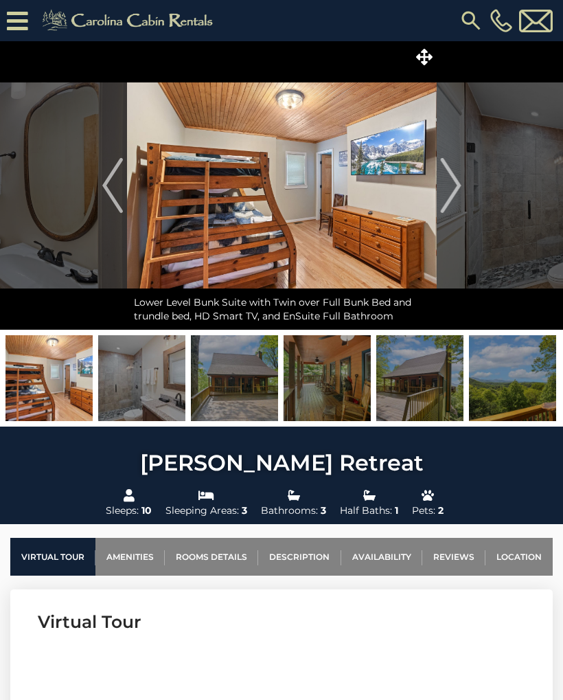
click at [454, 188] on img "Next" at bounding box center [450, 185] width 21 height 55
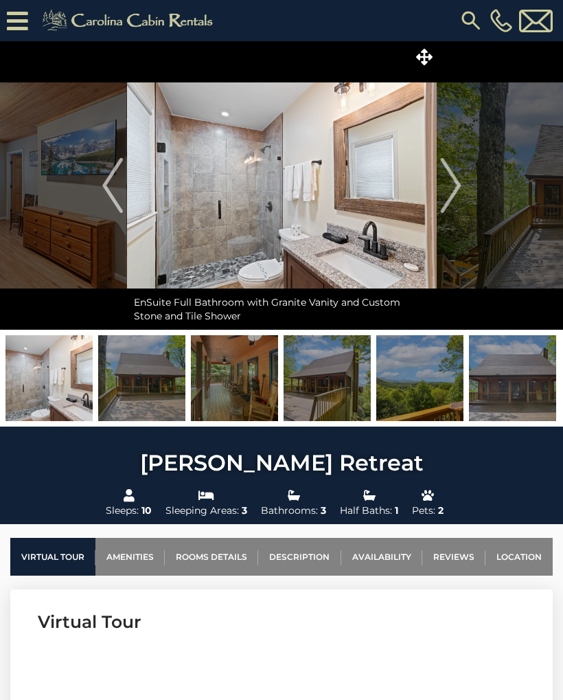
click at [455, 185] on img "Next" at bounding box center [450, 185] width 21 height 55
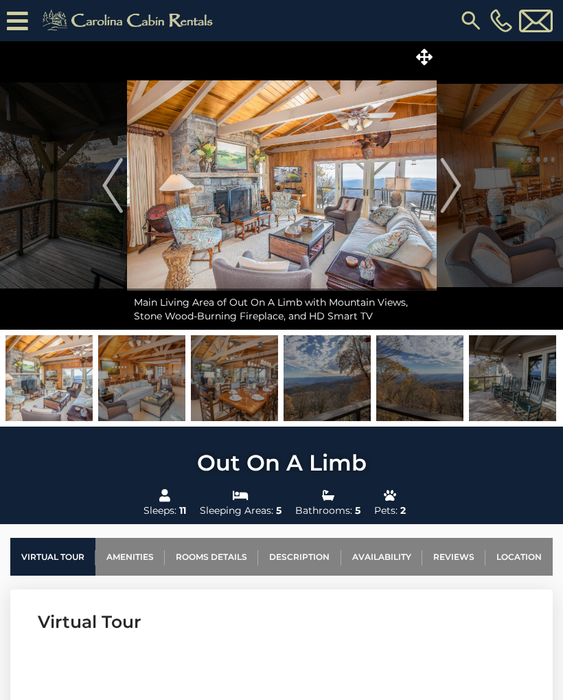
click at [440, 185] on img "Next" at bounding box center [450, 185] width 21 height 55
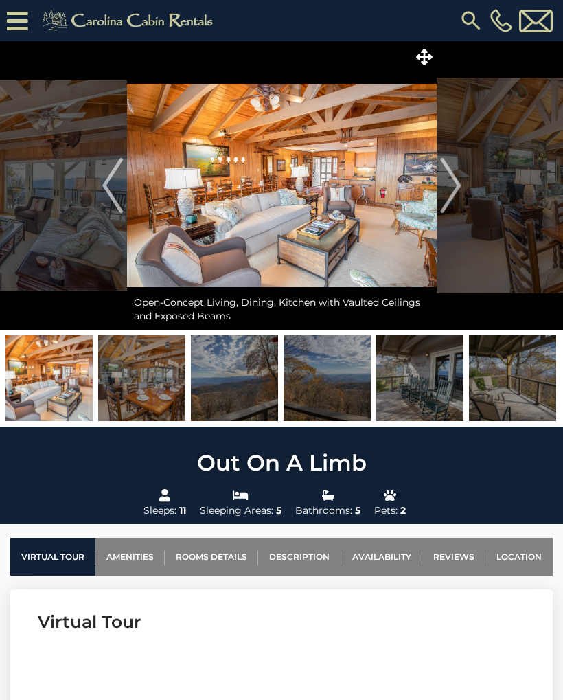
click at [444, 185] on img "Next" at bounding box center [450, 185] width 21 height 55
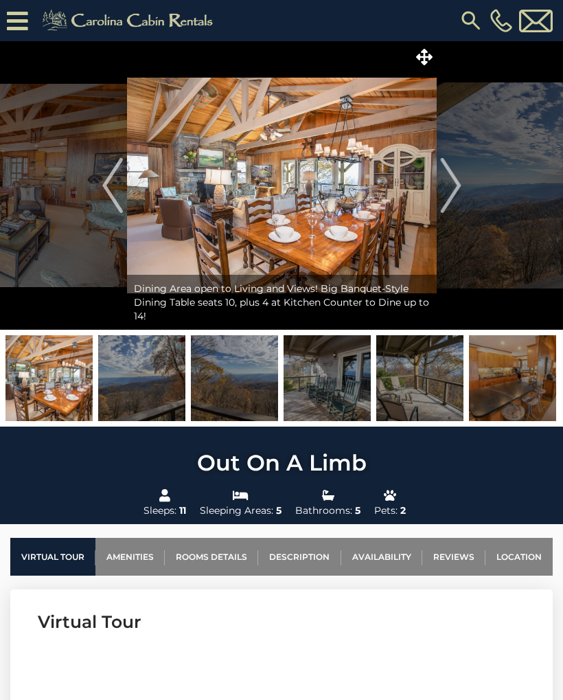
click at [449, 181] on img "Next" at bounding box center [450, 185] width 21 height 55
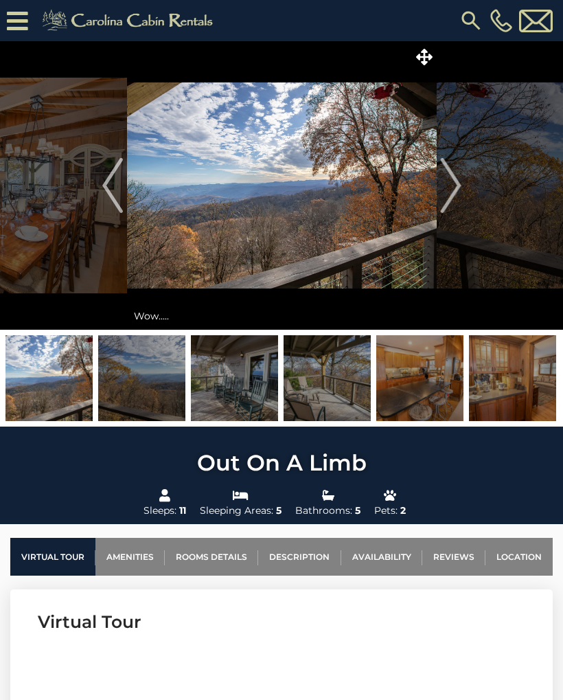
click at [450, 181] on img "Next" at bounding box center [450, 185] width 21 height 55
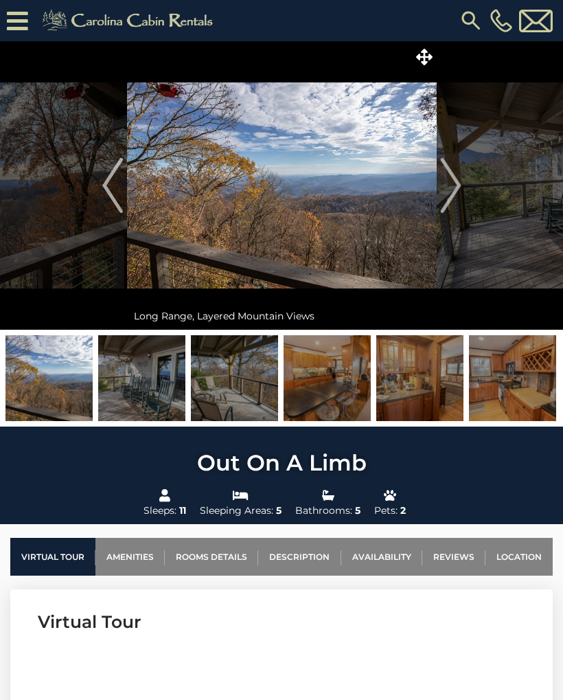
click at [451, 183] on img "Next" at bounding box center [450, 185] width 21 height 55
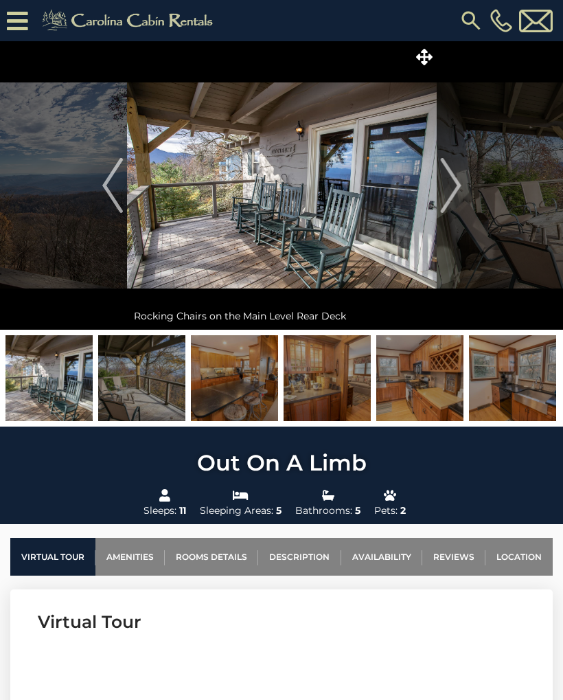
click at [453, 184] on img "Next" at bounding box center [450, 185] width 21 height 55
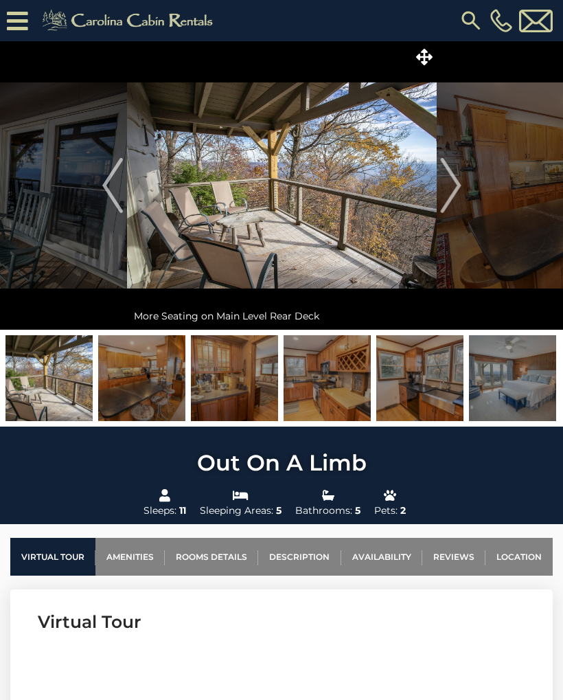
click at [453, 185] on img "Next" at bounding box center [450, 185] width 21 height 55
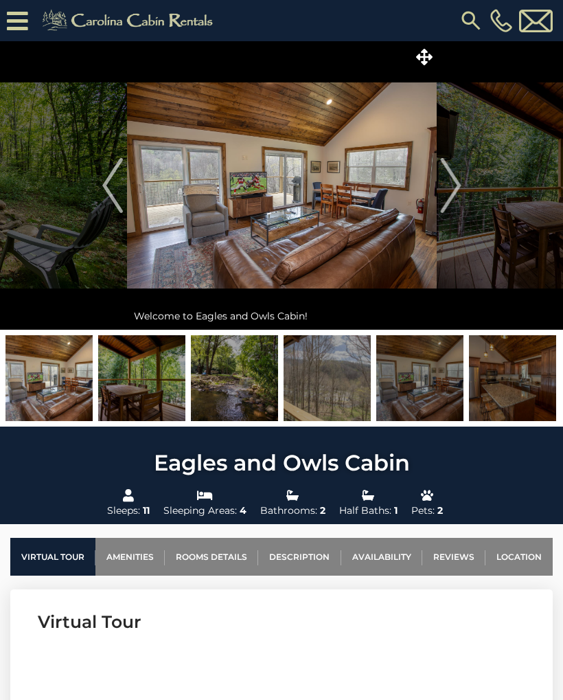
click at [413, 54] on span at bounding box center [425, 57] width 24 height 24
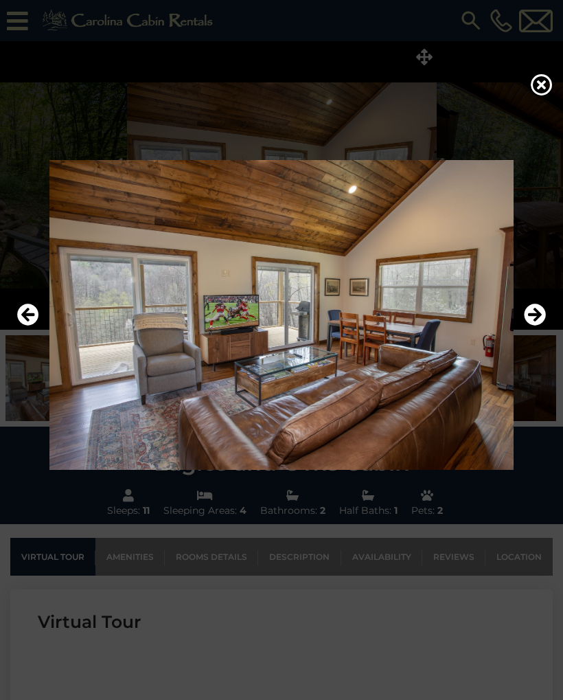
click at [541, 310] on icon "Next" at bounding box center [535, 315] width 22 height 22
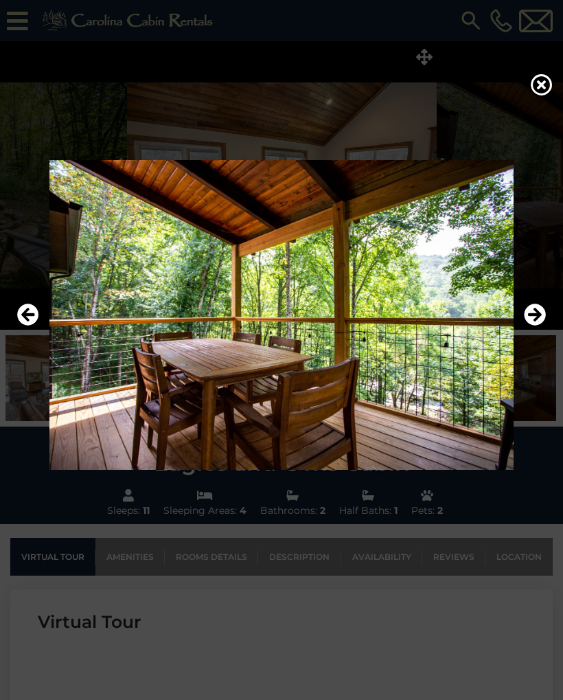
click at [535, 310] on icon "Next" at bounding box center [535, 315] width 22 height 22
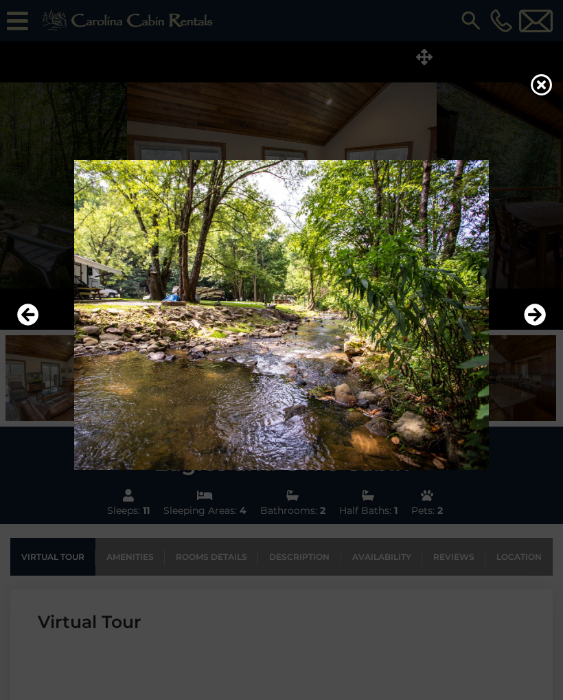
click at [535, 310] on icon "Next" at bounding box center [535, 315] width 22 height 22
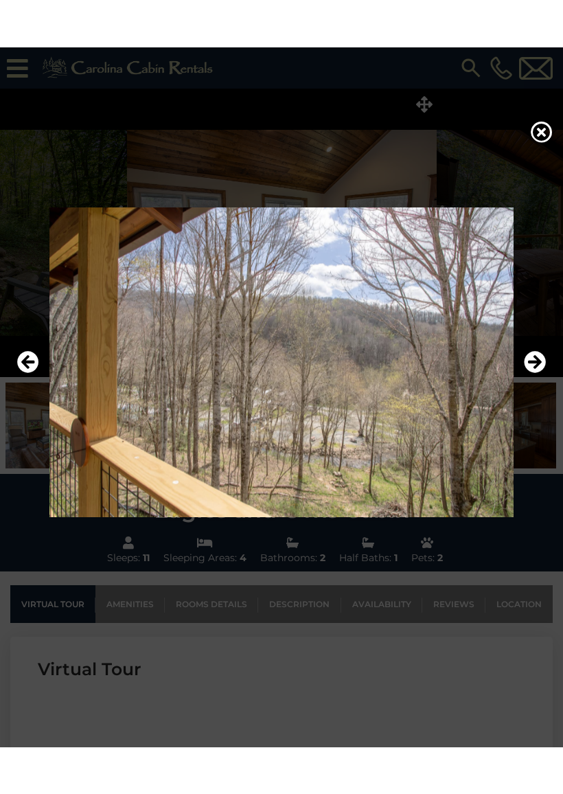
scroll to position [12, 0]
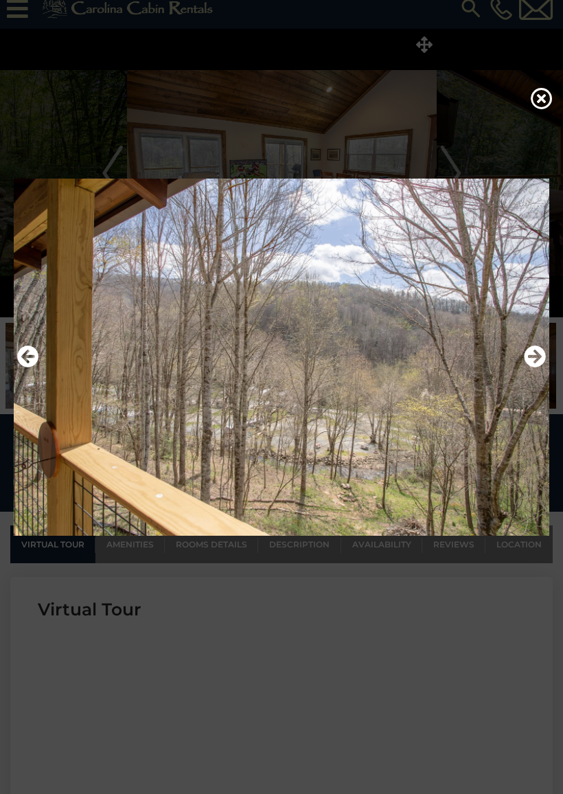
click at [532, 358] on icon "Next" at bounding box center [535, 357] width 22 height 22
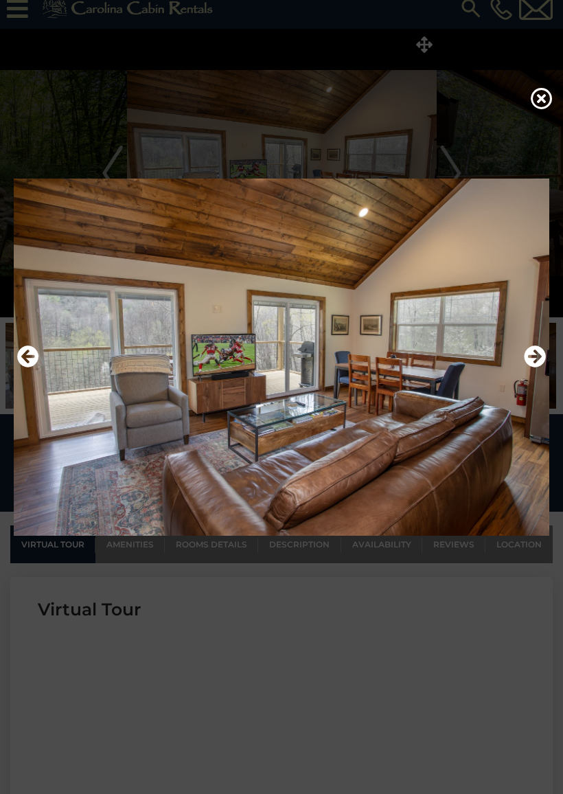
click at [536, 352] on icon "Next" at bounding box center [535, 357] width 22 height 22
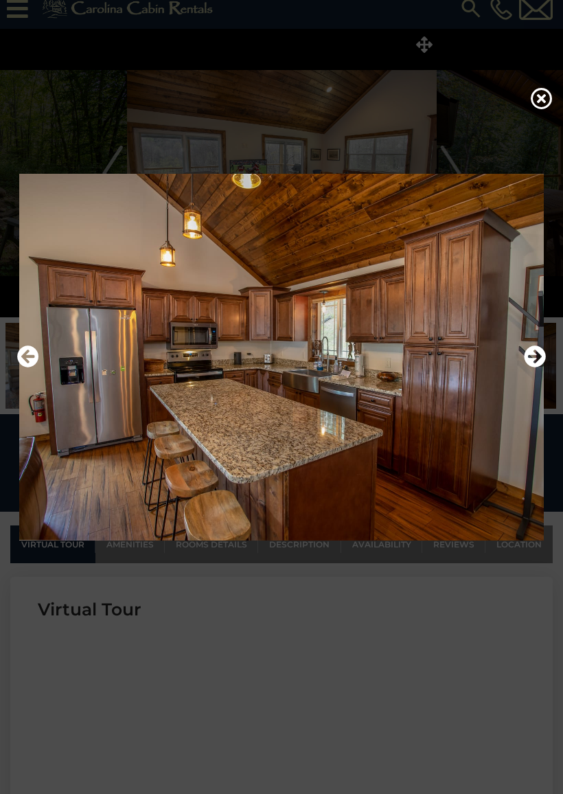
click at [536, 354] on icon "Next" at bounding box center [535, 357] width 22 height 22
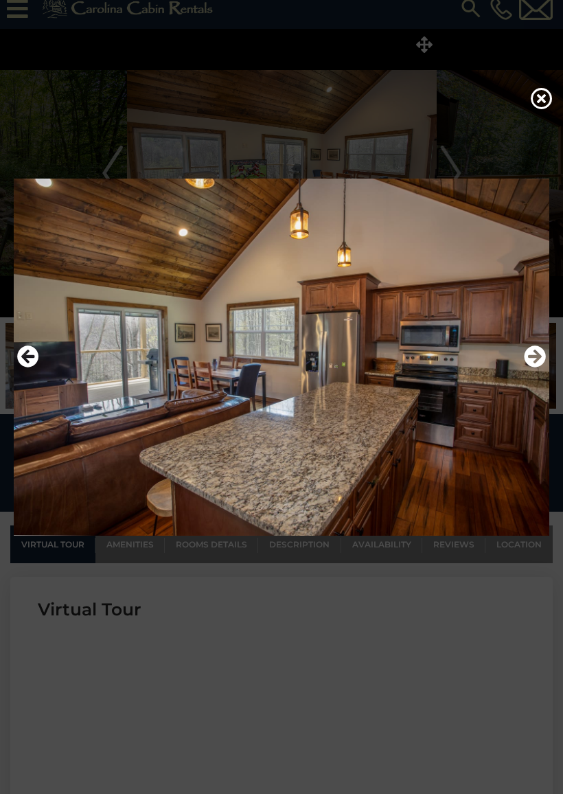
click at [543, 350] on icon "Next" at bounding box center [535, 357] width 22 height 22
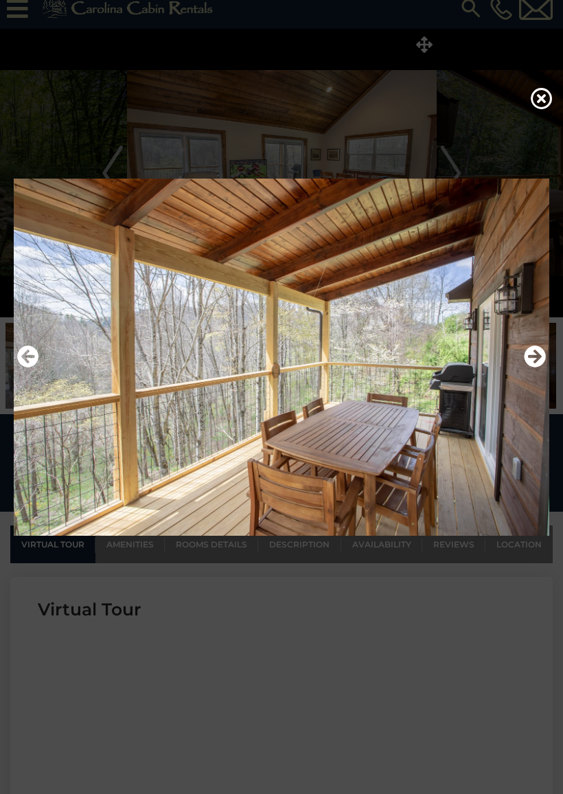
click at [538, 352] on icon "Next" at bounding box center [535, 357] width 22 height 22
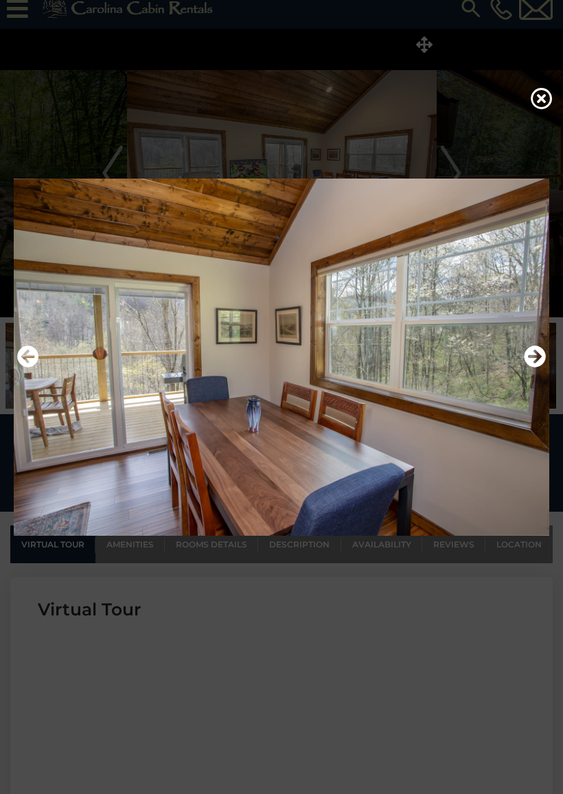
click at [540, 352] on icon "Next" at bounding box center [535, 357] width 22 height 22
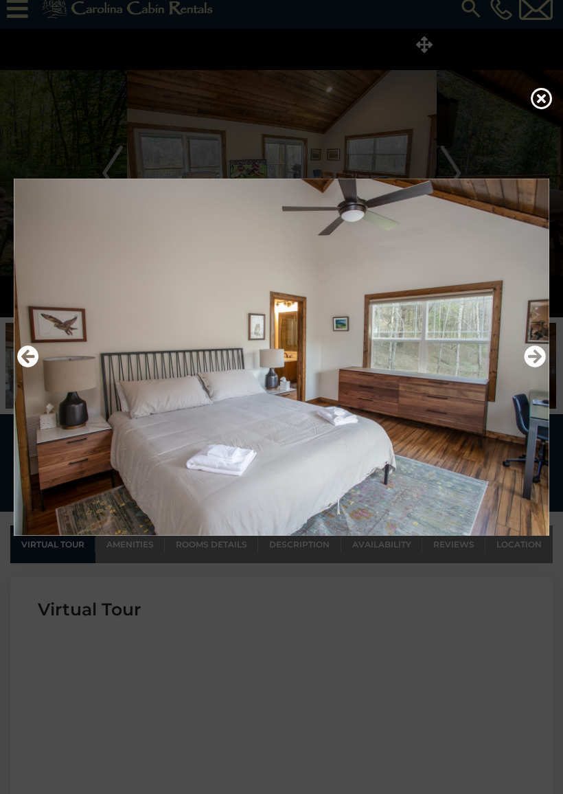
click at [536, 348] on icon "Next" at bounding box center [535, 357] width 22 height 22
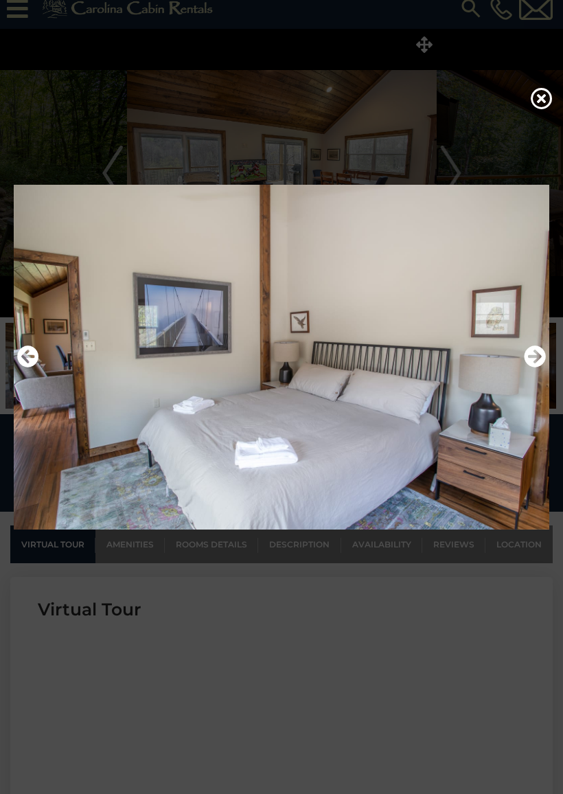
click at [534, 348] on icon "Next" at bounding box center [535, 357] width 22 height 22
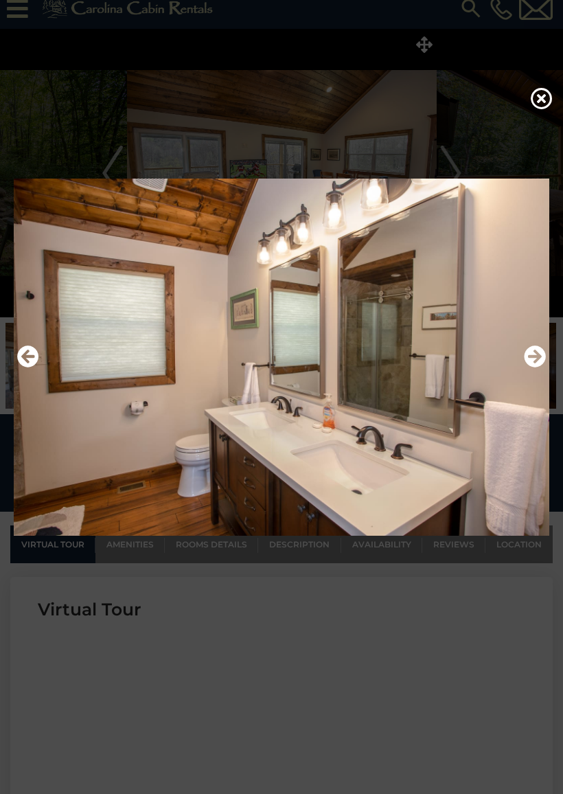
click at [530, 353] on icon "Next" at bounding box center [535, 357] width 22 height 22
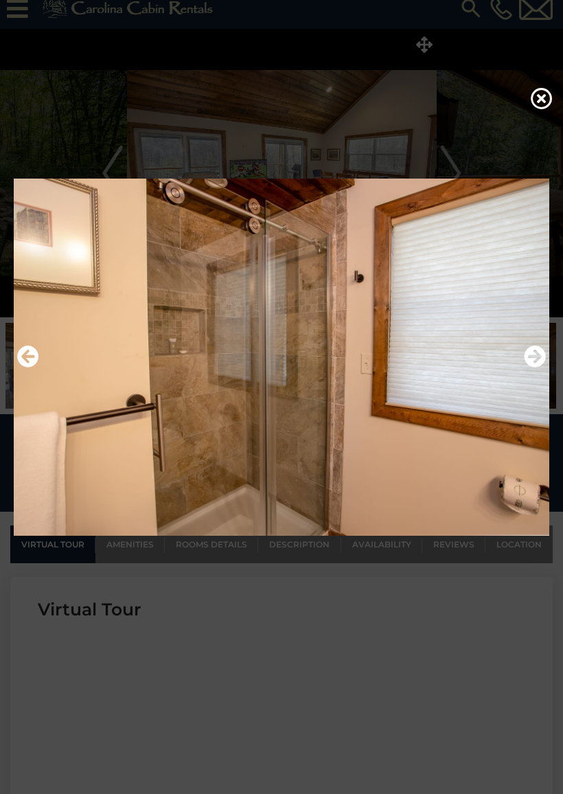
click at [532, 353] on icon "Next" at bounding box center [535, 357] width 22 height 22
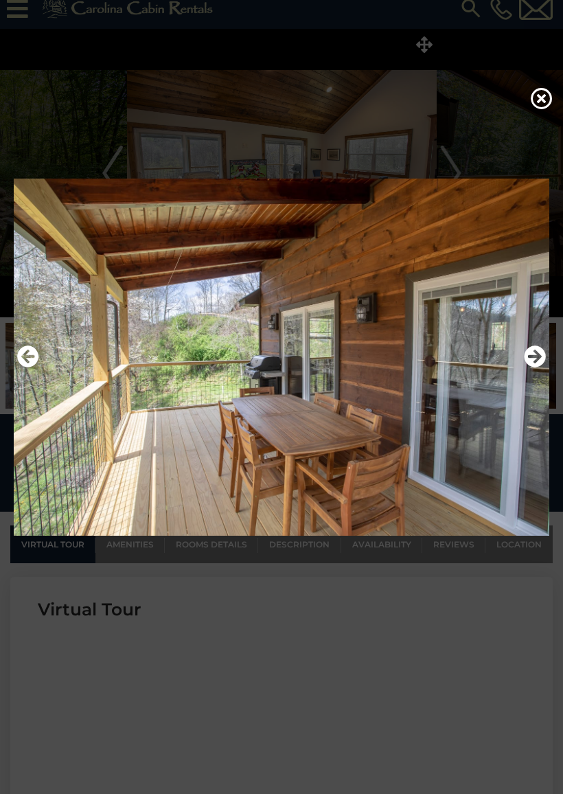
click at [541, 351] on icon "Next" at bounding box center [535, 357] width 22 height 22
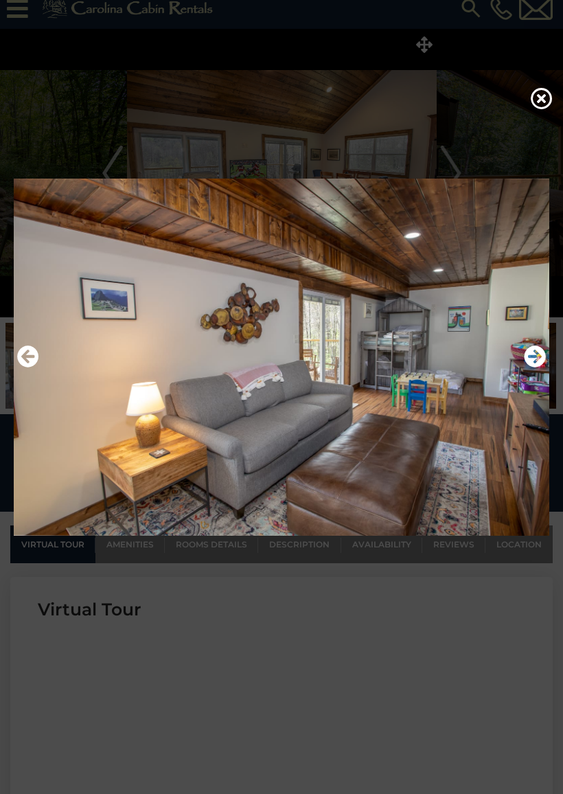
click at [530, 354] on icon "Next" at bounding box center [535, 357] width 22 height 22
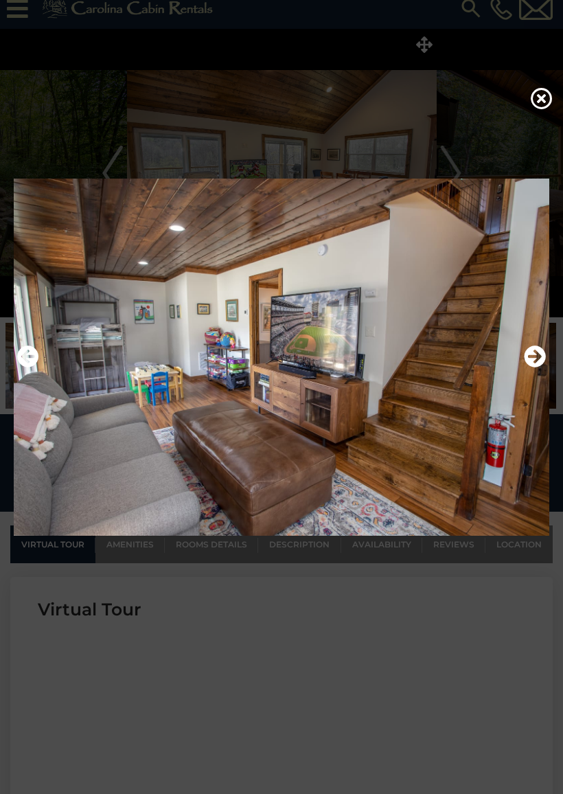
click at [536, 354] on icon "Next" at bounding box center [535, 357] width 22 height 22
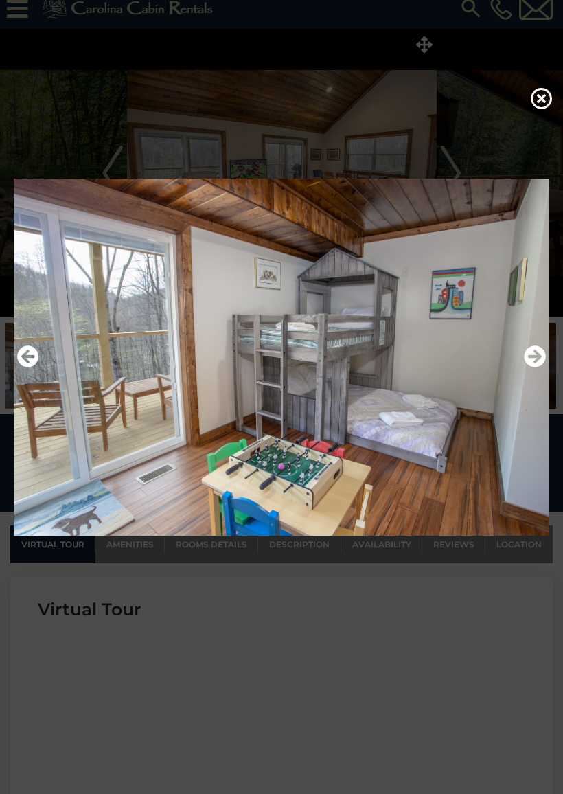
click at [532, 353] on icon "Next" at bounding box center [535, 357] width 22 height 22
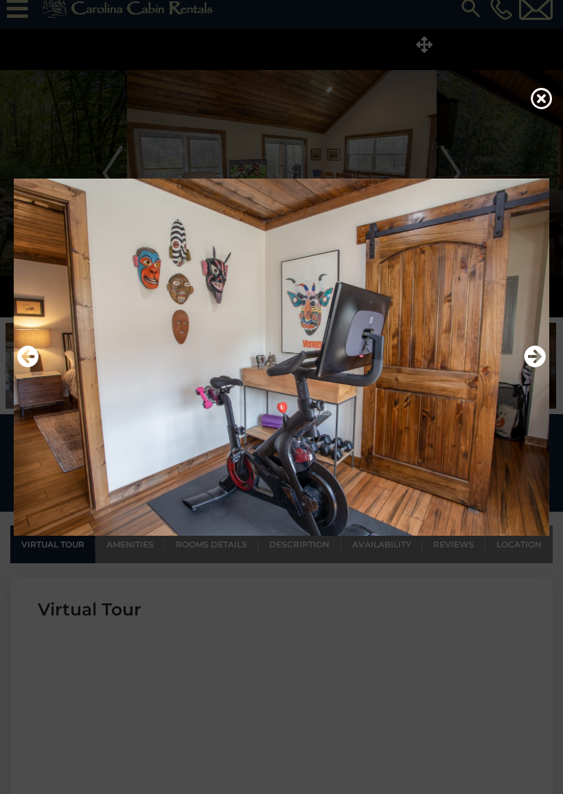
click at [539, 353] on icon "Next" at bounding box center [535, 357] width 22 height 22
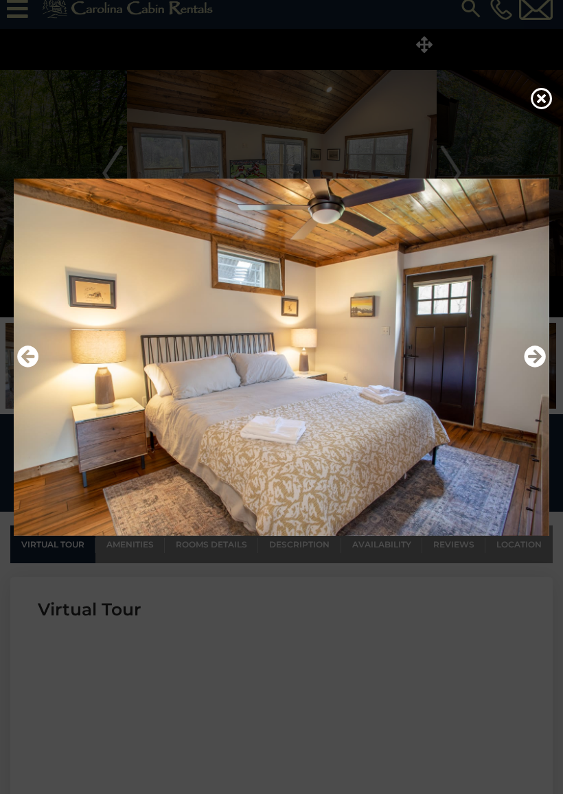
click at [536, 355] on icon "Next" at bounding box center [535, 357] width 22 height 22
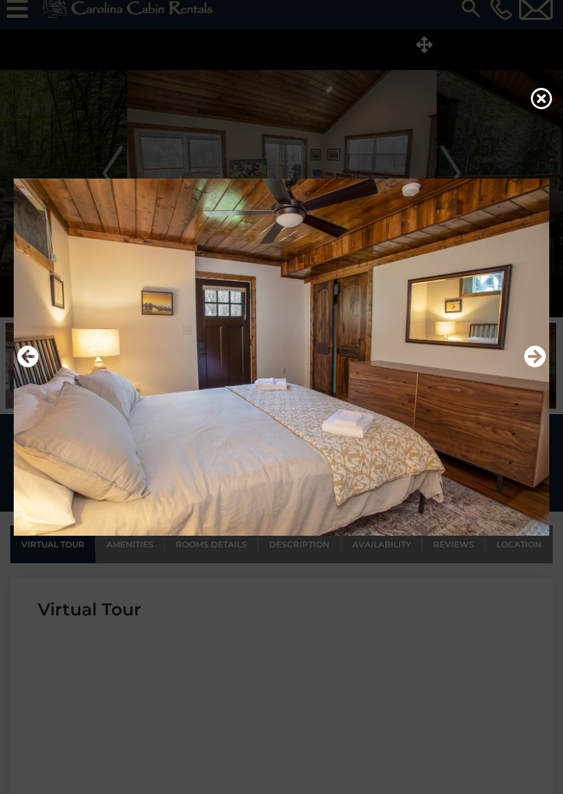
click at [534, 354] on icon "Next" at bounding box center [535, 357] width 22 height 22
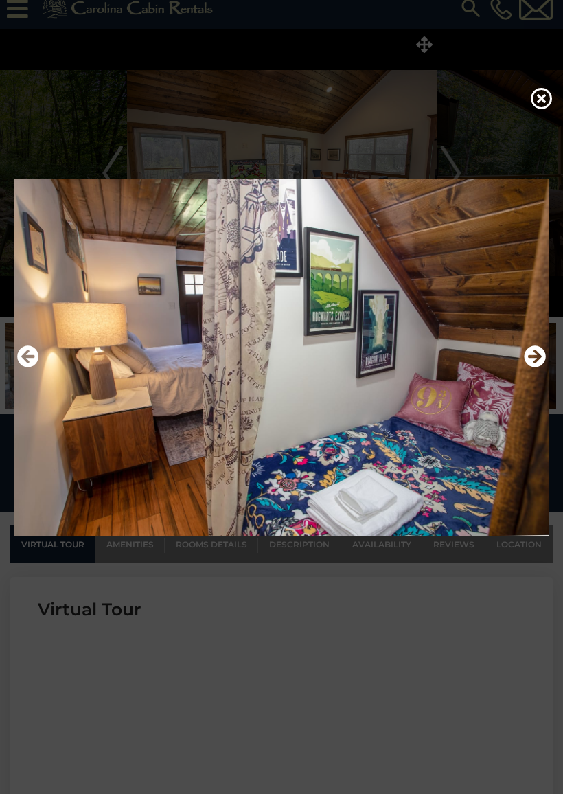
click at [23, 333] on img at bounding box center [282, 357] width 536 height 367
click at [43, 359] on img at bounding box center [282, 357] width 536 height 367
click at [34, 363] on icon "Previous" at bounding box center [28, 357] width 22 height 22
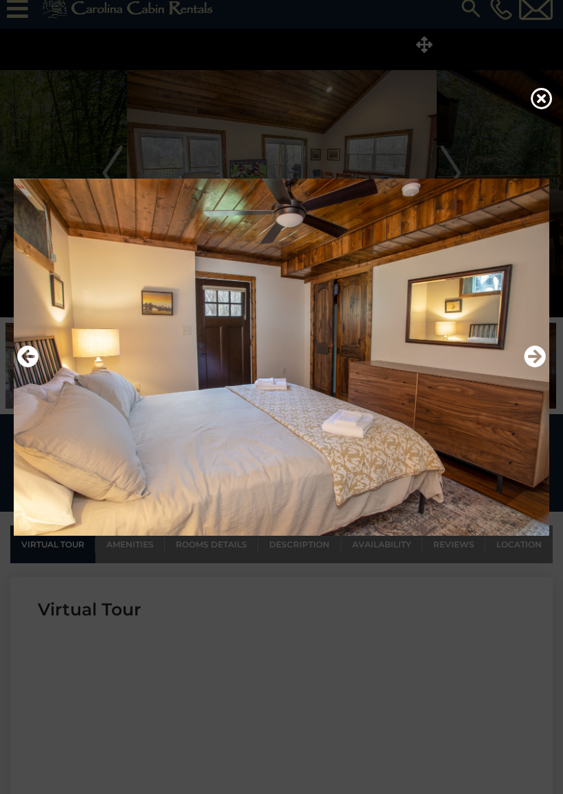
click at [543, 357] on icon "Next" at bounding box center [535, 357] width 22 height 22
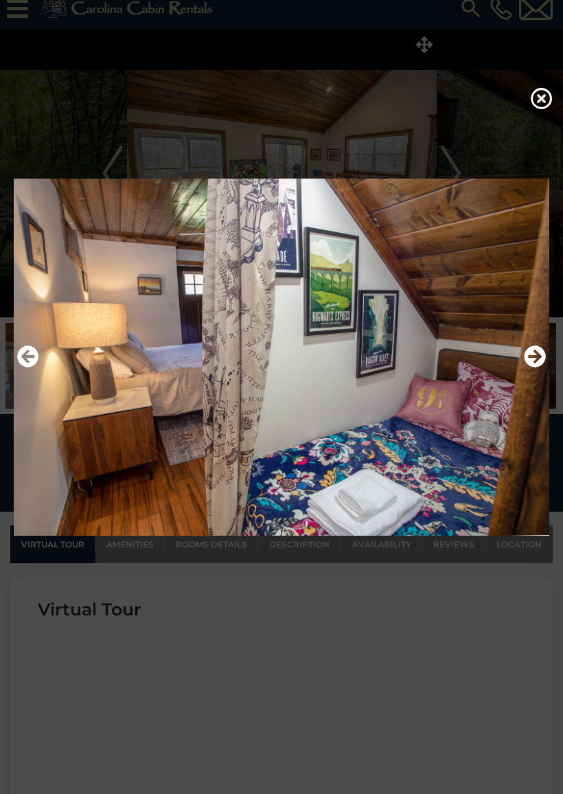
click at [541, 356] on icon "Next" at bounding box center [535, 357] width 22 height 22
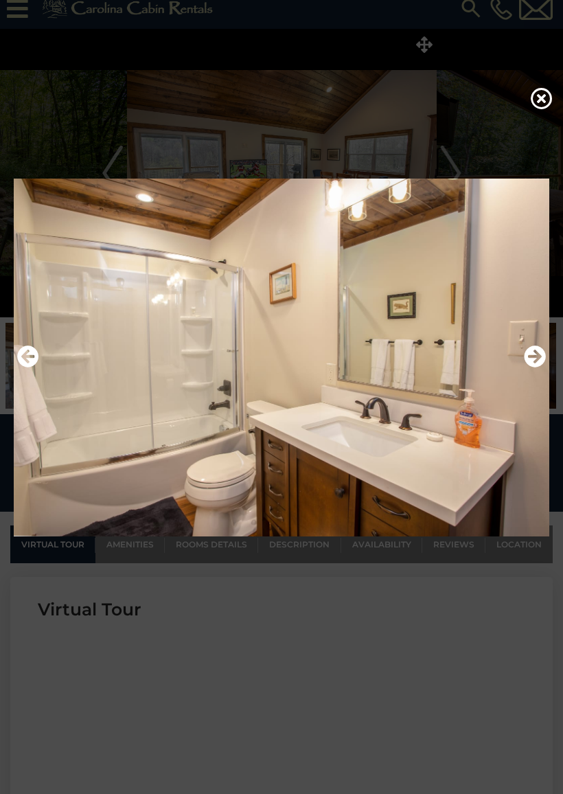
click at [539, 356] on icon "Next" at bounding box center [535, 357] width 22 height 22
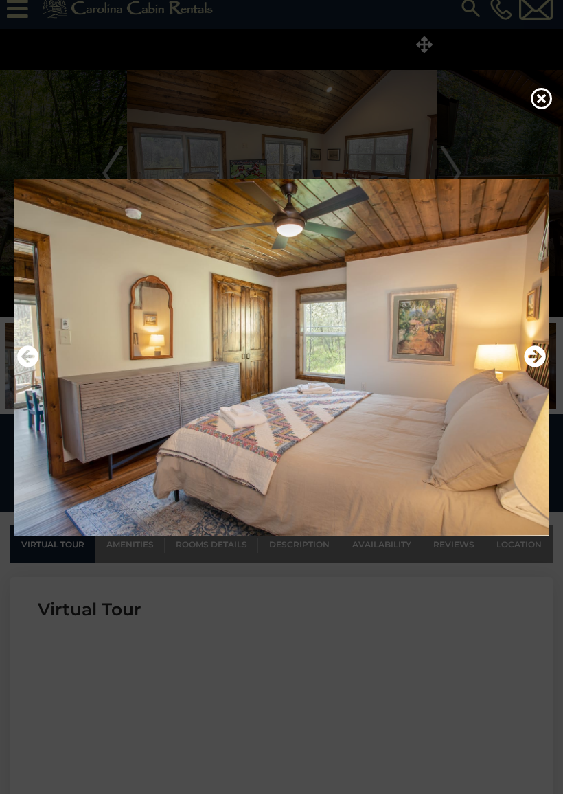
click at [538, 357] on icon "Next" at bounding box center [535, 357] width 22 height 22
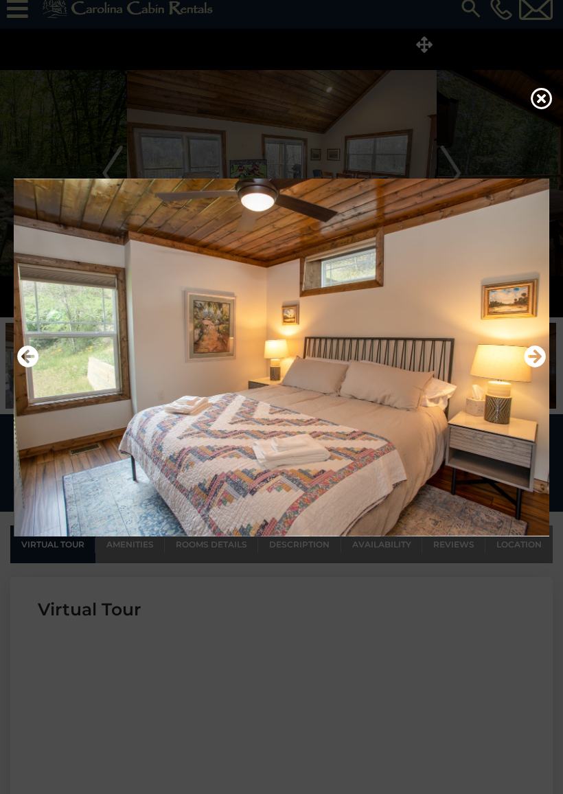
click at [541, 355] on icon "Next" at bounding box center [535, 357] width 22 height 22
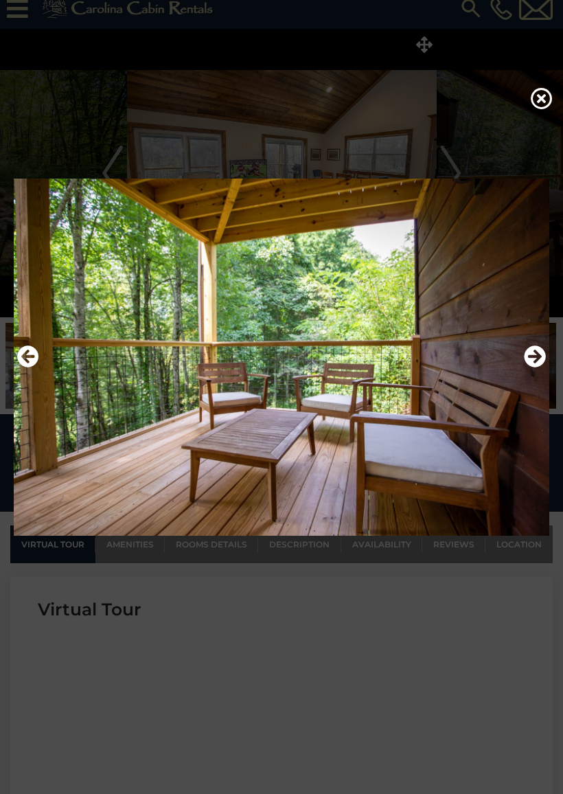
click at [532, 357] on icon "Next" at bounding box center [535, 357] width 22 height 22
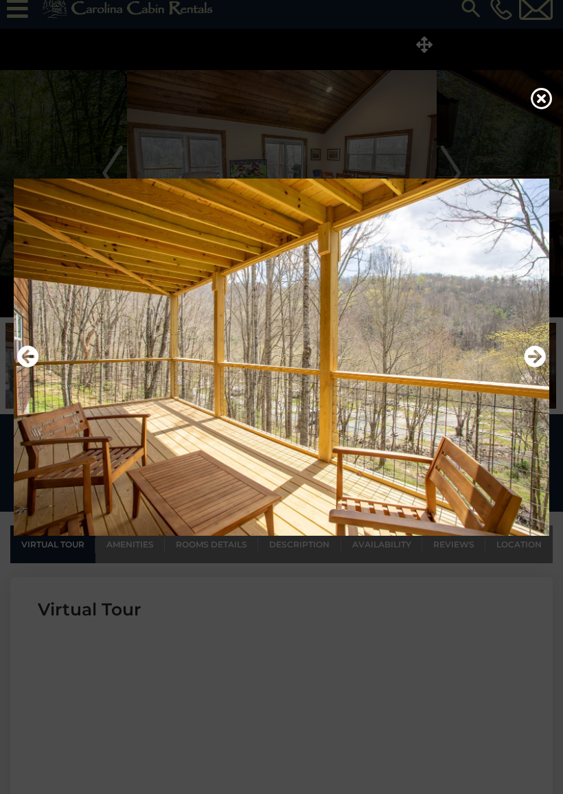
click at [541, 356] on icon "Next" at bounding box center [535, 357] width 22 height 22
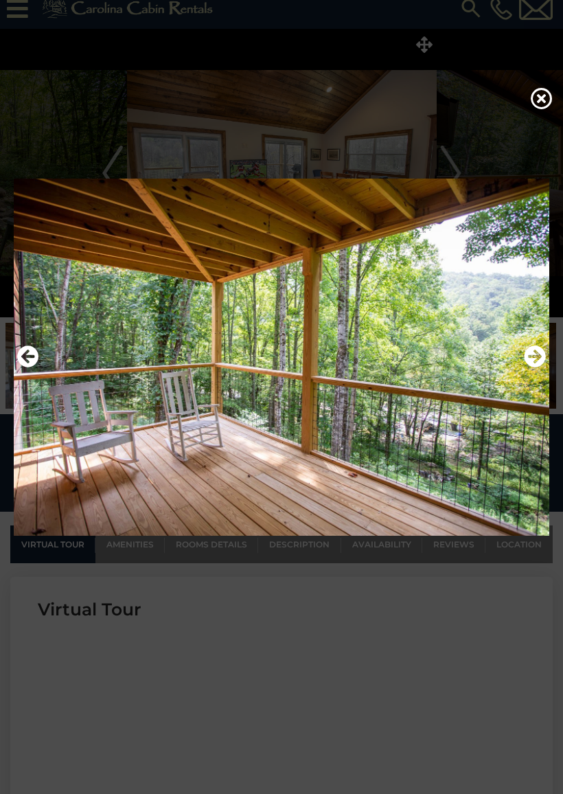
click at [543, 352] on icon "Next" at bounding box center [535, 357] width 22 height 22
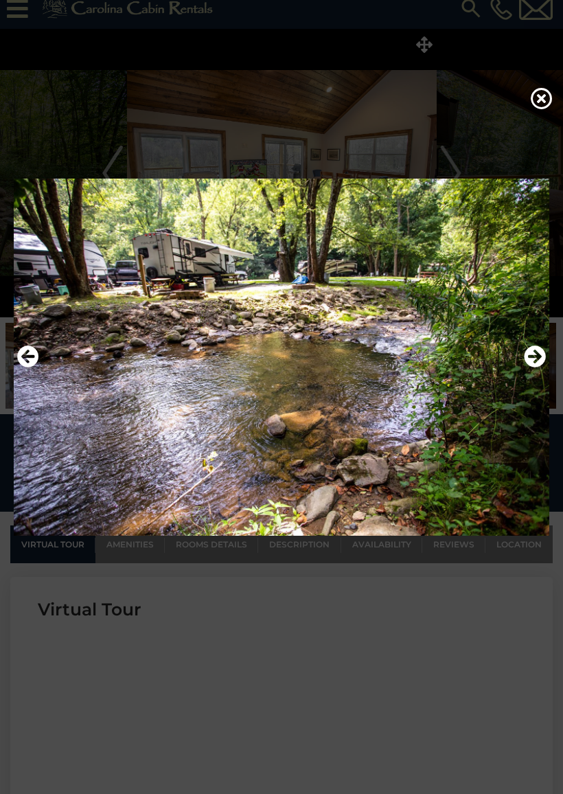
click at [538, 356] on icon "Next" at bounding box center [535, 357] width 22 height 22
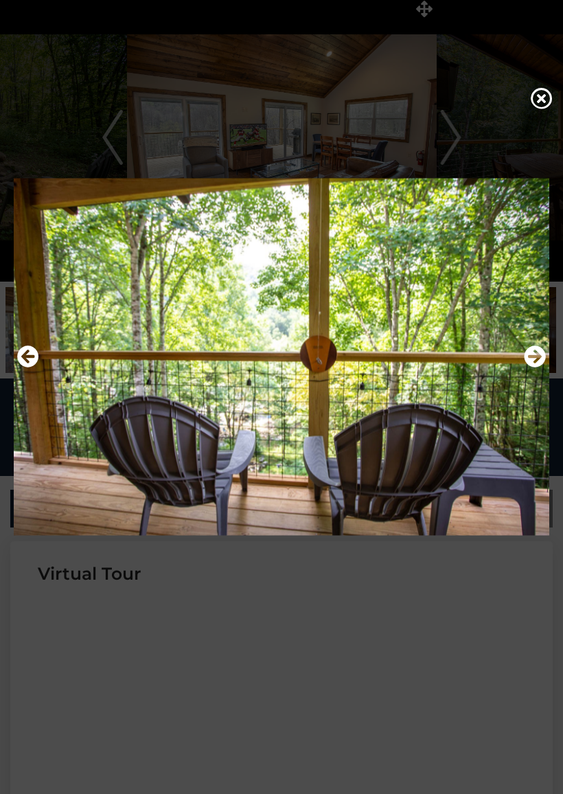
scroll to position [48, 0]
click at [265, 303] on img at bounding box center [282, 357] width 536 height 367
click at [260, 332] on img at bounding box center [282, 357] width 536 height 367
click at [538, 351] on icon "Next" at bounding box center [535, 357] width 22 height 22
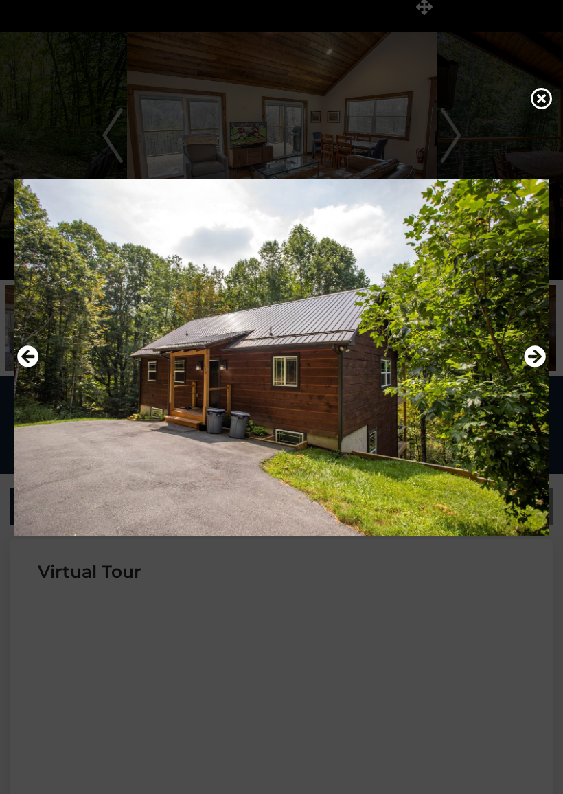
click at [37, 359] on icon "Previous" at bounding box center [28, 357] width 22 height 22
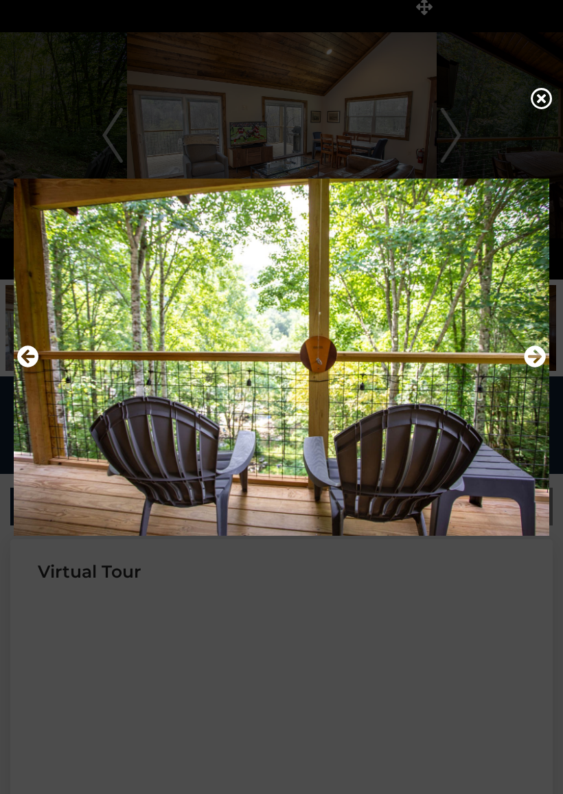
click at [538, 359] on icon "Next" at bounding box center [535, 357] width 22 height 22
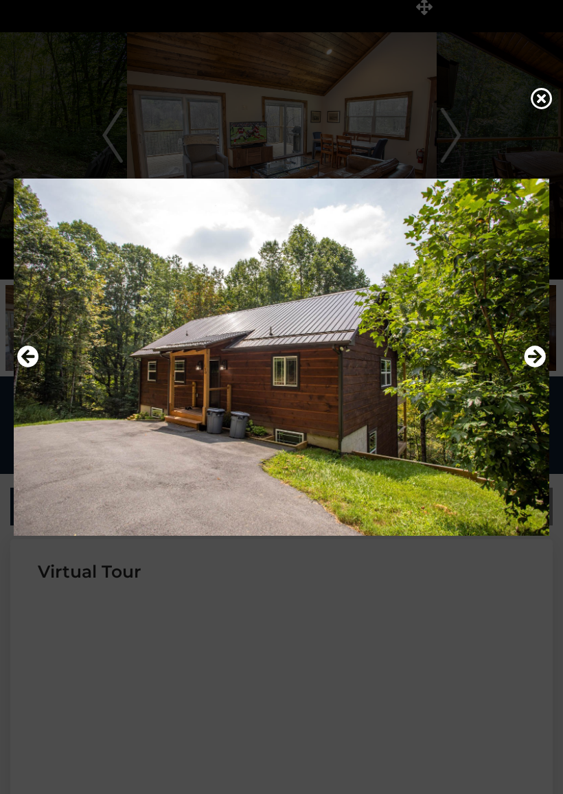
click at [541, 355] on icon "Next" at bounding box center [535, 357] width 22 height 22
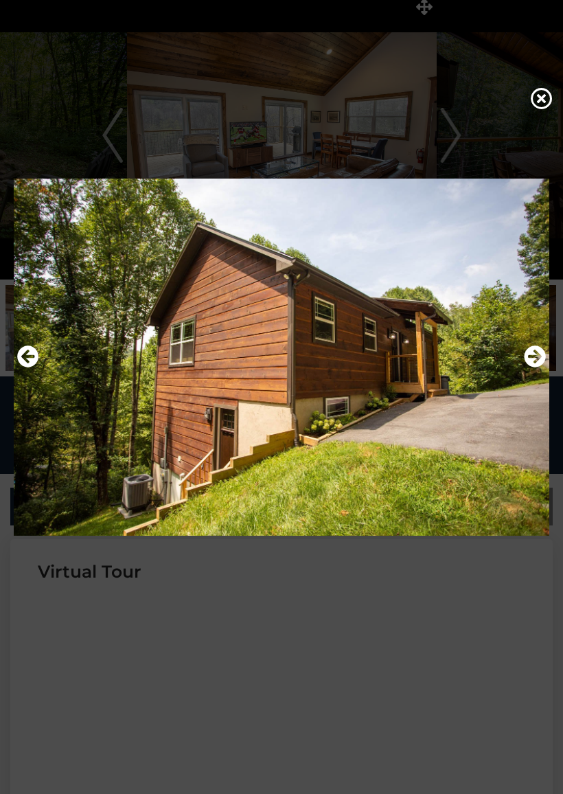
click at [537, 349] on icon "Next" at bounding box center [535, 357] width 22 height 22
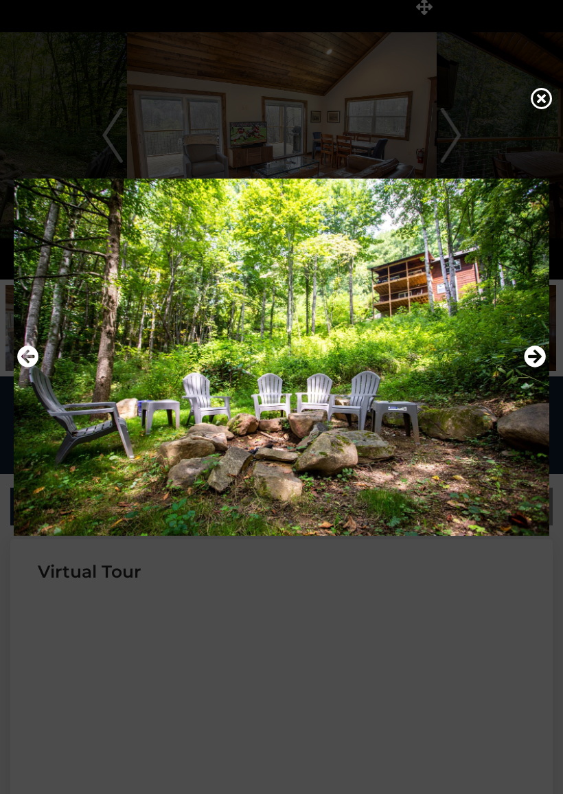
click at [534, 355] on icon "Next" at bounding box center [535, 357] width 22 height 22
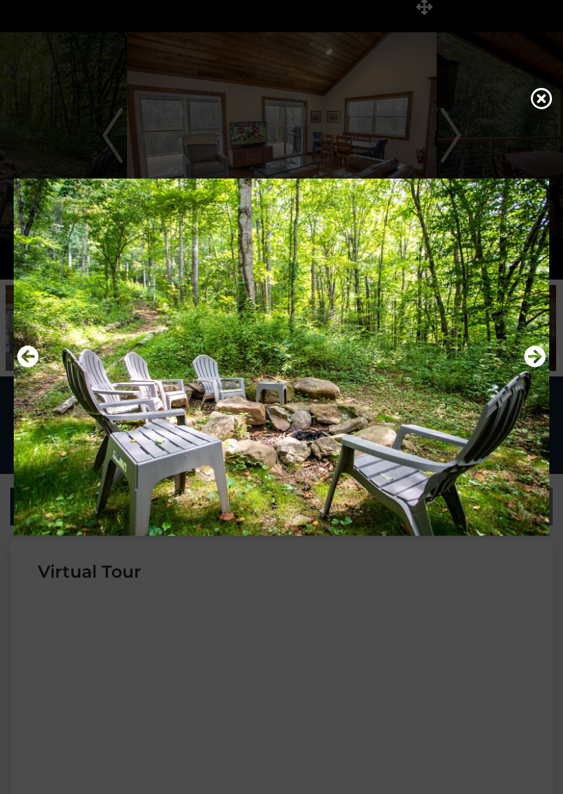
click at [532, 354] on icon "Next" at bounding box center [535, 357] width 22 height 22
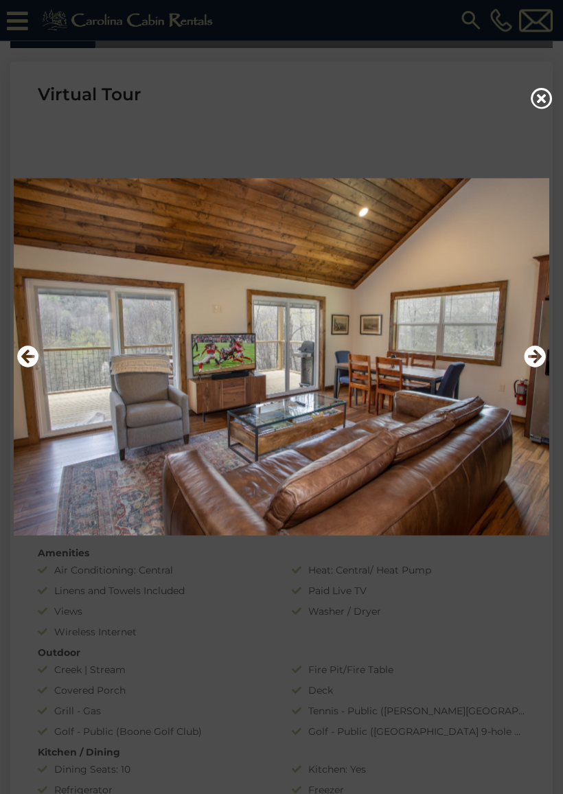
scroll to position [556, 0]
click at [545, 95] on icon at bounding box center [542, 98] width 22 height 22
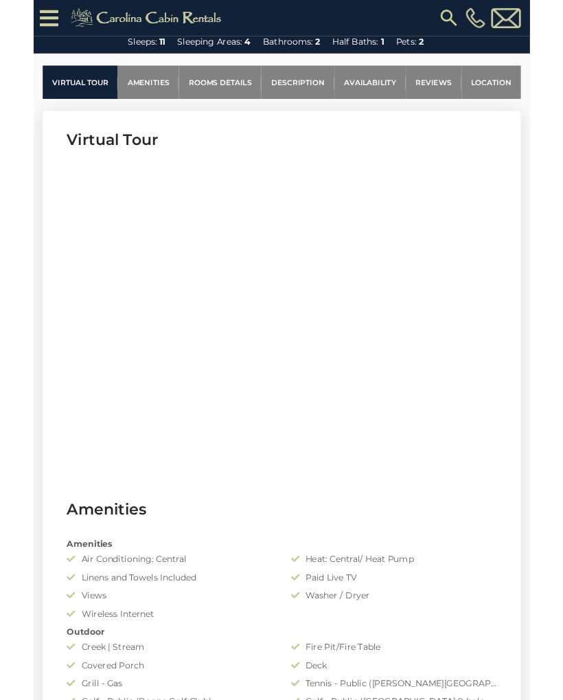
scroll to position [530, 0]
